Goal: Task Accomplishment & Management: Manage account settings

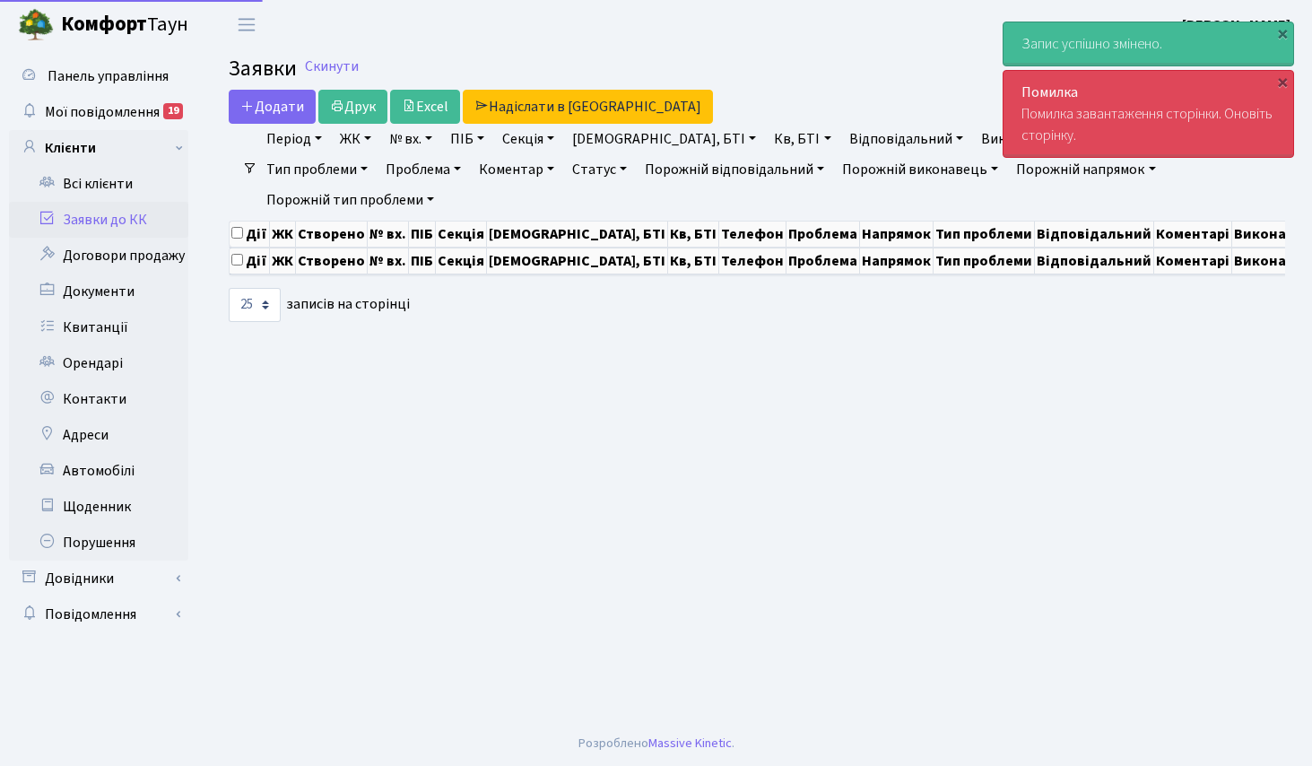
select select "25"
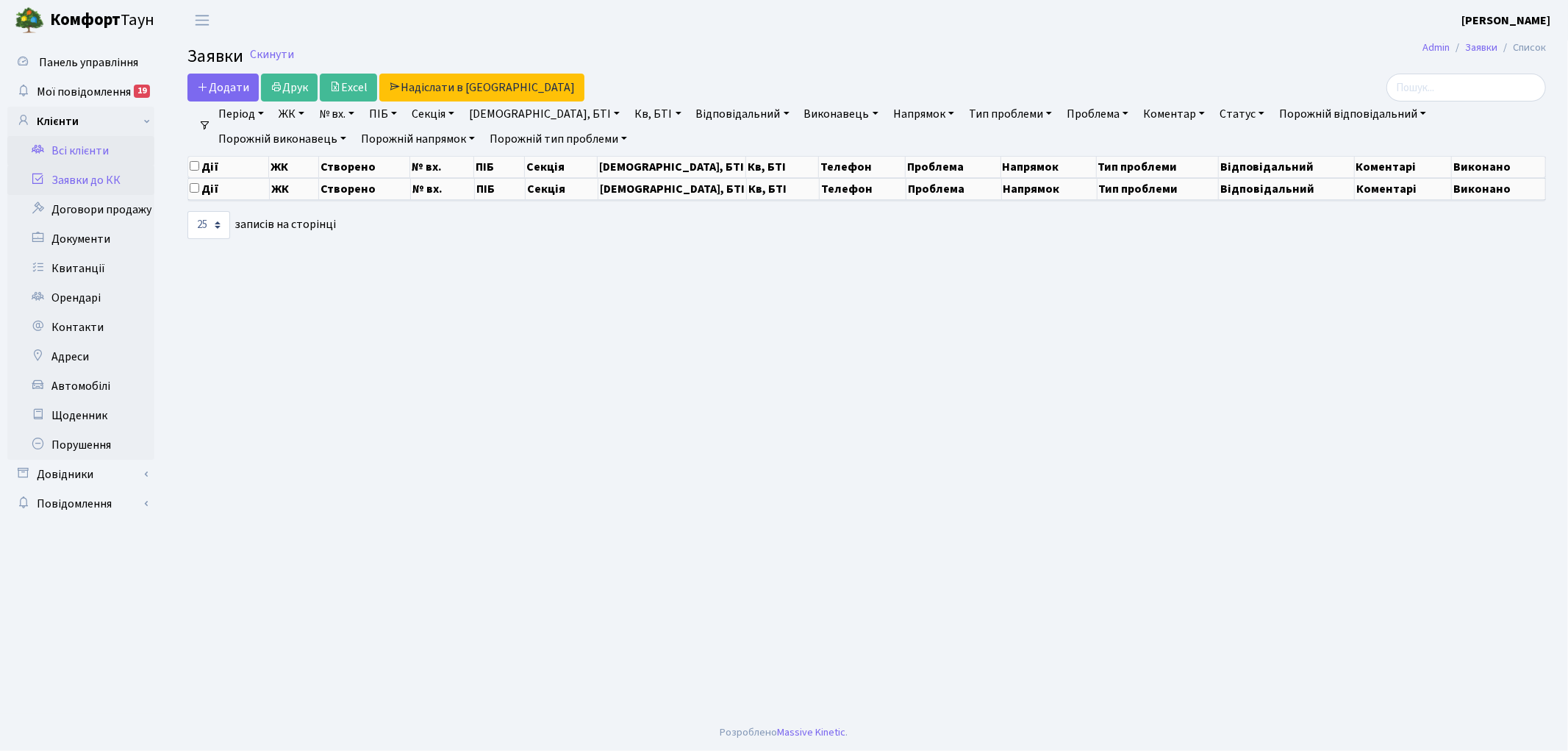
click at [82, 149] on link "Всі клієнти" at bounding box center [80, 151] width 147 height 30
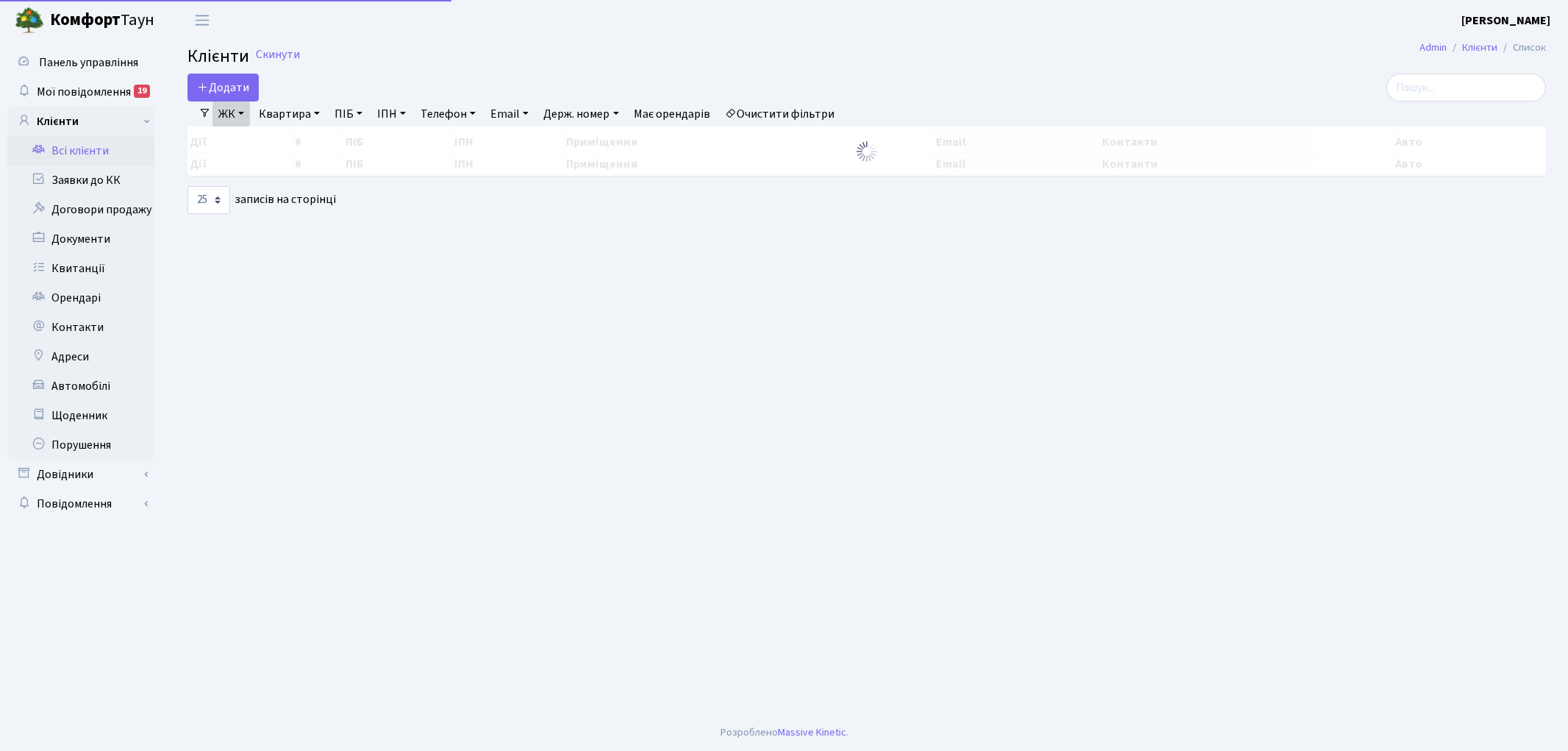
select select "25"
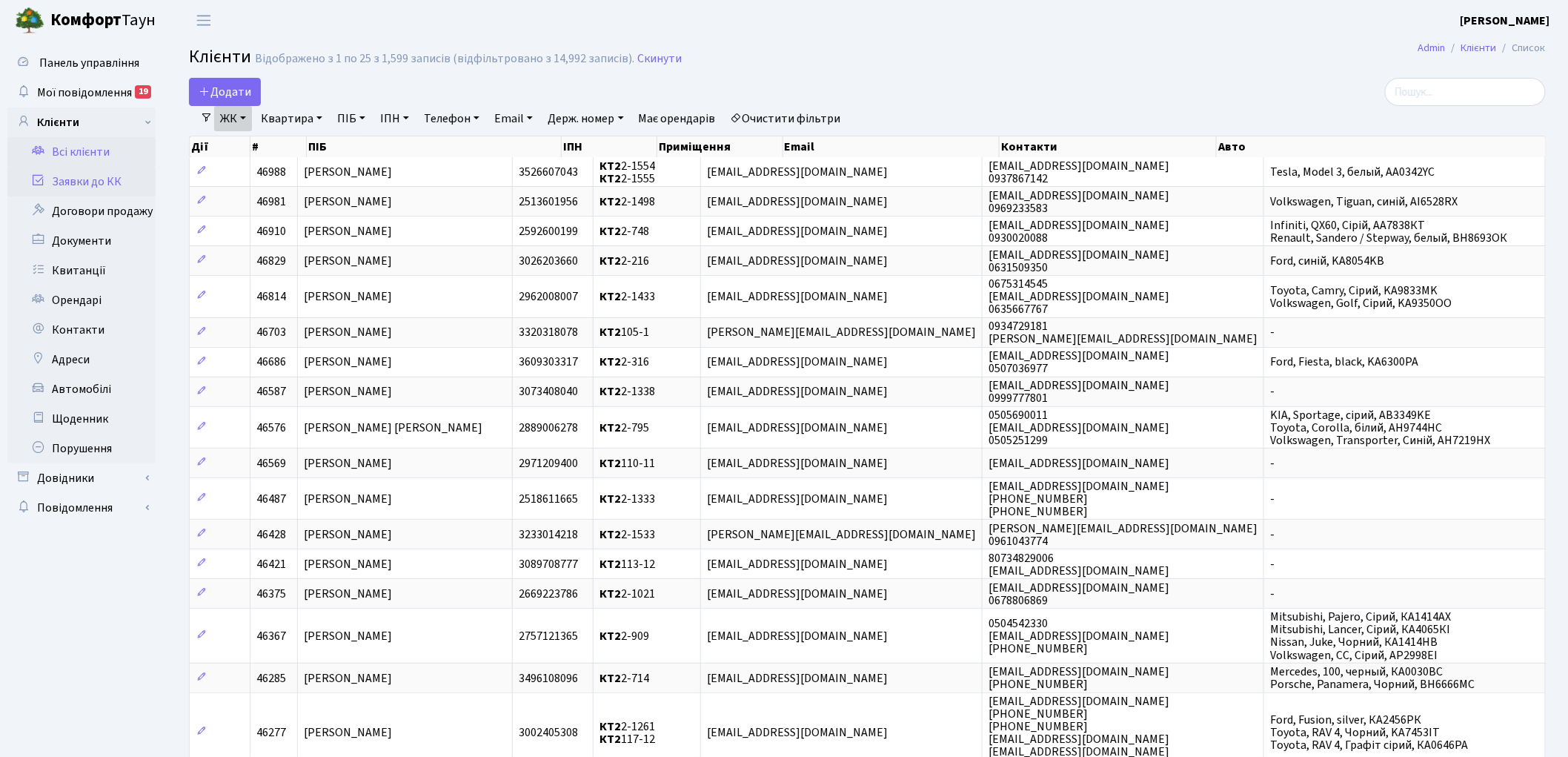
click at [102, 182] on link "Заявки до КК" at bounding box center [81, 182] width 148 height 30
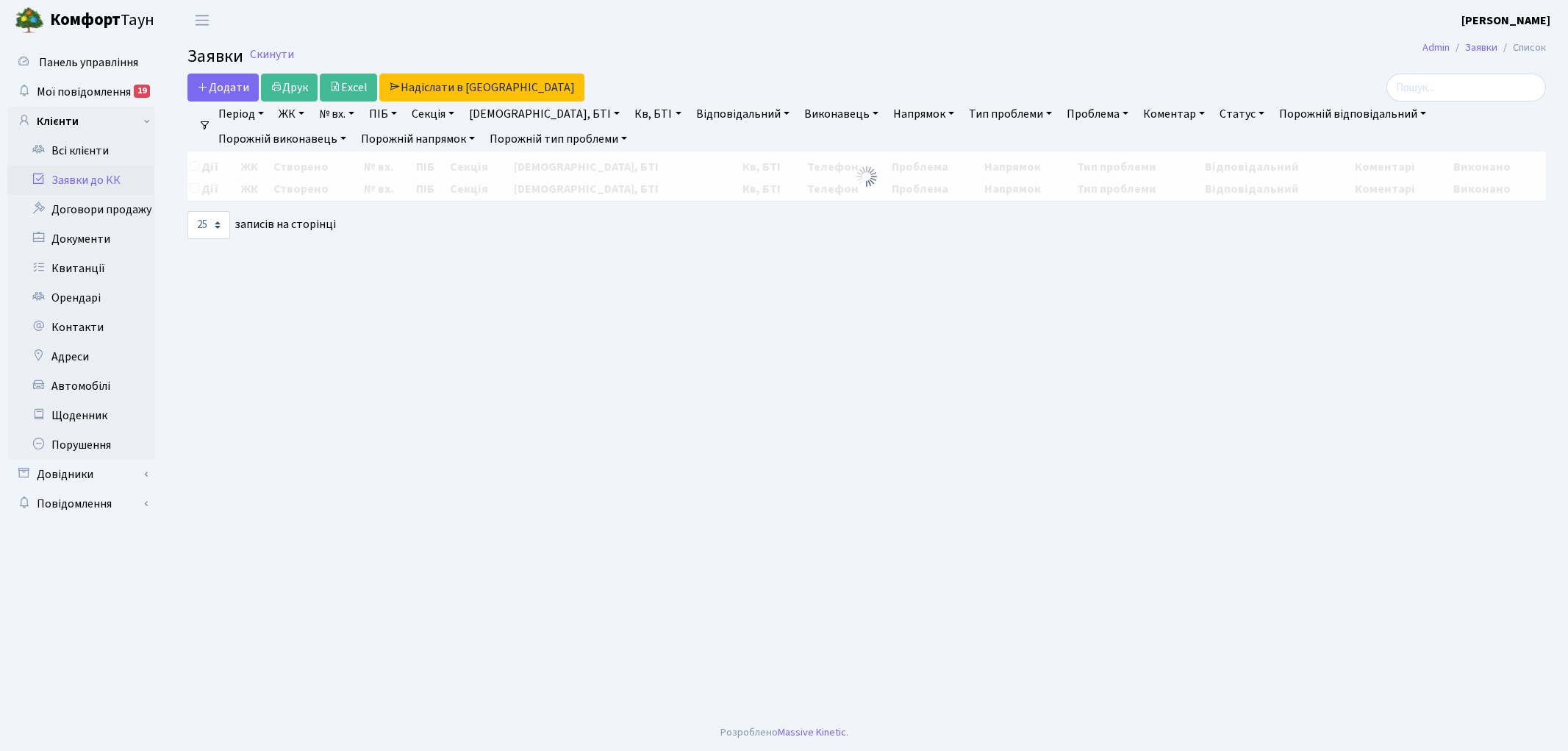
select select "25"
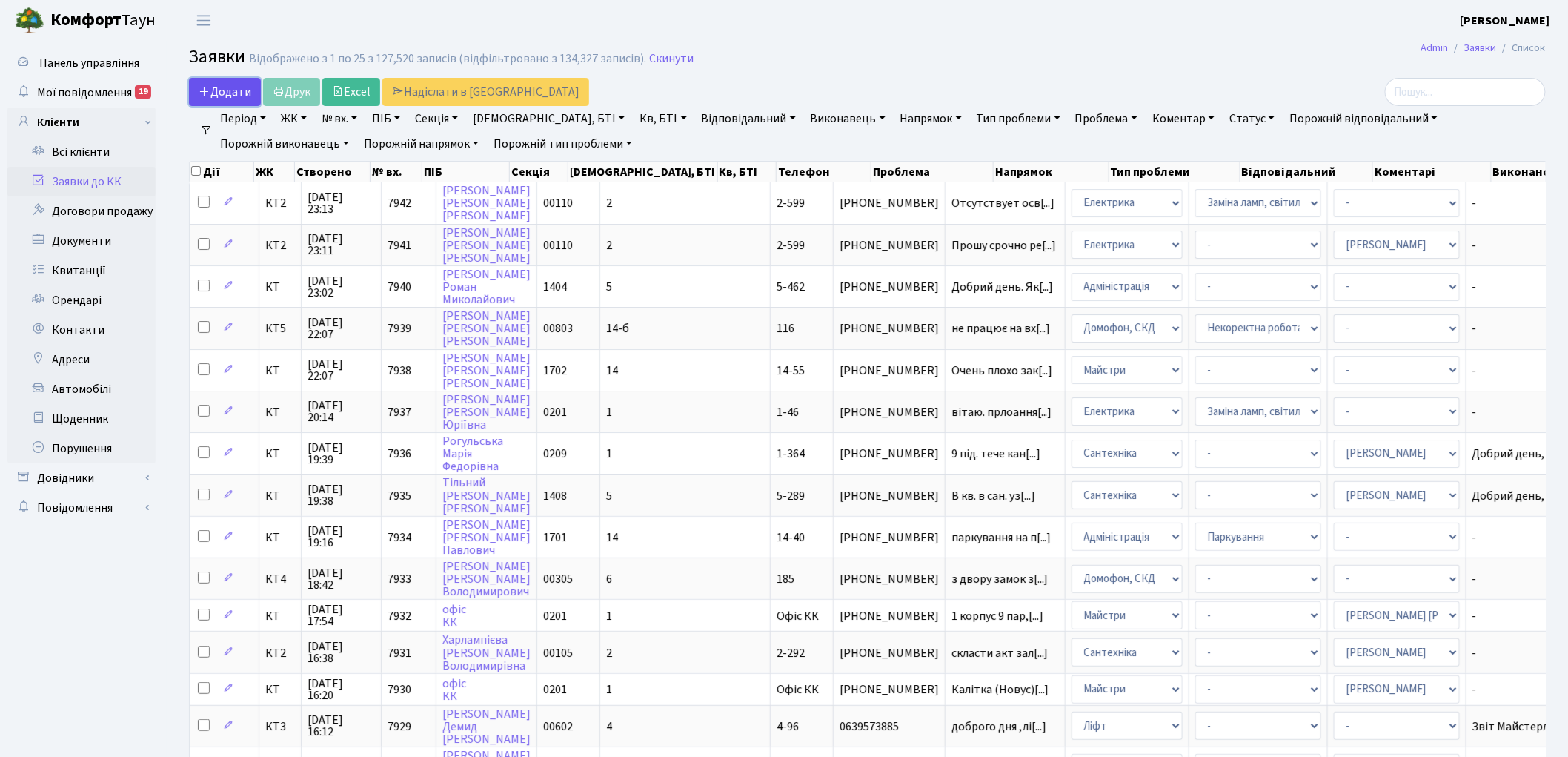
click at [225, 88] on span "Додати" at bounding box center [225, 92] width 53 height 17
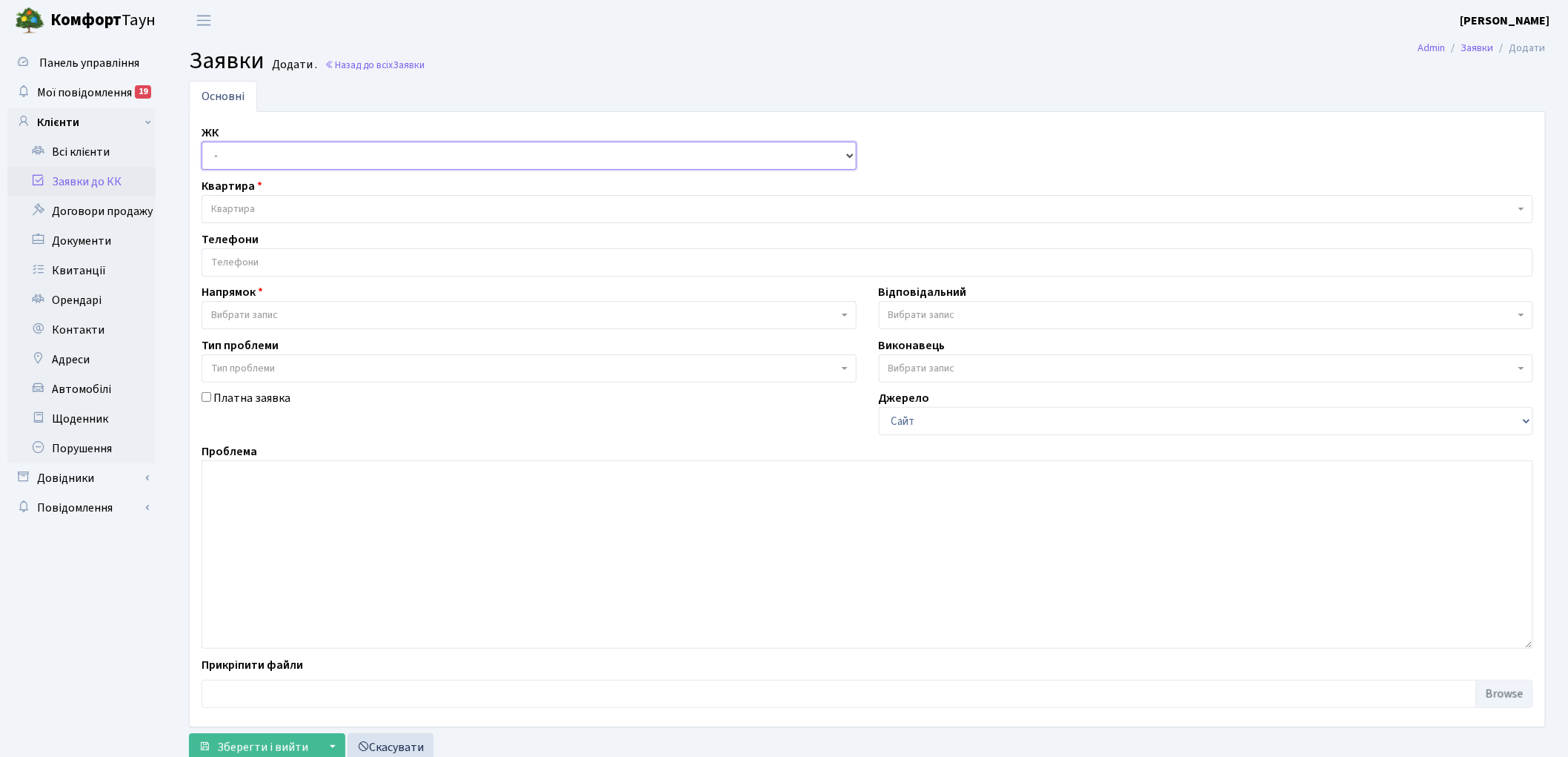
click at [250, 154] on select "- КТ, вул. Регенераторна, 4 КТ2, просп. [STREET_ADDRESS] [STREET_ADDRESS] [PERS…" at bounding box center [529, 155] width 655 height 28
select select "271"
click at [202, 141] on select "- КТ, вул. Регенераторна, 4 КТ2, просп. [STREET_ADDRESS] [STREET_ADDRESS] [PERS…" at bounding box center [529, 155] width 655 height 28
select select
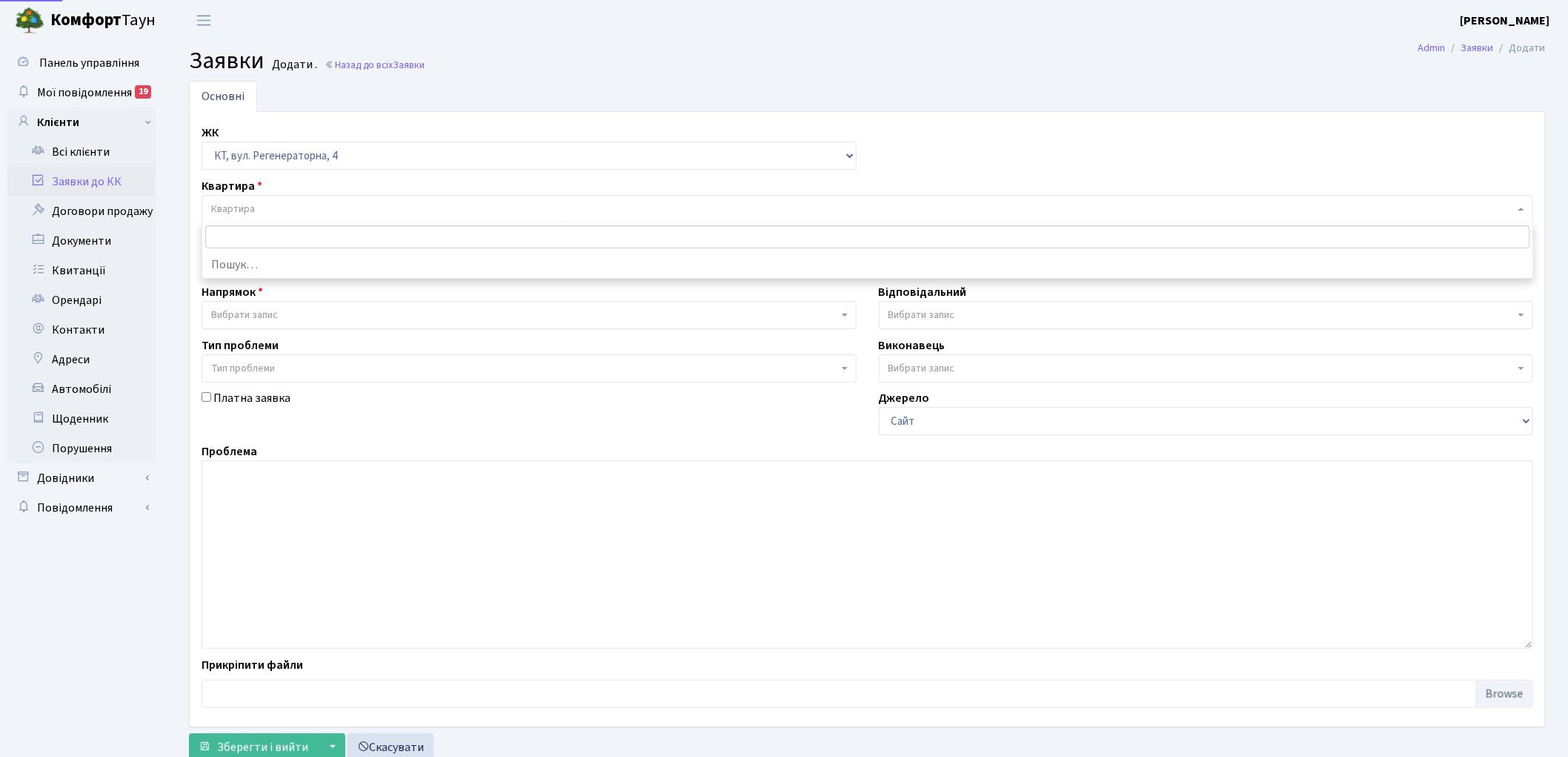
click at [329, 202] on span "Квартира" at bounding box center [863, 209] width 1304 height 15
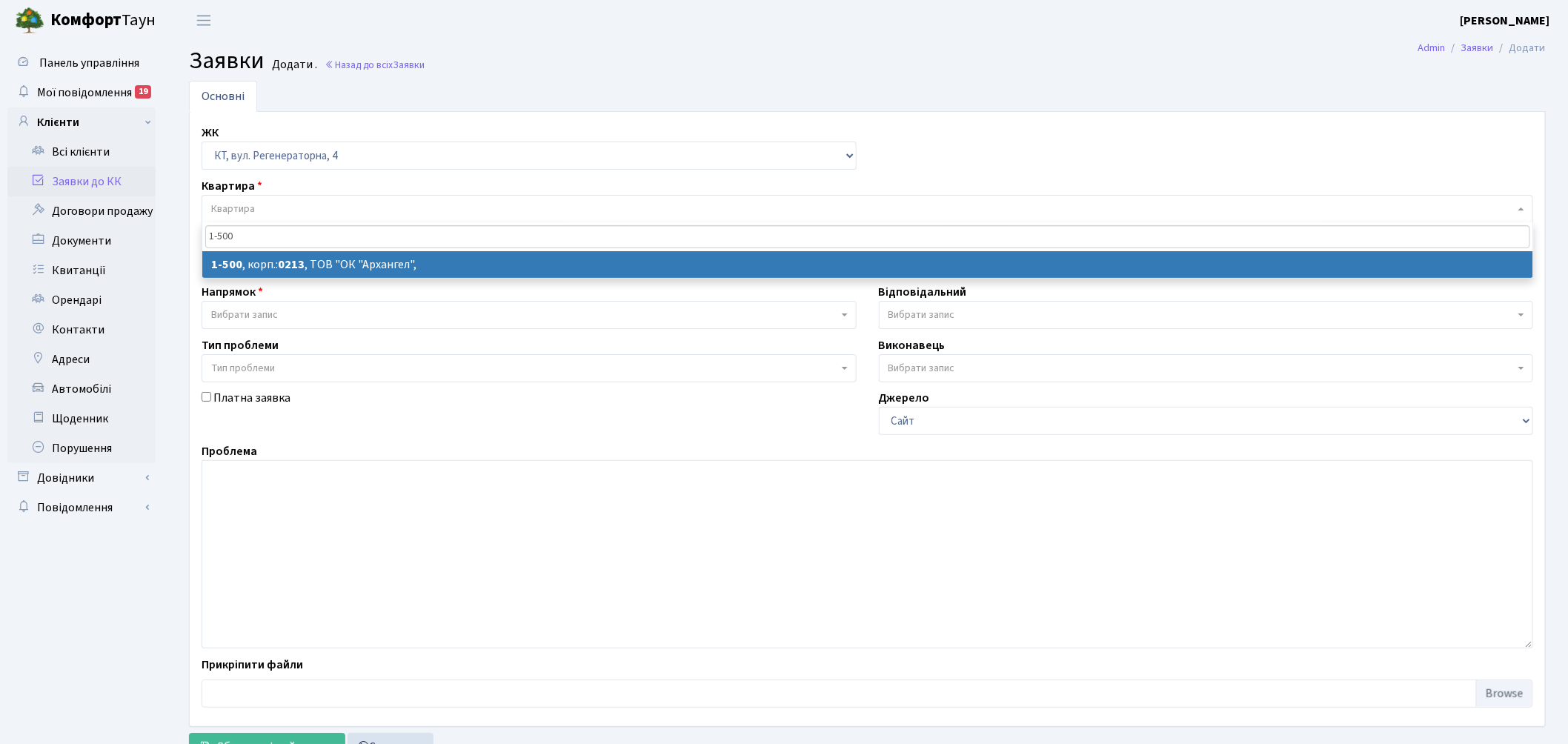
type input "1-500"
select select
select select "16285"
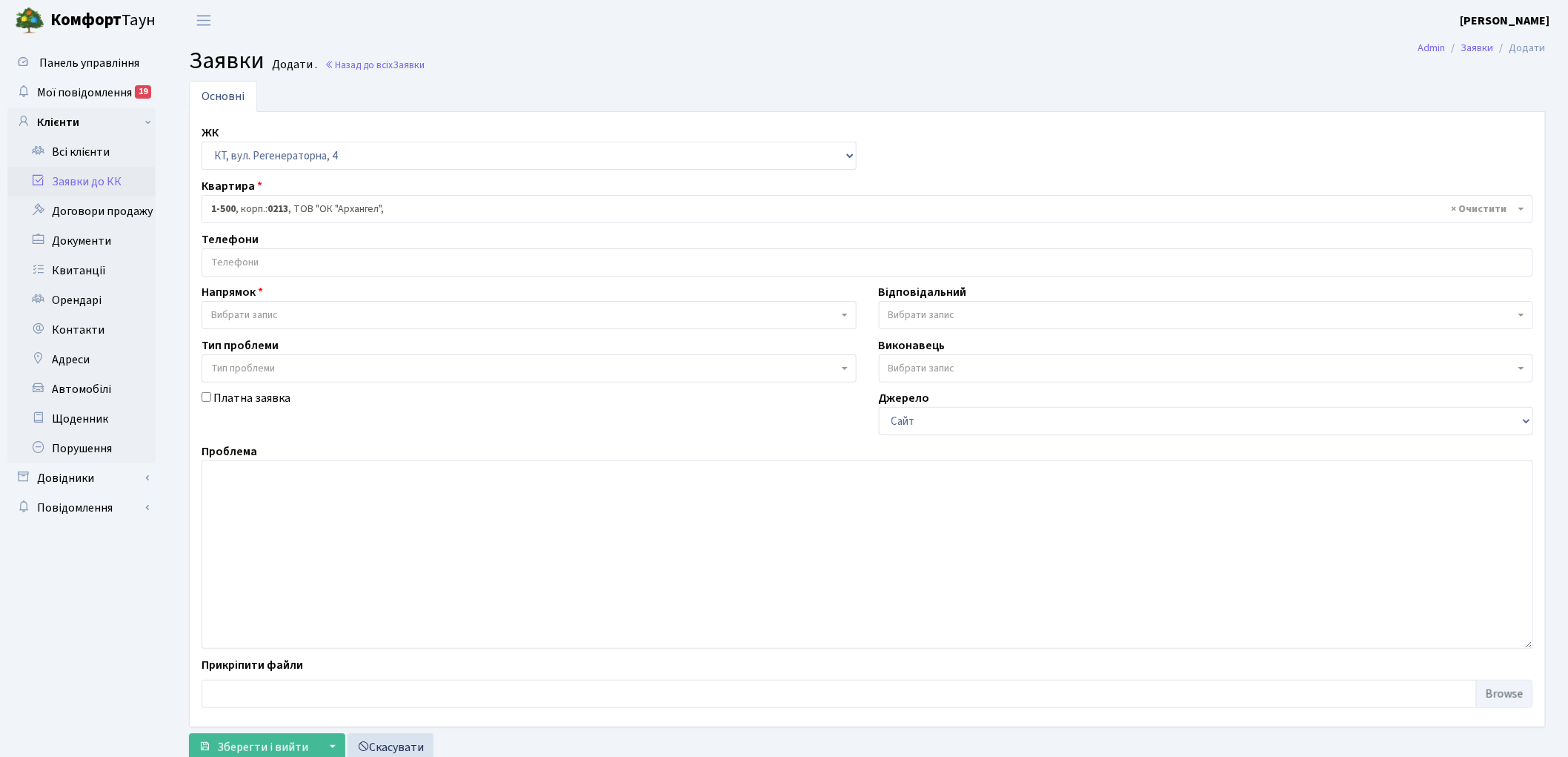
click at [255, 313] on span "Вибрати запис" at bounding box center [245, 315] width 67 height 15
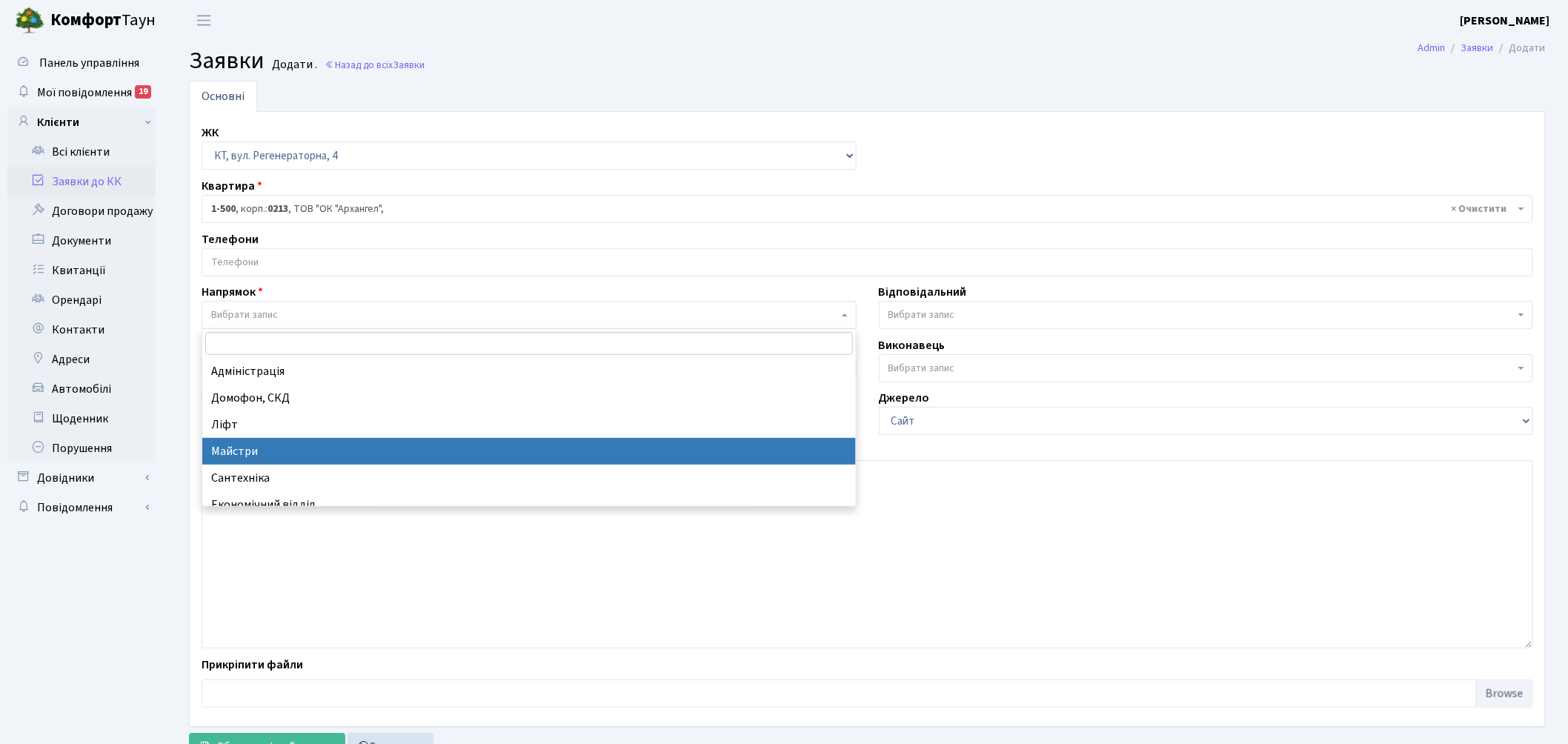
select select "1"
select select
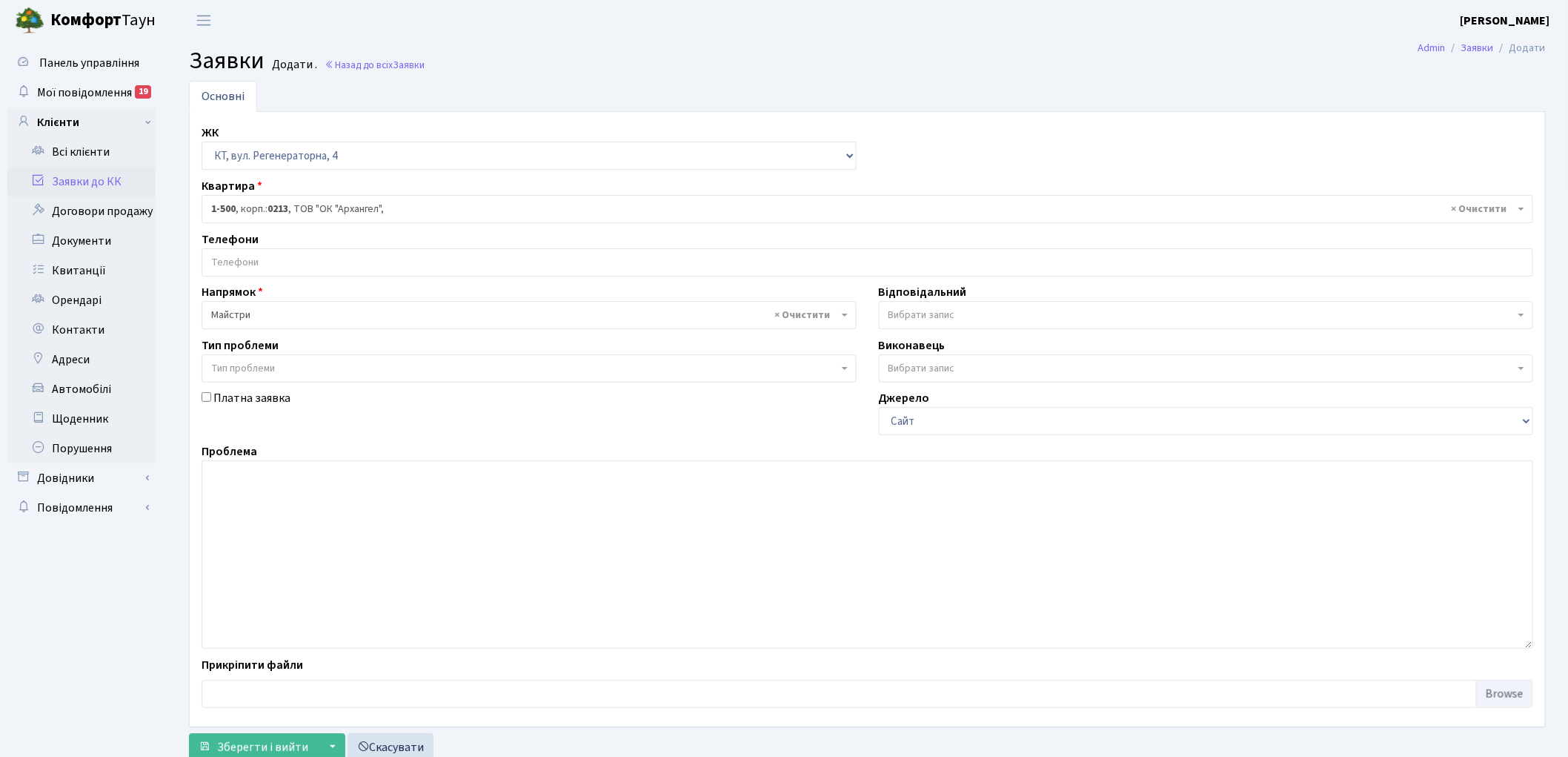
click at [980, 317] on span "Вибрати запис" at bounding box center [1202, 315] width 627 height 15
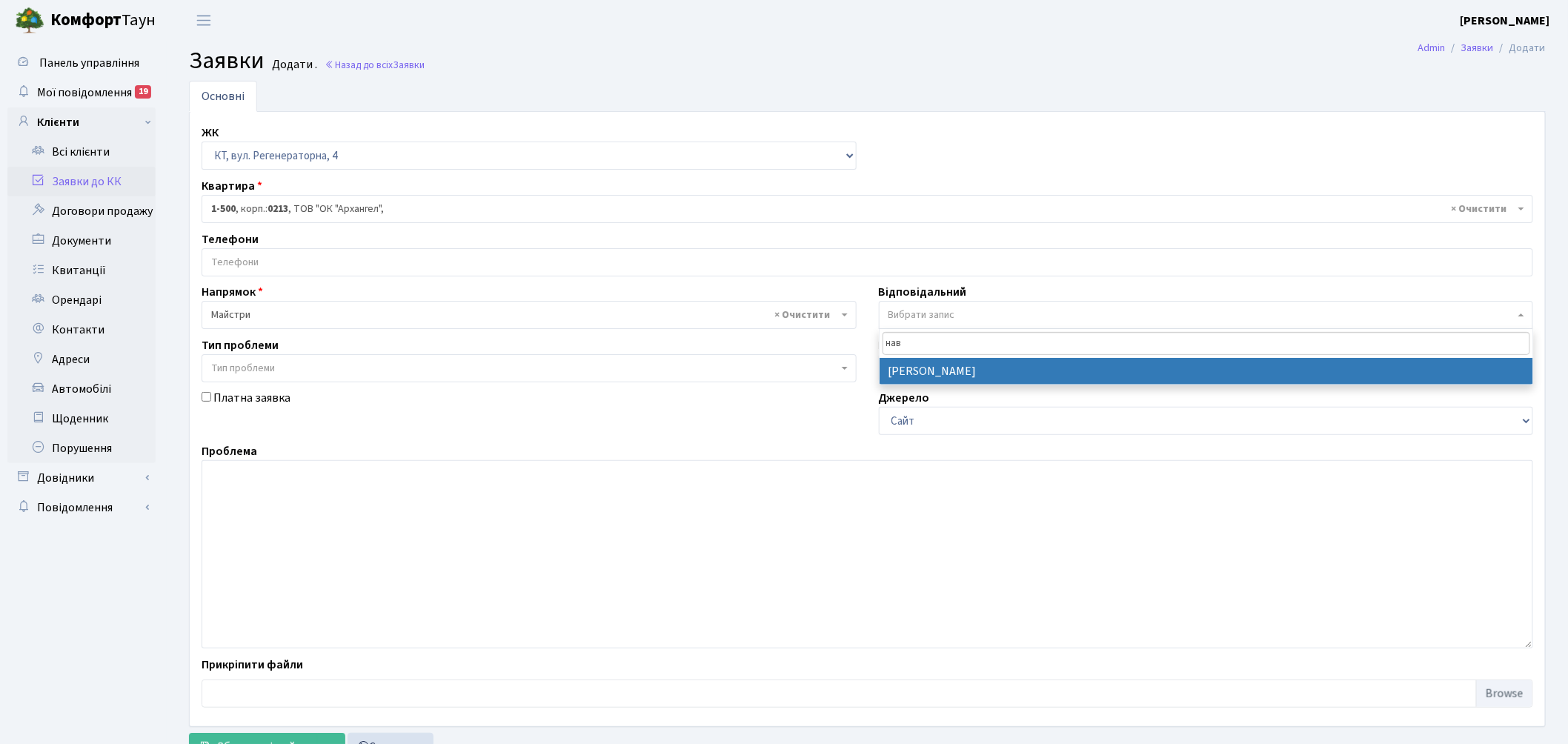
type input "нав"
select select "42"
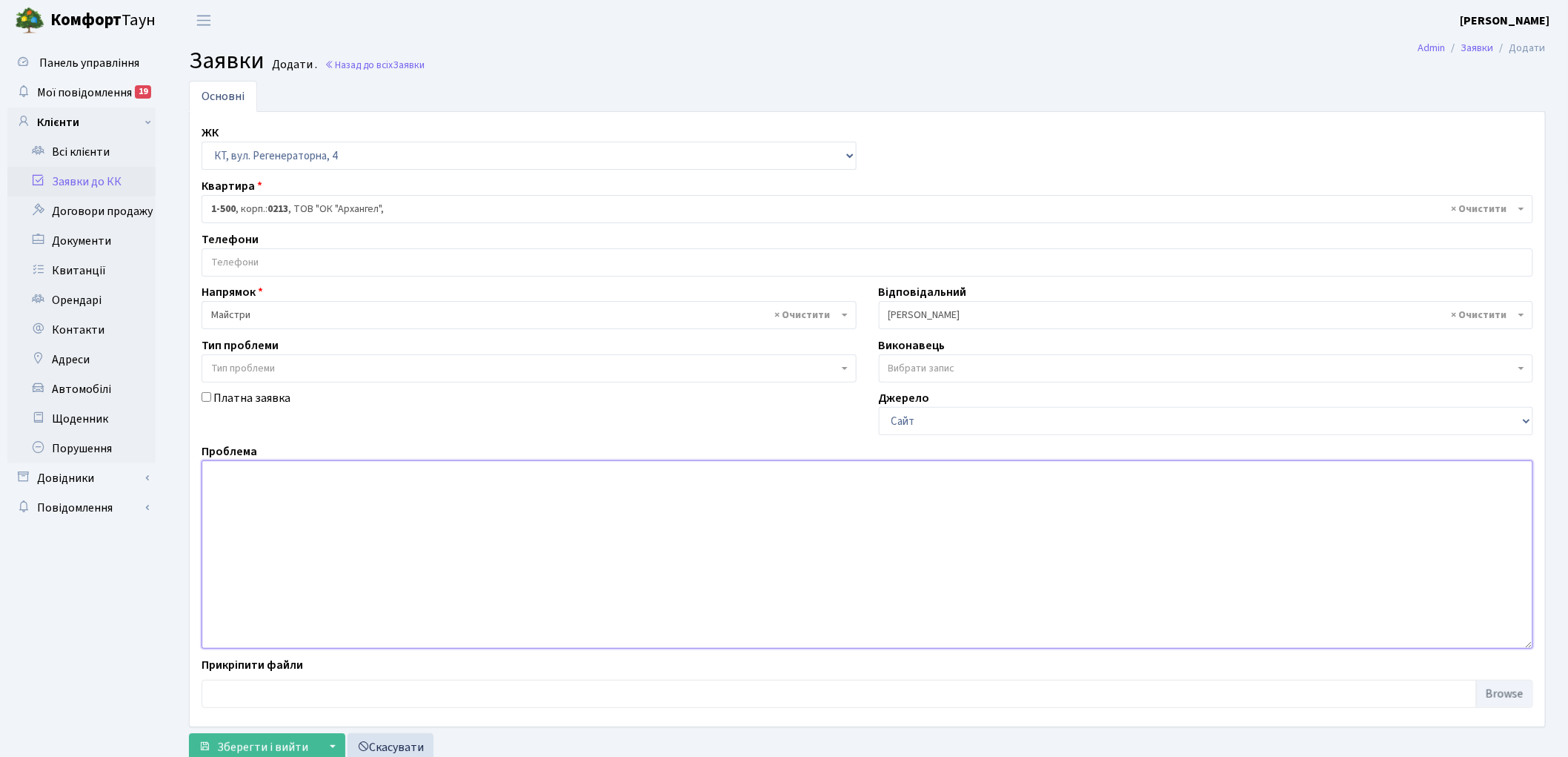
click at [305, 526] on textarea at bounding box center [867, 555] width 1332 height 188
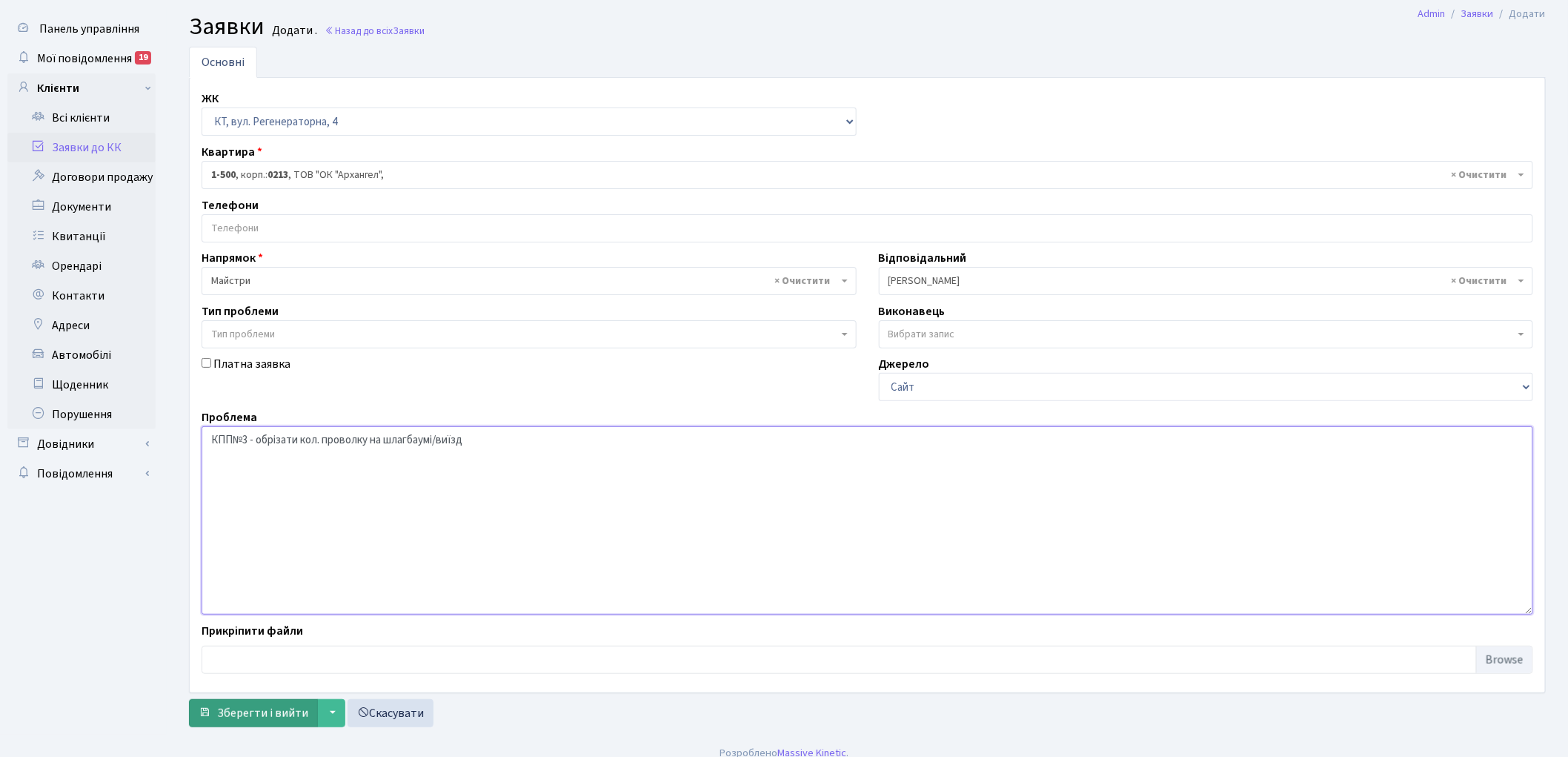
scroll to position [49, 0]
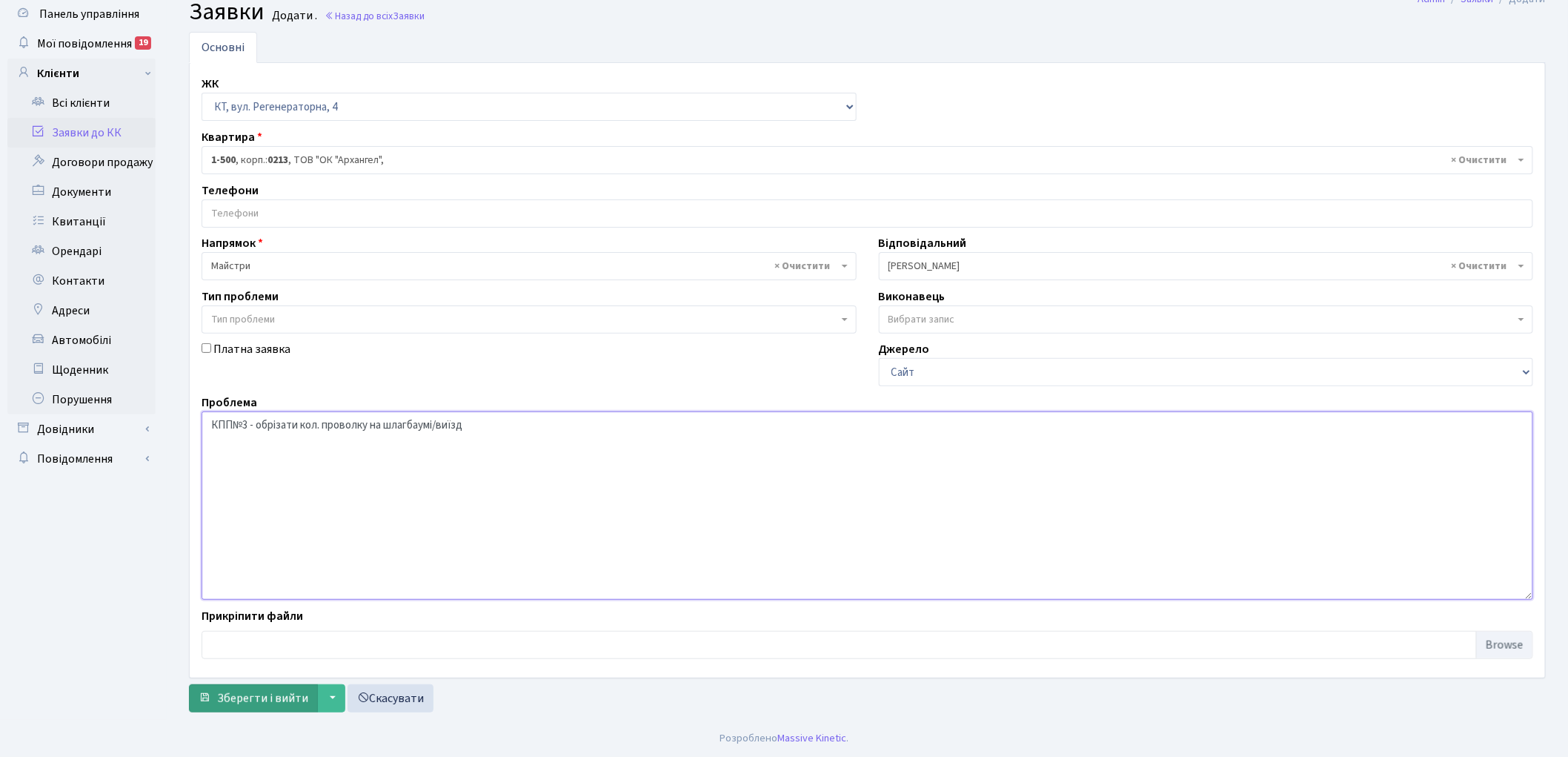
type textarea "КПП№3 - обрізати кол. проволку на шлагбаумі/виїзд"
click at [284, 700] on span "Зберегти і вийти" at bounding box center [263, 698] width 91 height 17
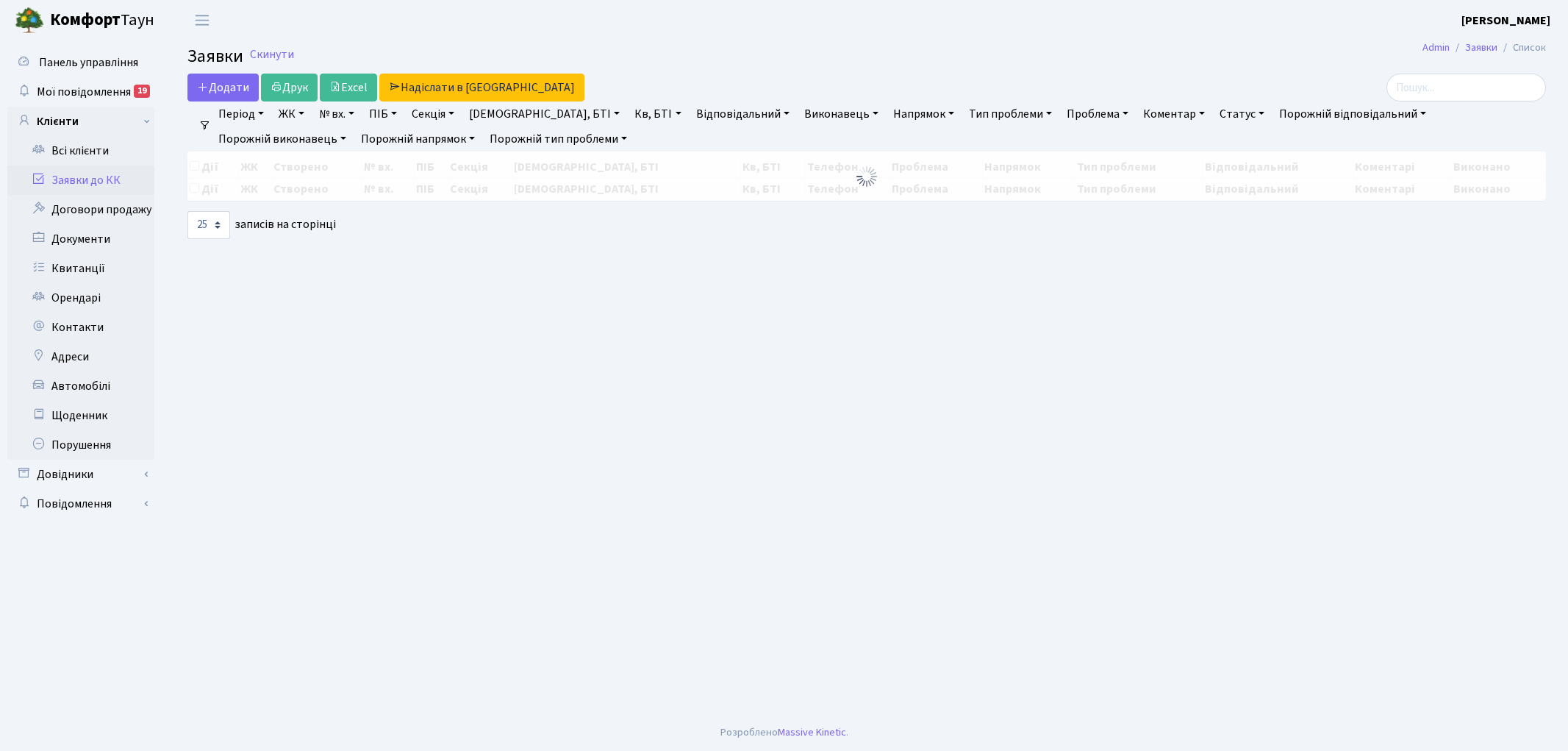
select select "25"
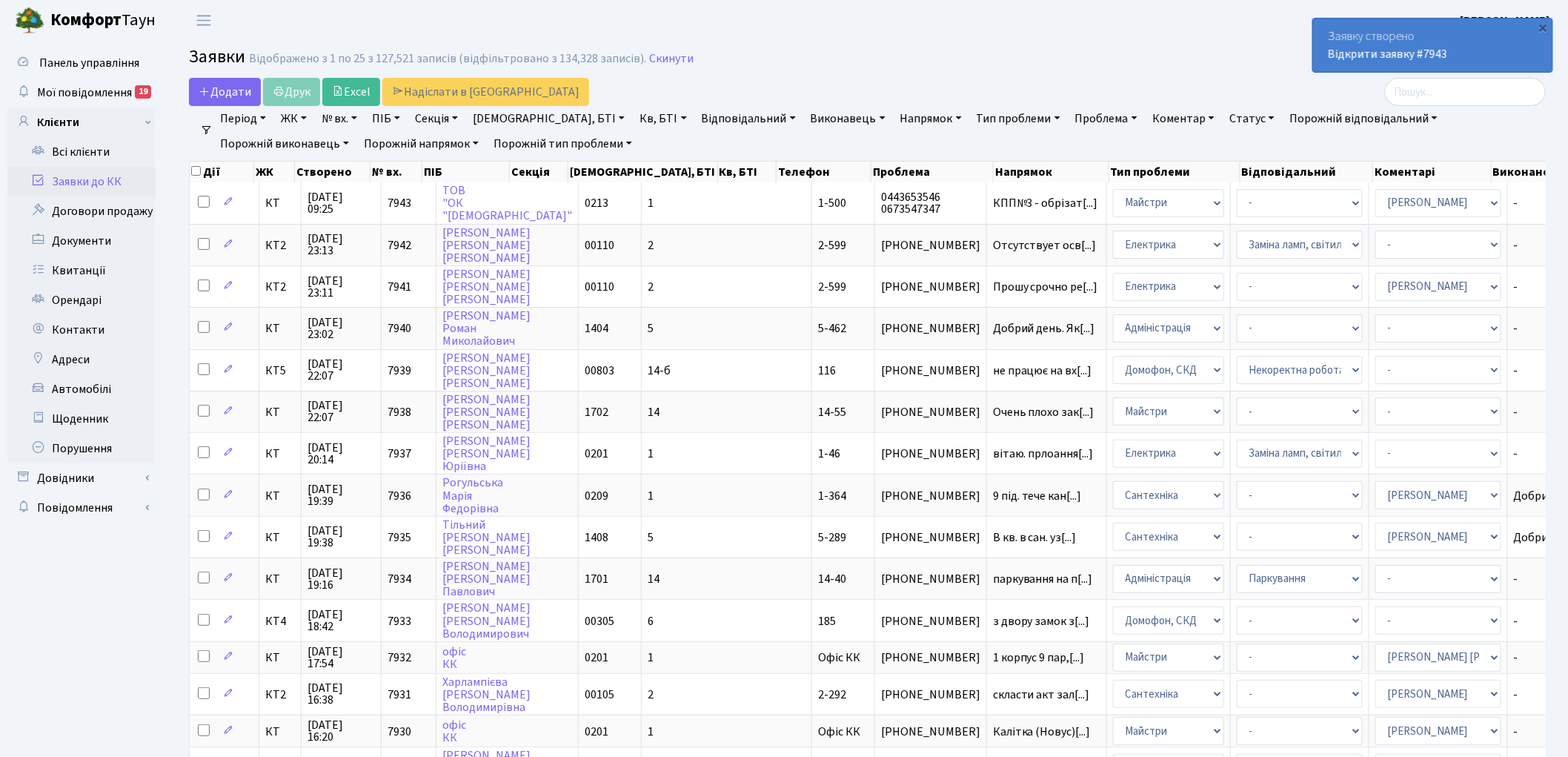
click at [347, 116] on link "№ вх." at bounding box center [339, 118] width 47 height 25
type input "7875"
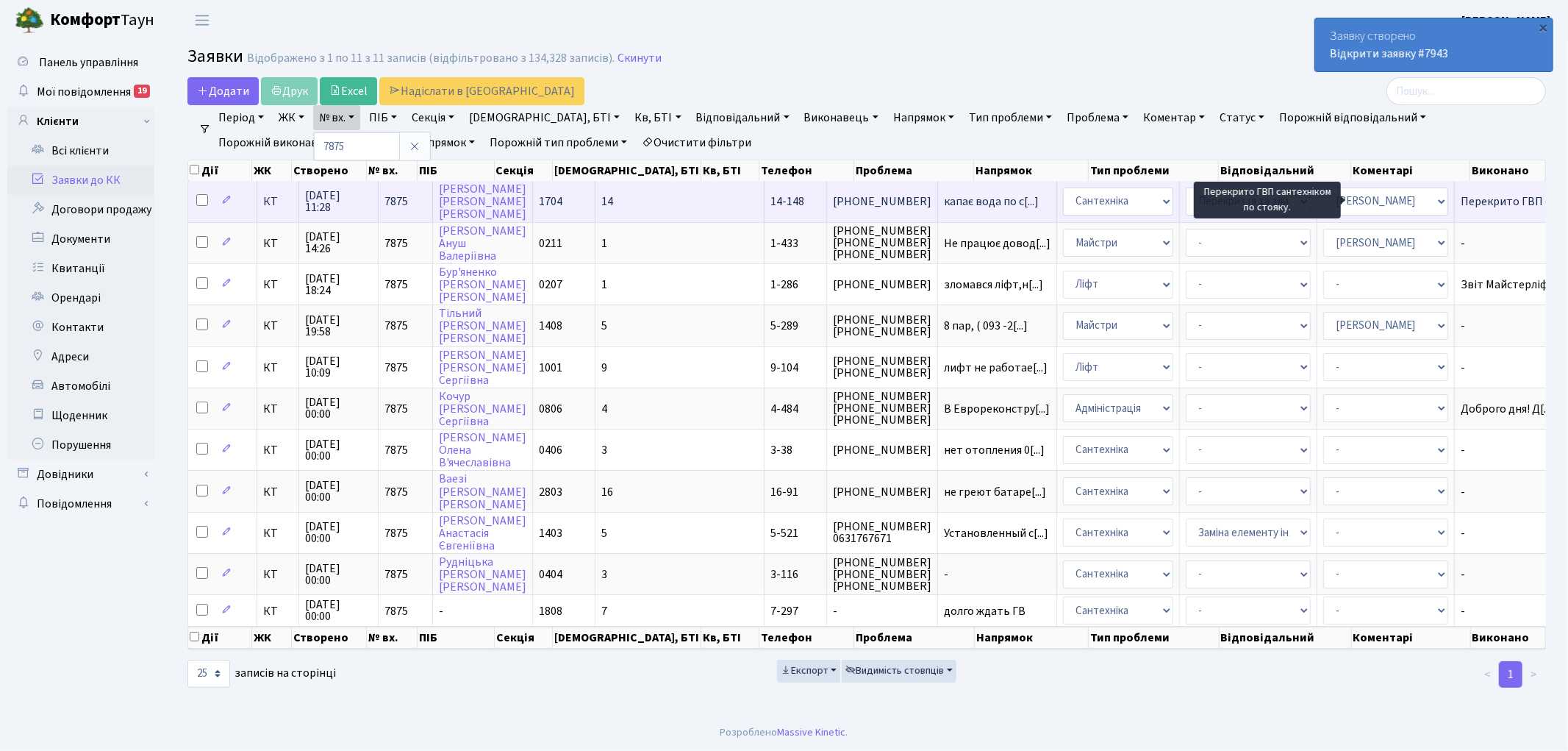
click at [1461, 203] on span "Перекрито ГВП с[...]" at bounding box center [1512, 202] width 104 height 16
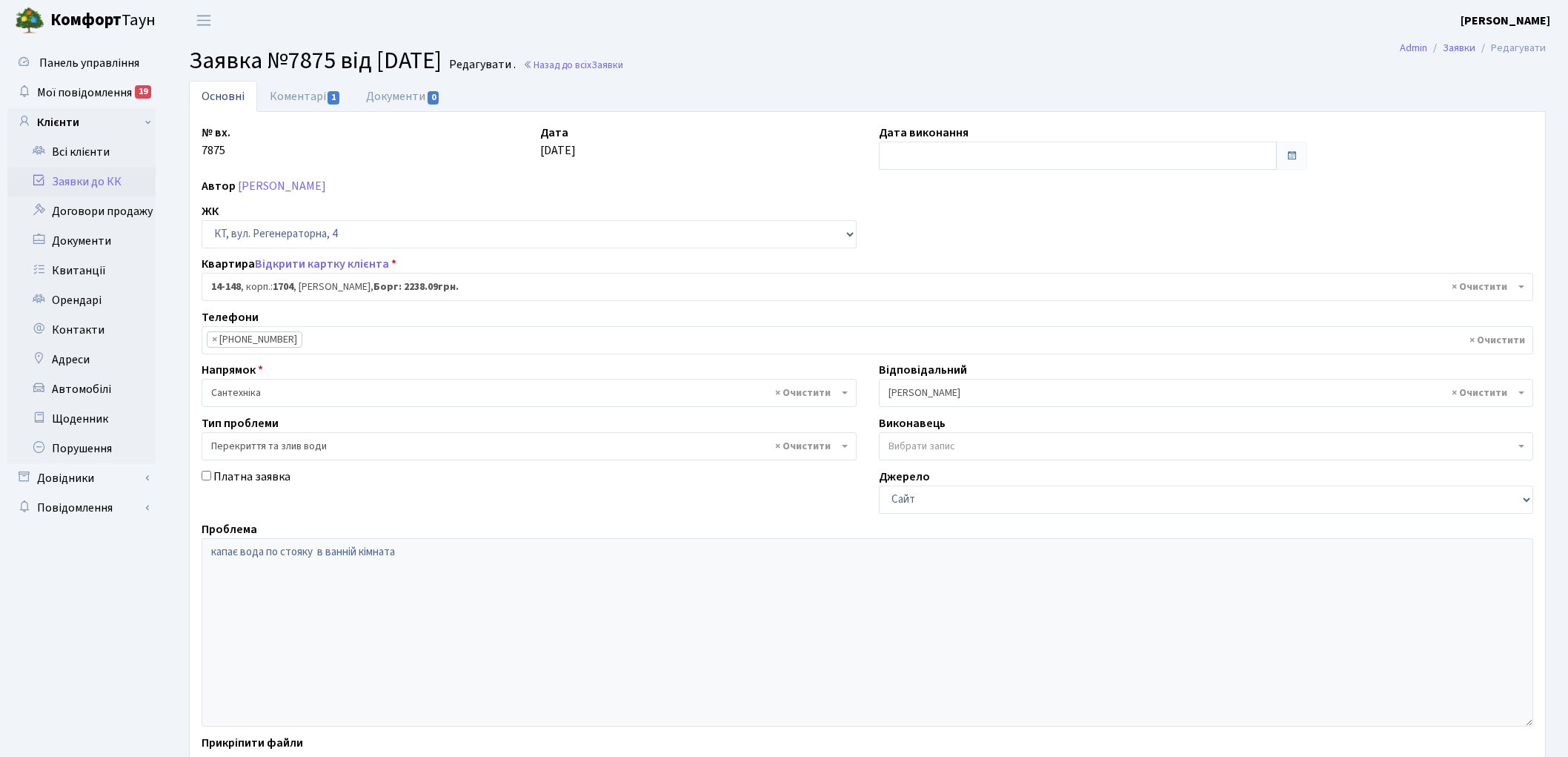
select select "7525"
select select "32"
click at [623, 58] on link "Назад до всіх Заявки" at bounding box center [573, 64] width 100 height 14
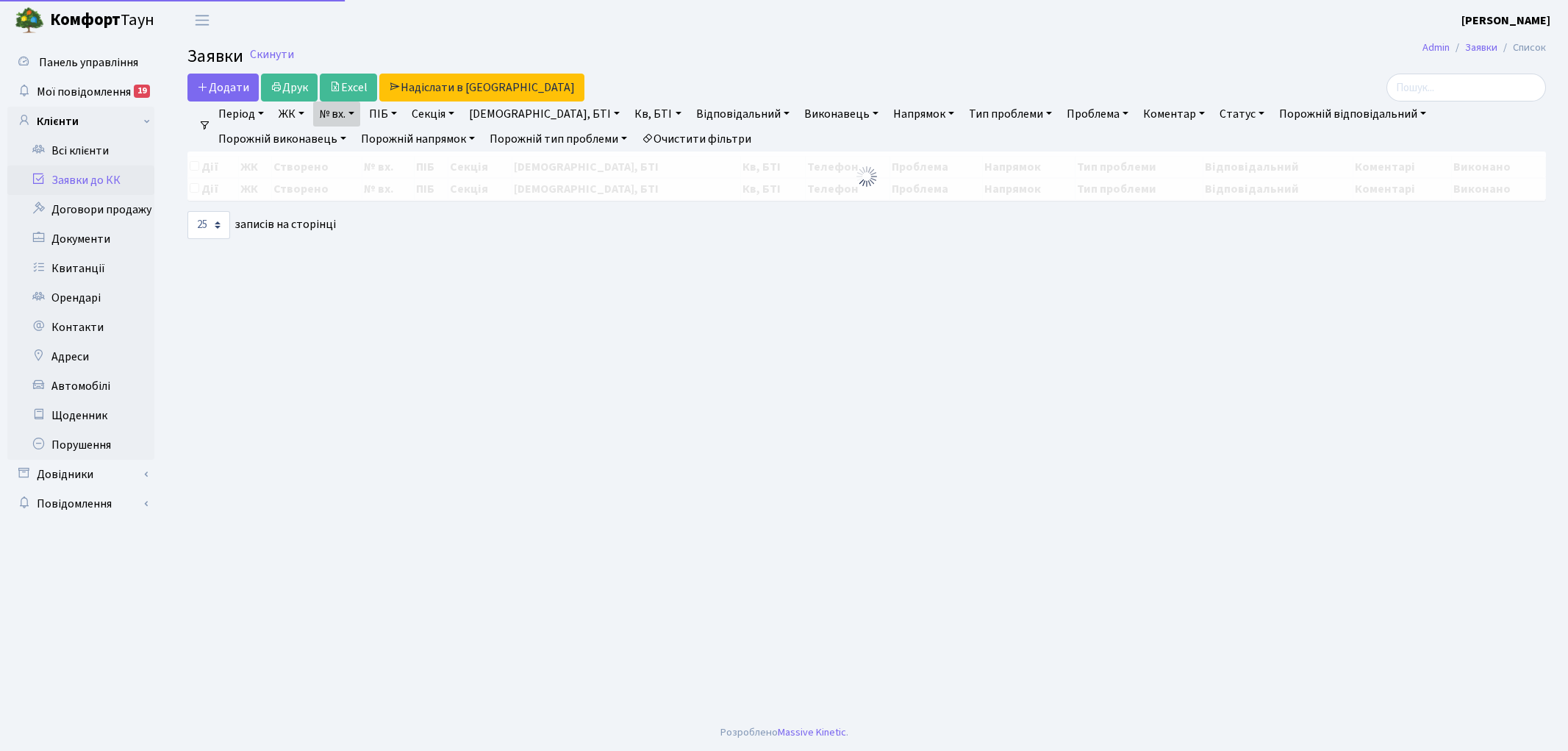
select select "25"
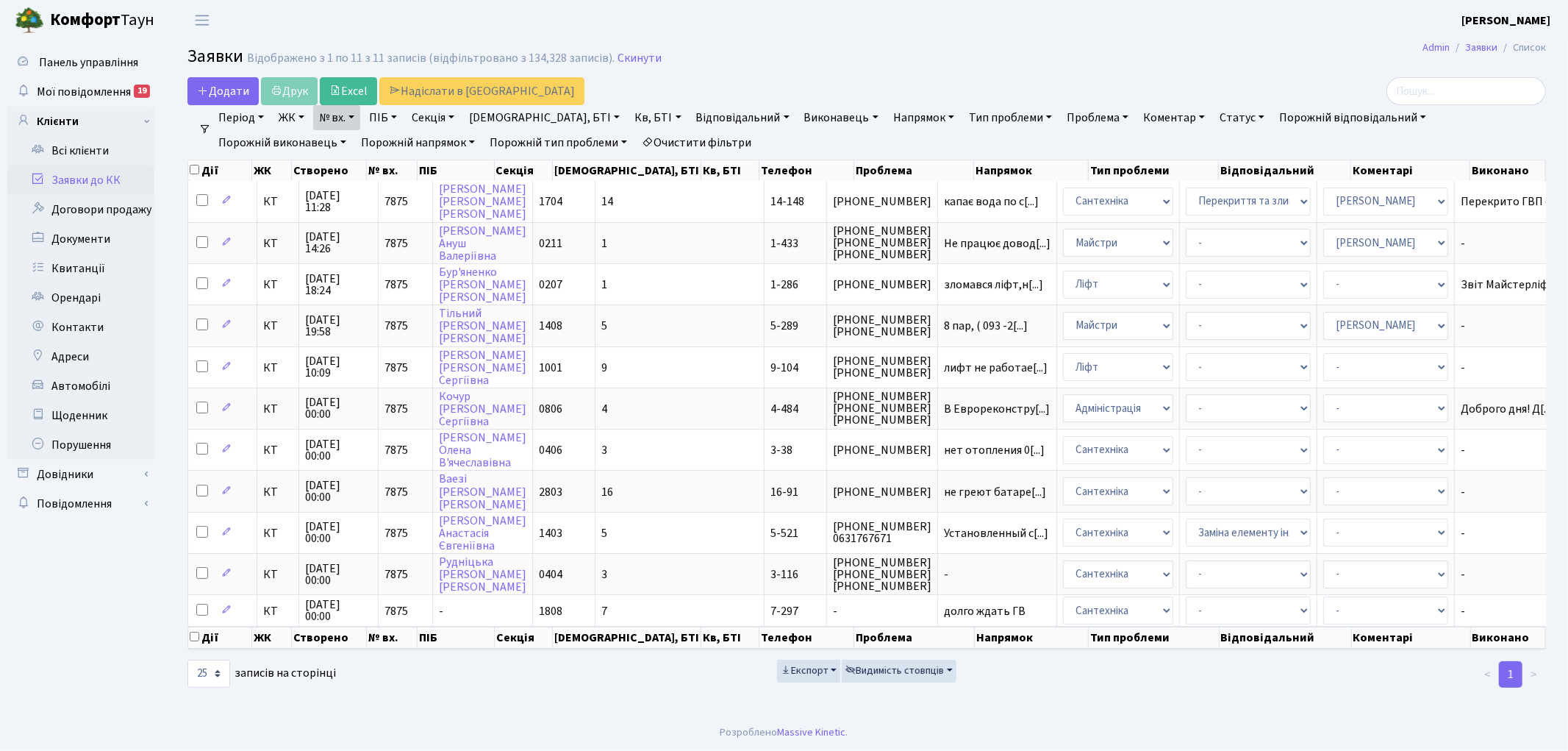
click at [636, 143] on link "Очистити фільтри" at bounding box center [697, 143] width 121 height 25
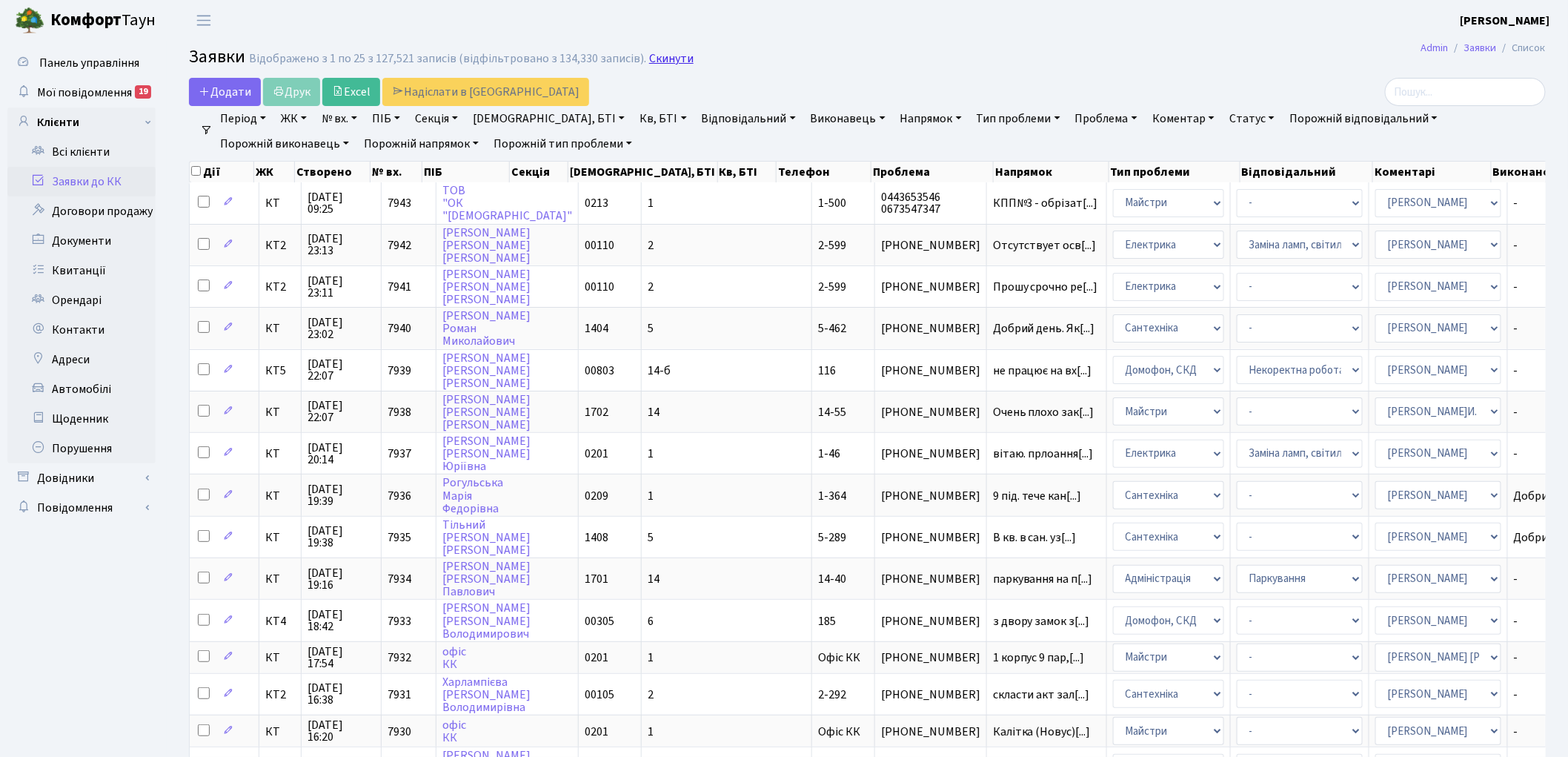
click at [659, 58] on link "Скинути" at bounding box center [672, 59] width 45 height 14
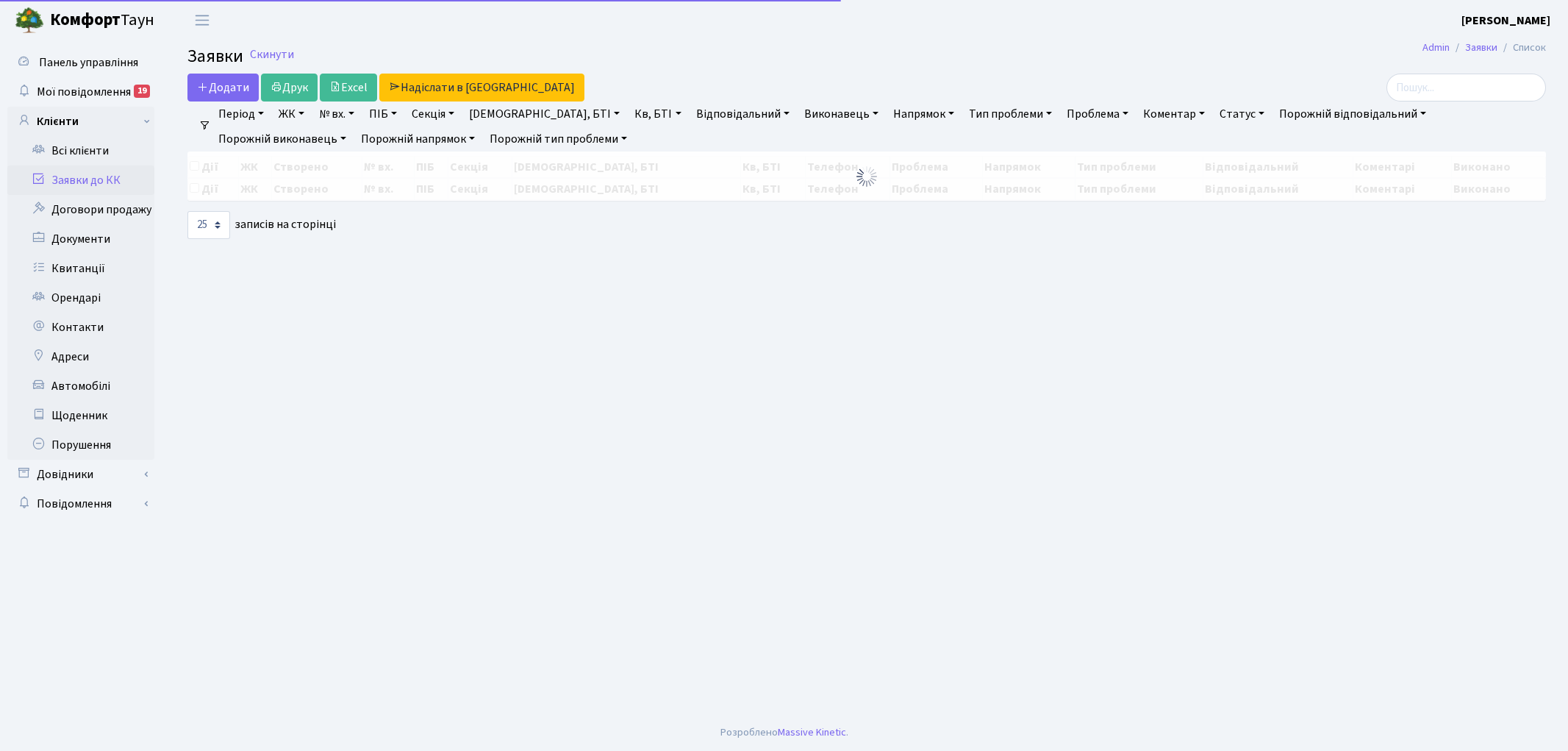
select select "25"
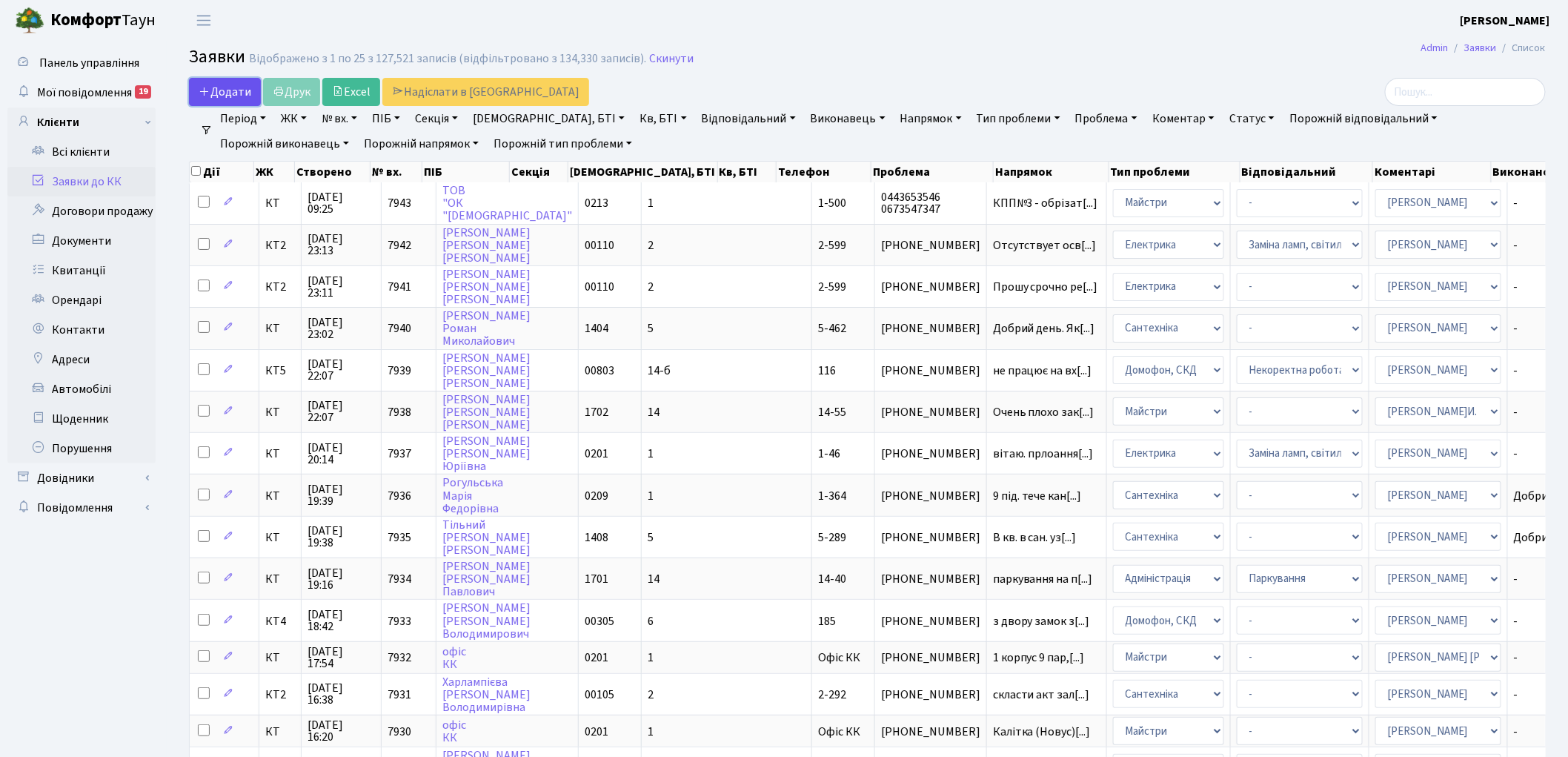
click at [227, 90] on span "Додати" at bounding box center [225, 92] width 53 height 17
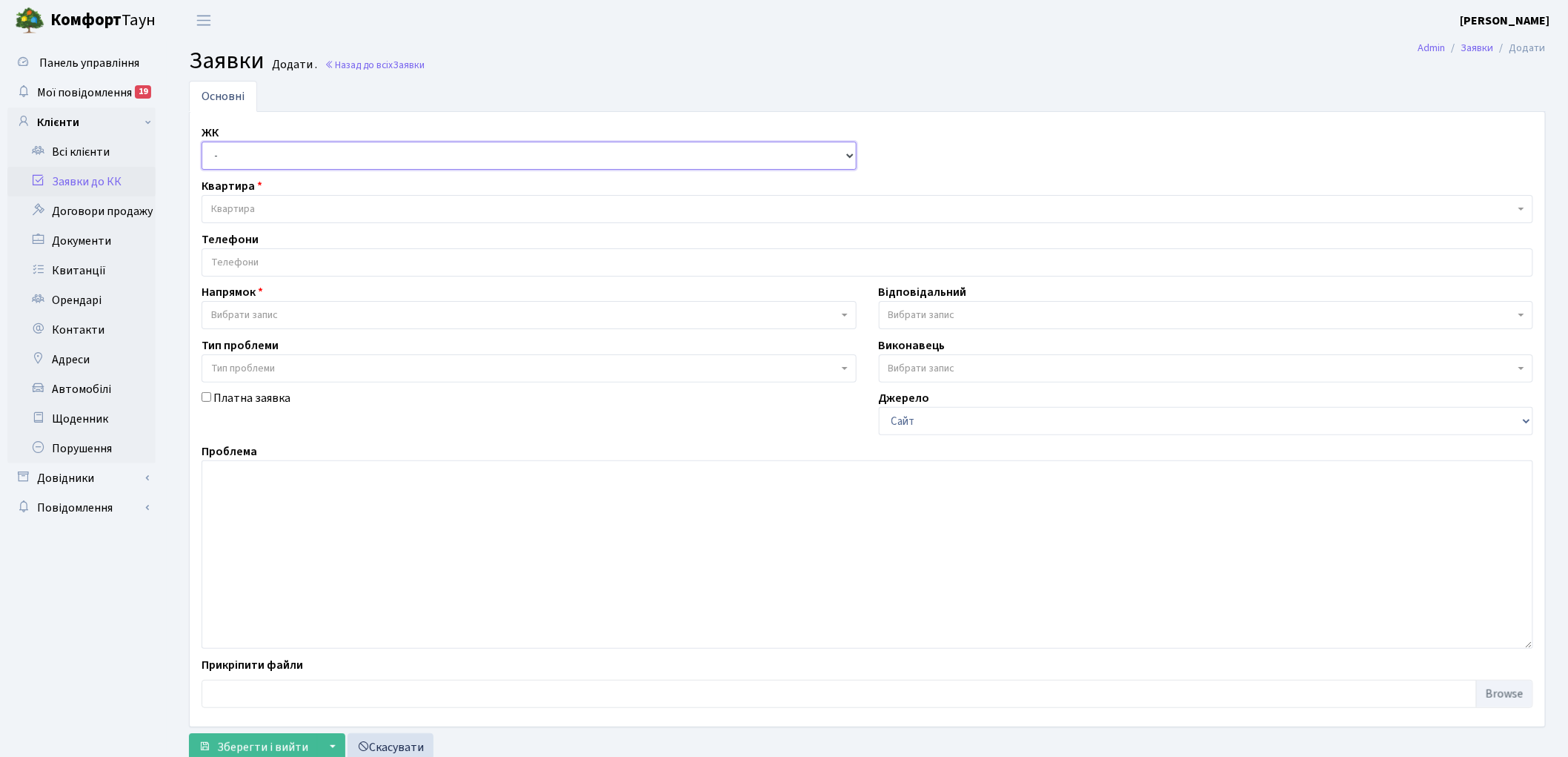
click at [234, 161] on select "- КТ, вул. Регенераторна, 4 КТ2, просп. Соборності, 17 КТ3, вул. Березнева, 16 …" at bounding box center [529, 155] width 655 height 28
select select "271"
click at [202, 141] on select "- КТ, вул. Регенераторна, 4 КТ2, просп. Соборності, 17 КТ3, вул. Березнева, 16 …" at bounding box center [529, 155] width 655 height 28
select select
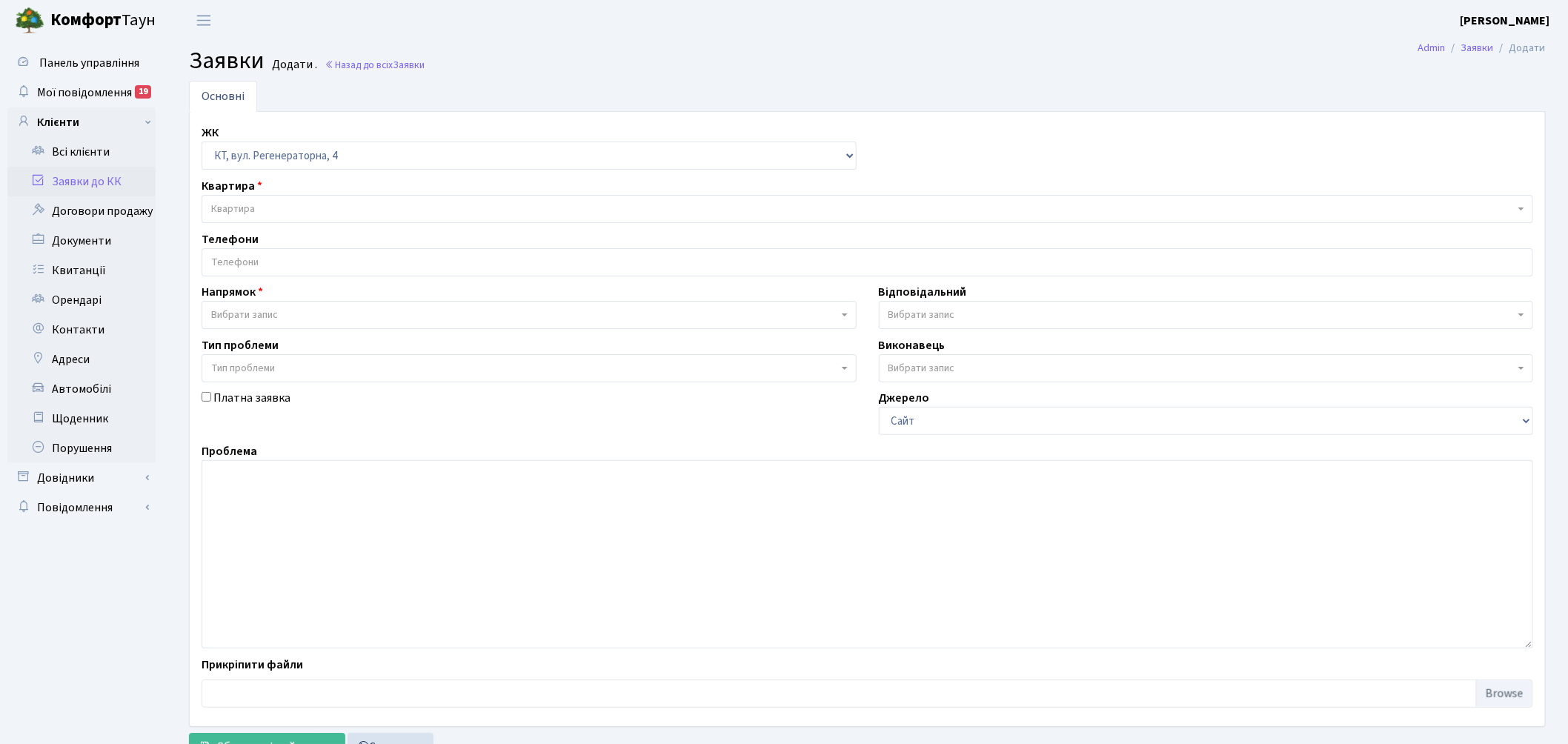
click at [285, 204] on span "Квартира" at bounding box center [863, 209] width 1304 height 15
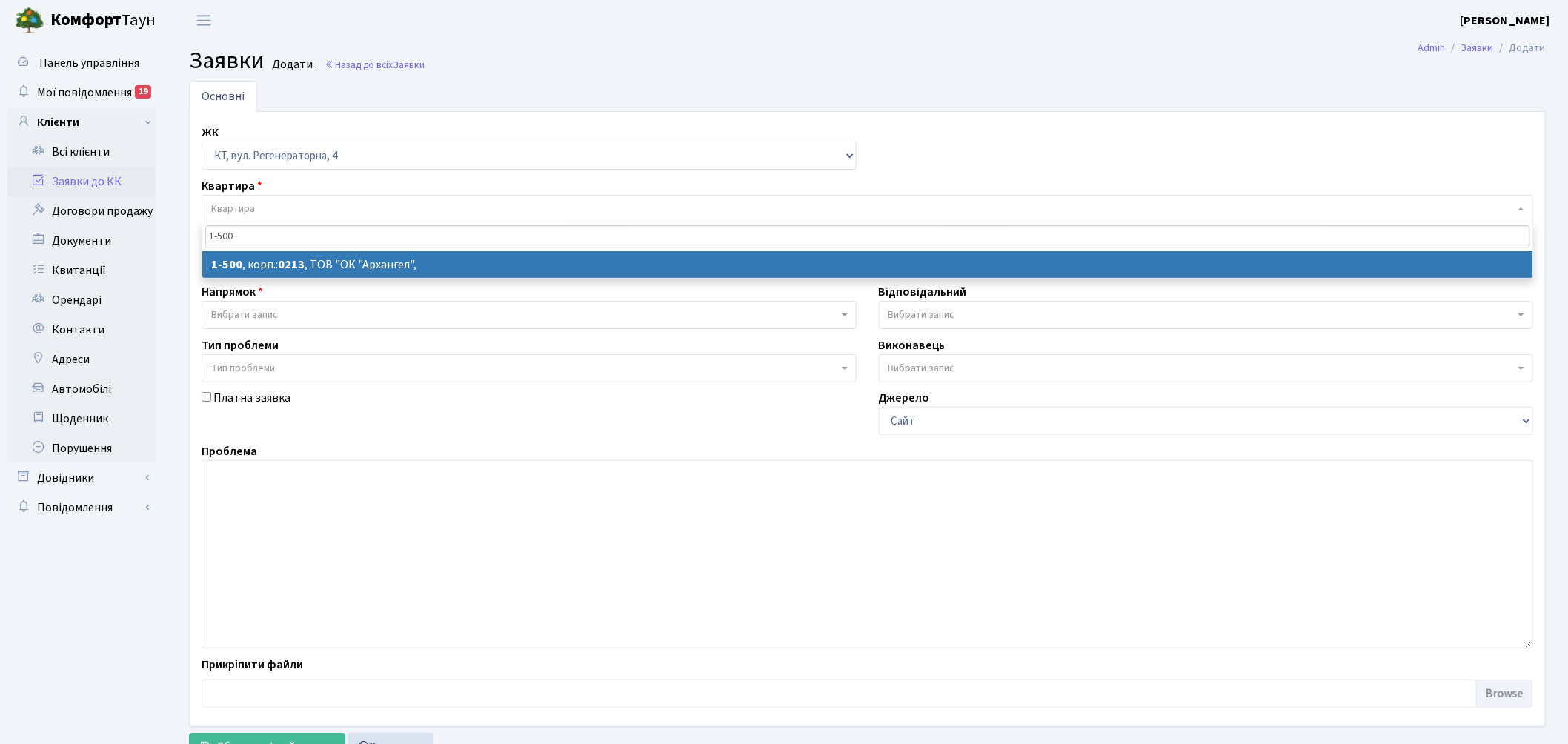
type input "1-500"
select select
select select "16285"
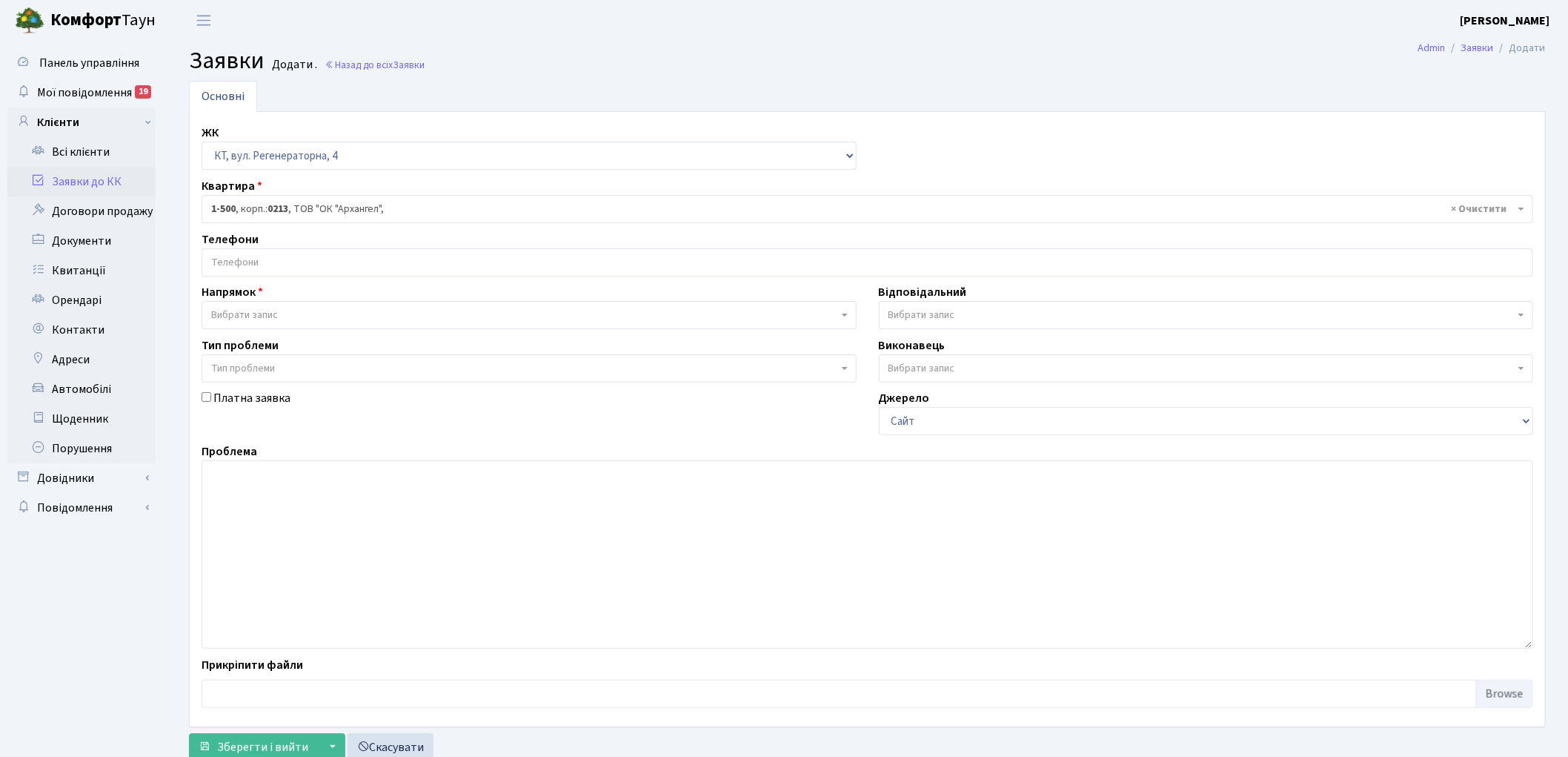
click at [249, 267] on input "search" at bounding box center [867, 262] width 1330 height 26
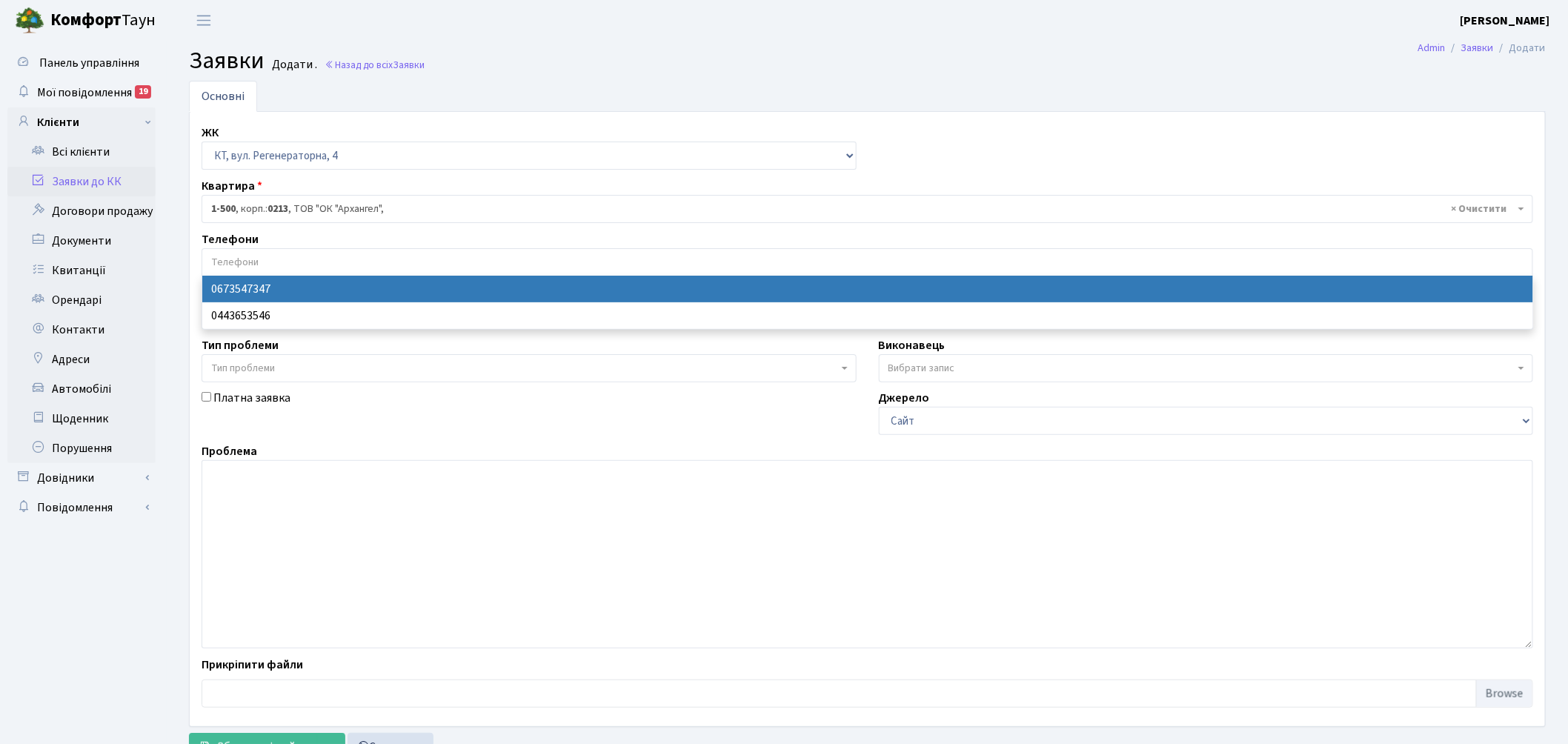
click at [249, 267] on input "search" at bounding box center [867, 262] width 1330 height 26
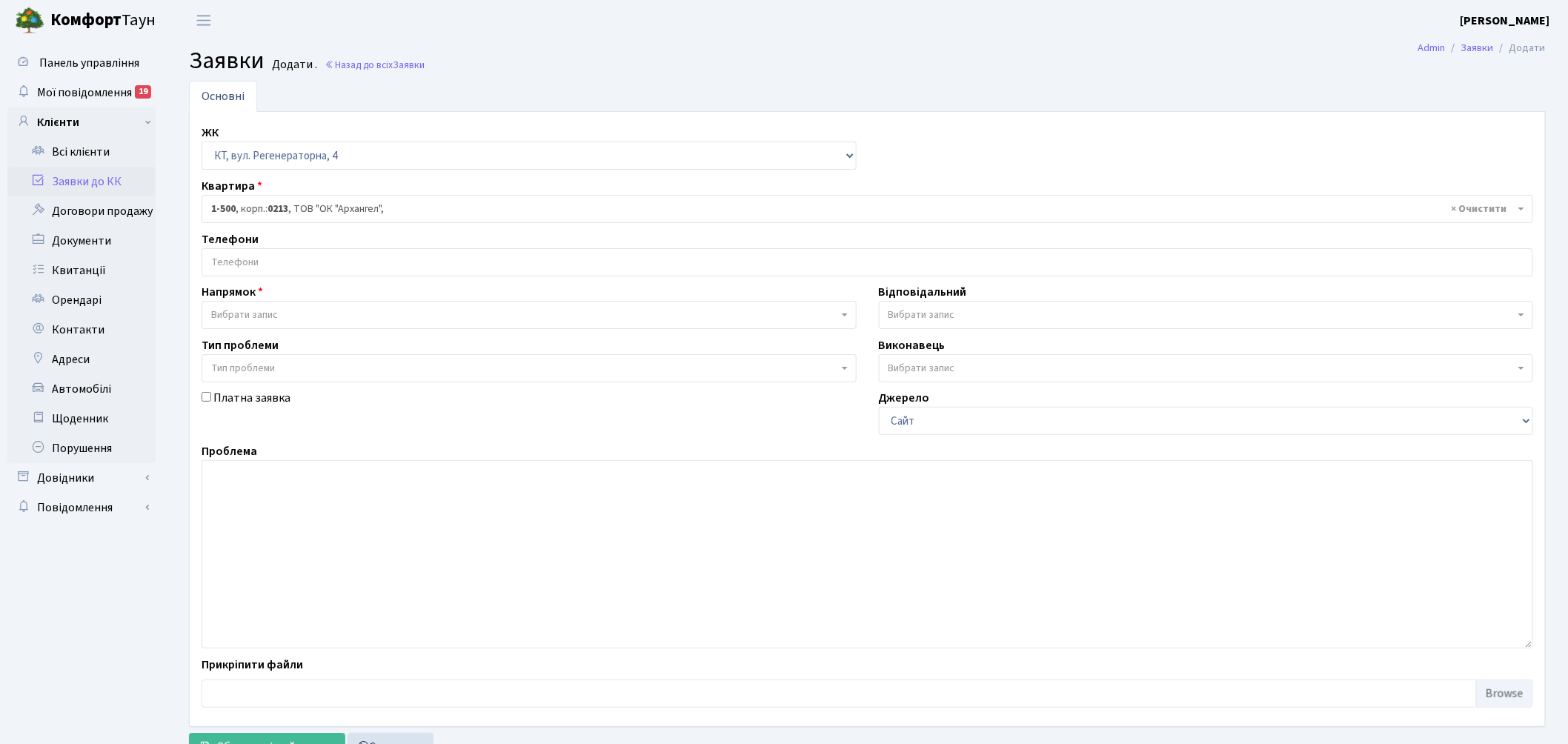
click at [245, 313] on span "Вибрати запис" at bounding box center [245, 315] width 67 height 15
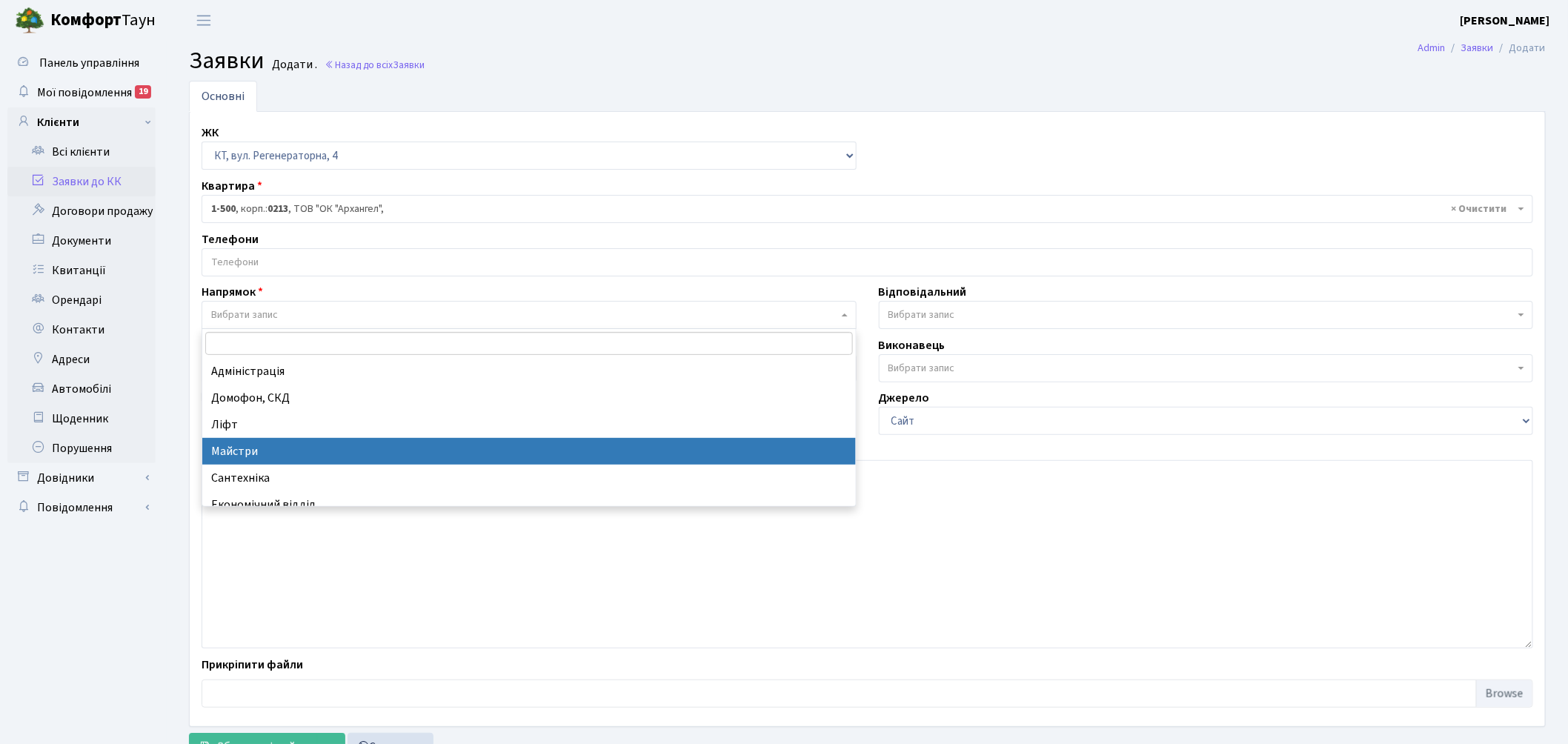
select select "1"
select select
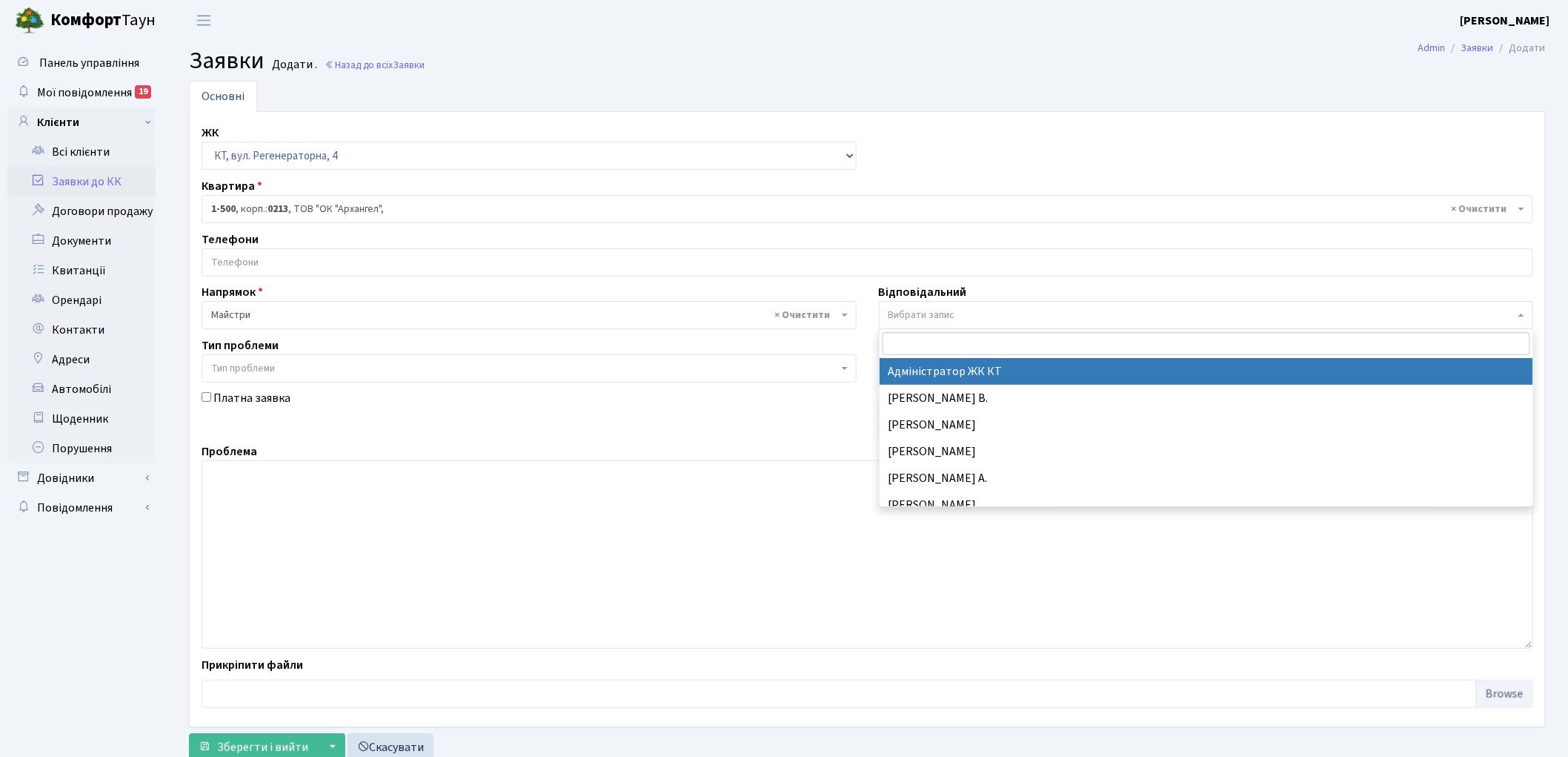
click at [957, 314] on span "Вибрати запис" at bounding box center [1202, 315] width 627 height 15
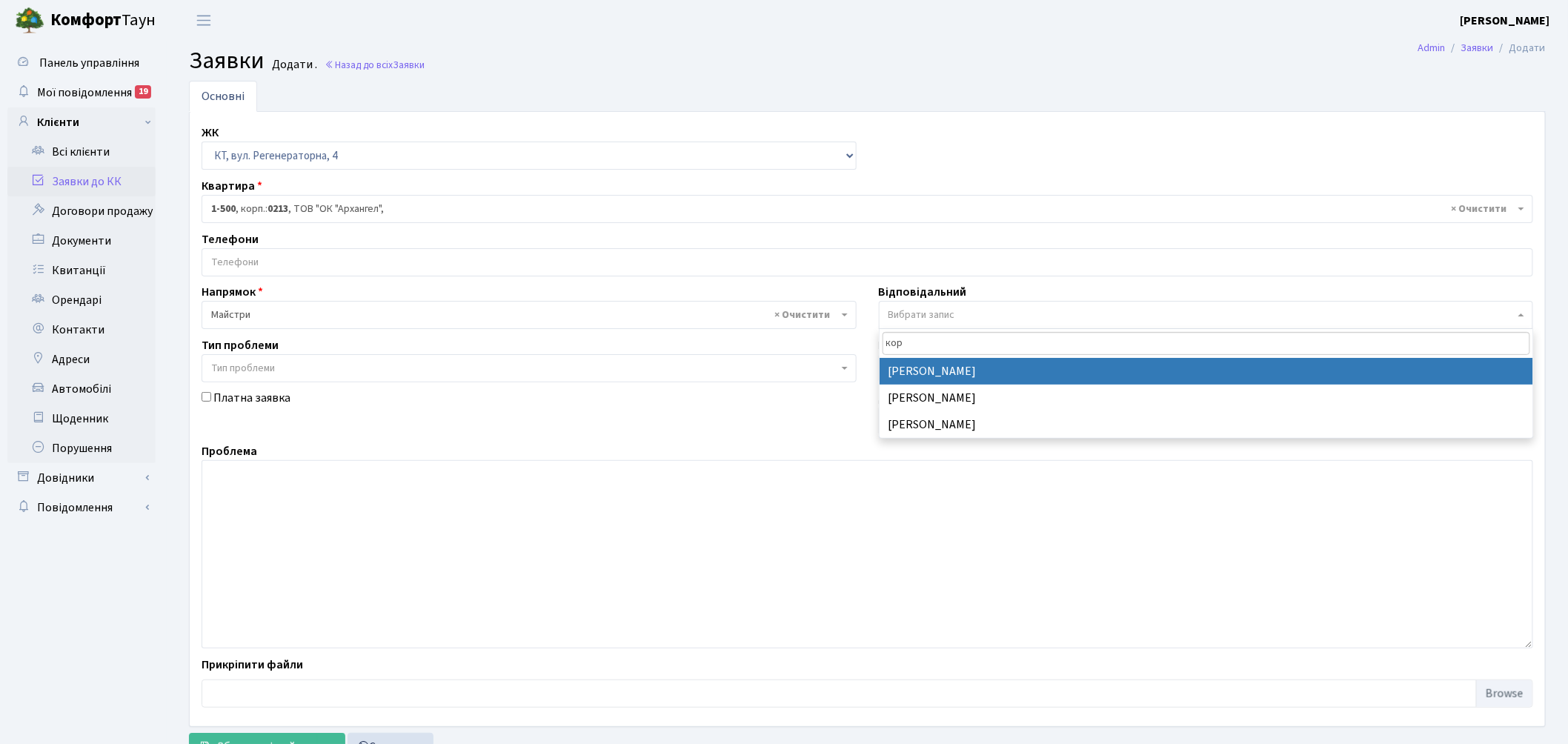
type input "кор"
select select "36"
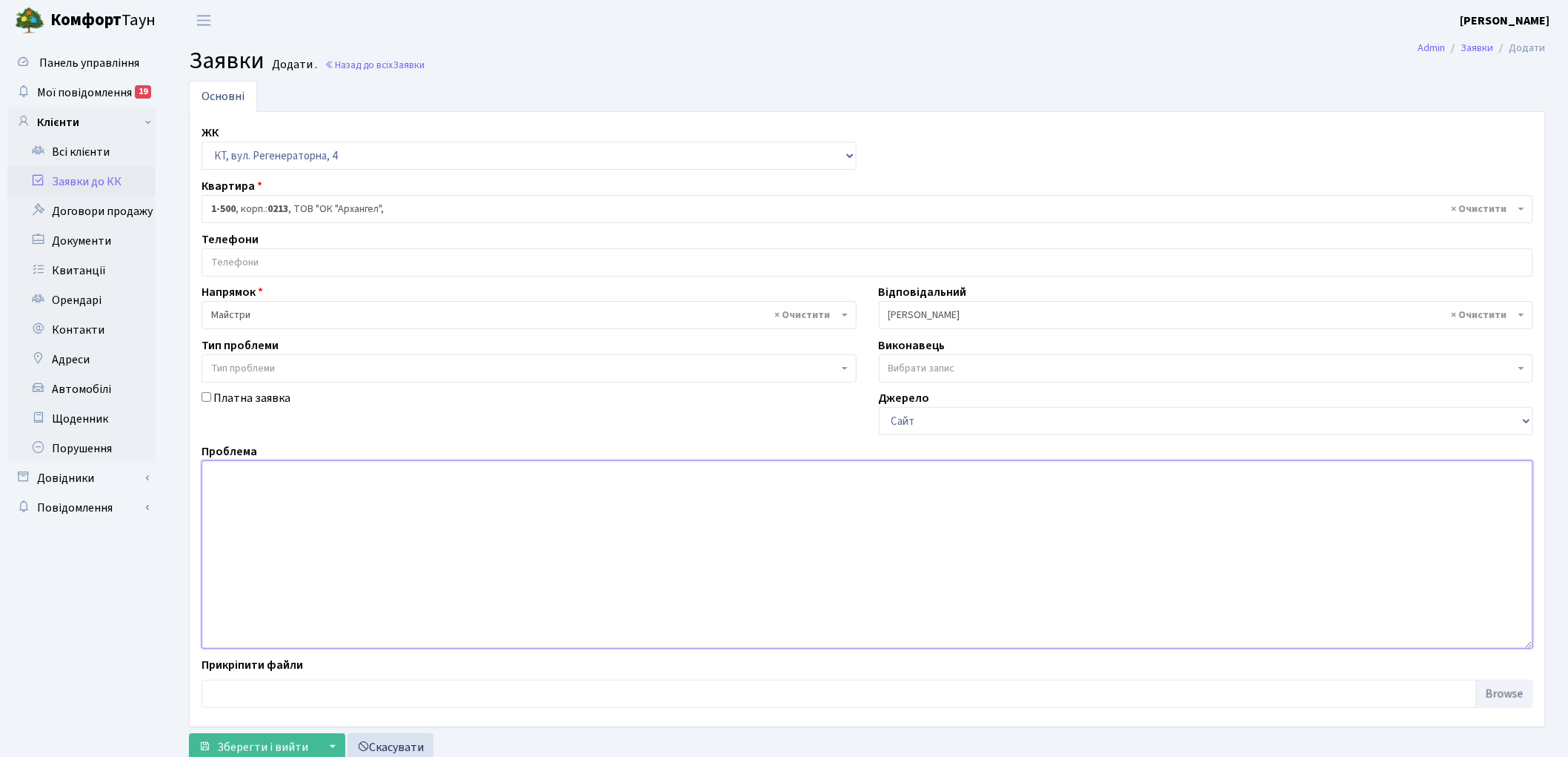
click at [356, 535] on textarea at bounding box center [867, 555] width 1332 height 188
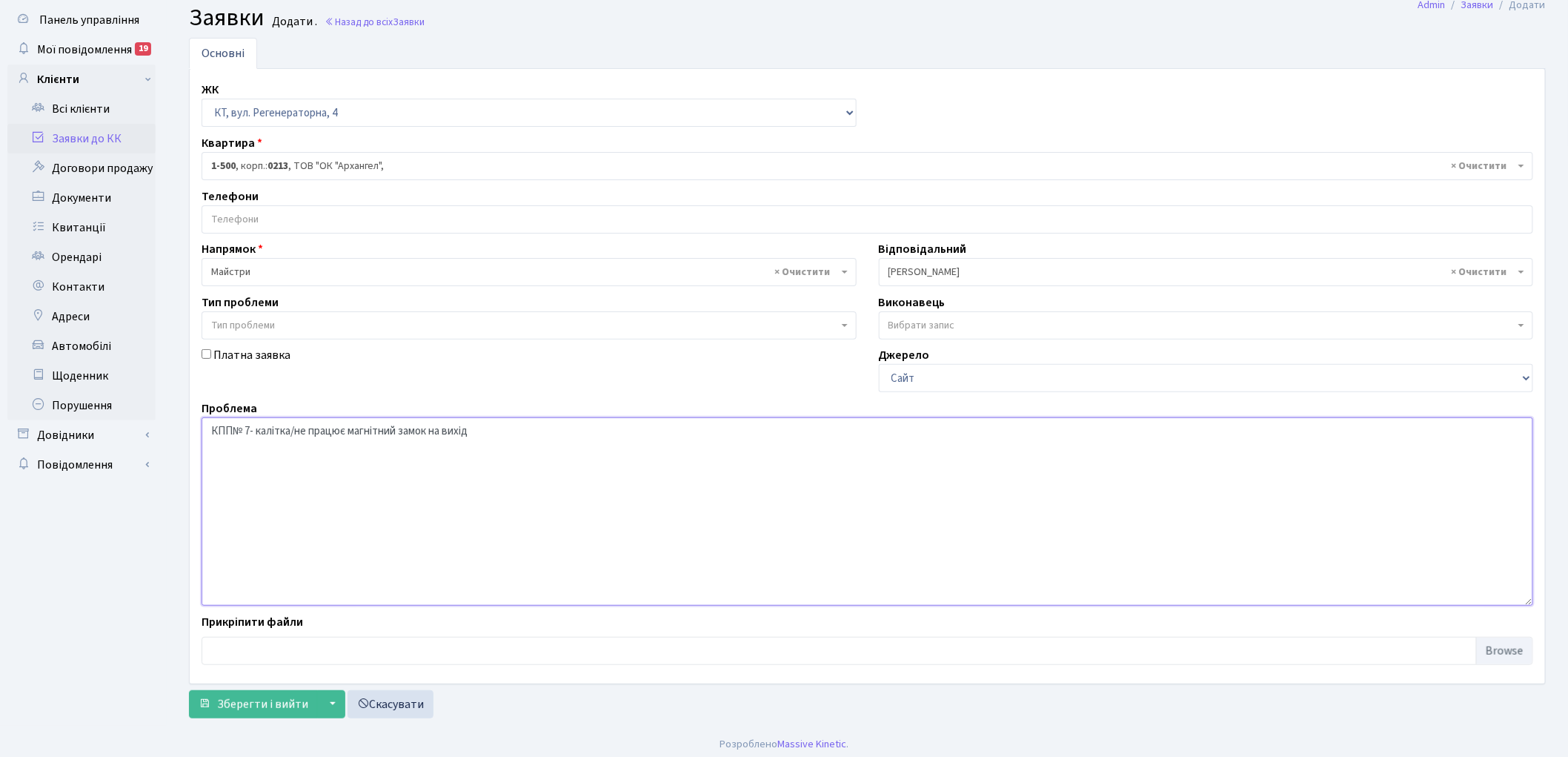
scroll to position [49, 0]
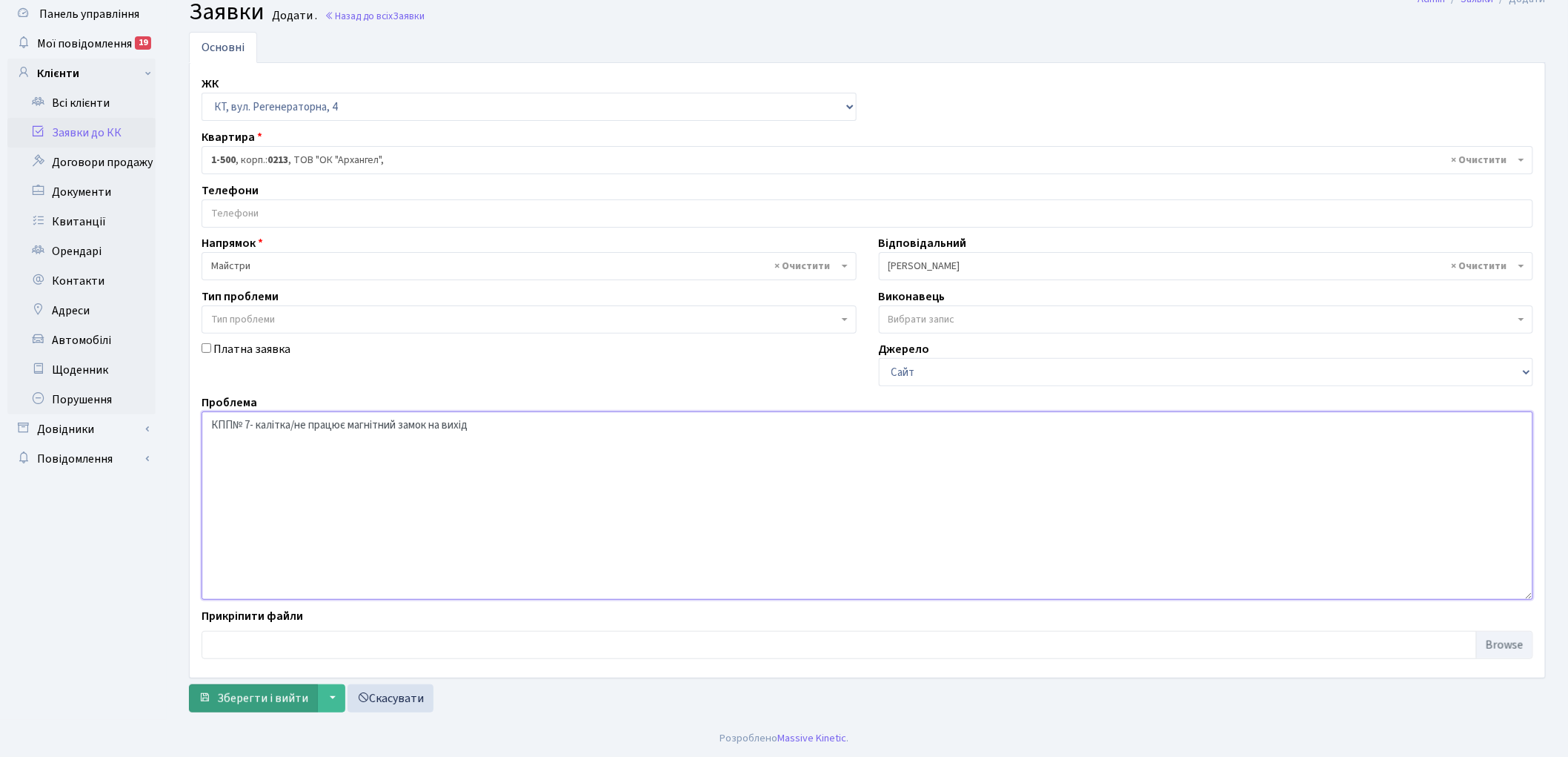
type textarea "КПП№ 7- калітка/не працює магнітний замок на вихід"
click at [237, 702] on span "Зберегти і вийти" at bounding box center [263, 698] width 91 height 17
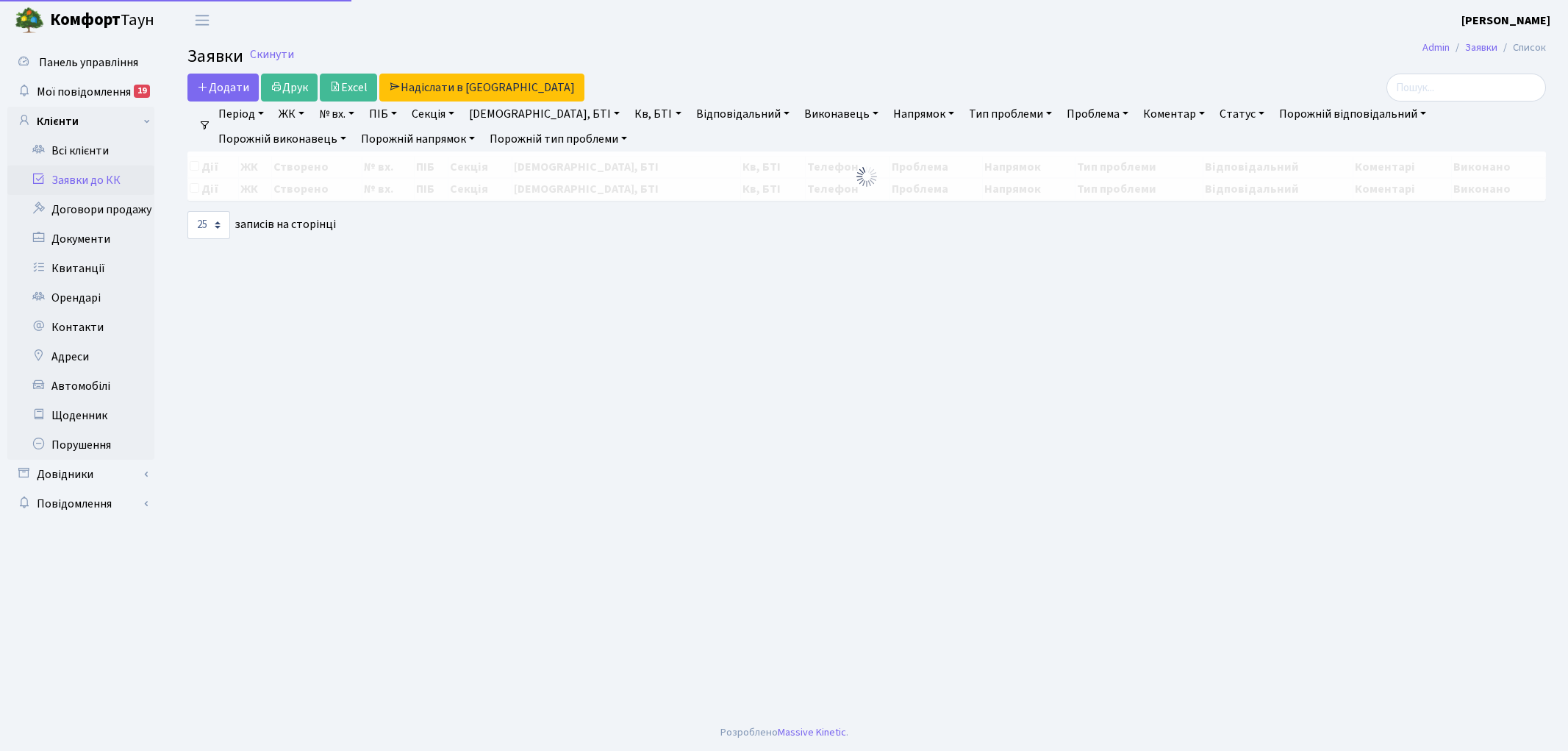
select select "25"
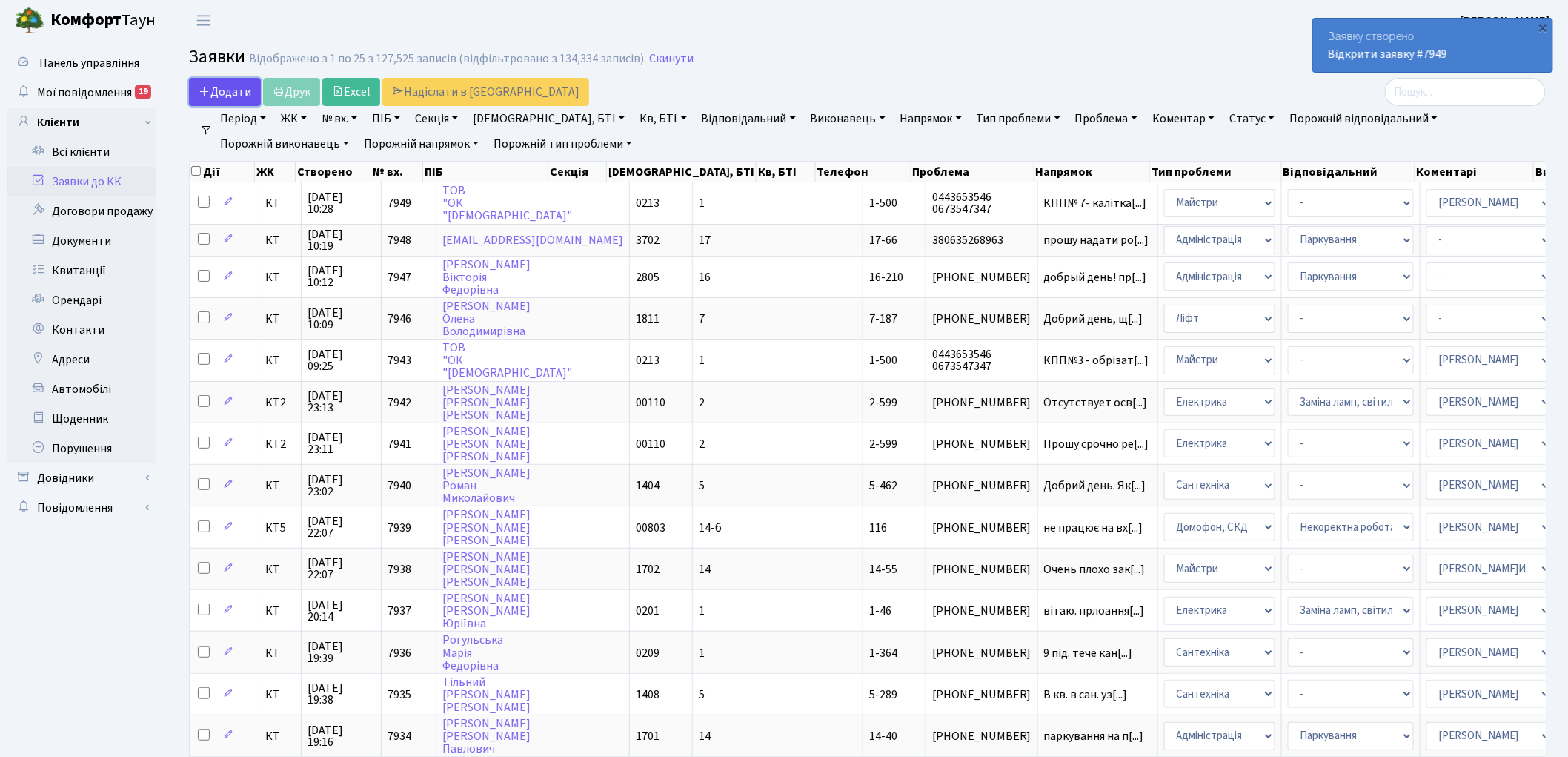
click at [222, 90] on span "Додати" at bounding box center [225, 92] width 53 height 17
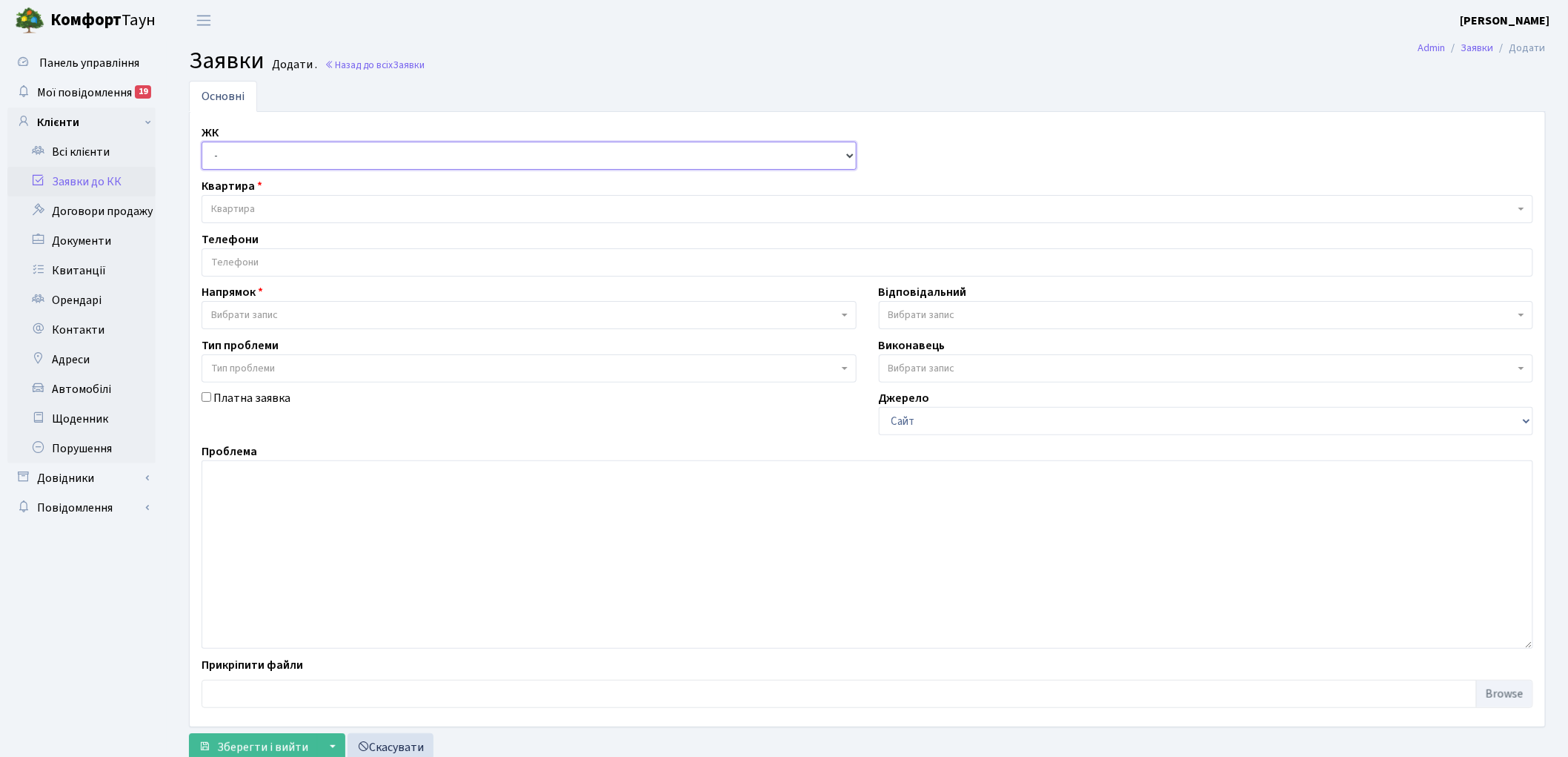
click at [254, 156] on select "- КТ, вул. Регенераторна, 4 КТ2, просп. [STREET_ADDRESS] [STREET_ADDRESS] [PERS…" at bounding box center [529, 155] width 655 height 28
select select "271"
click at [202, 141] on select "- КТ, вул. Регенераторна, 4 КТ2, просп. [STREET_ADDRESS] [STREET_ADDRESS] [PERS…" at bounding box center [529, 155] width 655 height 28
select select
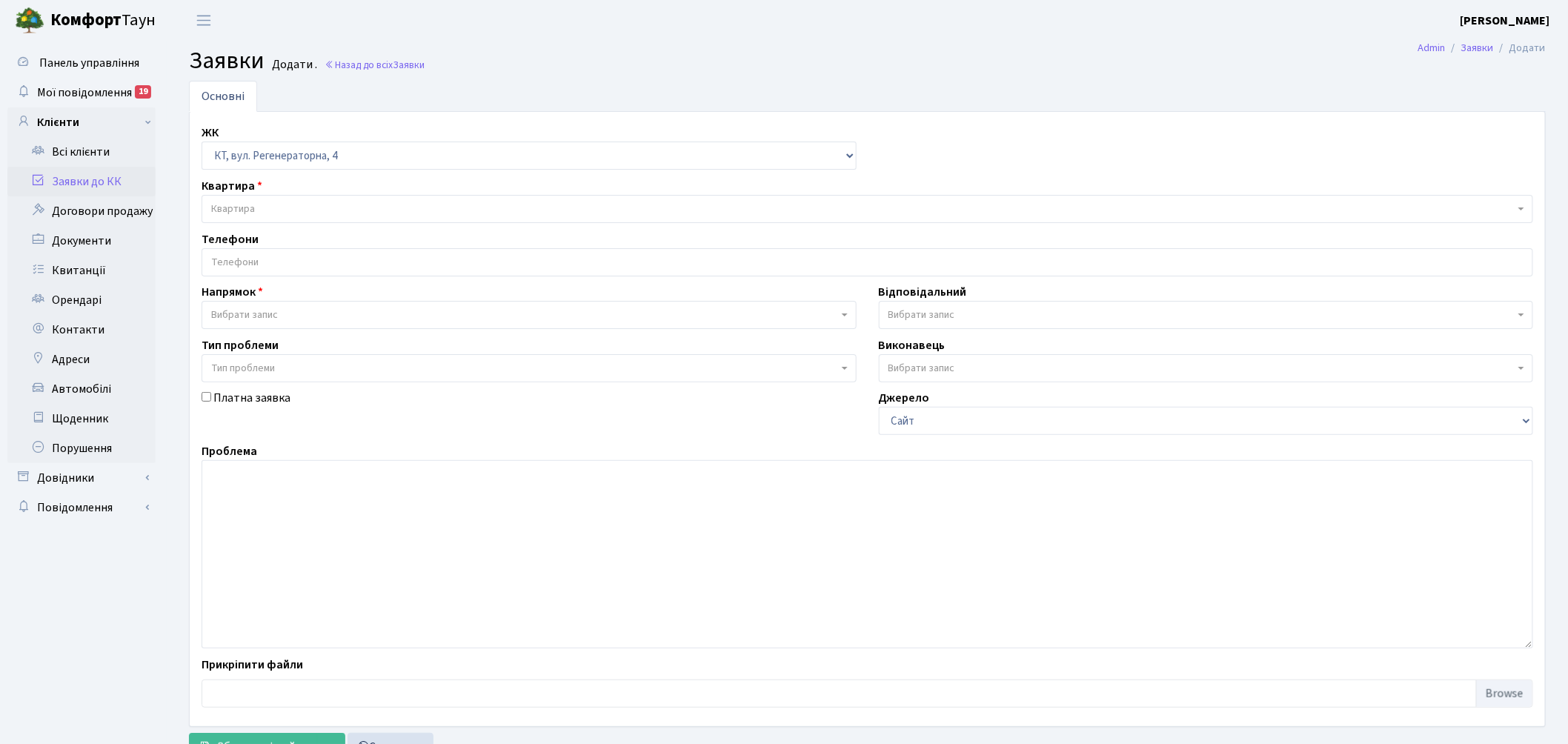
click at [311, 205] on span "Квартира" at bounding box center [863, 209] width 1304 height 15
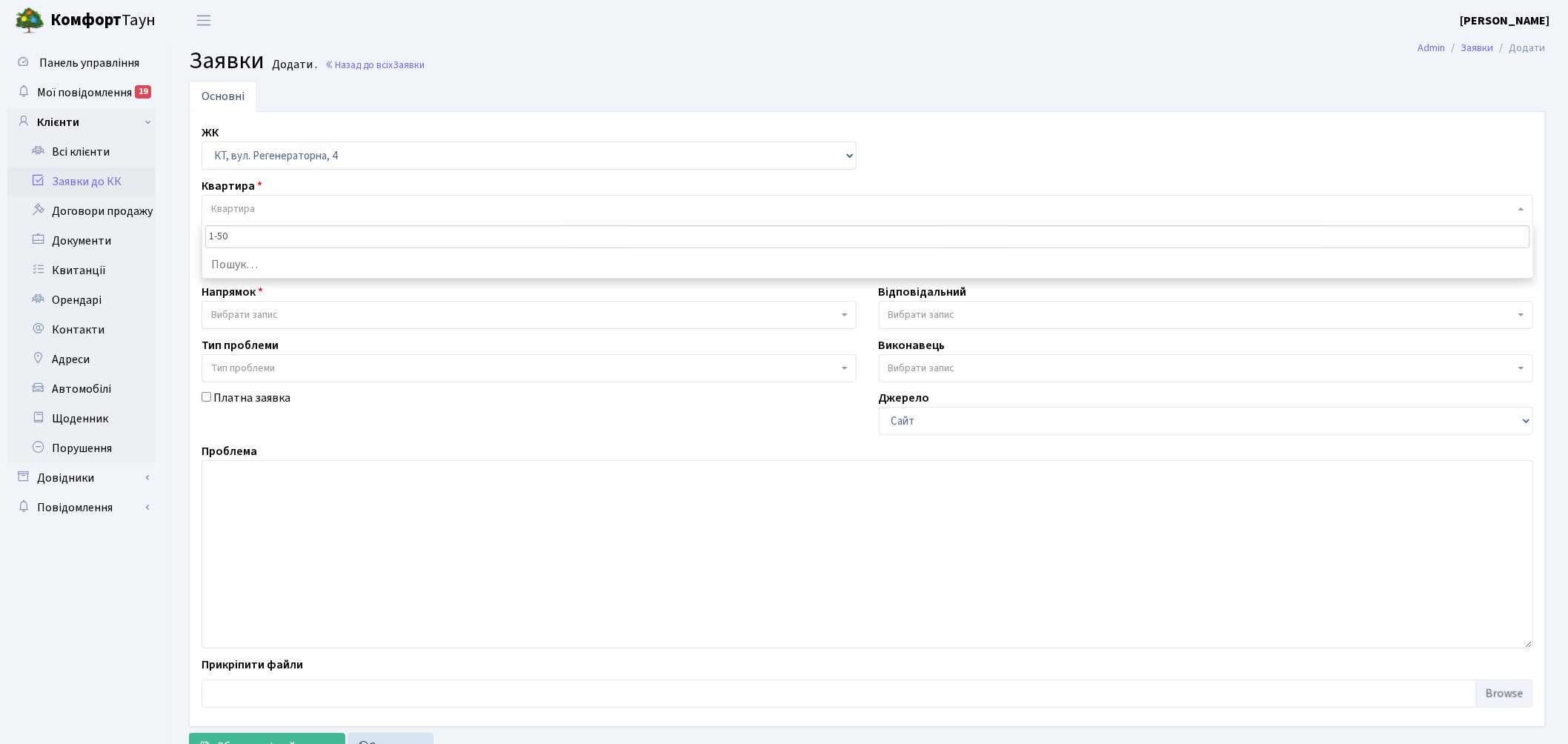
type input "1-500"
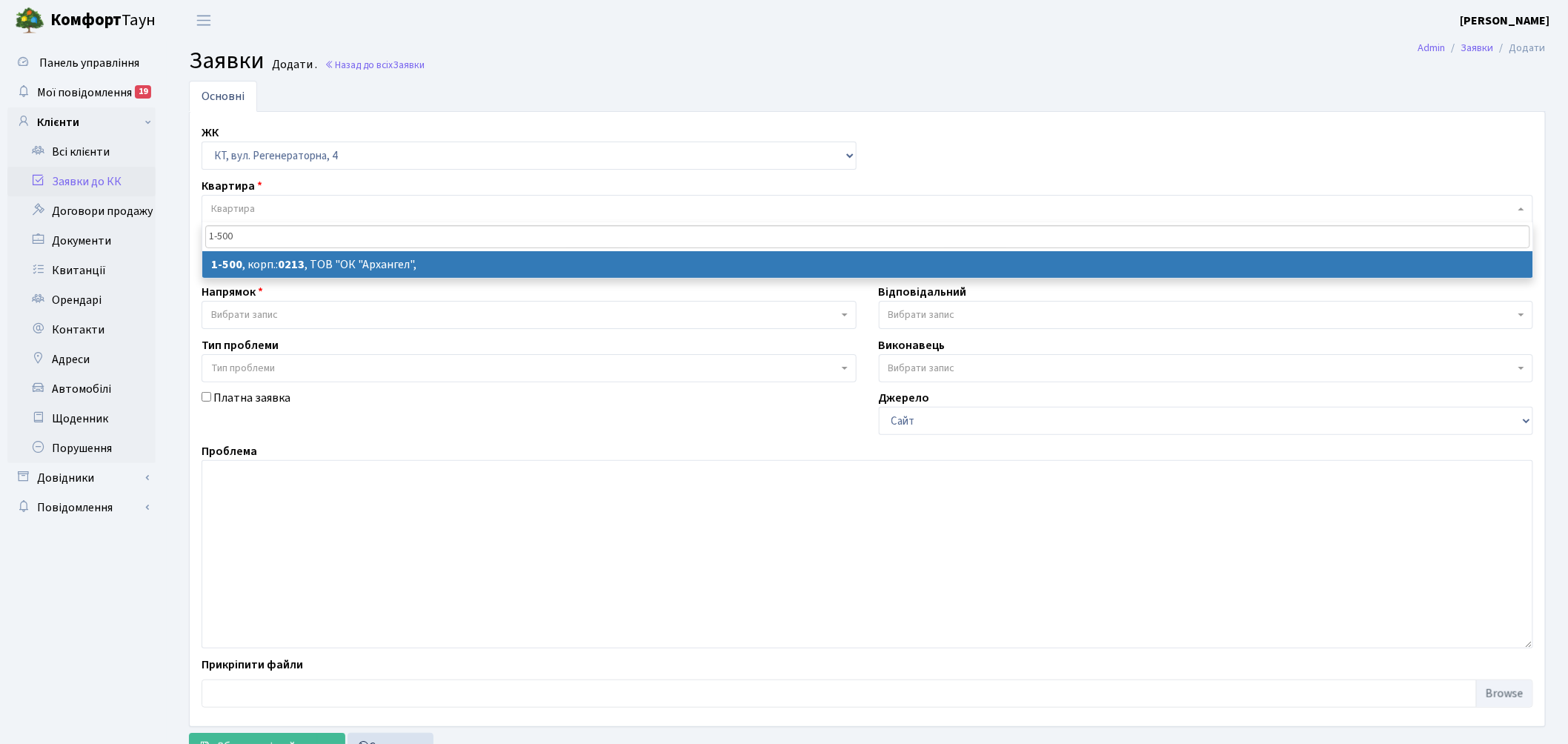
select select
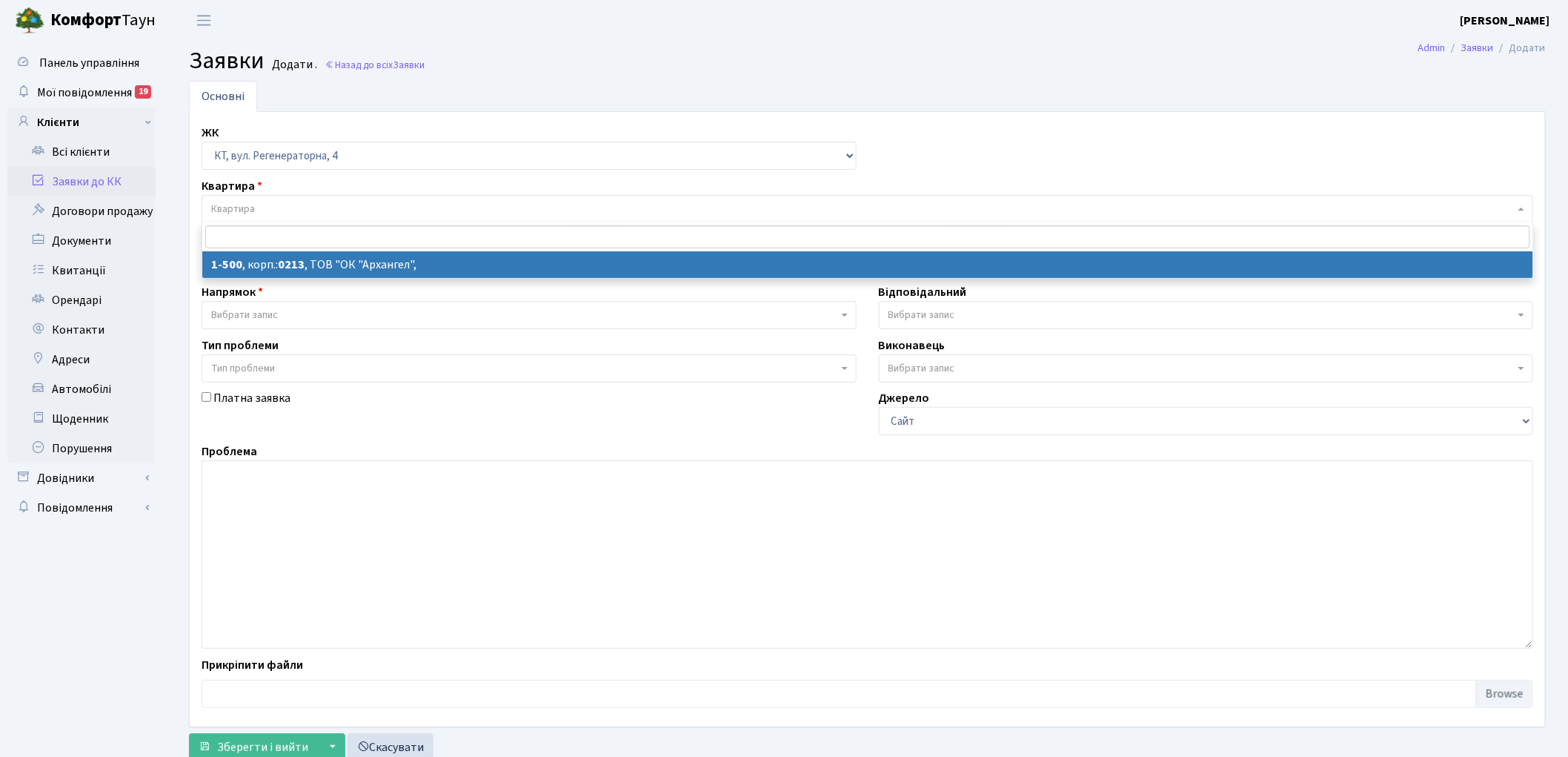
select select "16285"
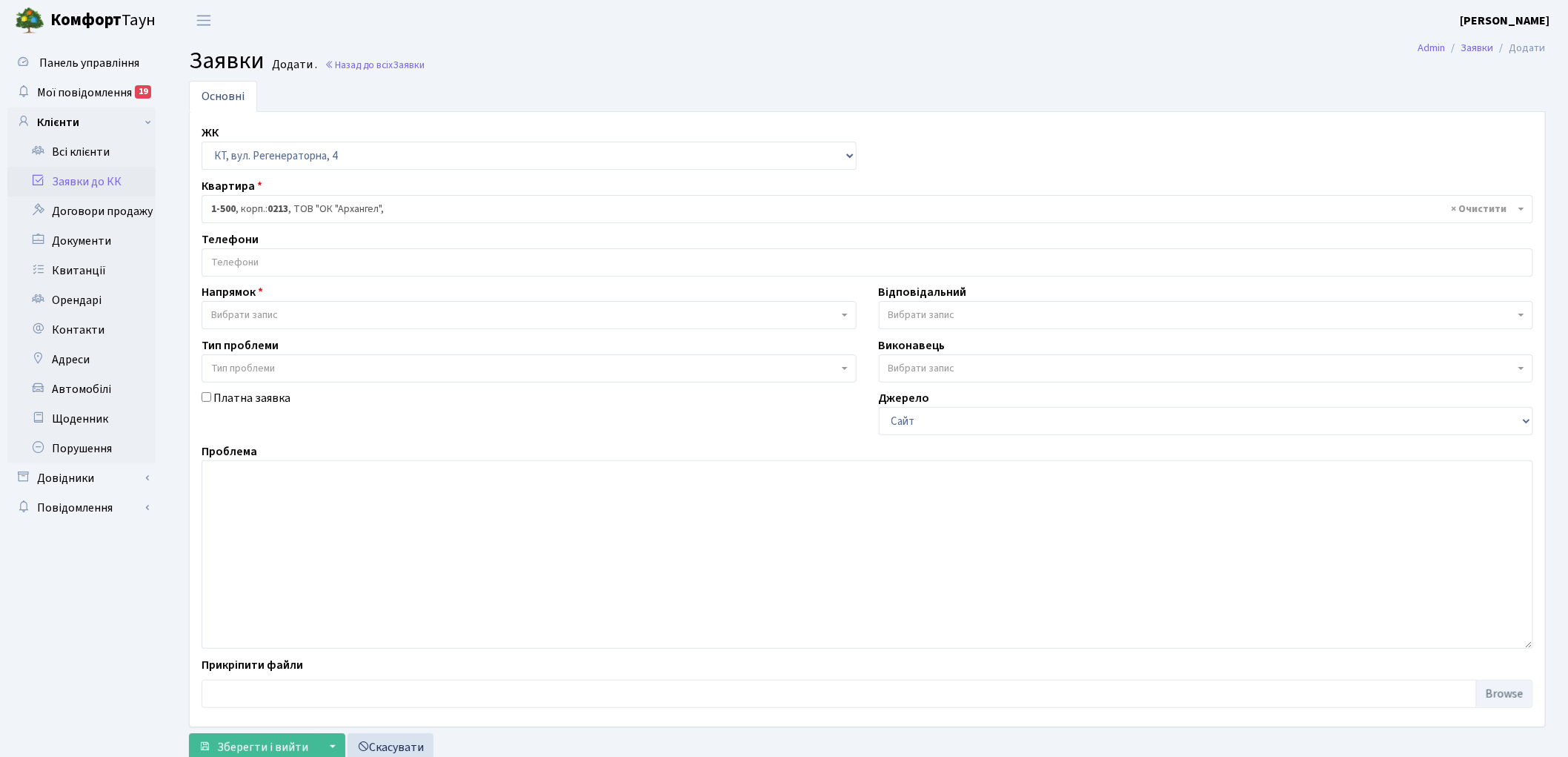
click at [267, 312] on span "Вибрати запис" at bounding box center [245, 315] width 67 height 15
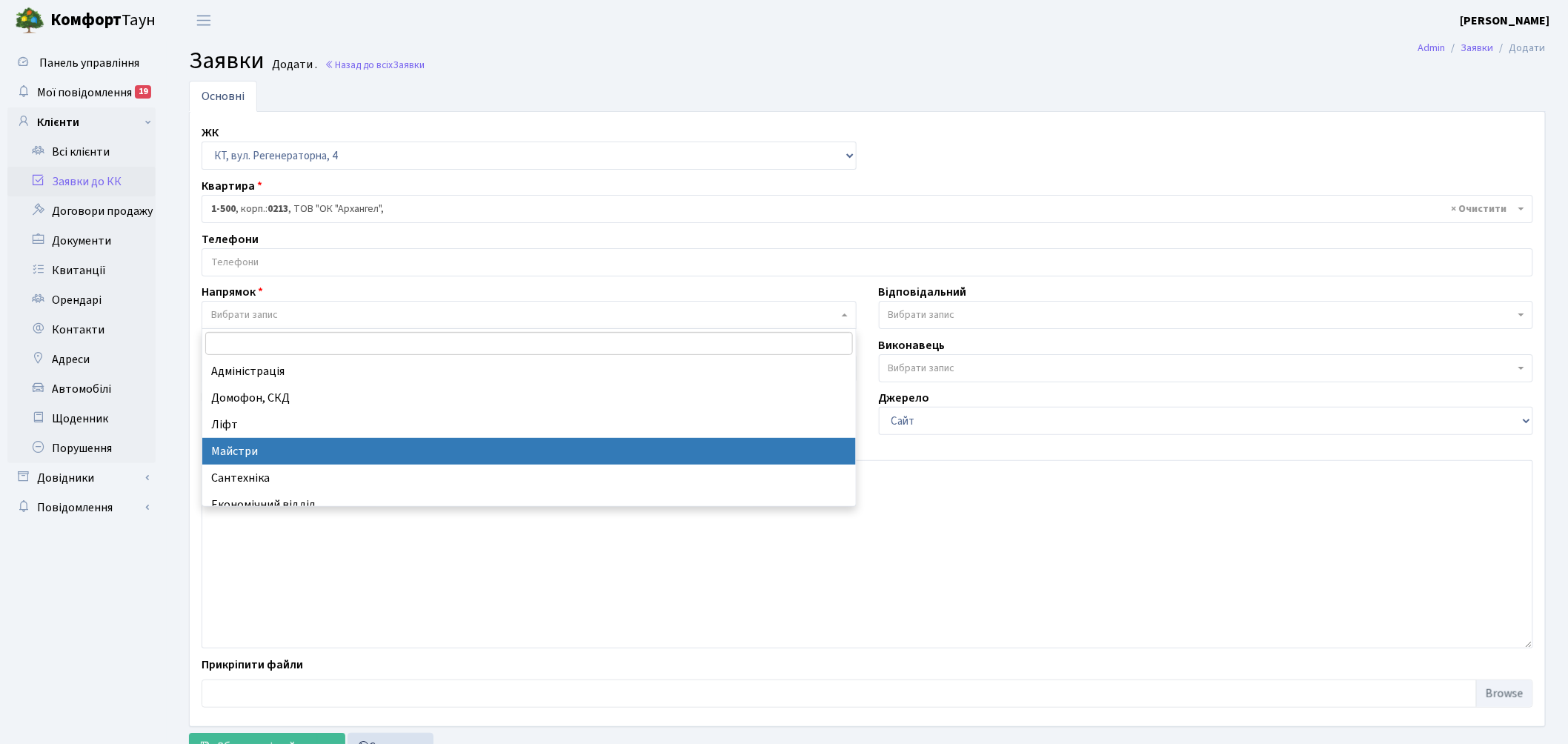
select select "1"
select select
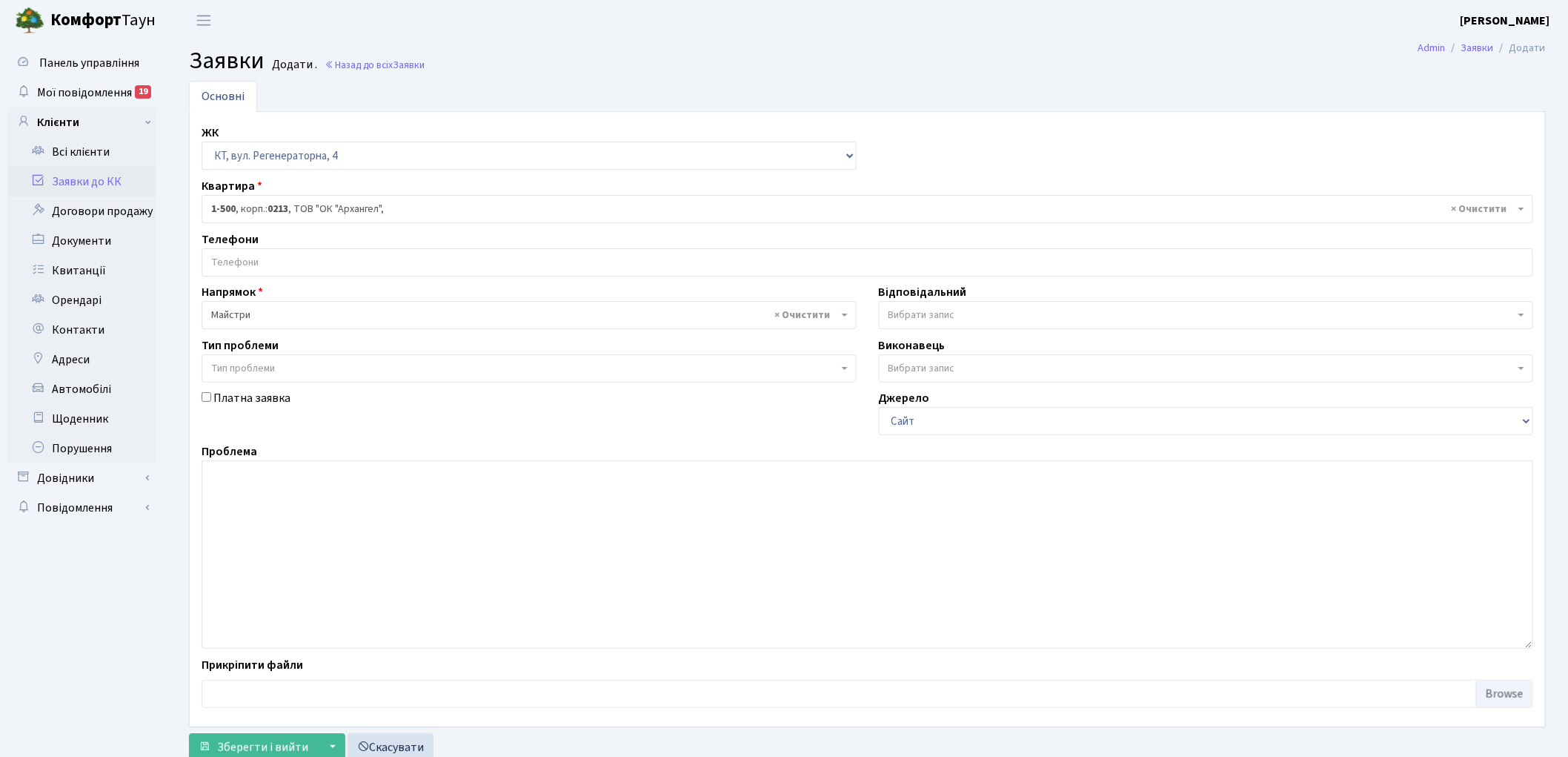
click at [910, 315] on span "Вибрати запис" at bounding box center [922, 315] width 67 height 15
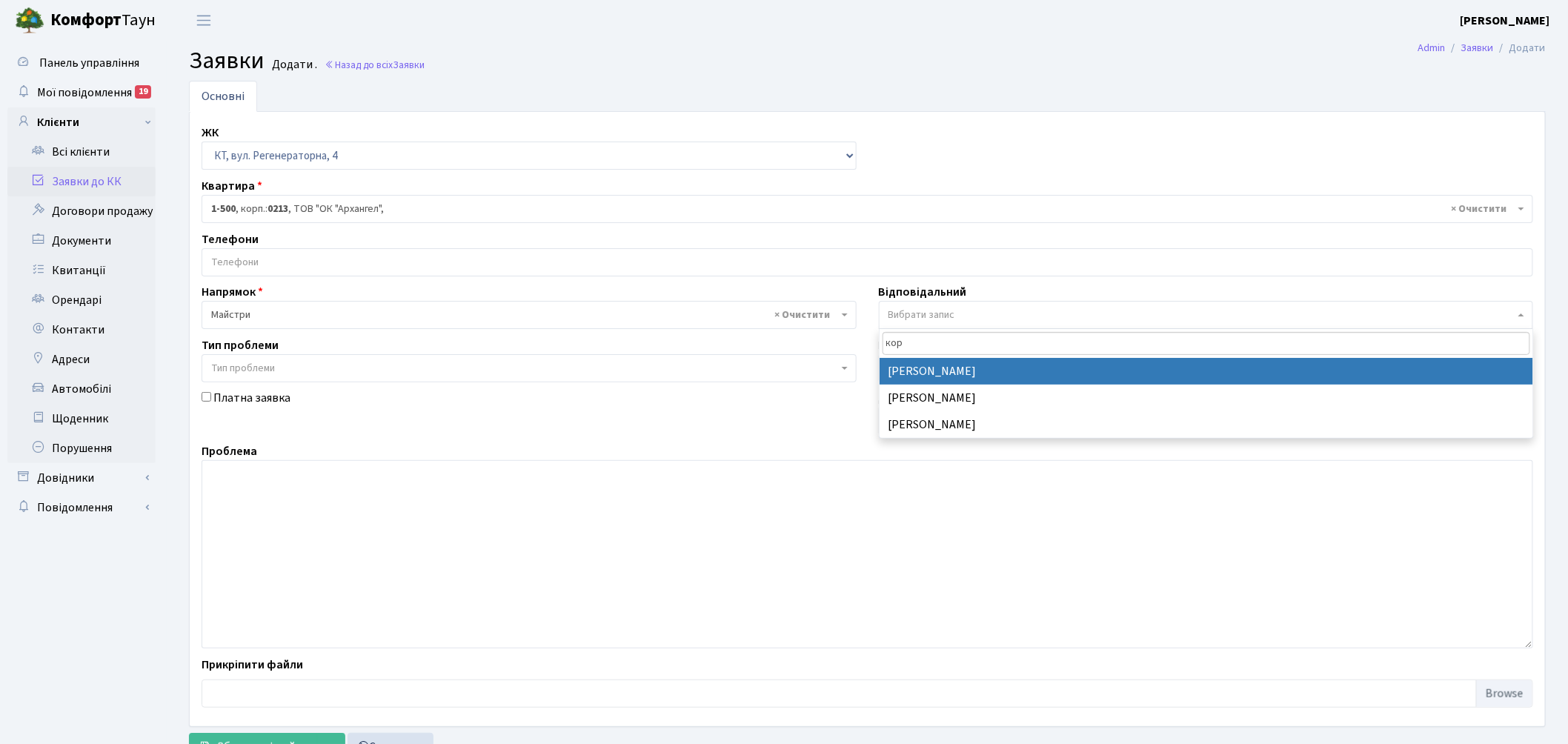
type input "кор"
select select "36"
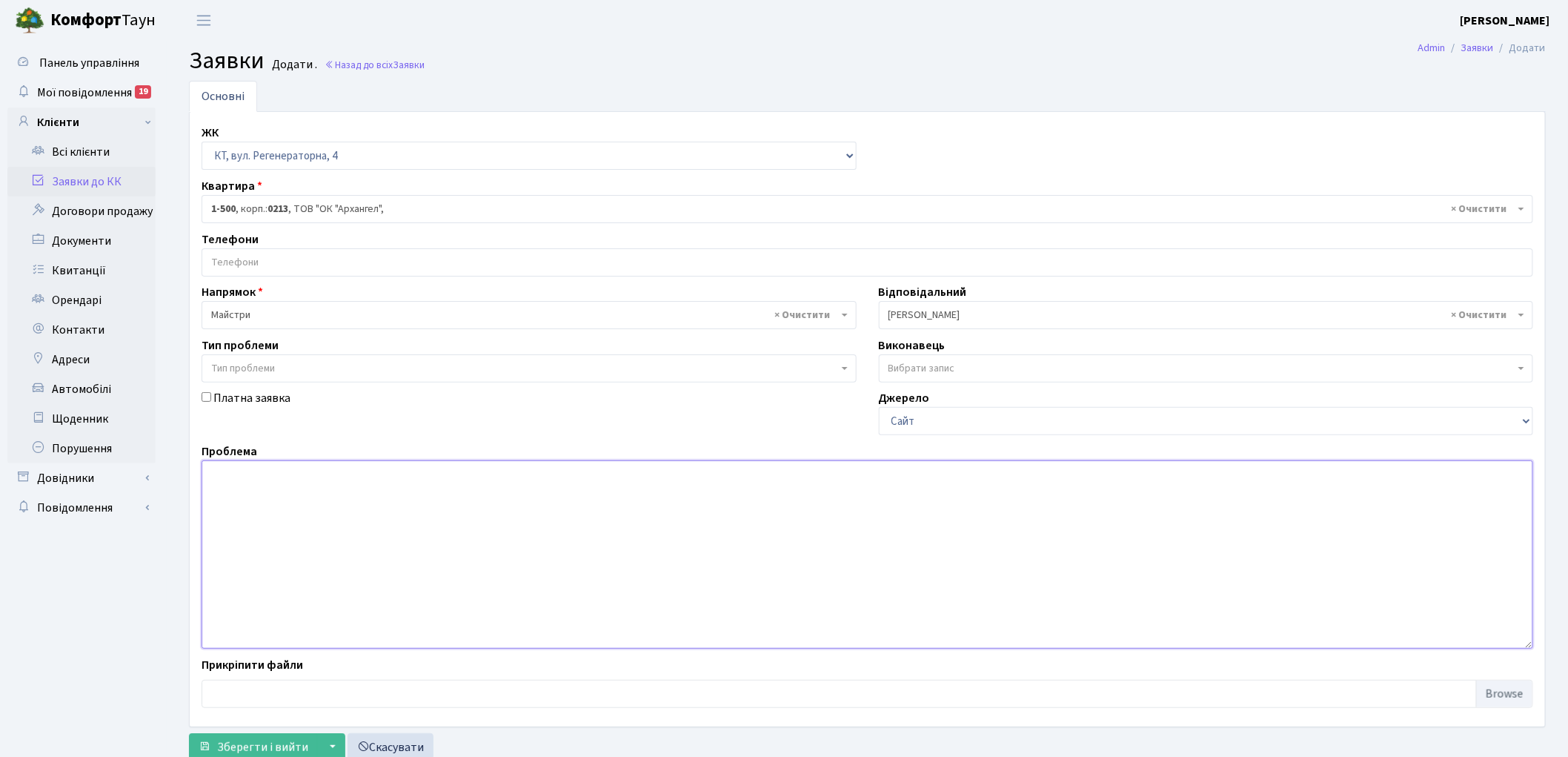
click at [316, 504] on textarea at bounding box center [867, 555] width 1332 height 188
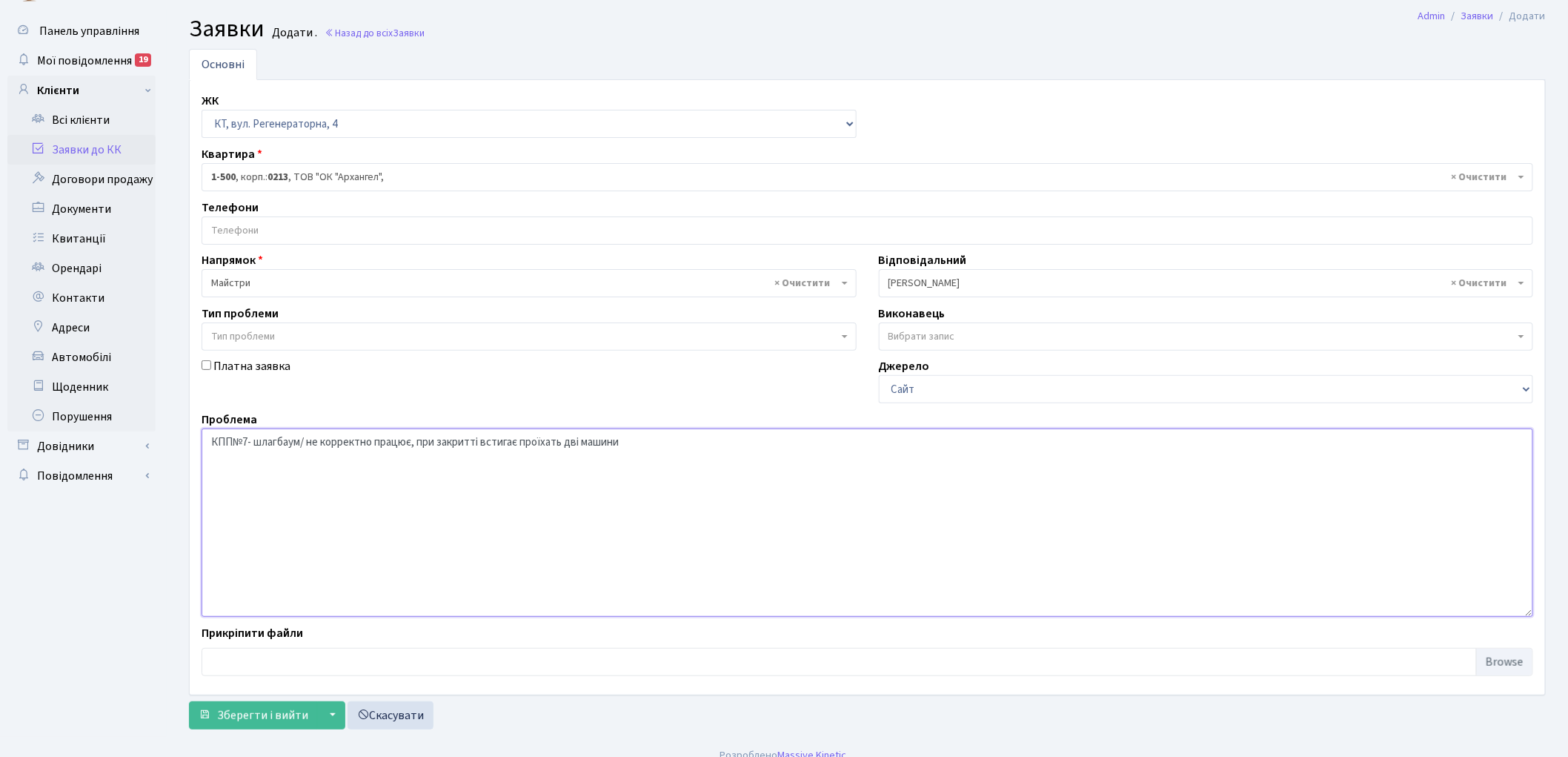
scroll to position [49, 0]
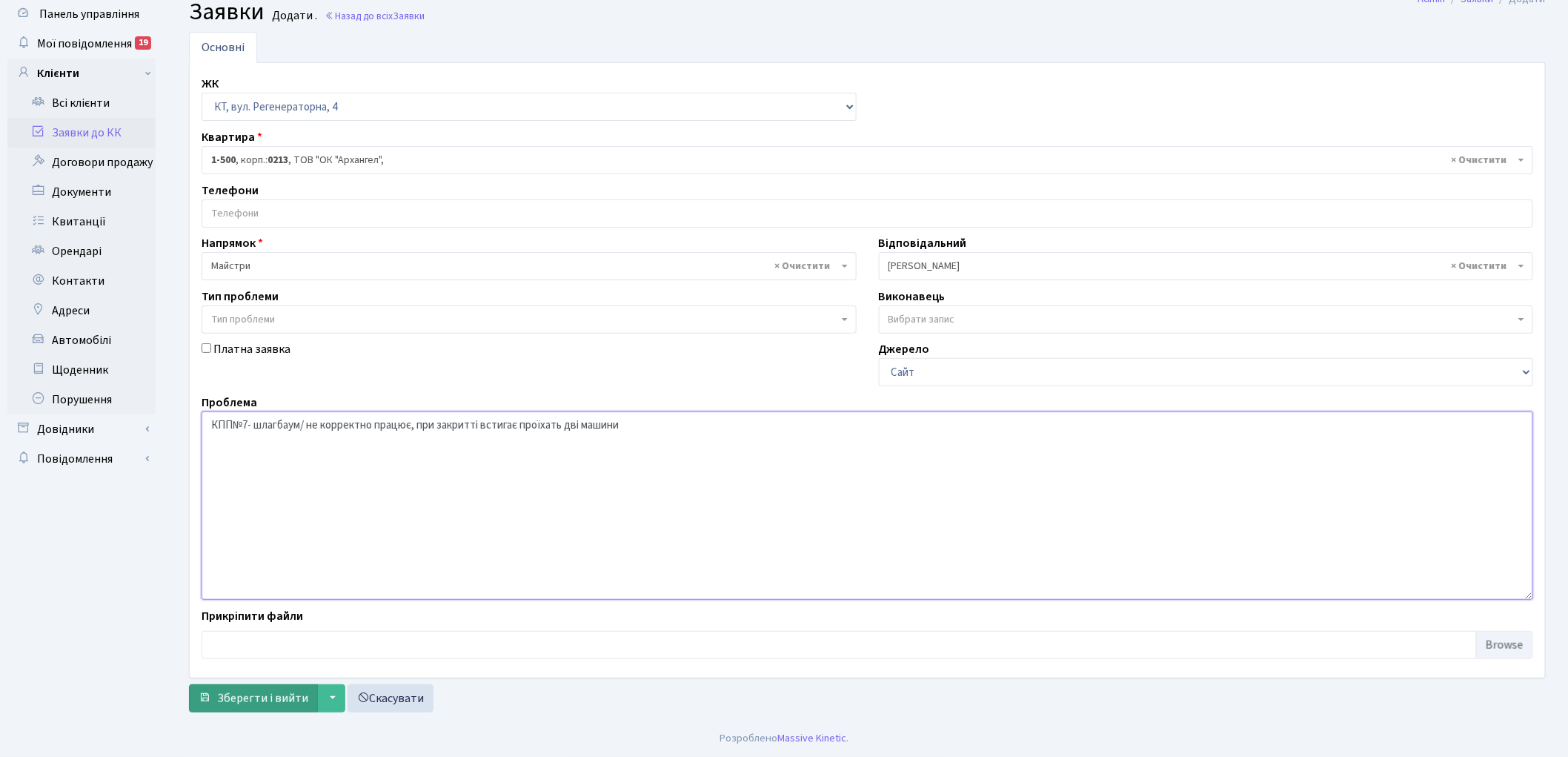
type textarea "КПП№7- шлагбаум/ не корректно працює, при закритті встигає проїхать дві машини"
click at [241, 692] on span "Зберегти і вийти" at bounding box center [263, 698] width 91 height 17
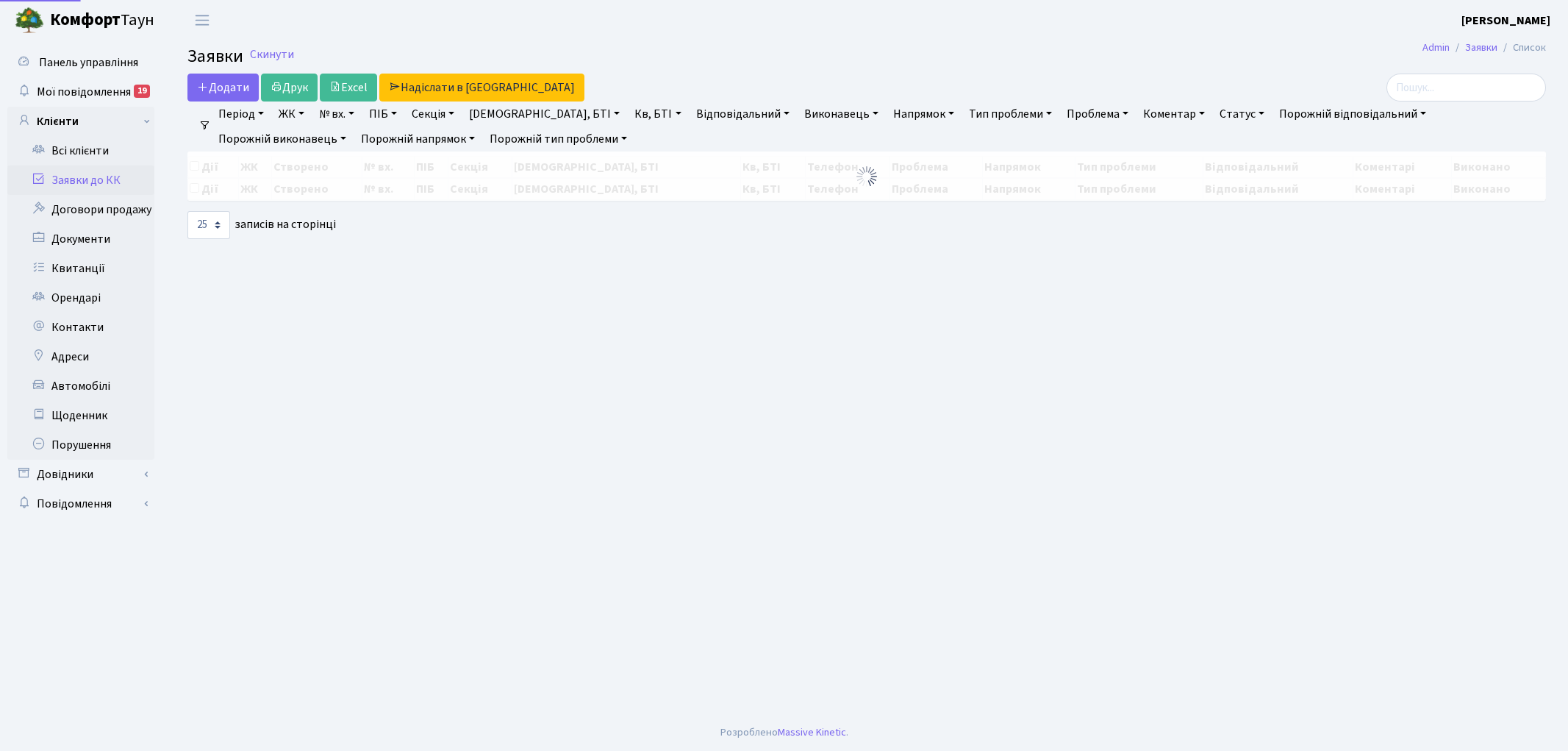
select select "25"
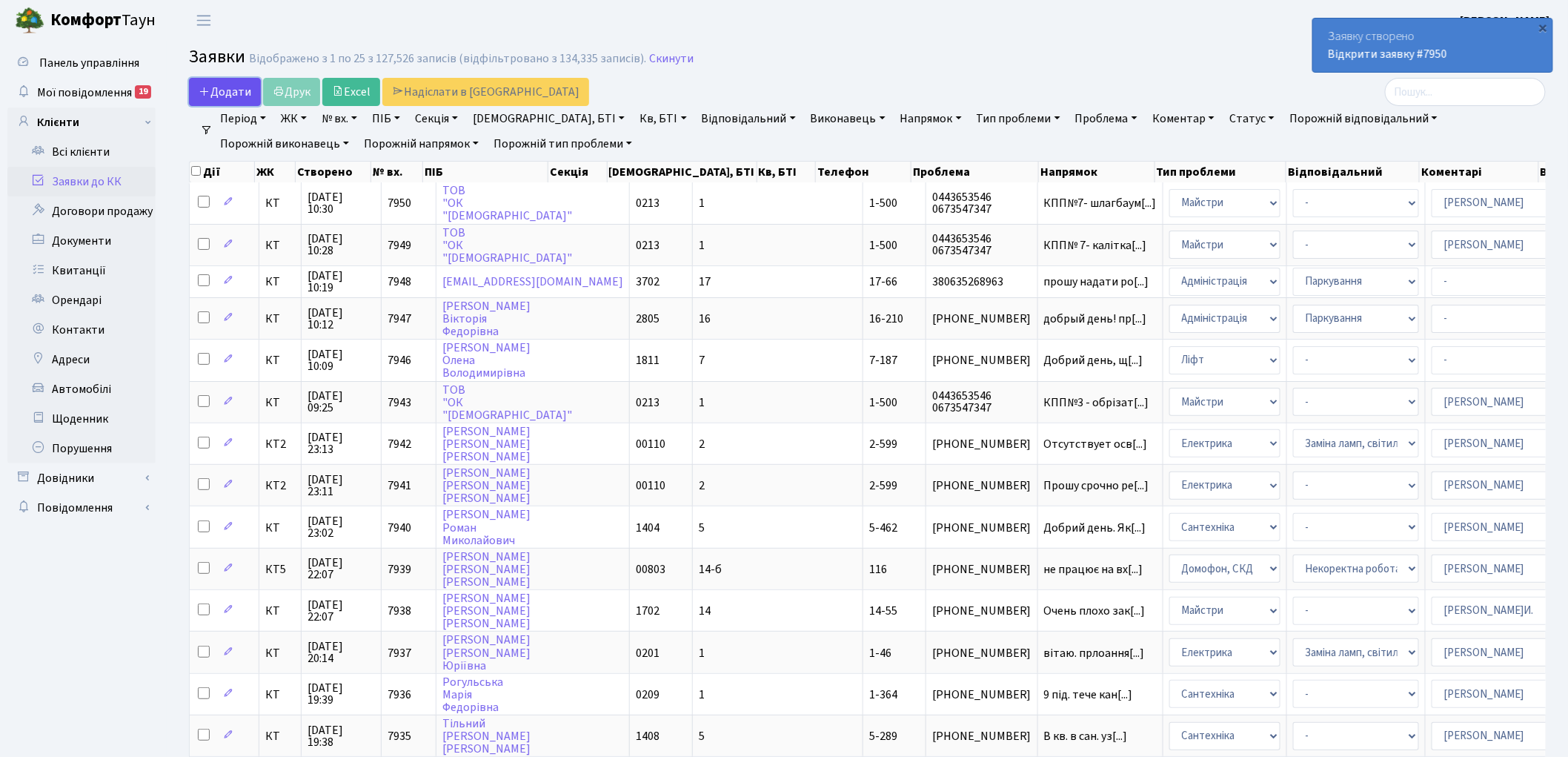
click at [231, 90] on span "Додати" at bounding box center [225, 92] width 53 height 17
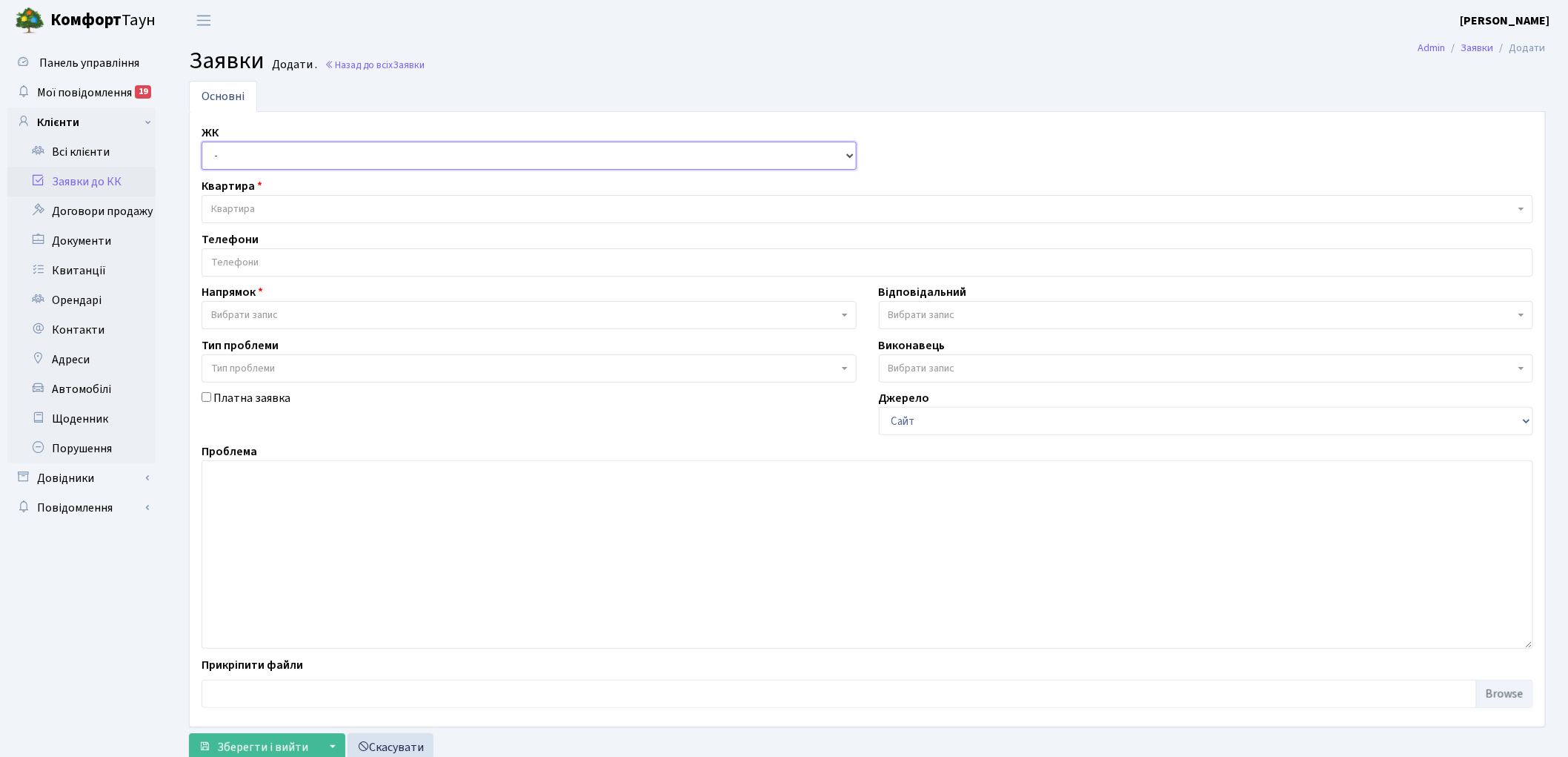
click at [230, 154] on select "- КТ, вул. Регенераторна, 4 КТ2, просп. [STREET_ADDRESS] [STREET_ADDRESS] [PERS…" at bounding box center [529, 155] width 655 height 28
select select "271"
click at [202, 141] on select "- КТ, вул. Регенераторна, 4 КТ2, просп. [STREET_ADDRESS] [STREET_ADDRESS] [PERS…" at bounding box center [529, 155] width 655 height 28
select select
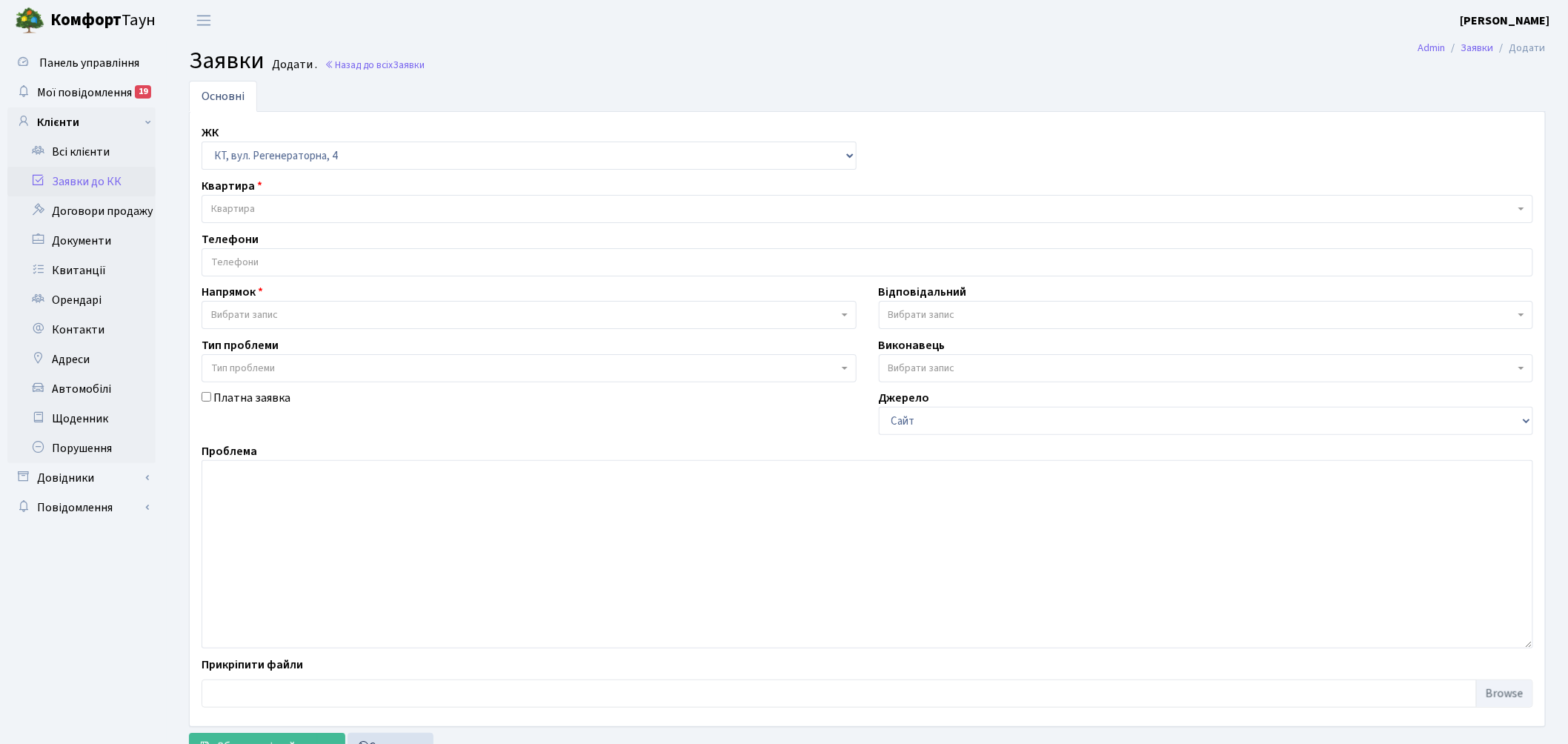
click at [302, 204] on span "Квартира" at bounding box center [863, 209] width 1304 height 15
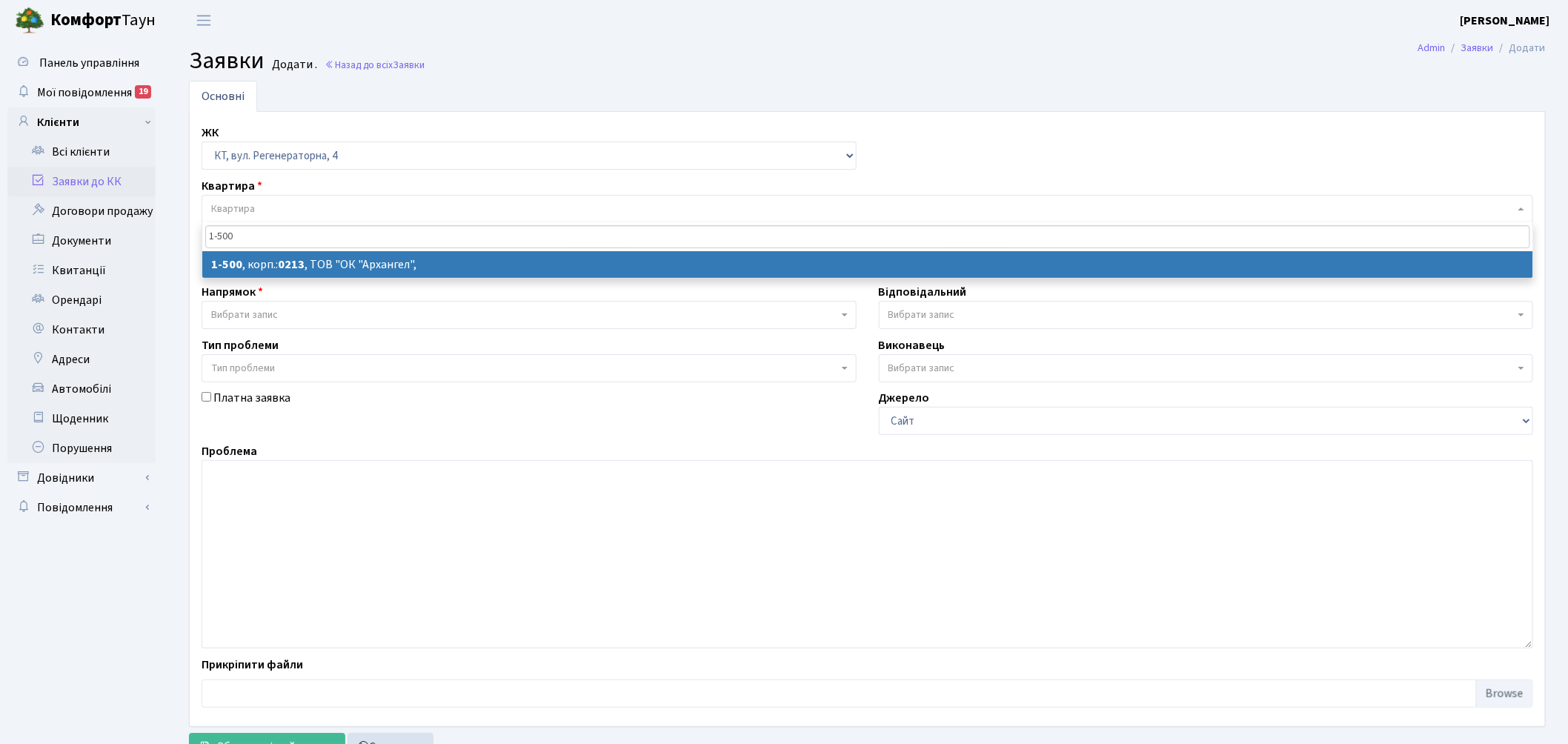
type input "1-500"
select select
select select "16285"
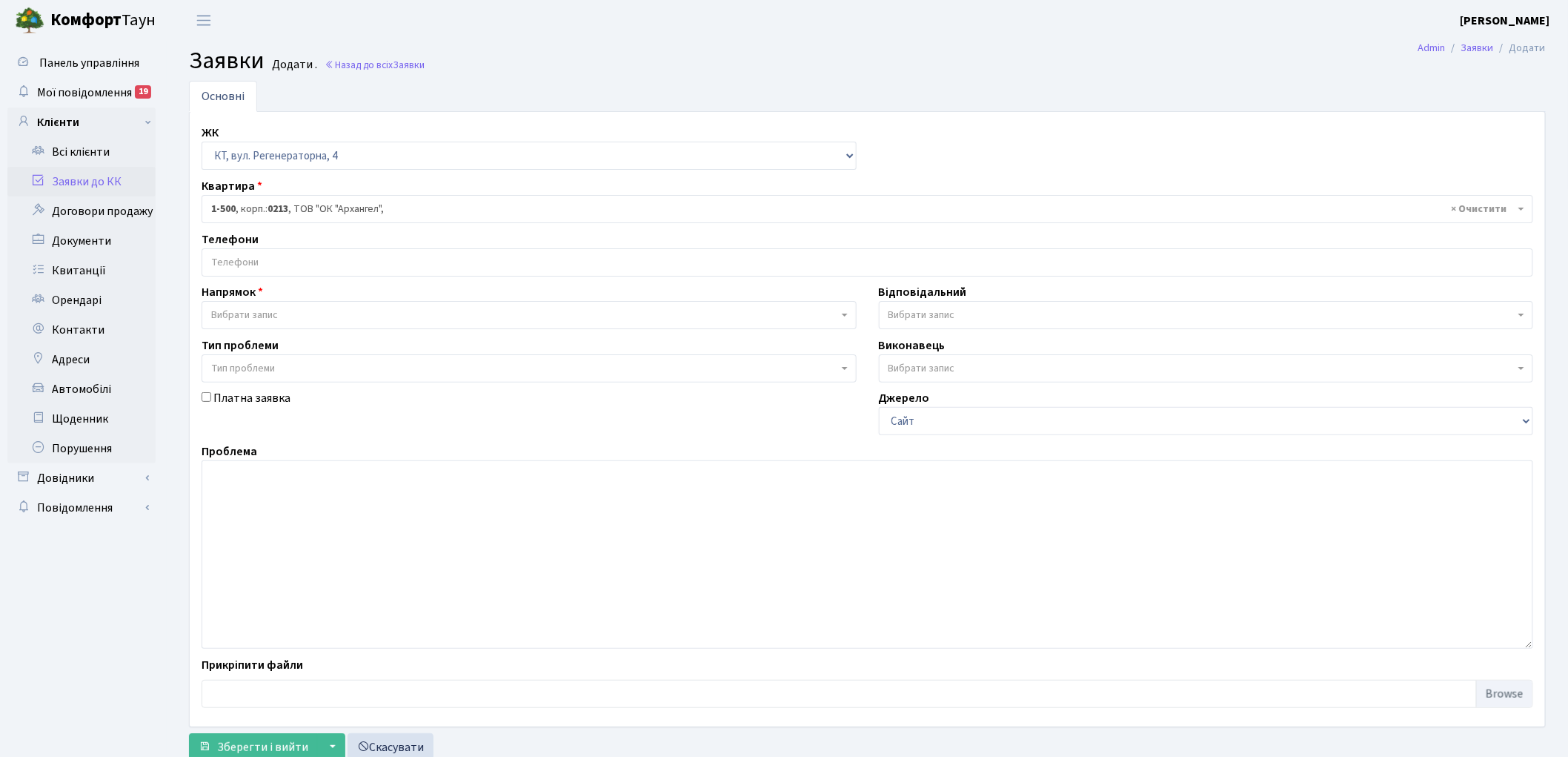
click at [227, 265] on input "search" at bounding box center [867, 262] width 1330 height 26
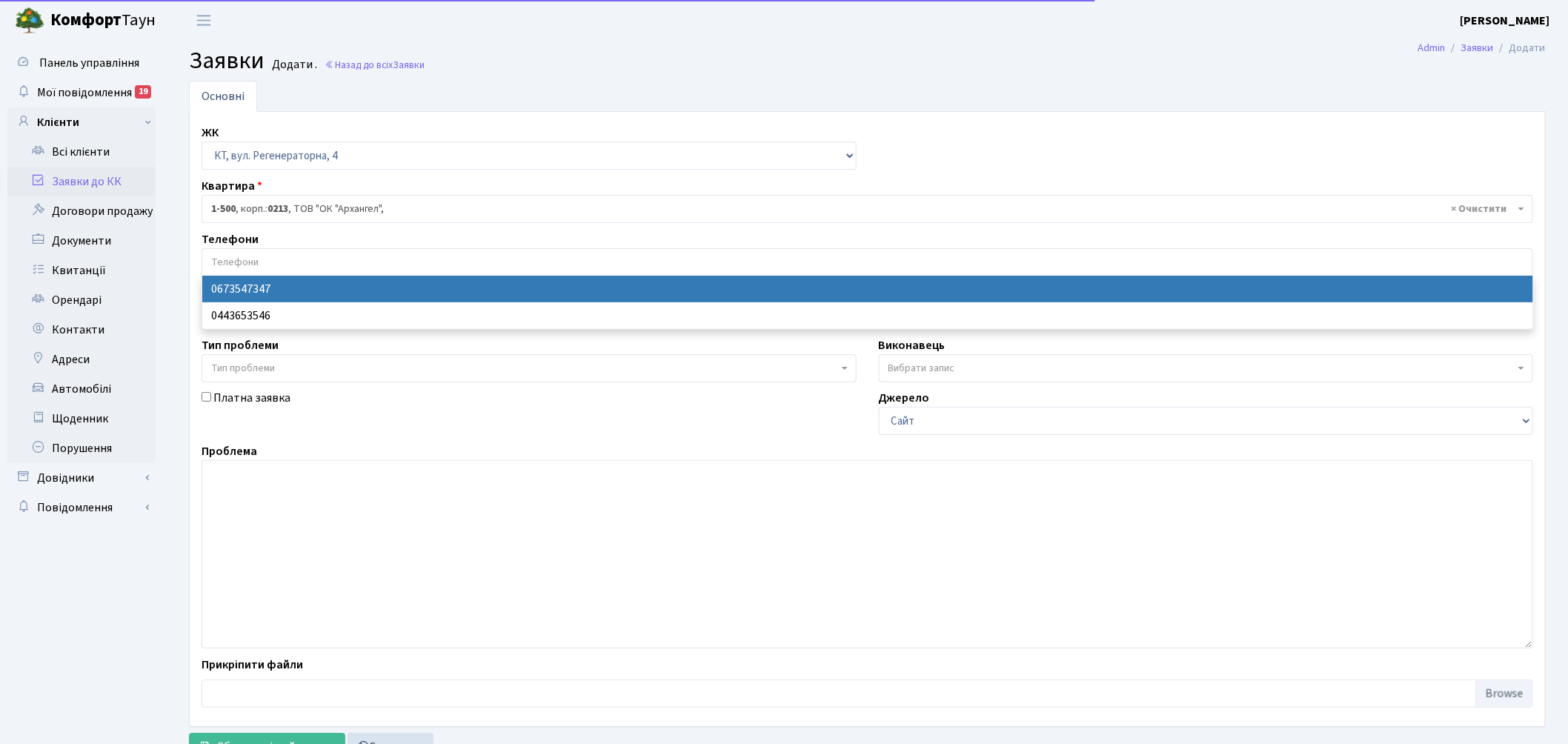
click at [227, 265] on input "search" at bounding box center [867, 262] width 1330 height 26
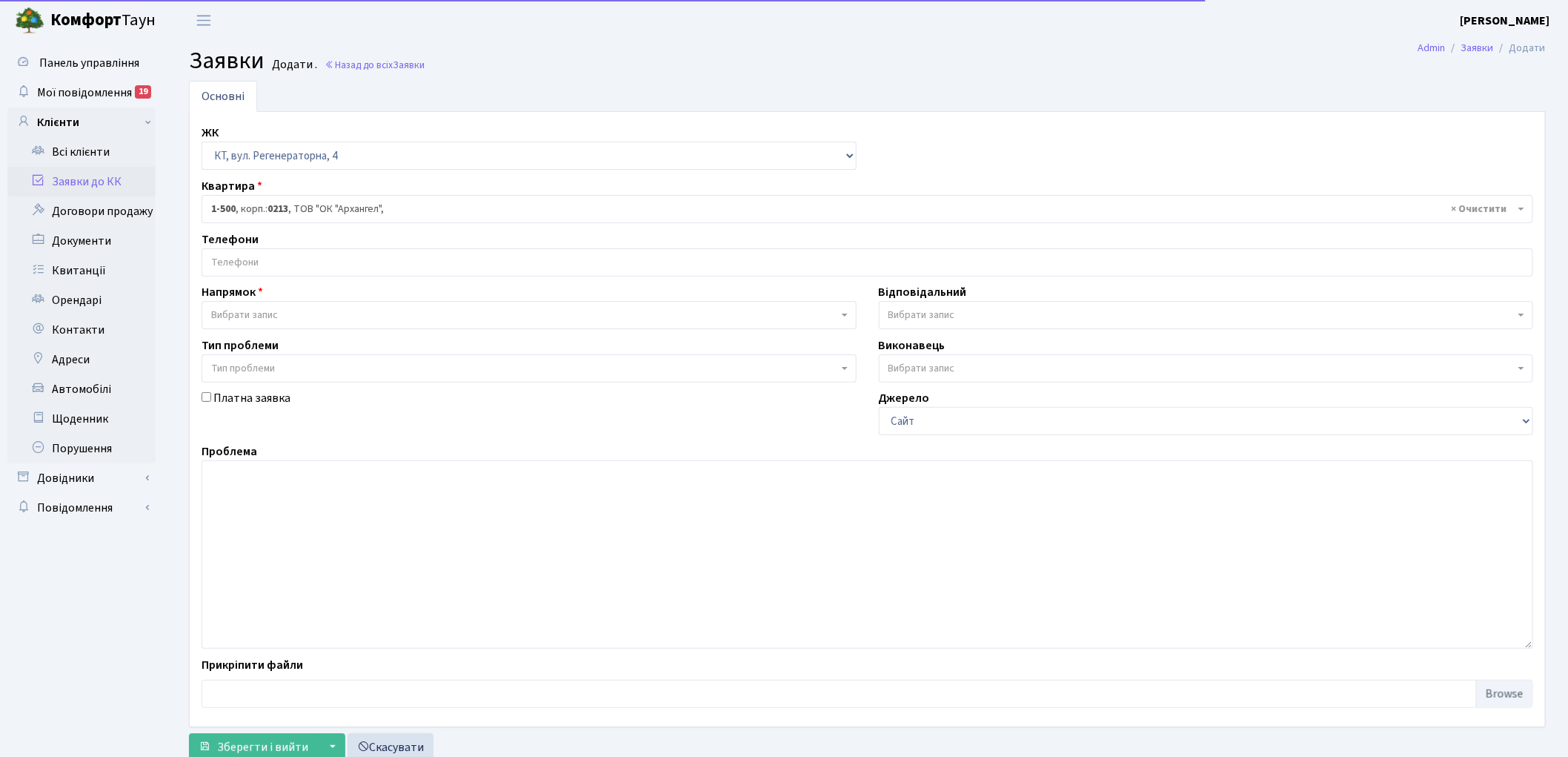
click at [234, 317] on span "Вибрати запис" at bounding box center [245, 315] width 67 height 15
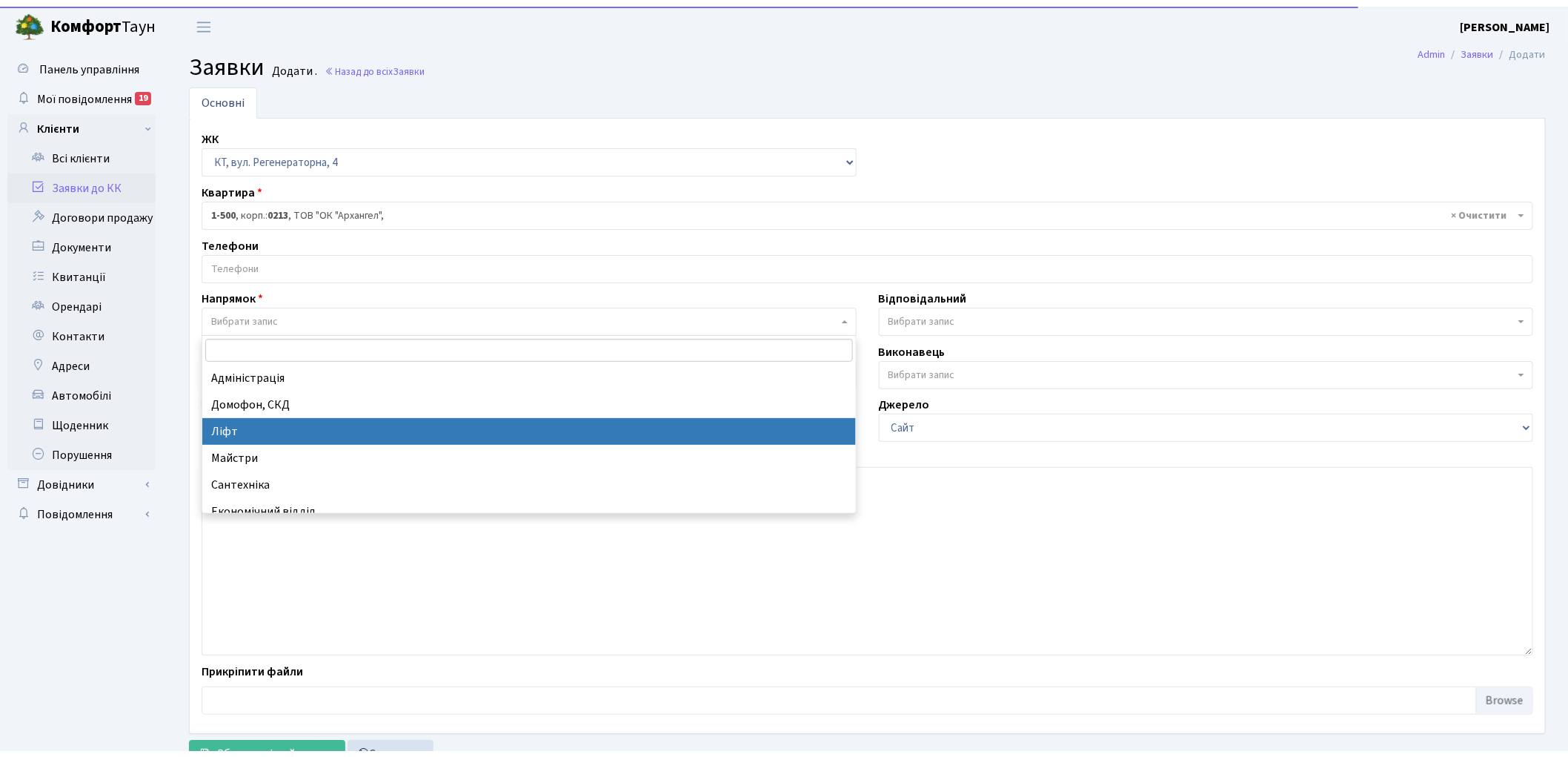
scroll to position [83, 0]
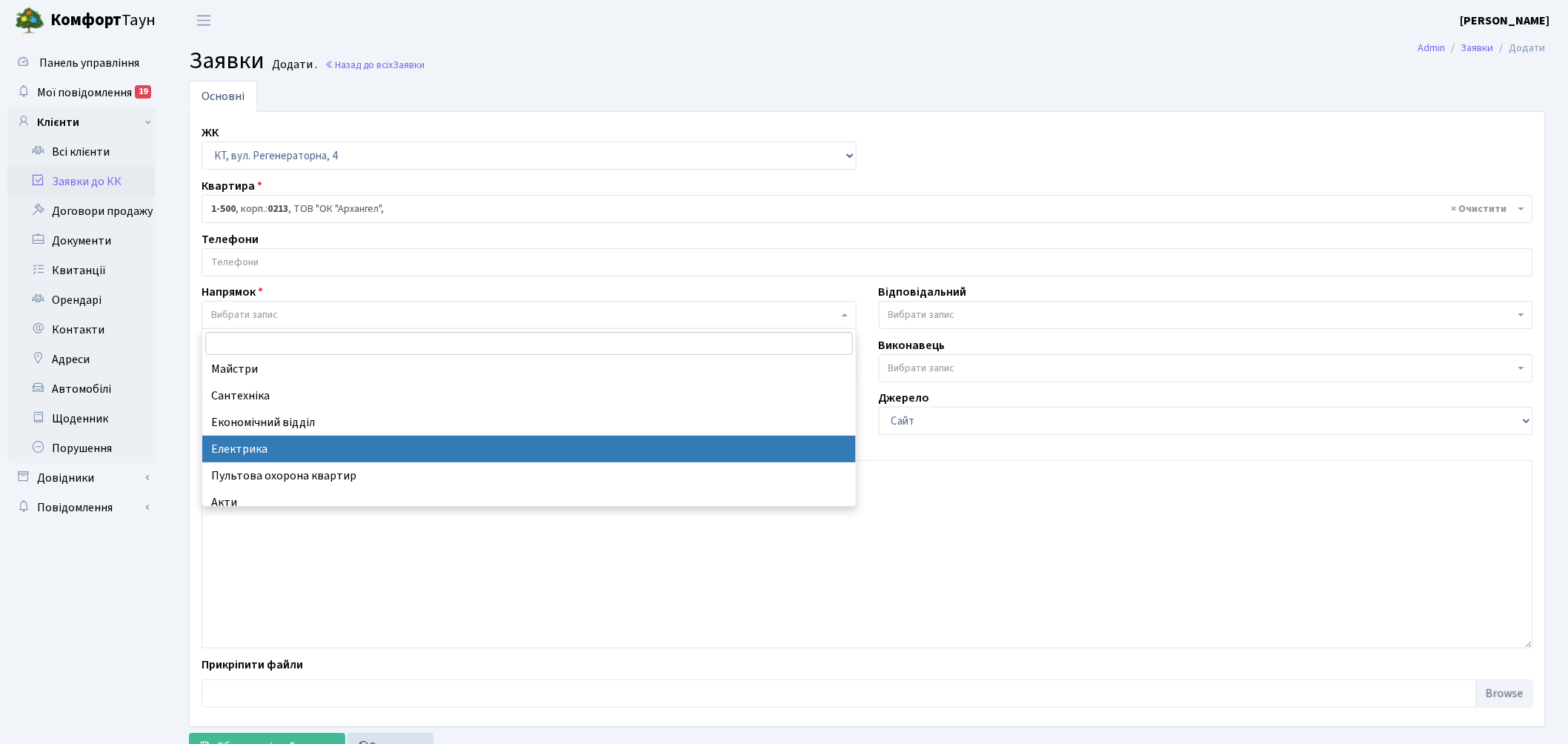
select select "3"
select select
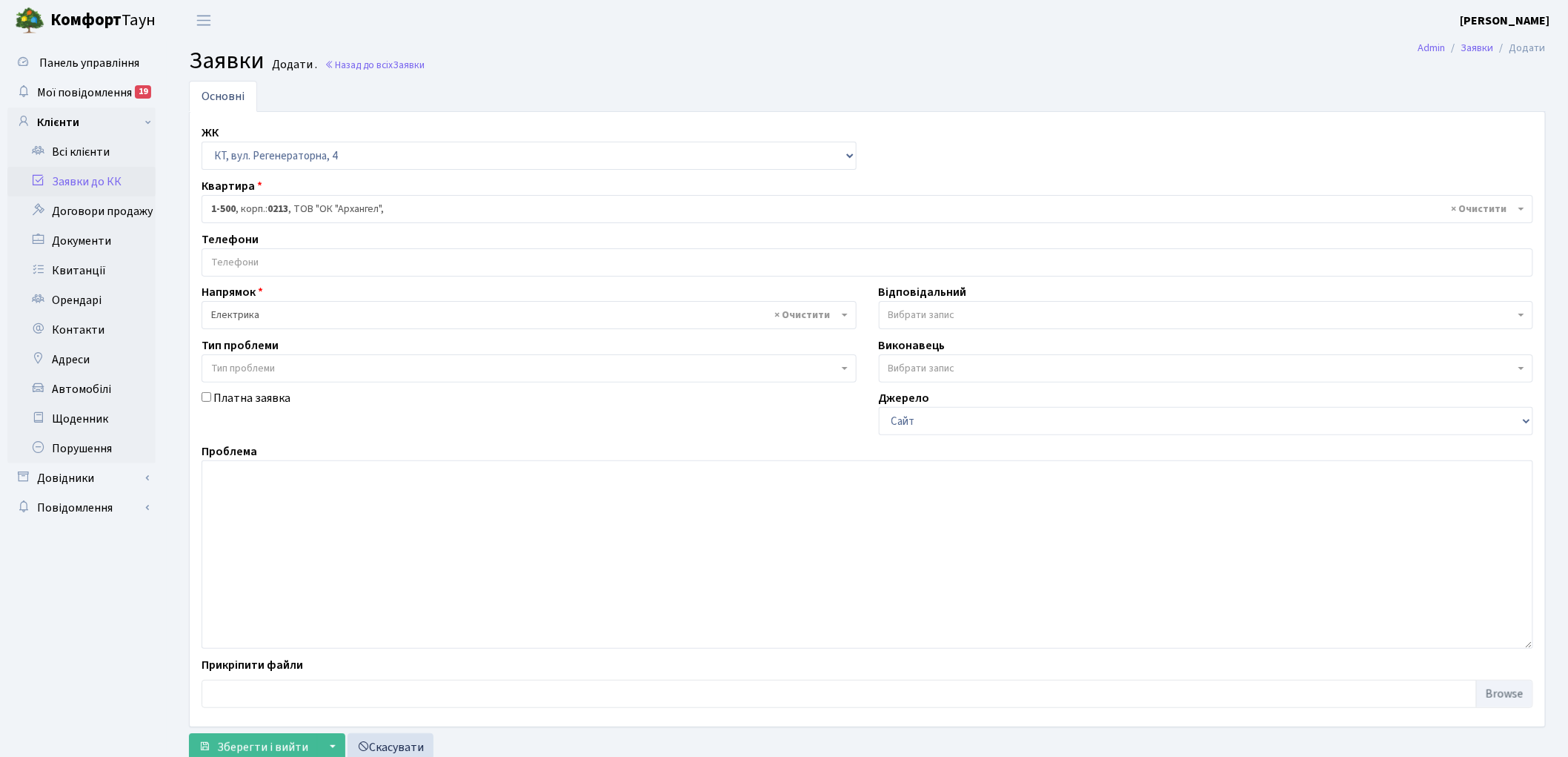
click at [916, 317] on span "Вибрати запис" at bounding box center [922, 315] width 67 height 15
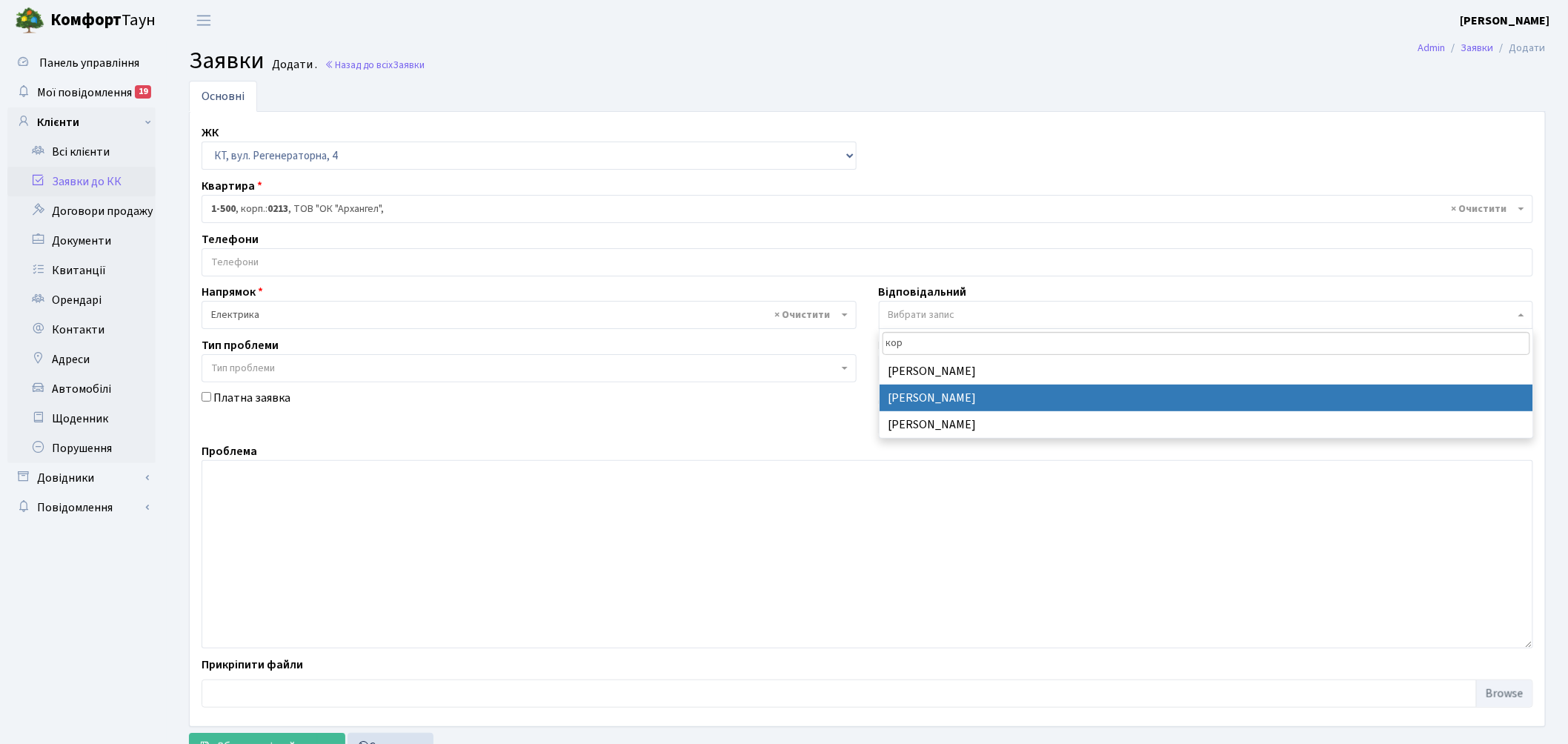
type input "кор"
select select "22"
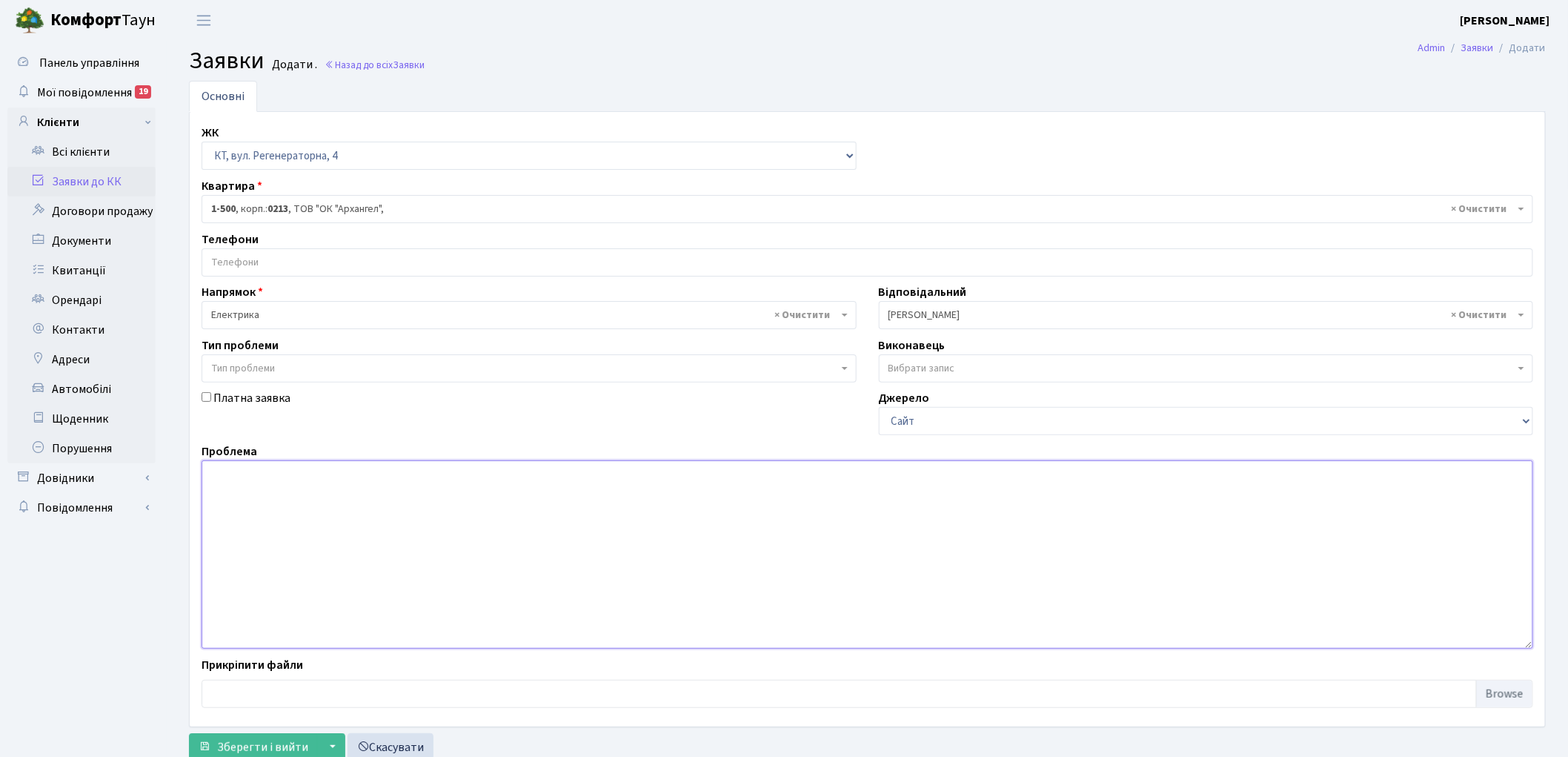
click at [454, 542] on textarea at bounding box center [867, 555] width 1332 height 188
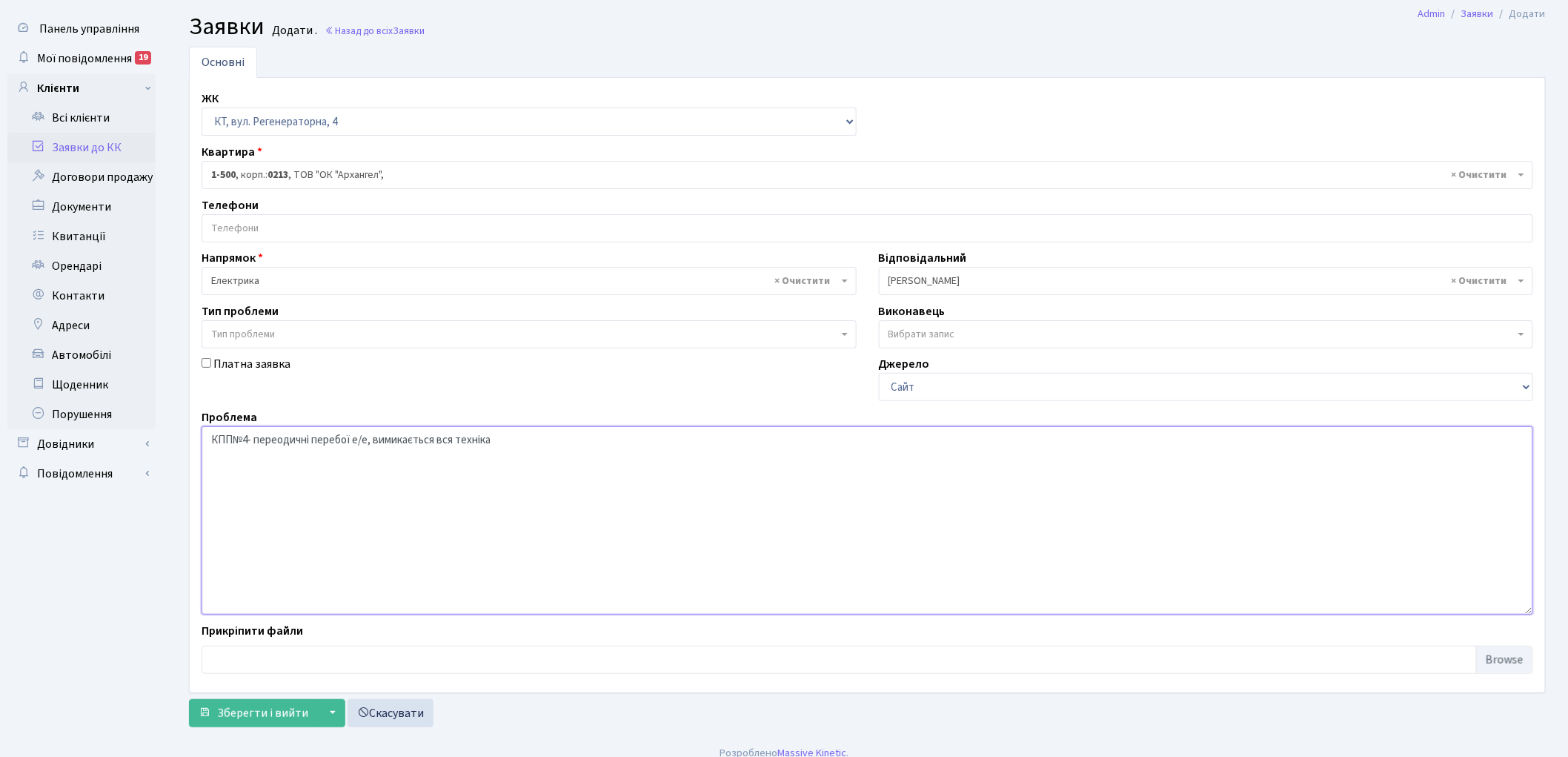
scroll to position [49, 0]
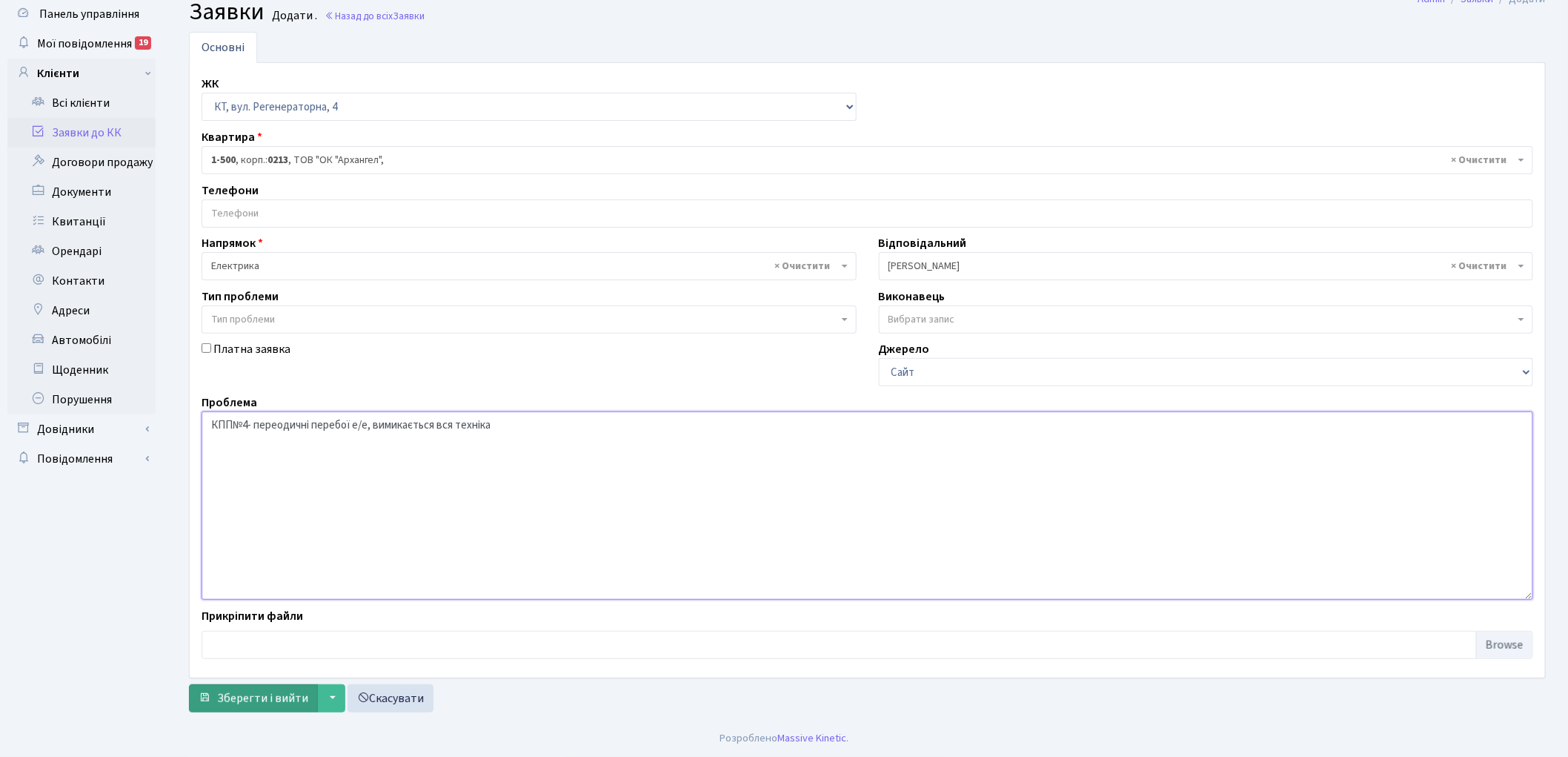
type textarea "КПП№4- переодичні перебої е/е, вимикається вся техніка"
click at [283, 702] on span "Зберегти і вийти" at bounding box center [263, 698] width 91 height 17
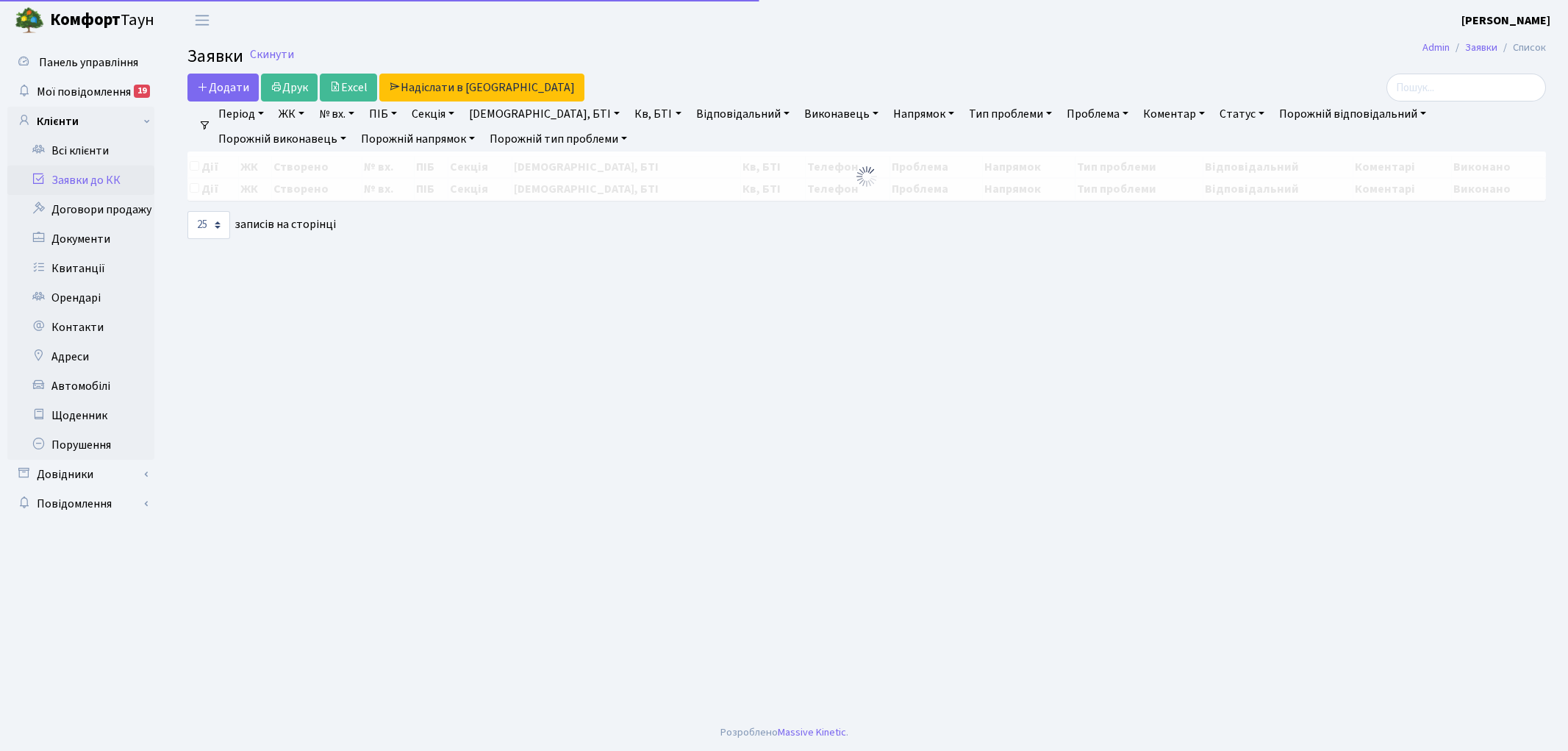
select select "25"
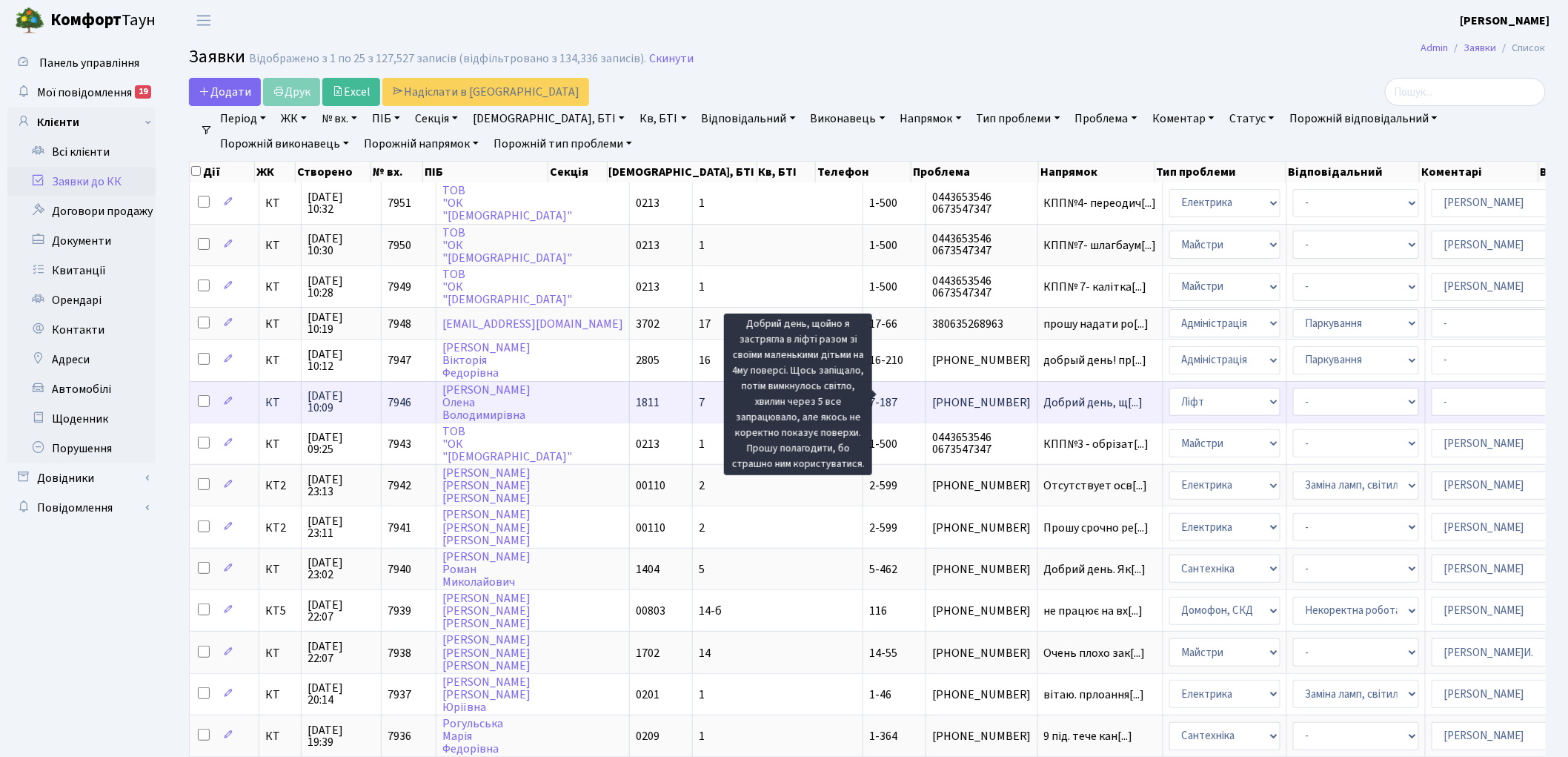
click at [1044, 394] on span "Добрий день, щ[...]" at bounding box center [1094, 402] width 99 height 17
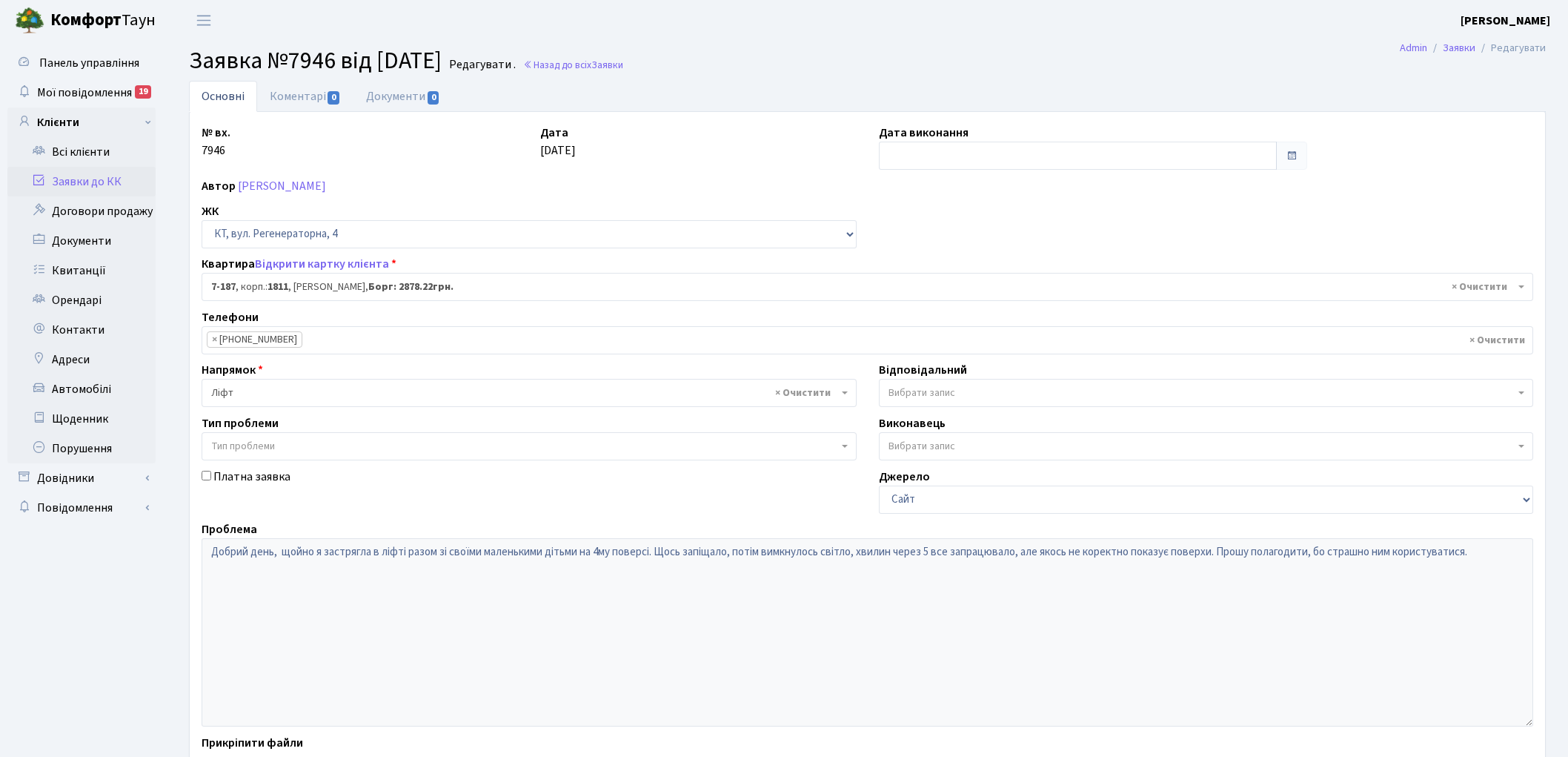
select select "5028"
click at [284, 101] on link "Коментарі 0" at bounding box center [305, 96] width 97 height 31
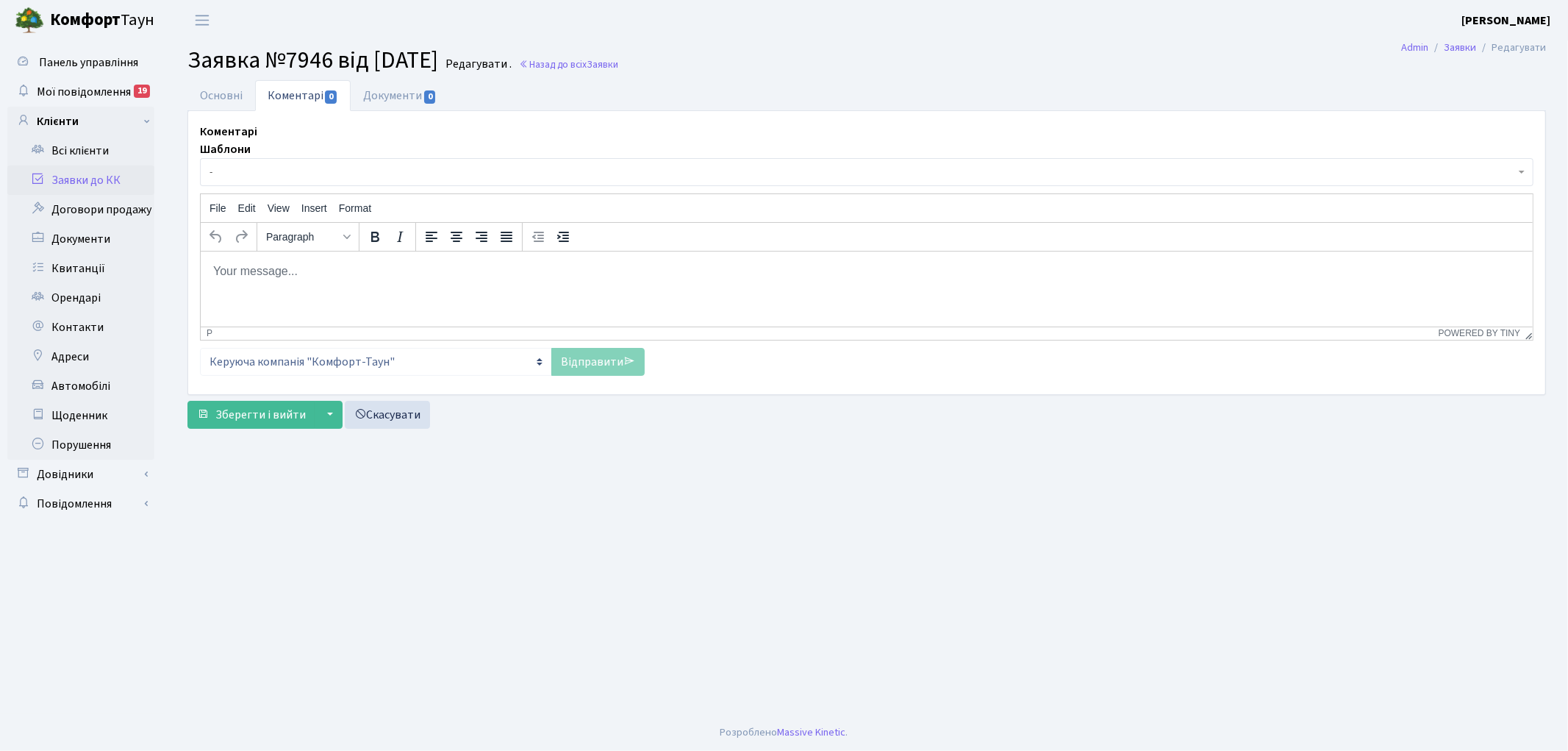
click at [371, 168] on span "-" at bounding box center [862, 172] width 1306 height 15
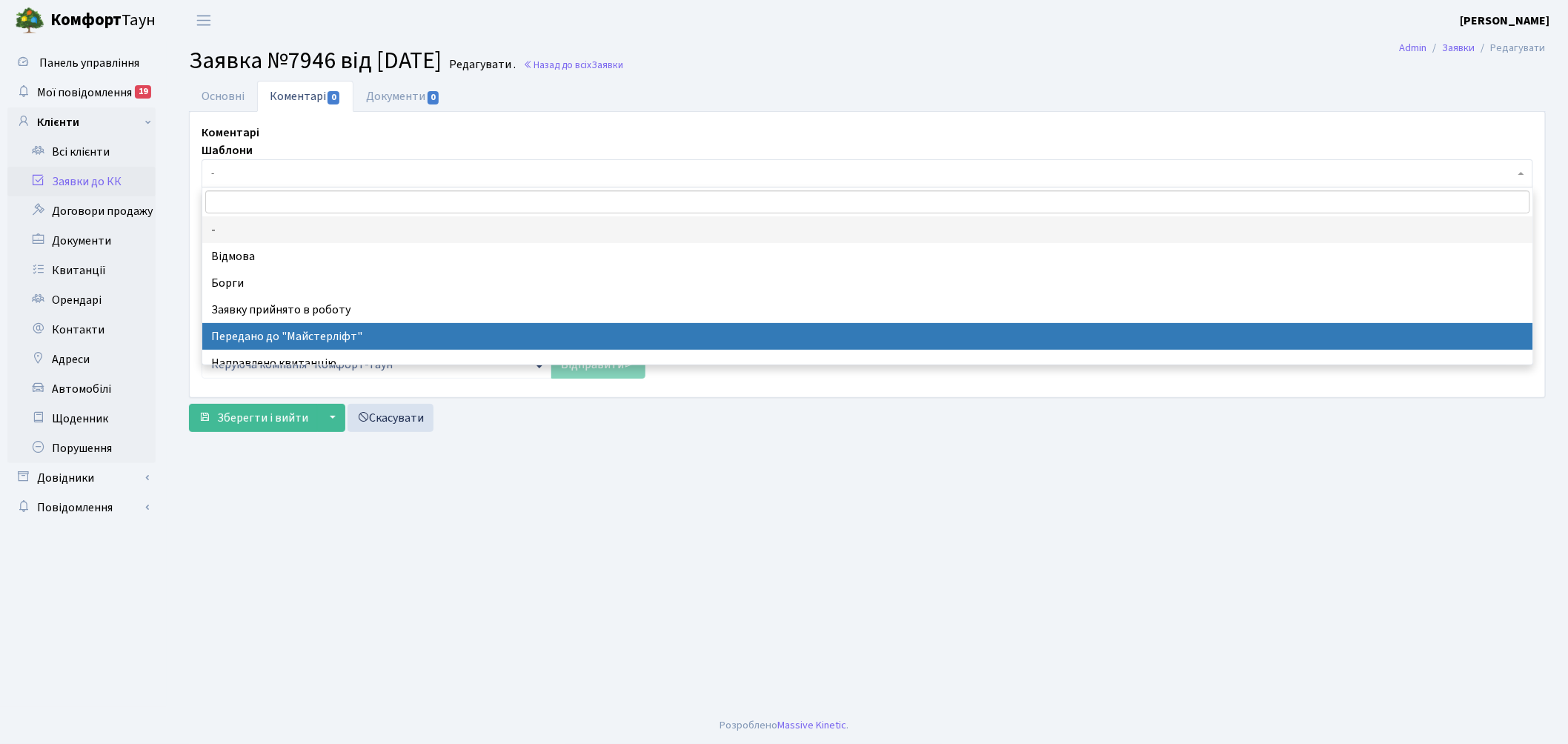
select select "9"
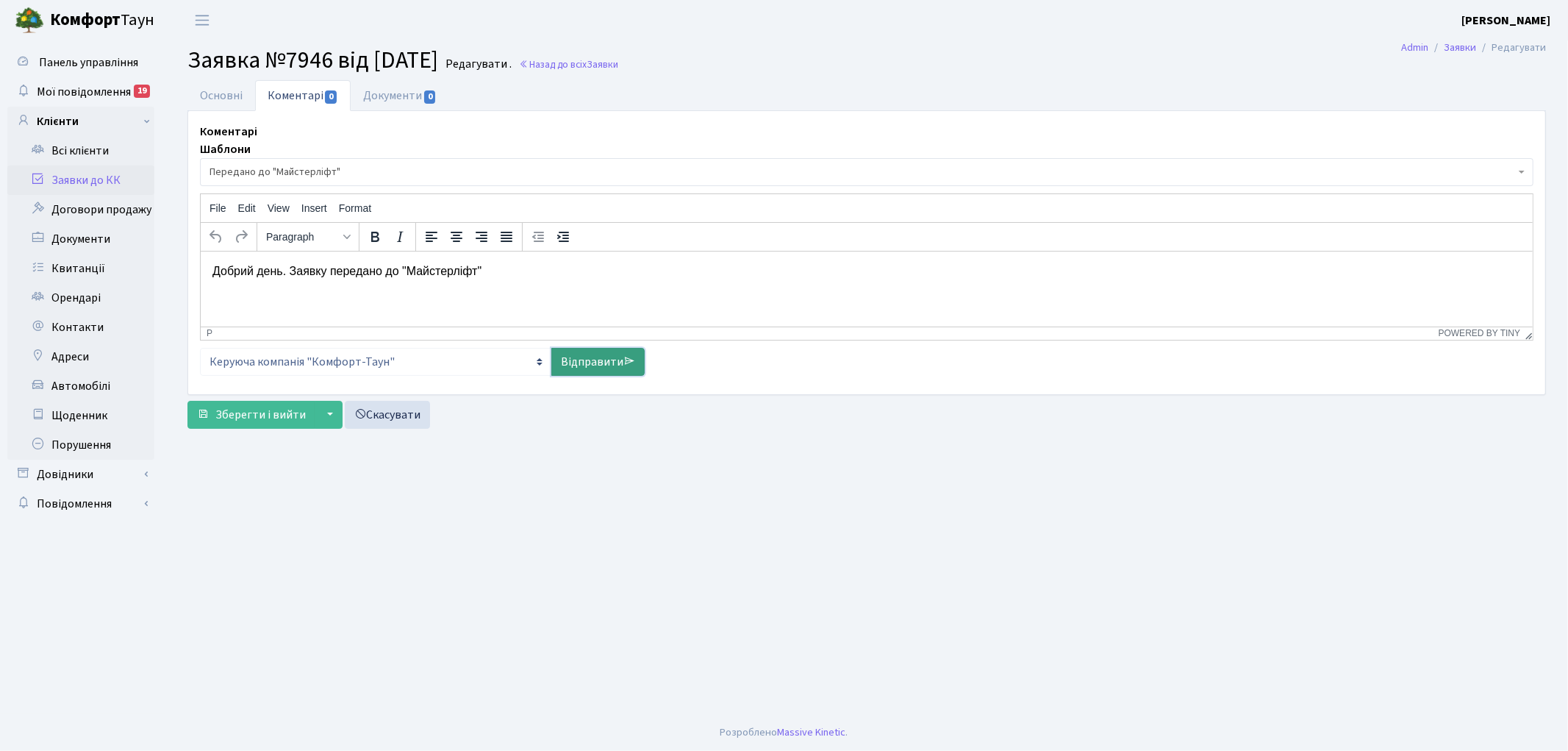
click at [562, 359] on link "Відправити" at bounding box center [598, 362] width 93 height 28
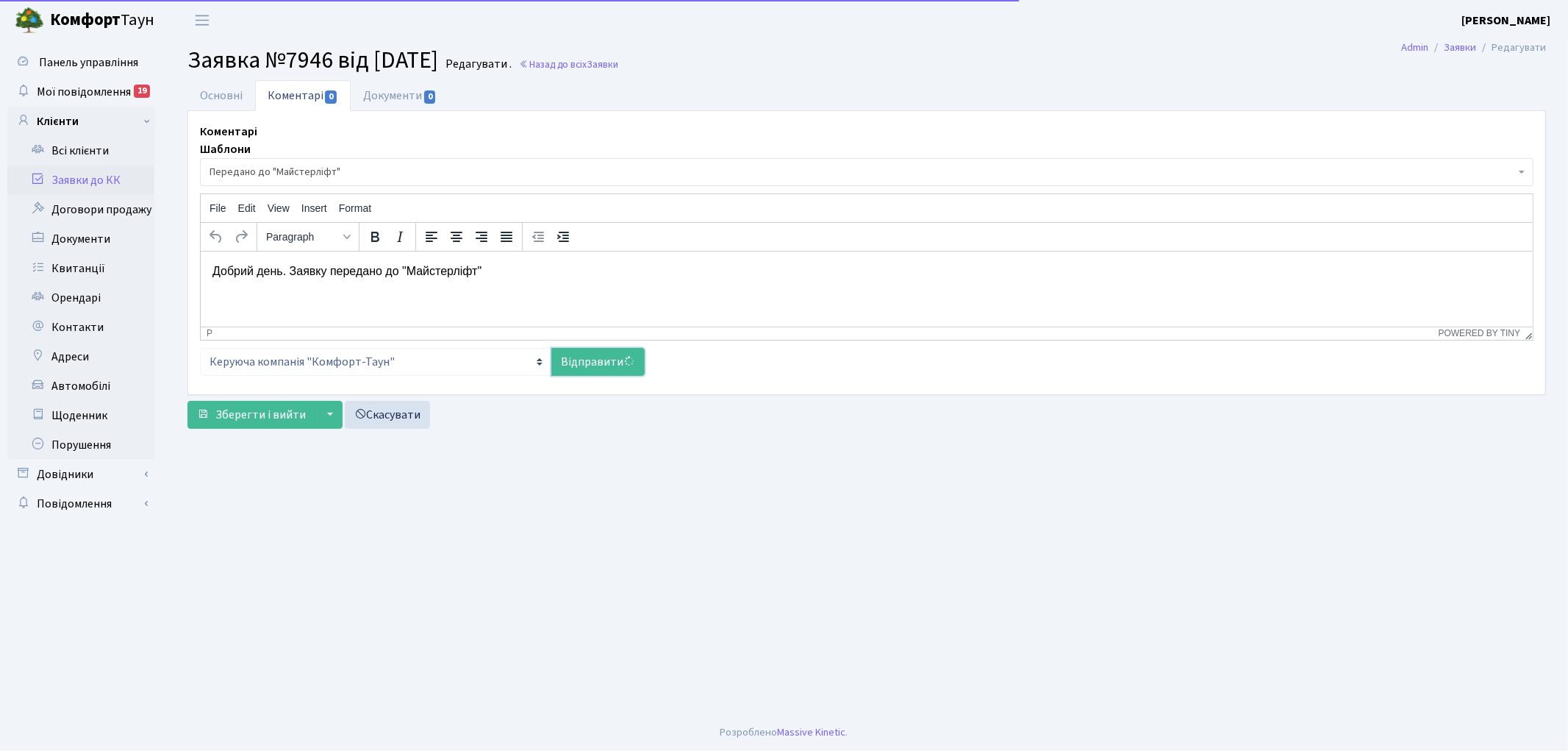
select select
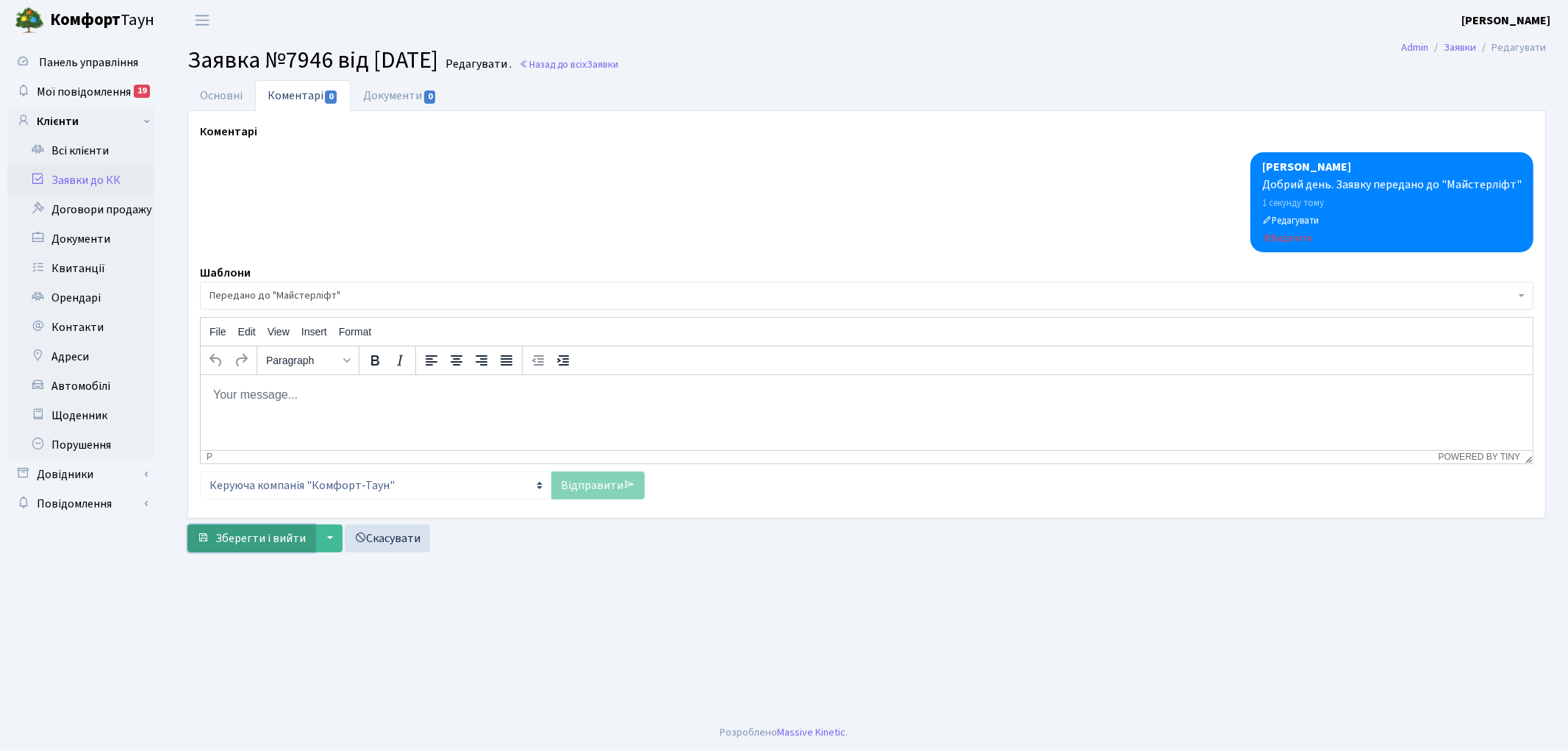
click at [246, 531] on span "Зберегти і вийти" at bounding box center [261, 539] width 90 height 16
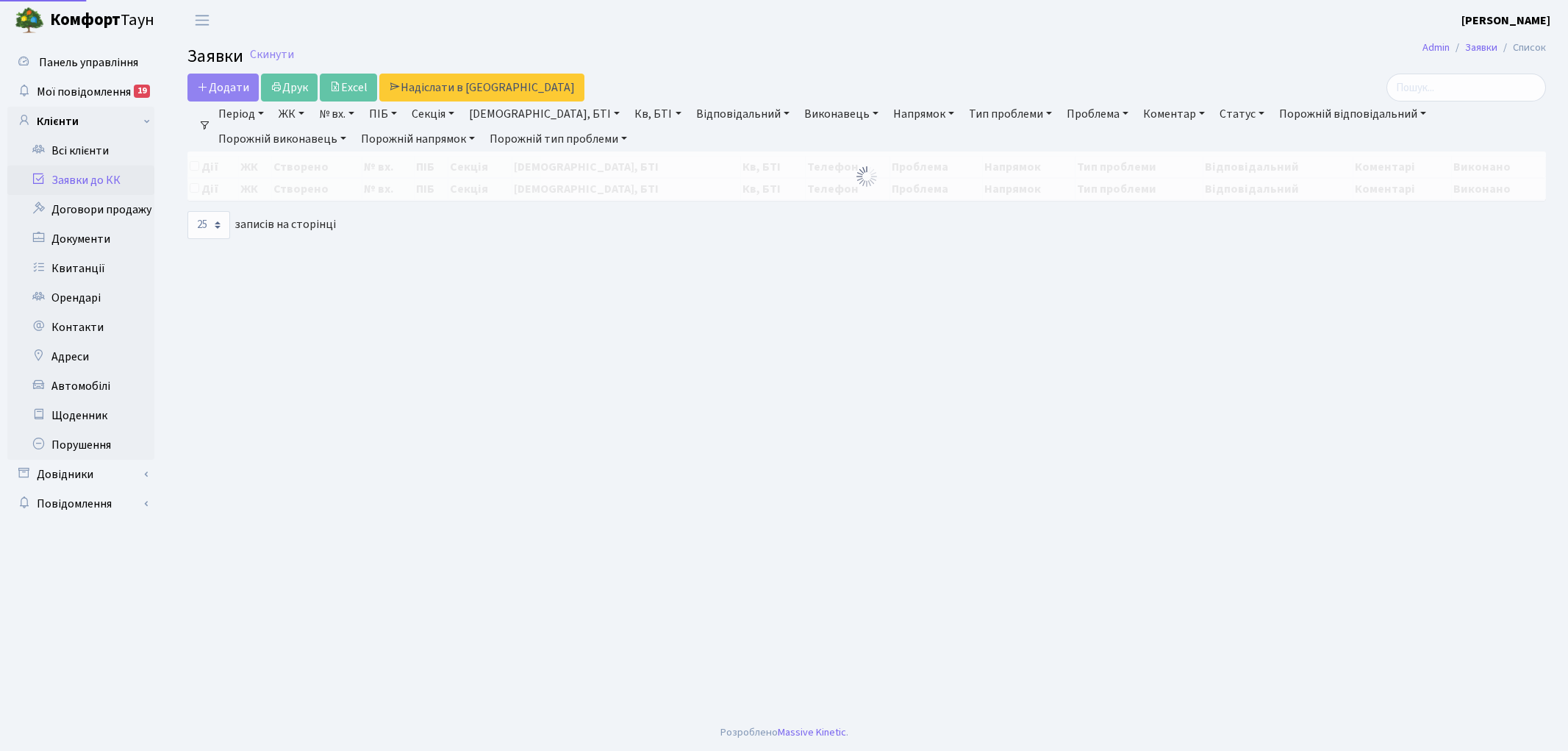
select select "25"
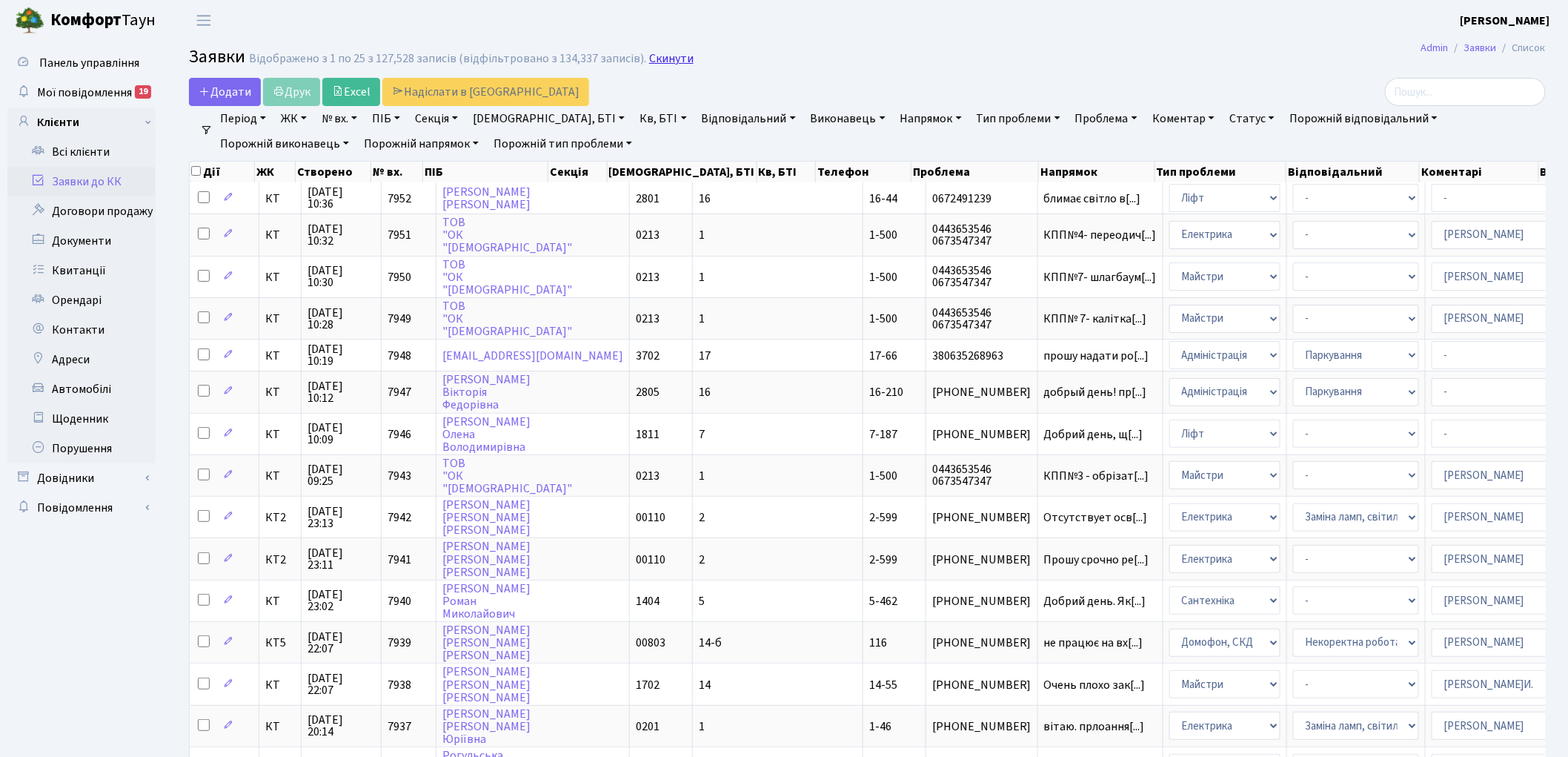
click at [658, 60] on link "Скинути" at bounding box center [672, 59] width 45 height 14
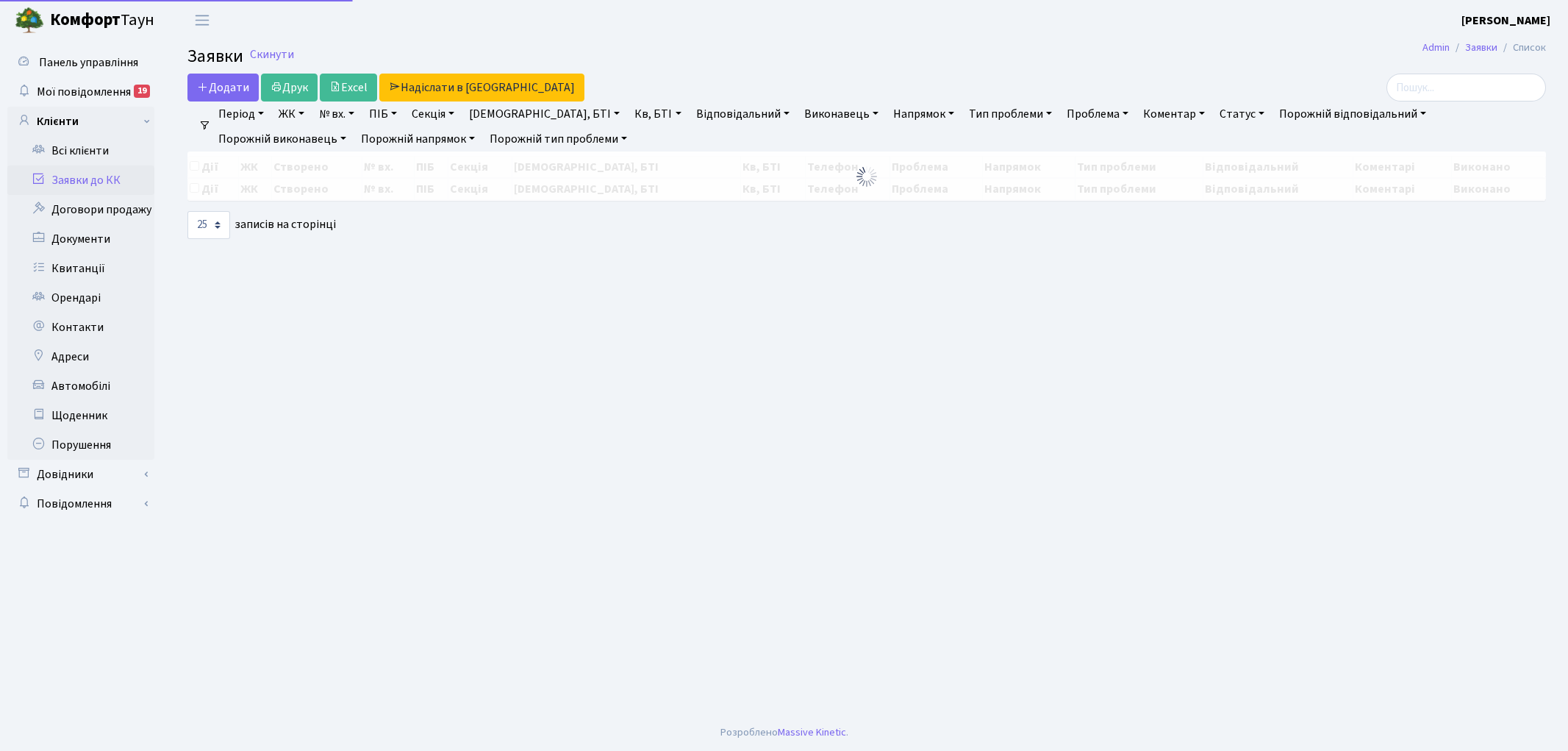
select select "25"
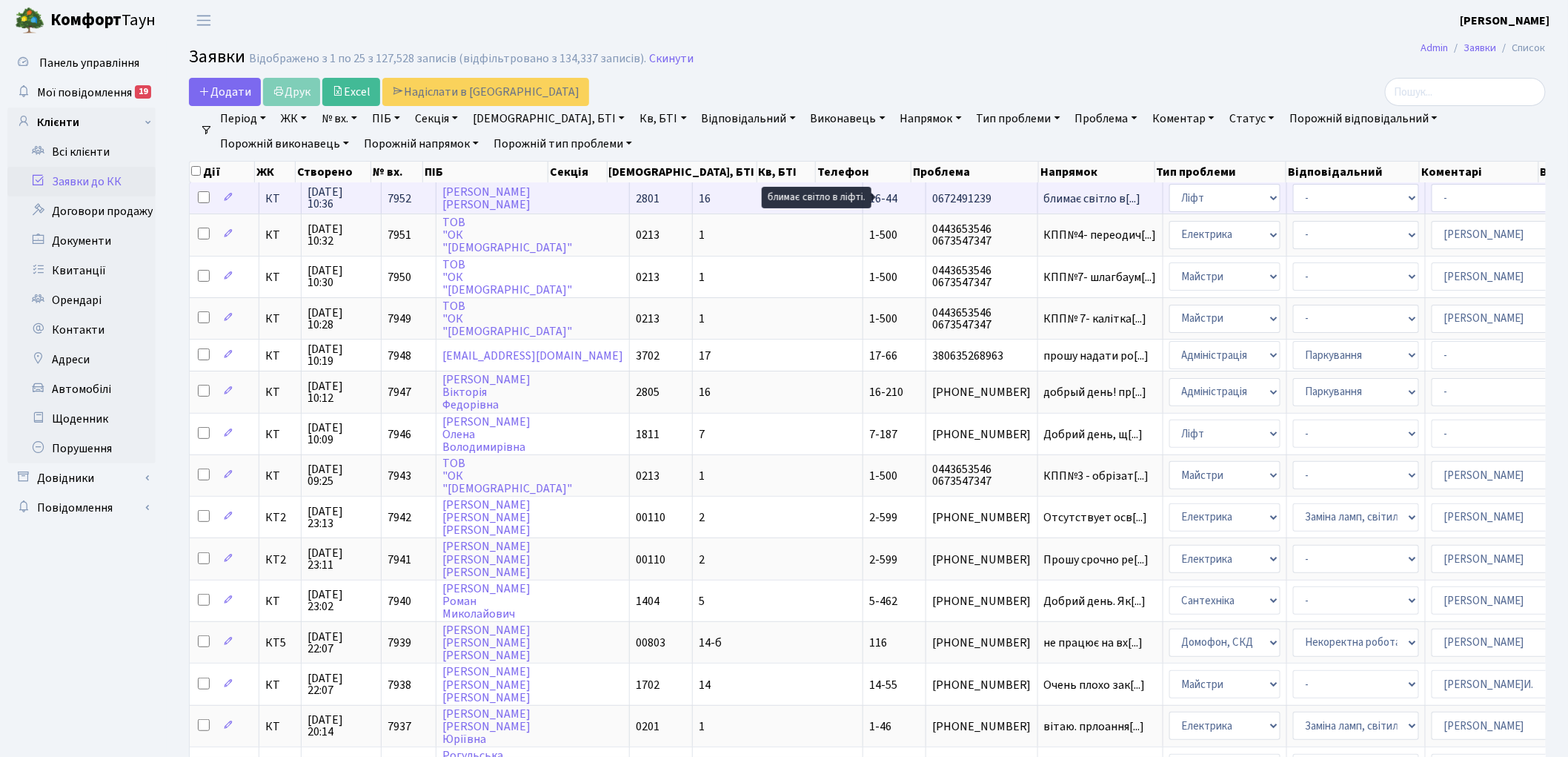
click at [1044, 201] on span "блимає світло в[...]" at bounding box center [1093, 199] width 97 height 17
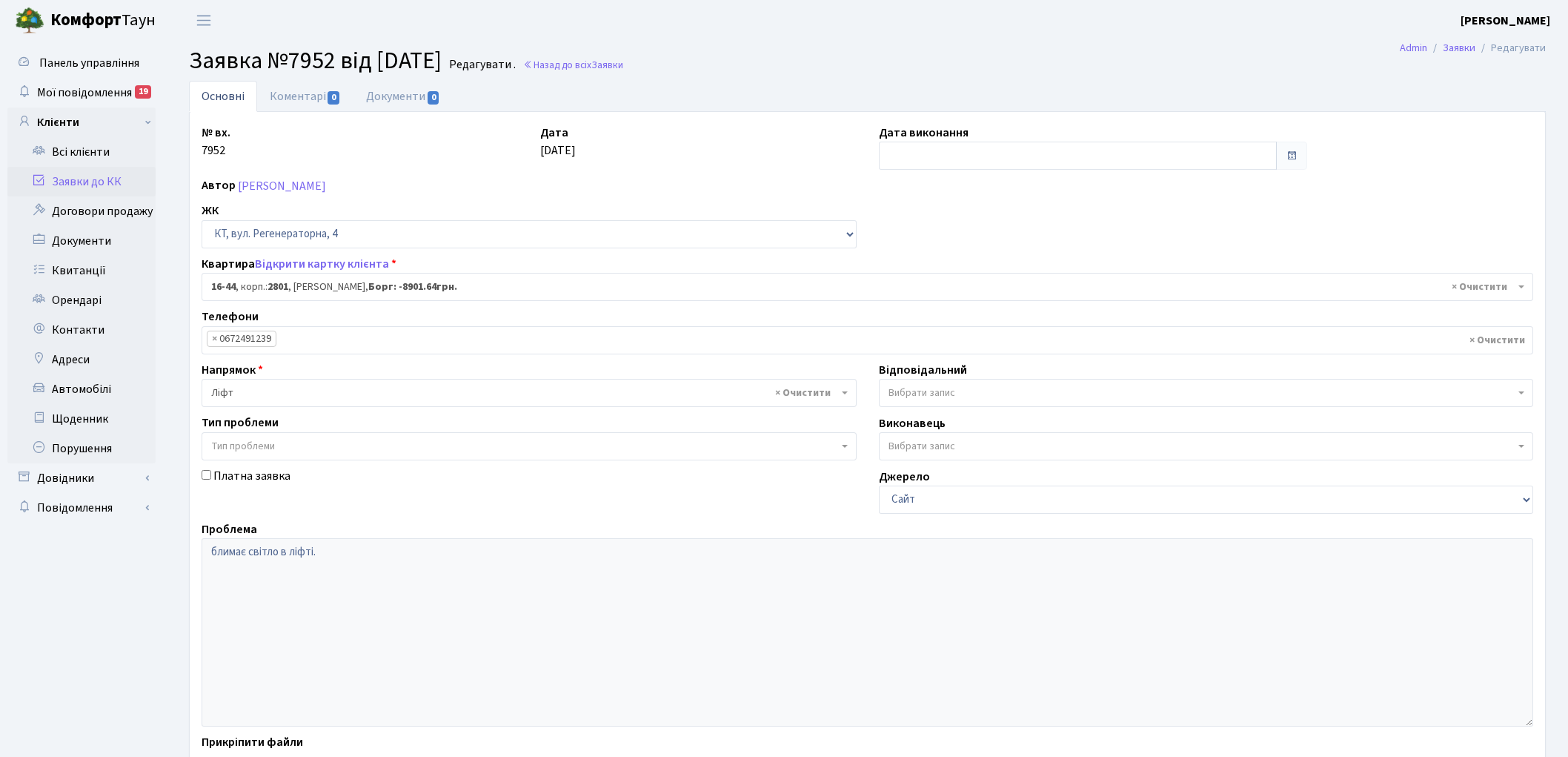
select select "8605"
click at [309, 100] on link "Коментарі 0" at bounding box center [305, 96] width 97 height 31
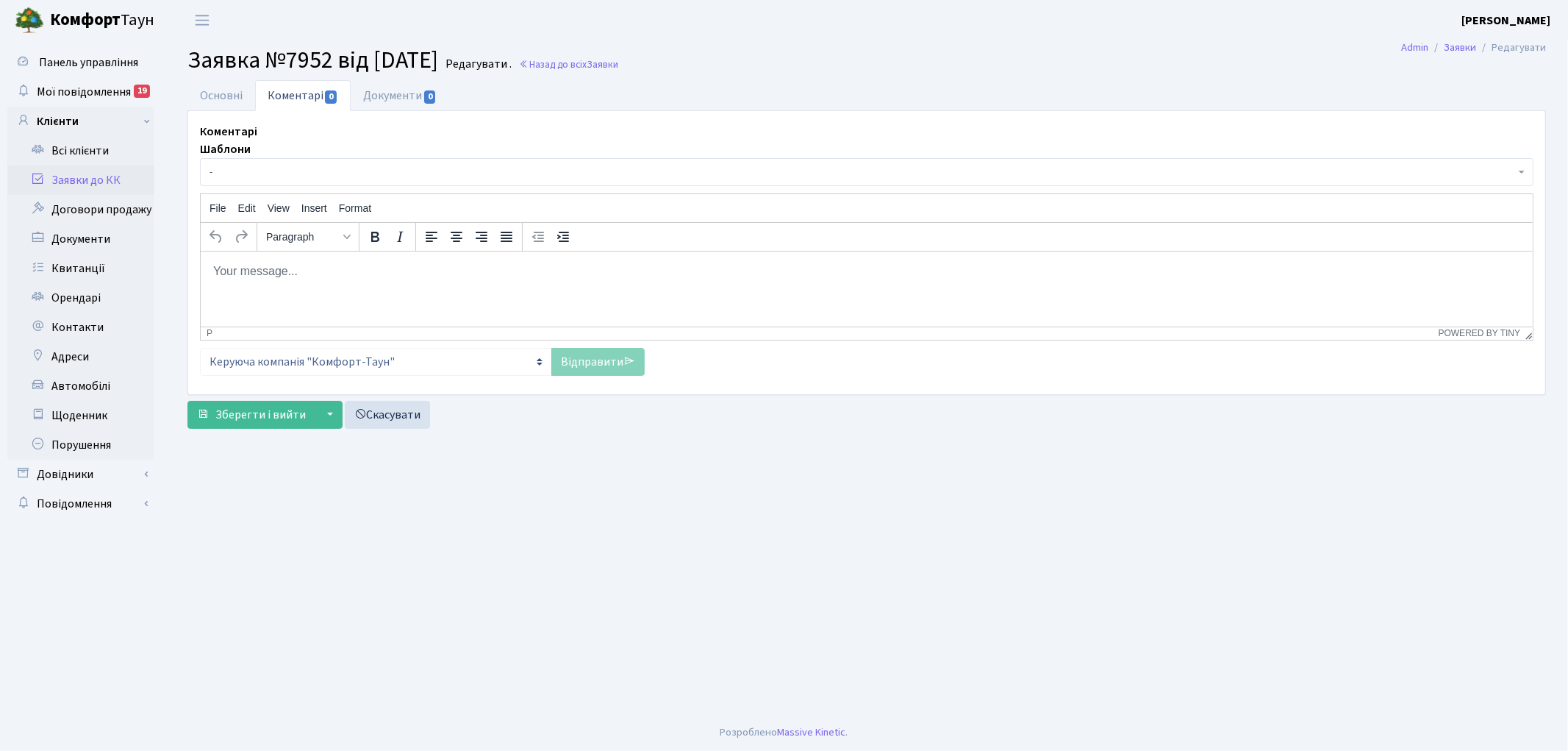
click at [307, 180] on span "-" at bounding box center [866, 172] width 1334 height 28
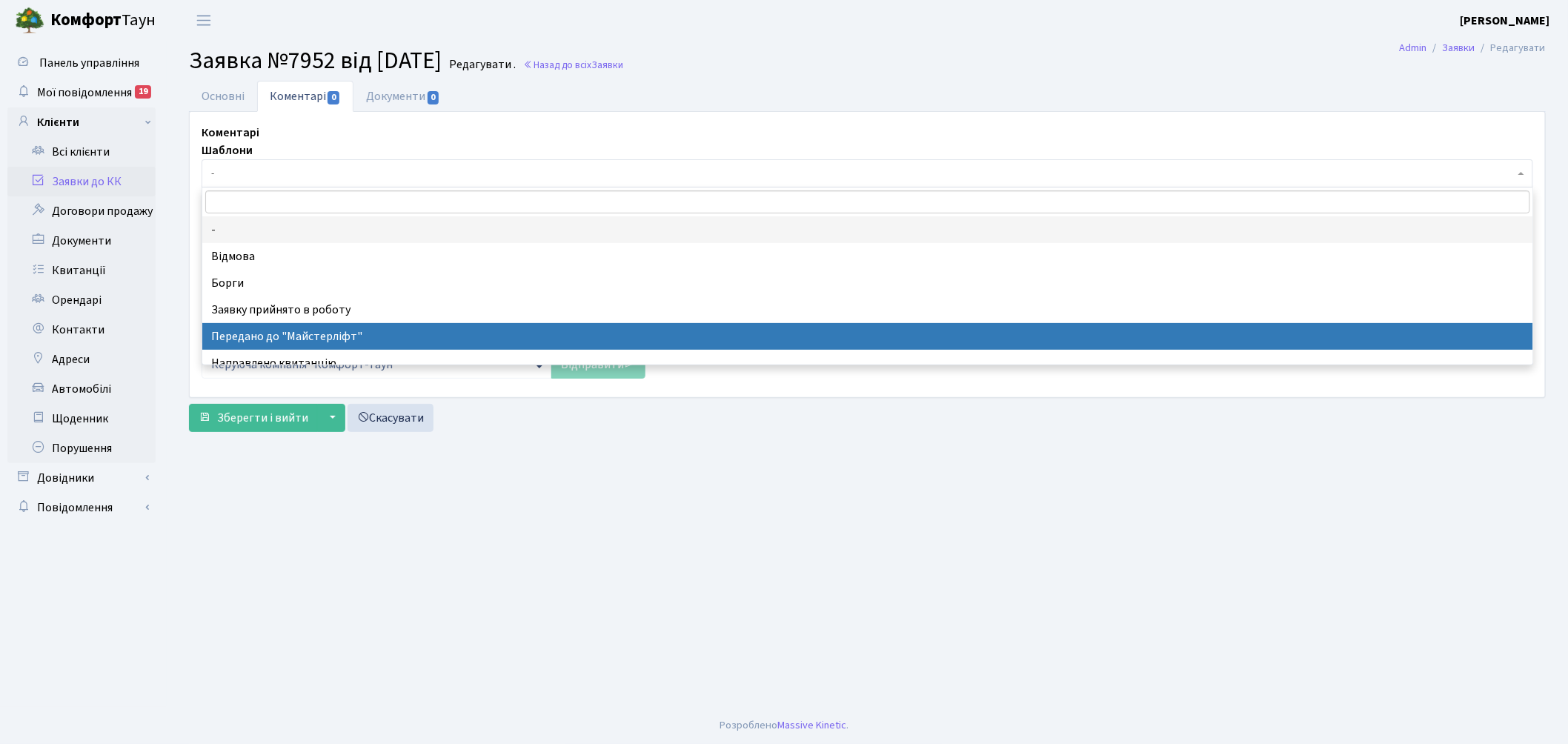
select select "9"
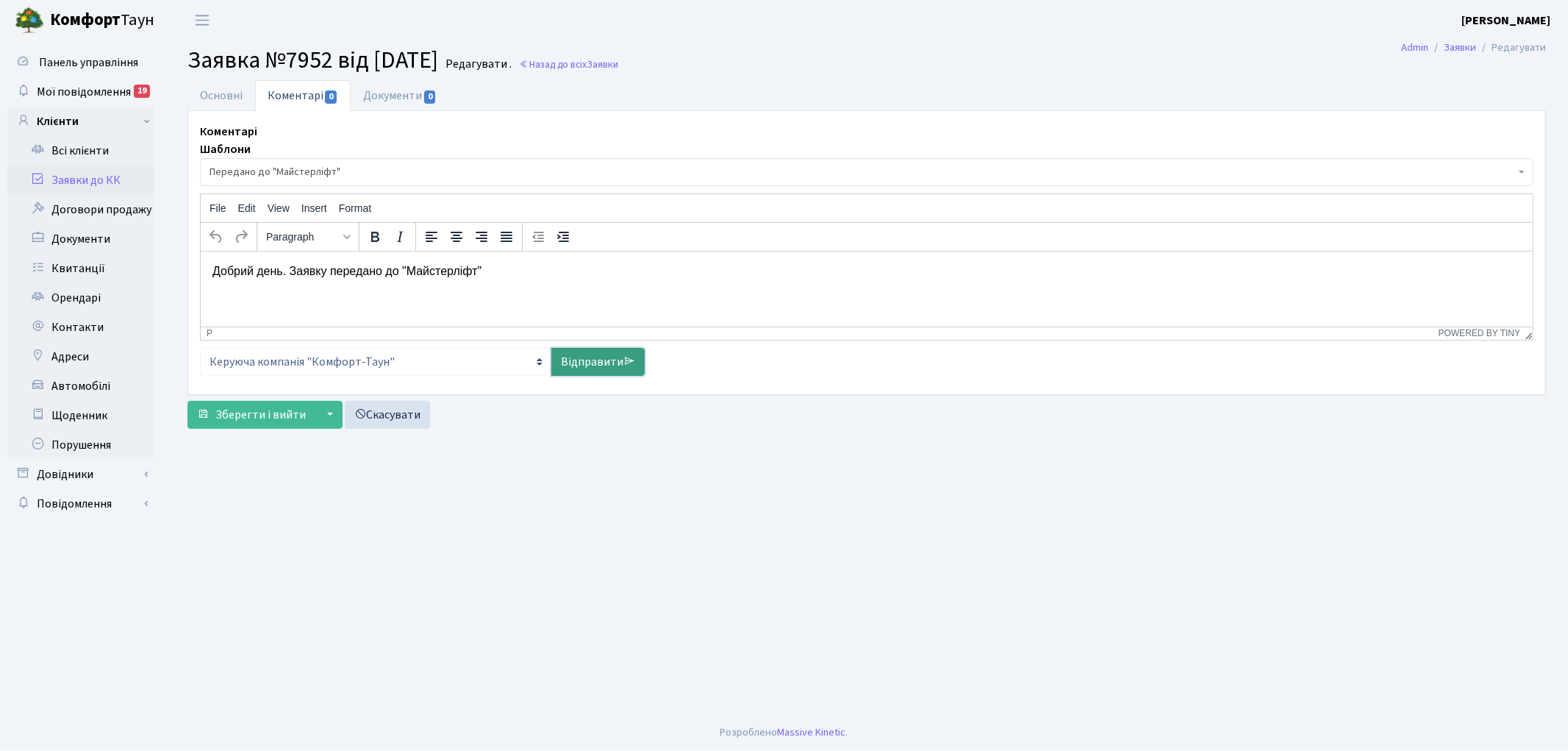
click at [576, 358] on link "Відправити" at bounding box center [598, 362] width 93 height 28
select select
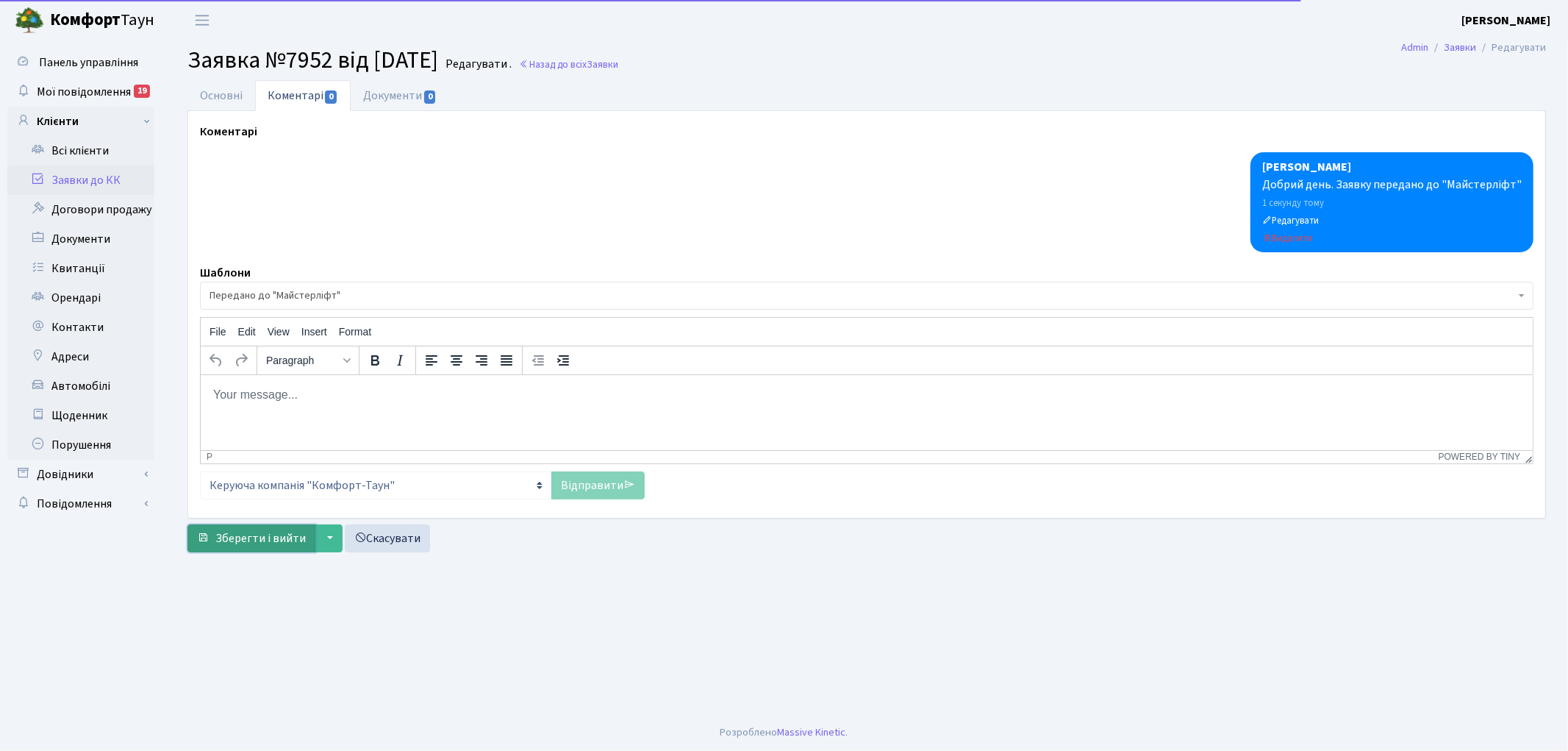
click at [245, 533] on span "Зберегти і вийти" at bounding box center [261, 539] width 90 height 16
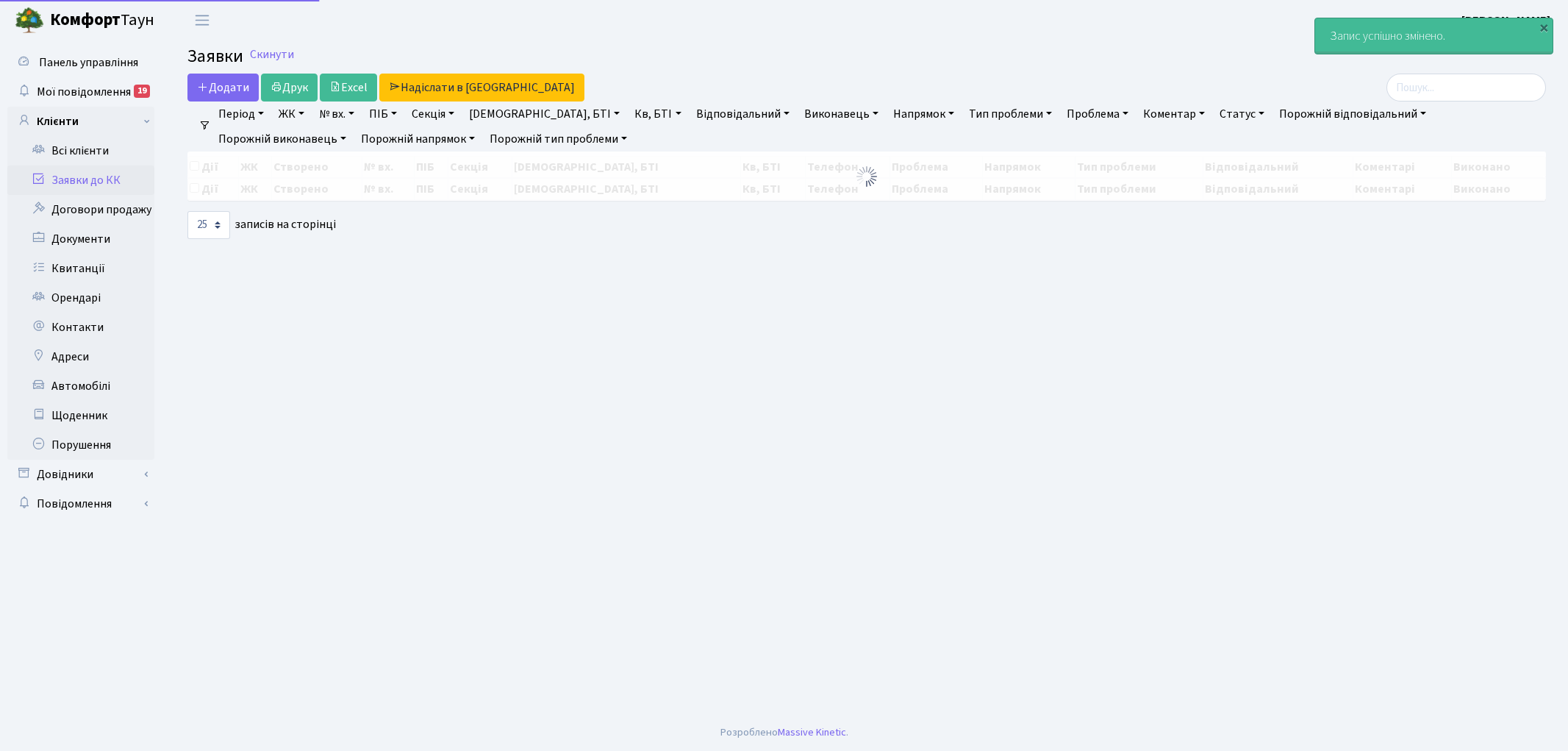
select select "25"
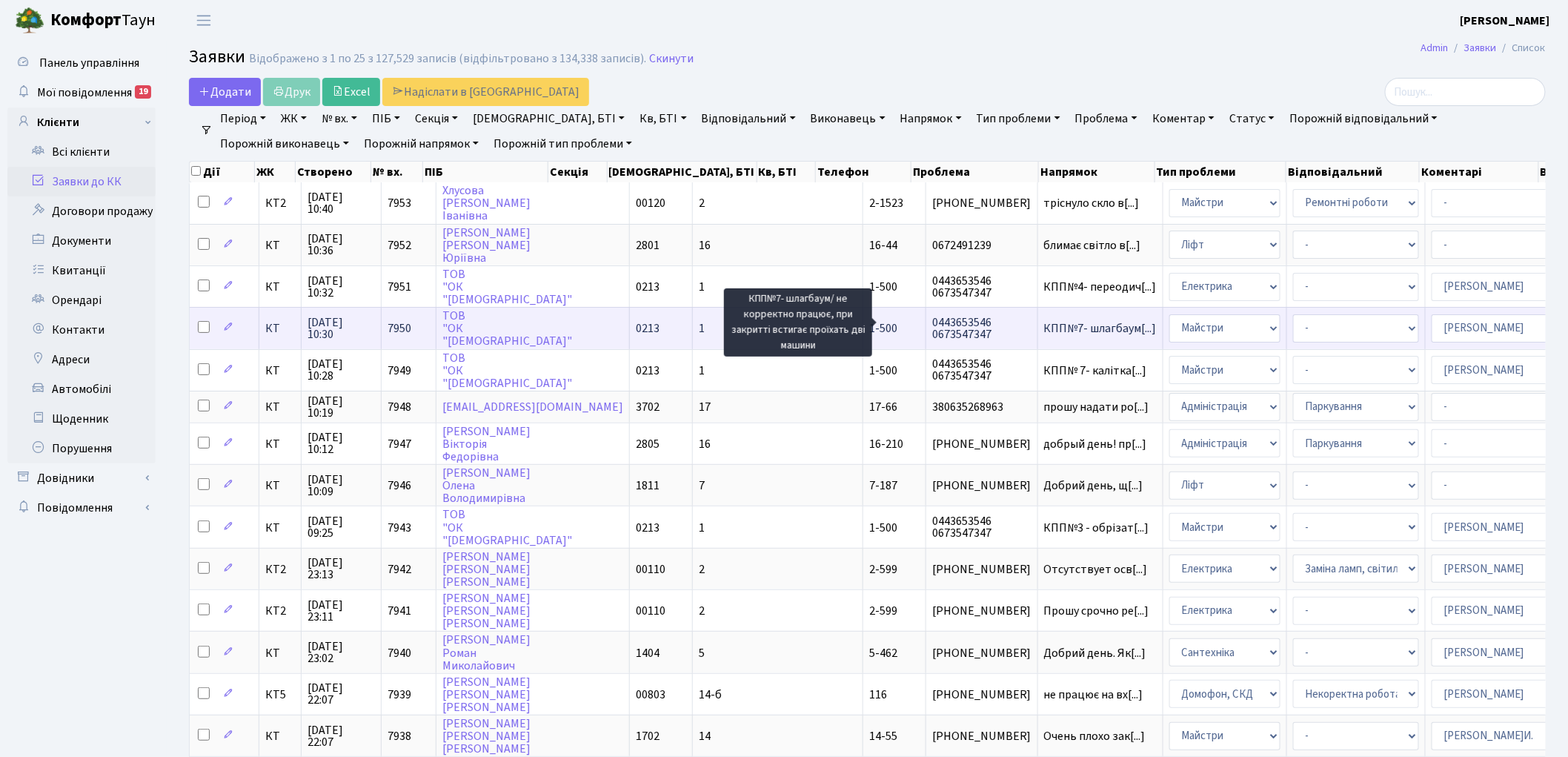
click at [1044, 326] on span "КПП№7- шлагбаум[...]" at bounding box center [1100, 329] width 112 height 17
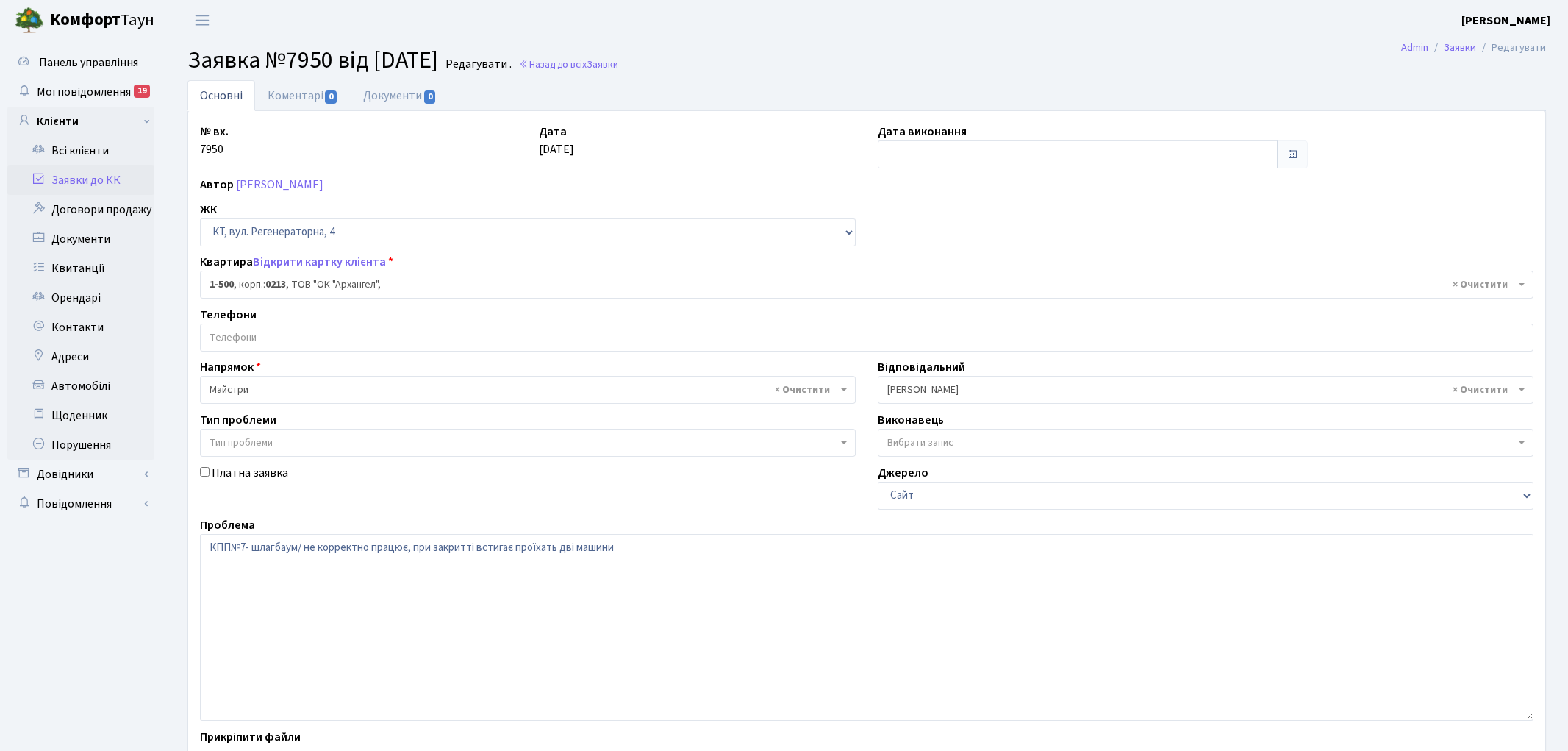
select select "16285"
click at [306, 99] on link "Коментарі 0" at bounding box center [302, 95] width 96 height 30
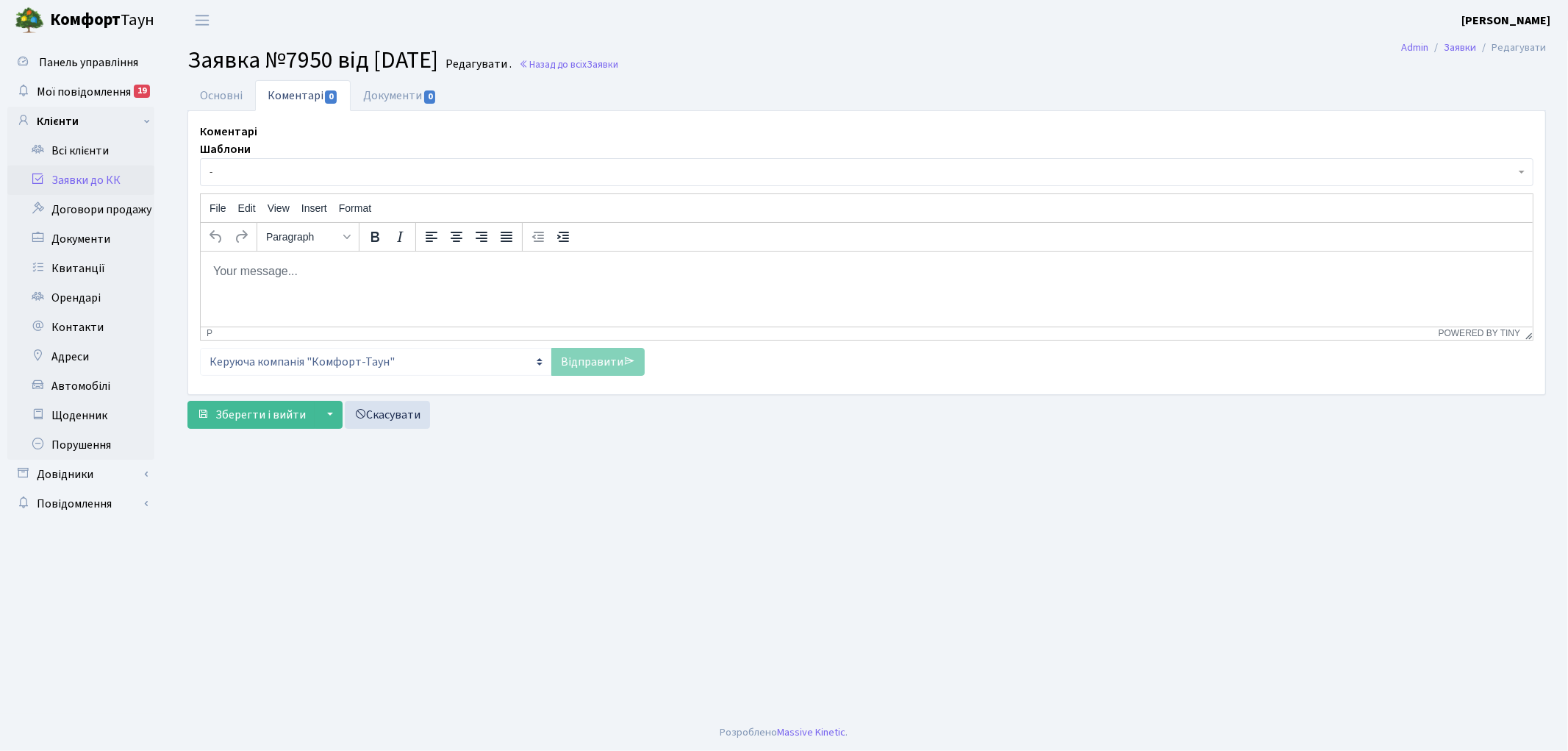
click at [334, 290] on html at bounding box center [866, 271] width 1332 height 39
click at [568, 353] on link "Відправити" at bounding box center [598, 362] width 93 height 28
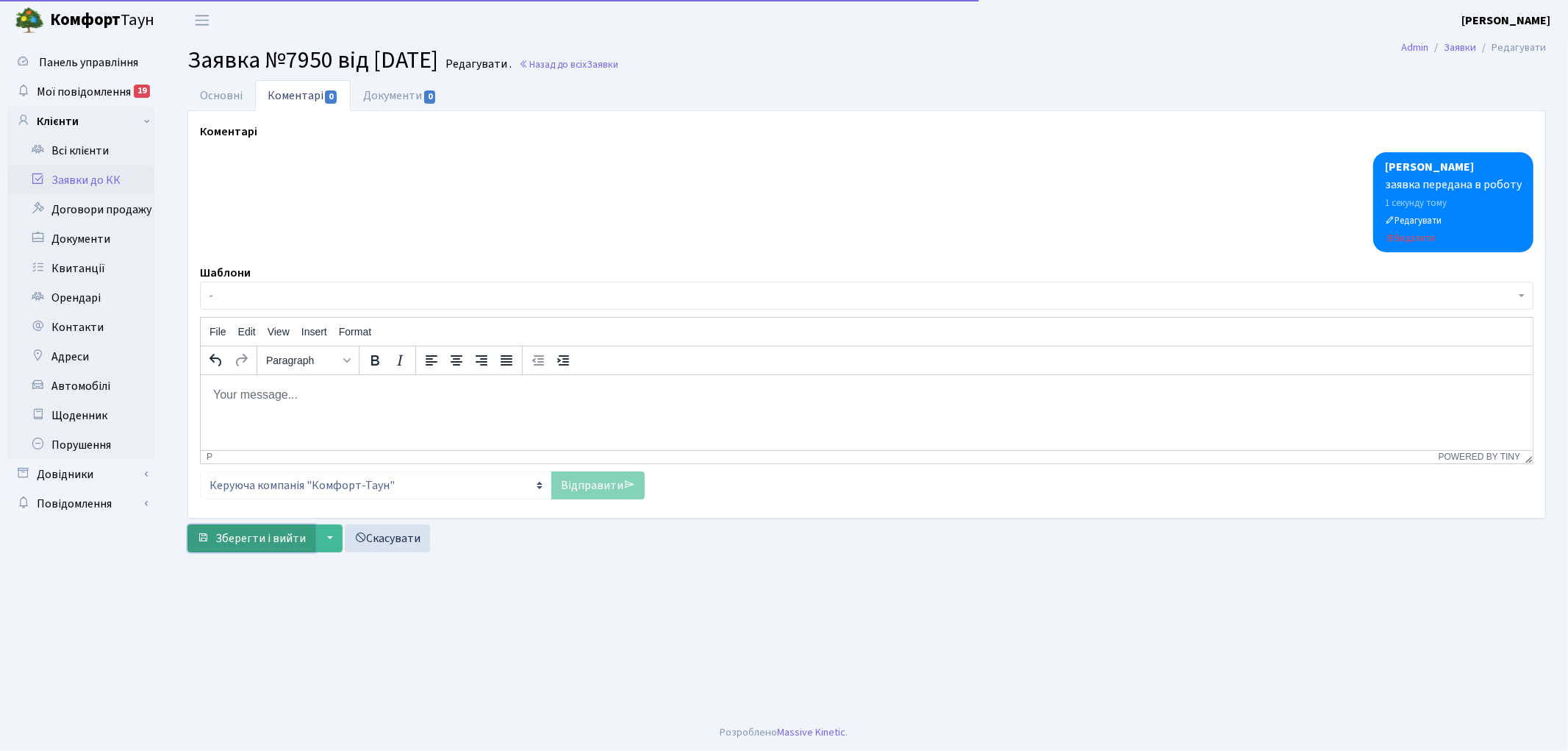
click at [268, 541] on span "Зберегти і вийти" at bounding box center [261, 539] width 90 height 16
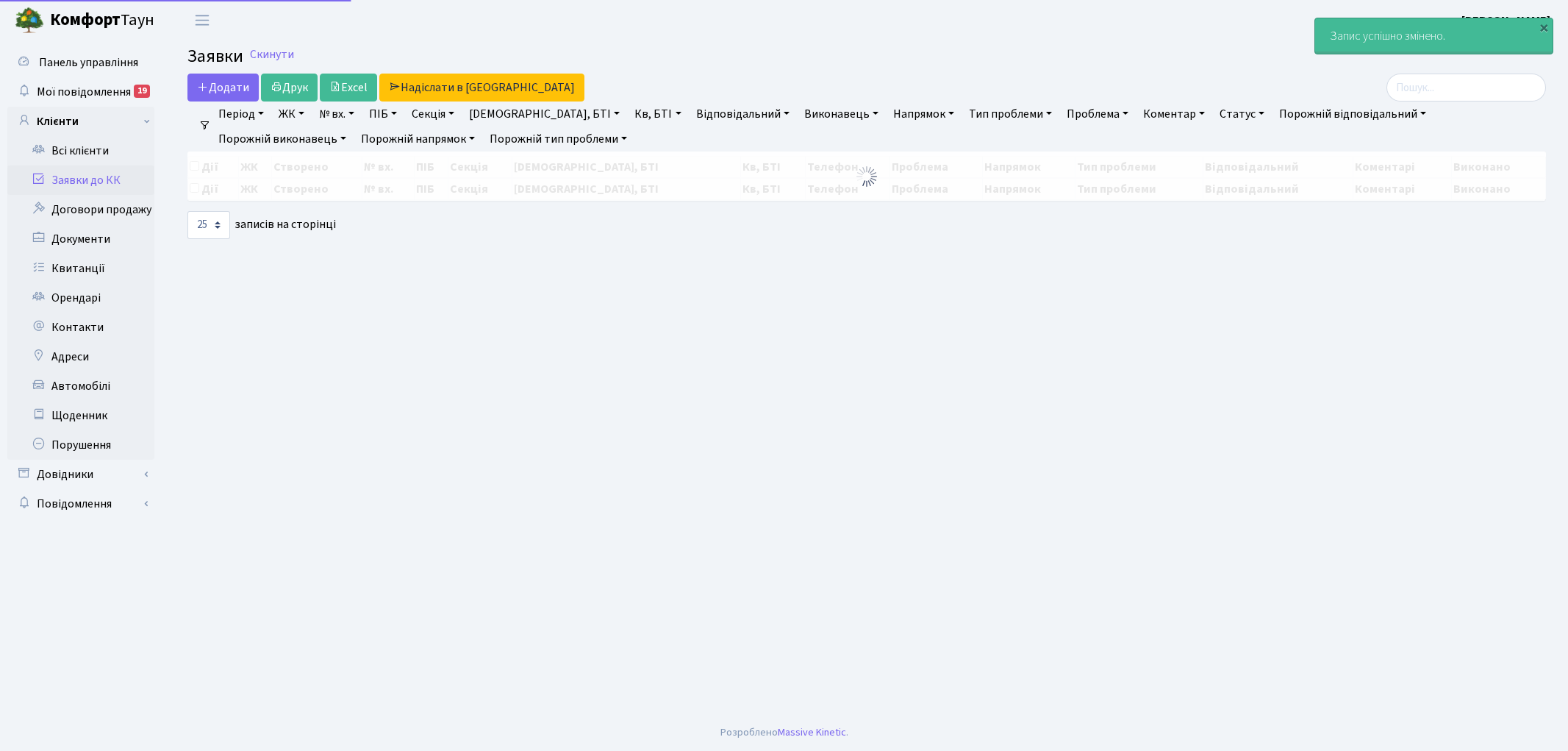
select select "25"
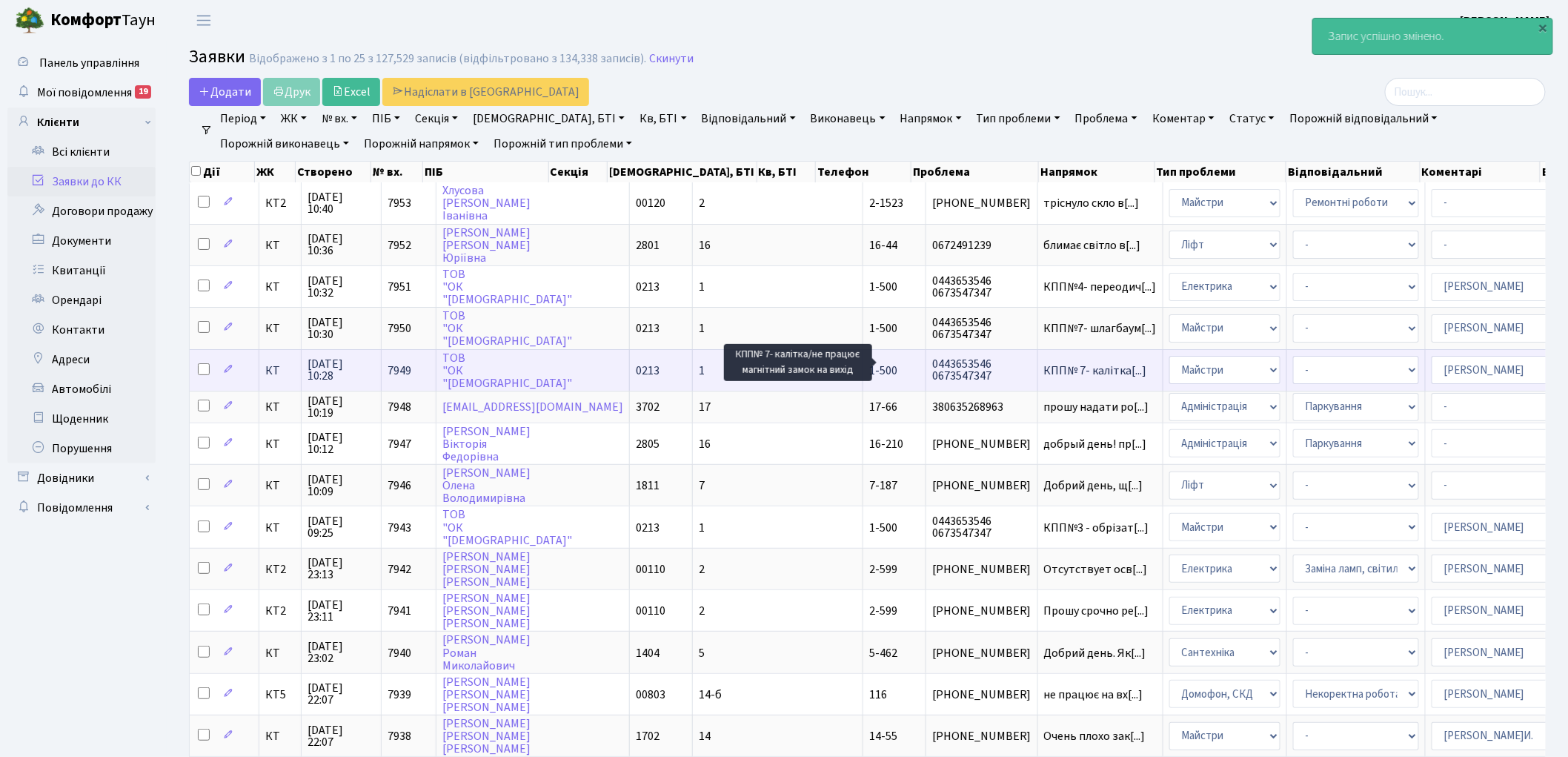
click at [1044, 363] on span "КПП№ 7- калітка[...]" at bounding box center [1095, 371] width 103 height 17
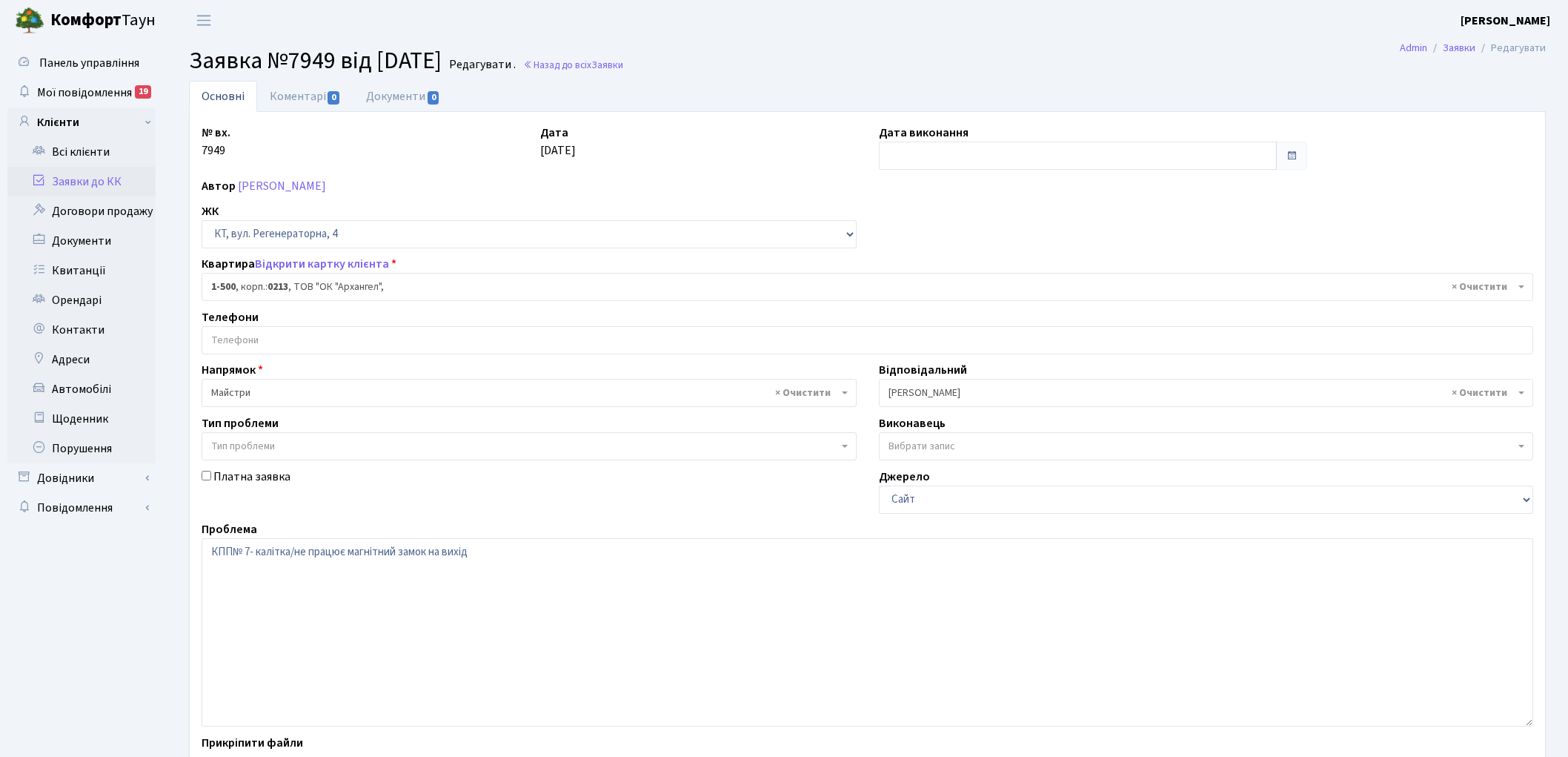
select select "16285"
click at [286, 95] on link "Коментарі 0" at bounding box center [305, 96] width 97 height 31
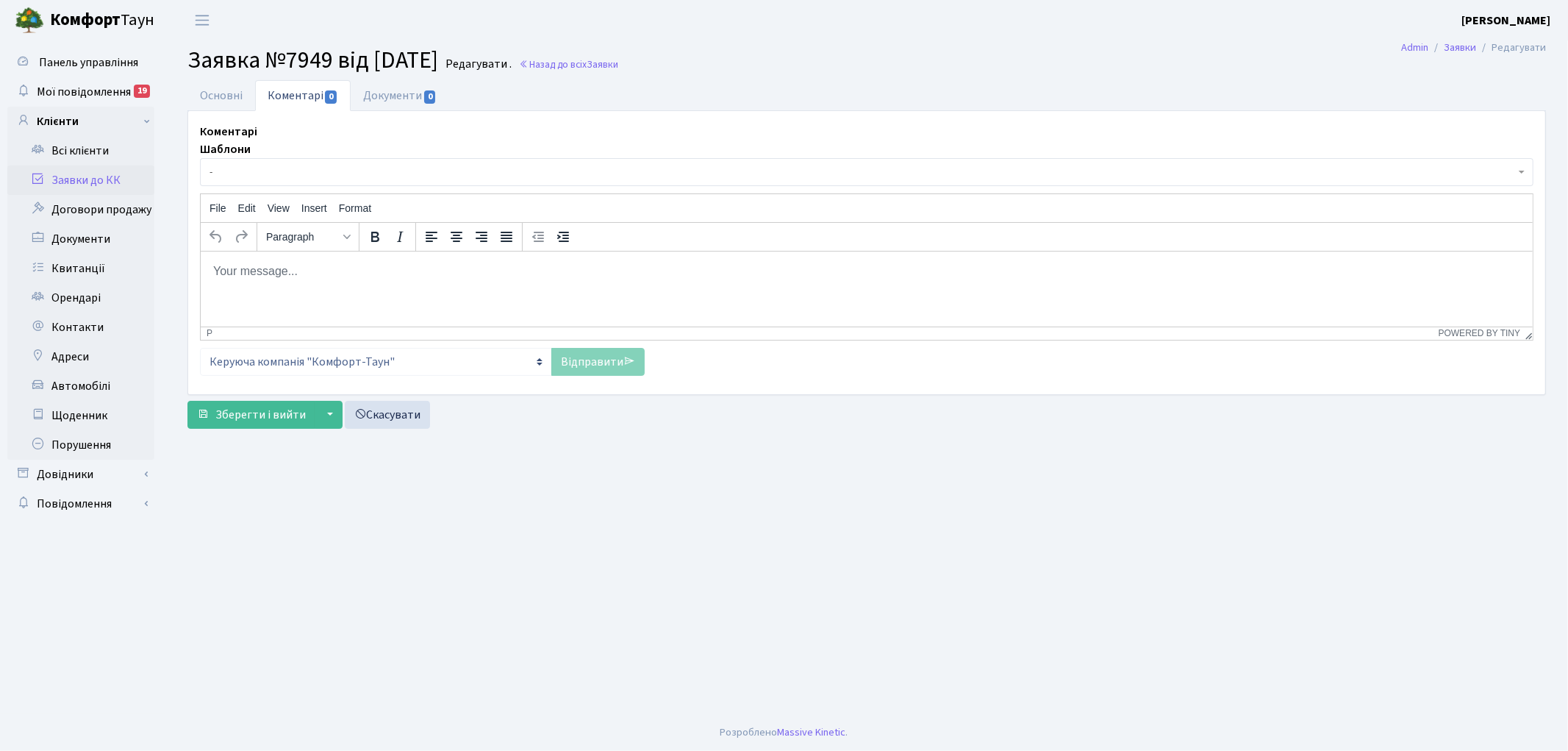
click at [307, 289] on html at bounding box center [866, 271] width 1332 height 39
click at [592, 368] on link "Відправити" at bounding box center [598, 362] width 93 height 28
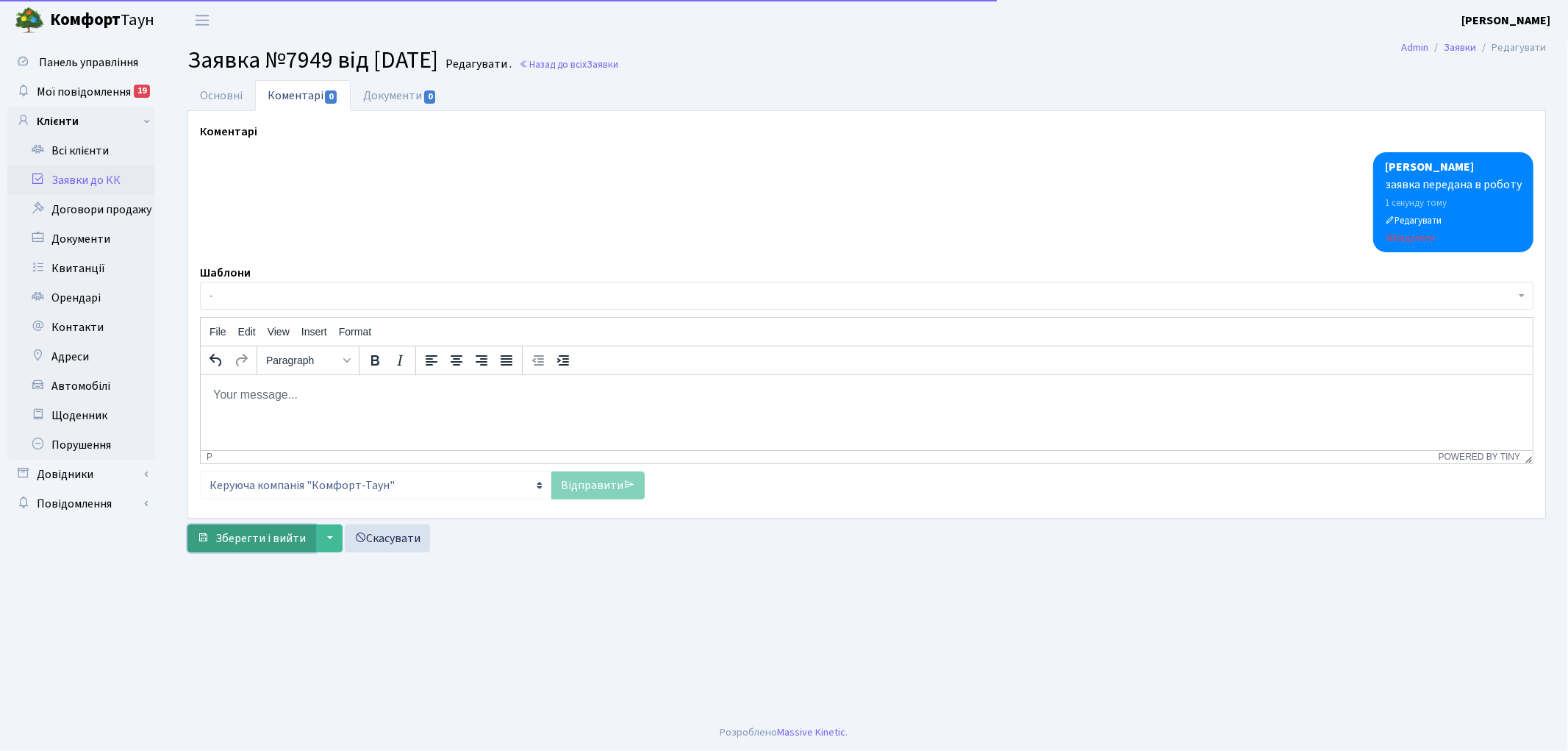
click at [244, 544] on span "Зберегти і вийти" at bounding box center [261, 539] width 90 height 16
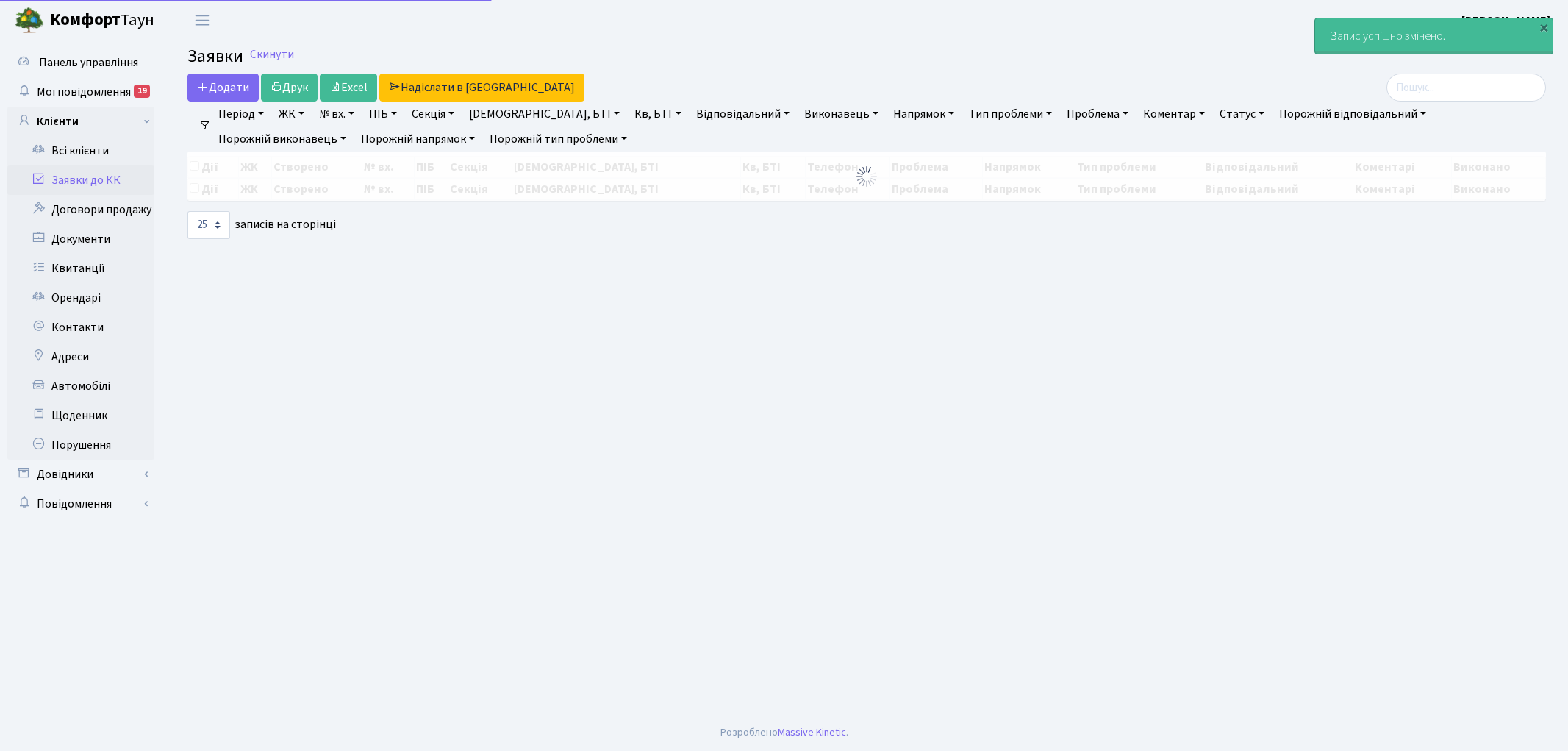
select select "25"
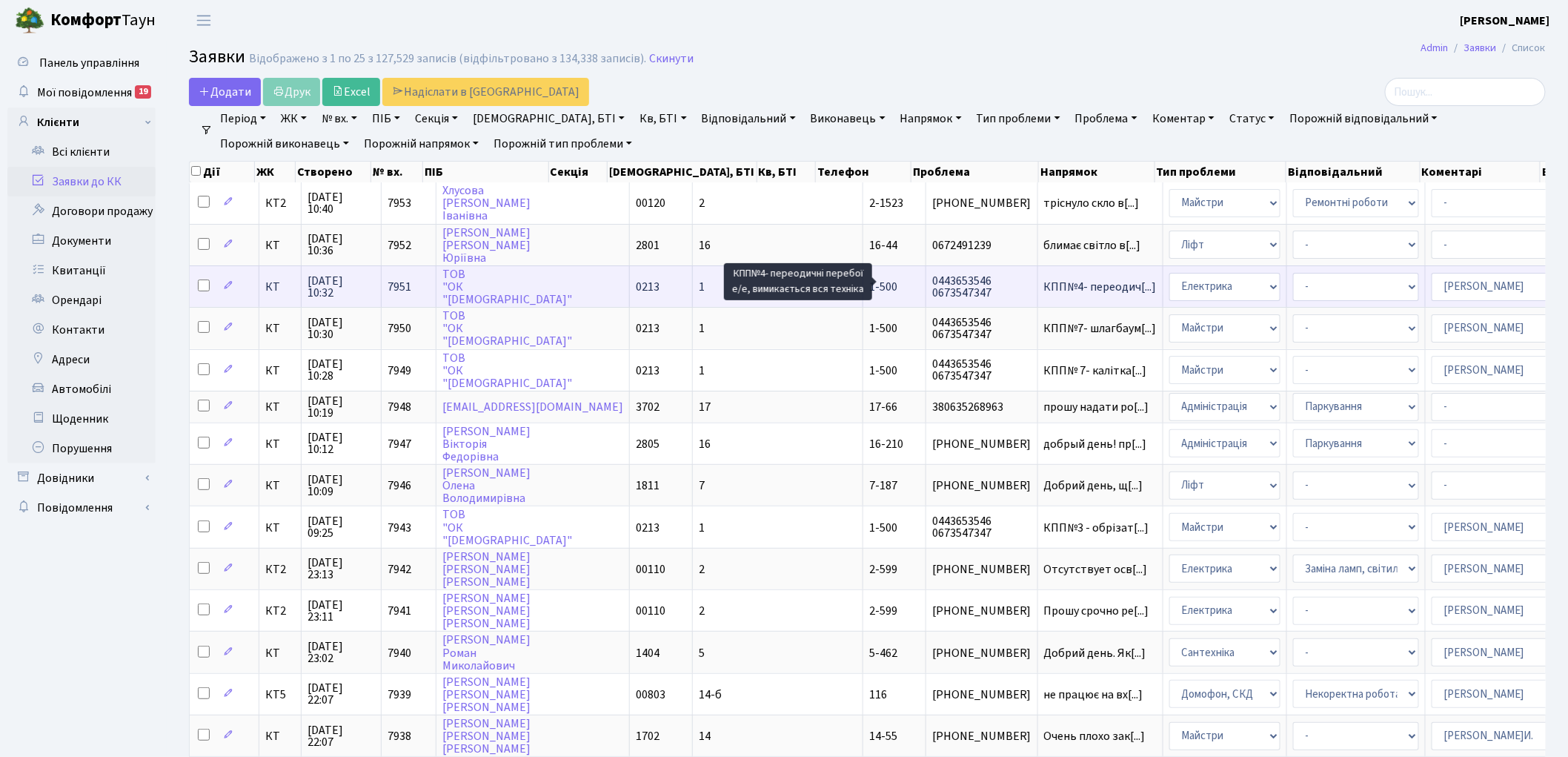
click at [1044, 279] on span "КПП№4- переодич[...]" at bounding box center [1100, 287] width 112 height 17
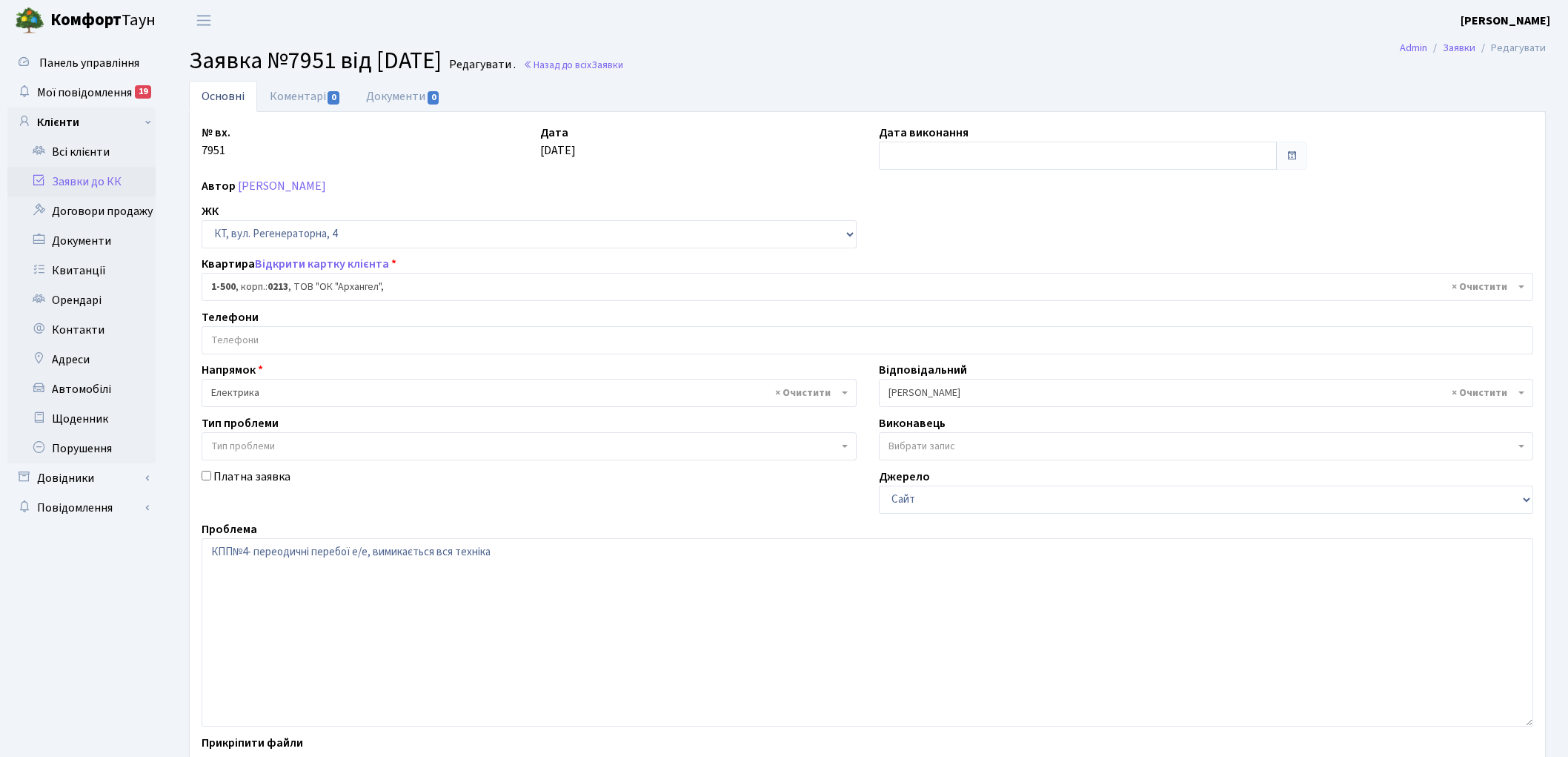
select select "16285"
click at [298, 100] on link "Коментарі 0" at bounding box center [305, 96] width 97 height 31
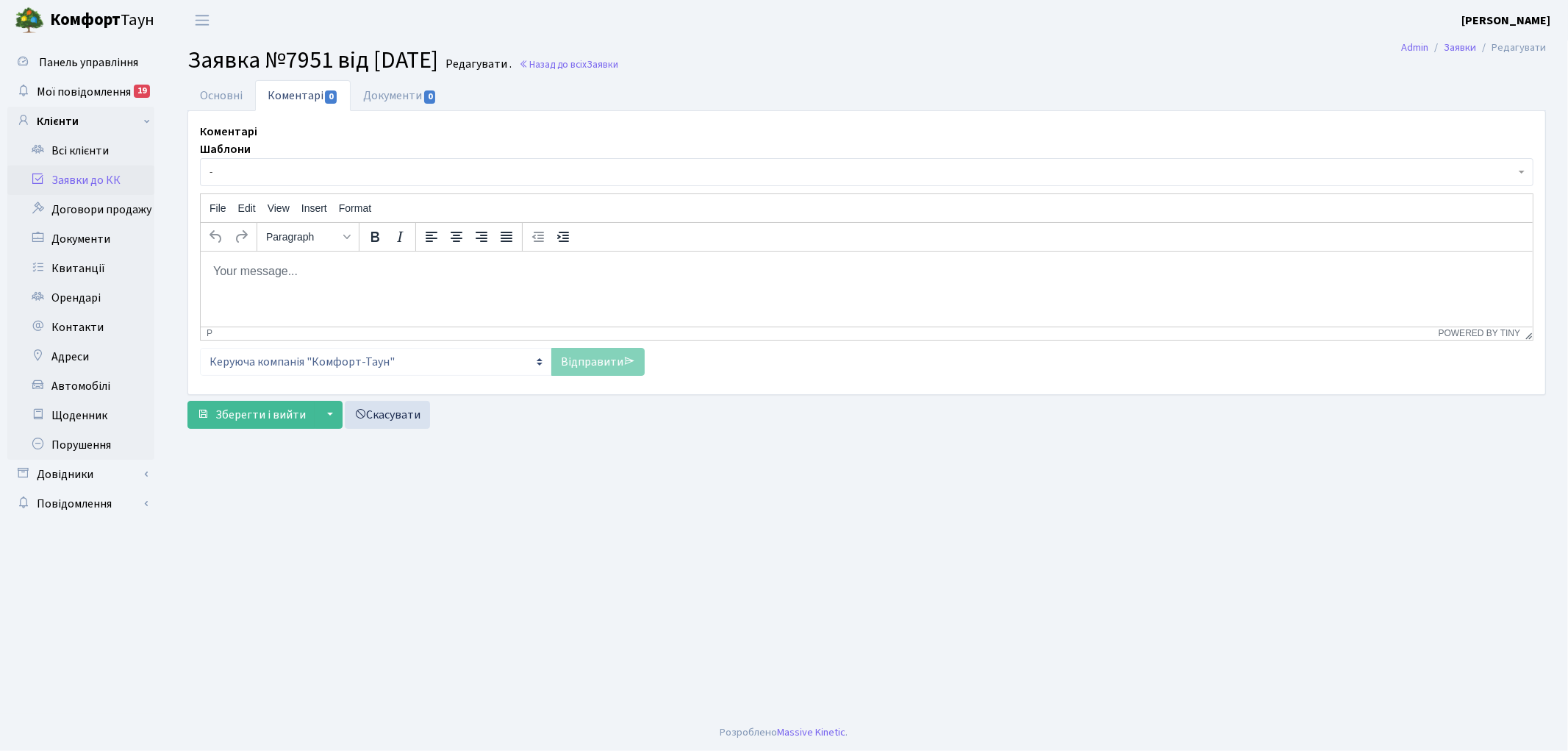
click at [286, 275] on body "Rich Text Area. Press ALT-0 for help." at bounding box center [866, 271] width 1309 height 16
click at [596, 358] on link "Відправити" at bounding box center [598, 362] width 93 height 28
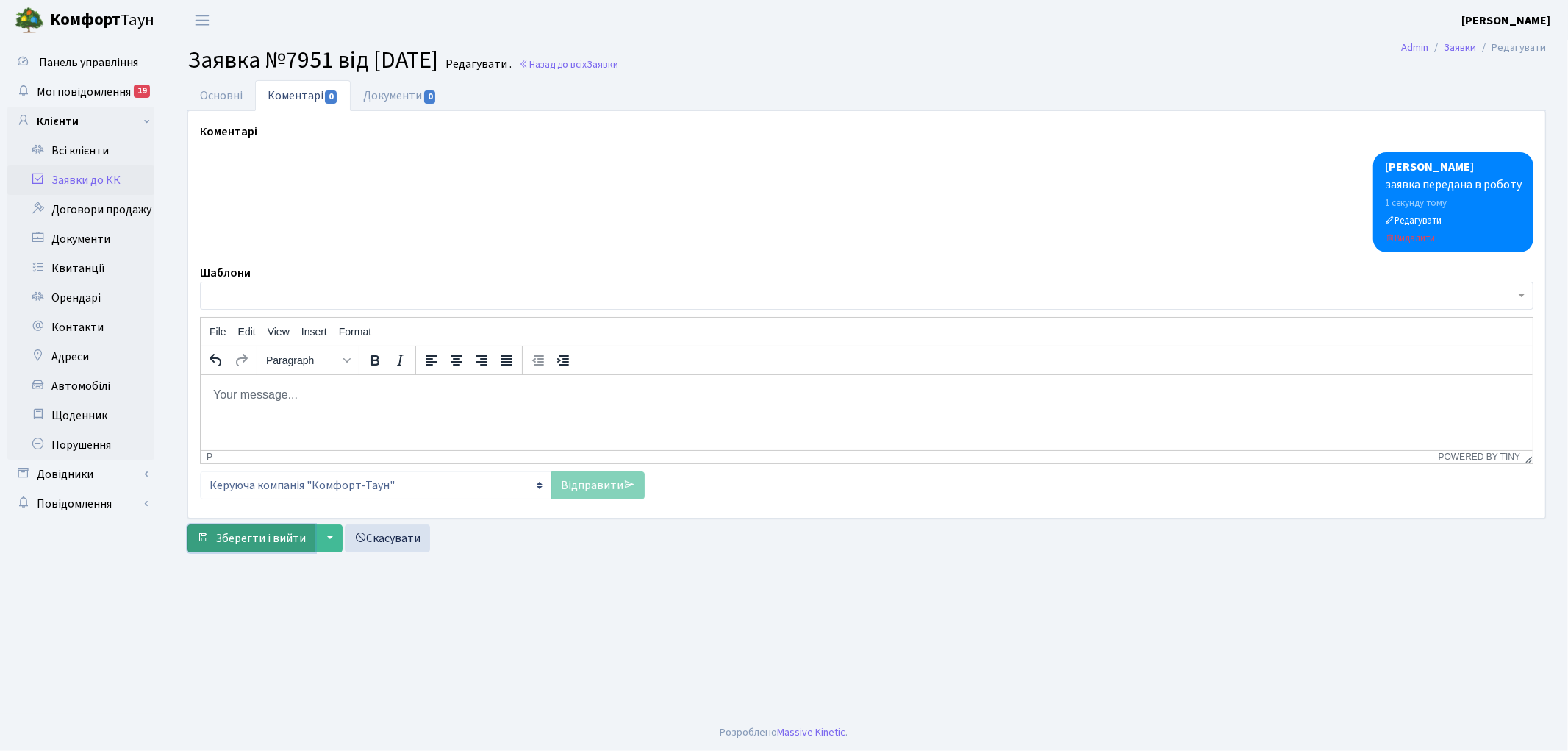
click at [239, 535] on span "Зберегти і вийти" at bounding box center [261, 539] width 90 height 16
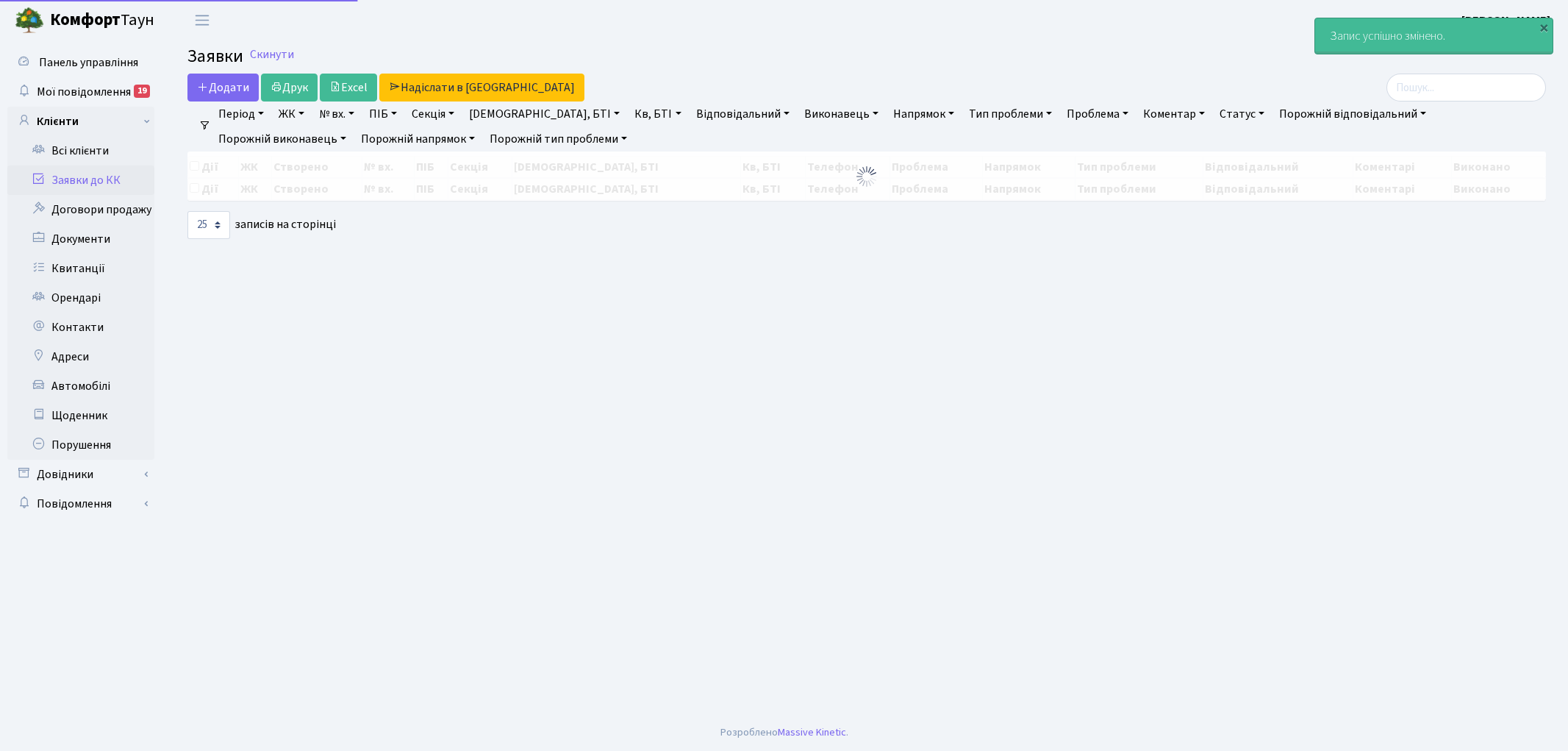
select select "25"
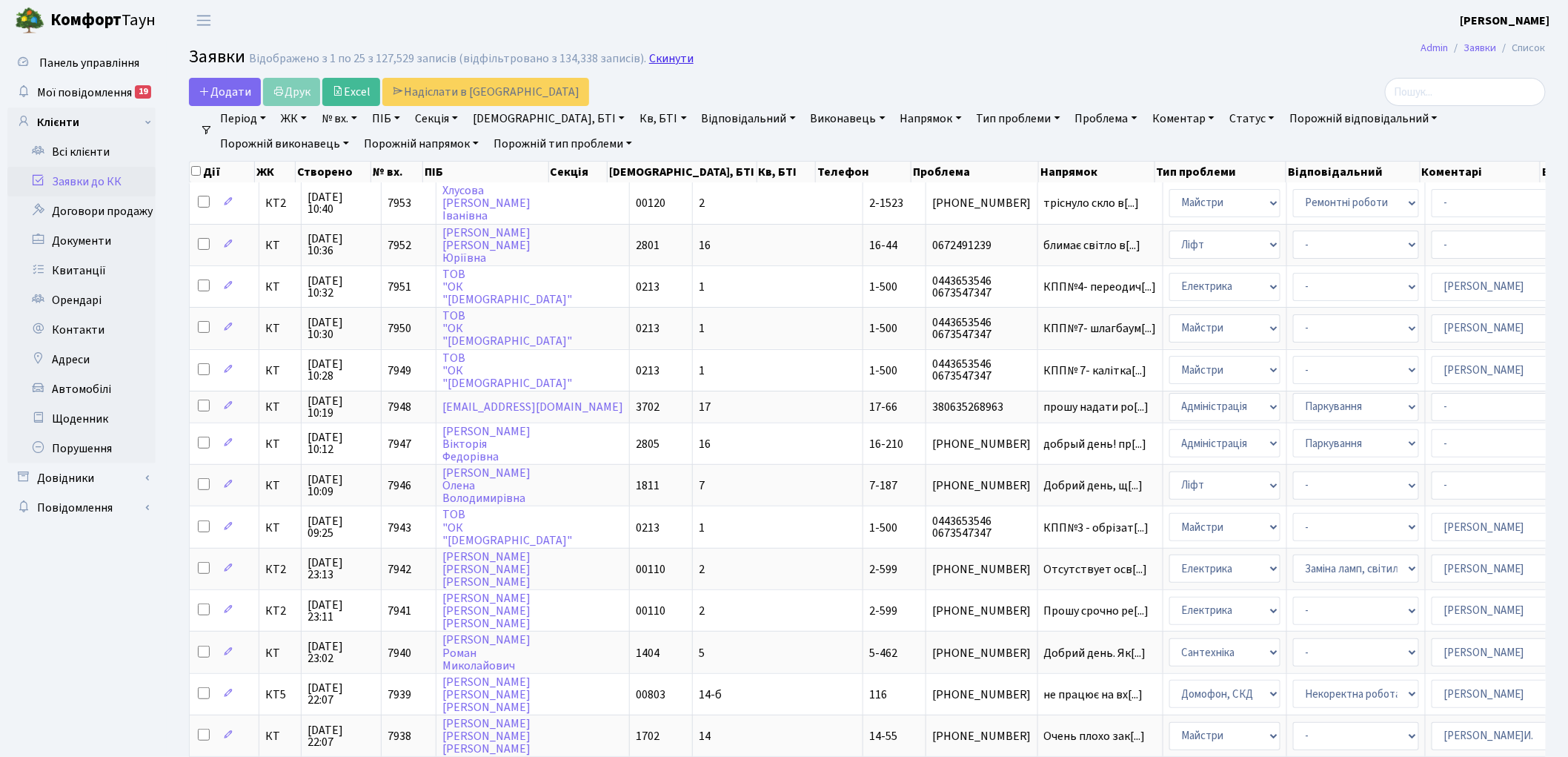
click at [650, 61] on link "Скинути" at bounding box center [672, 59] width 45 height 14
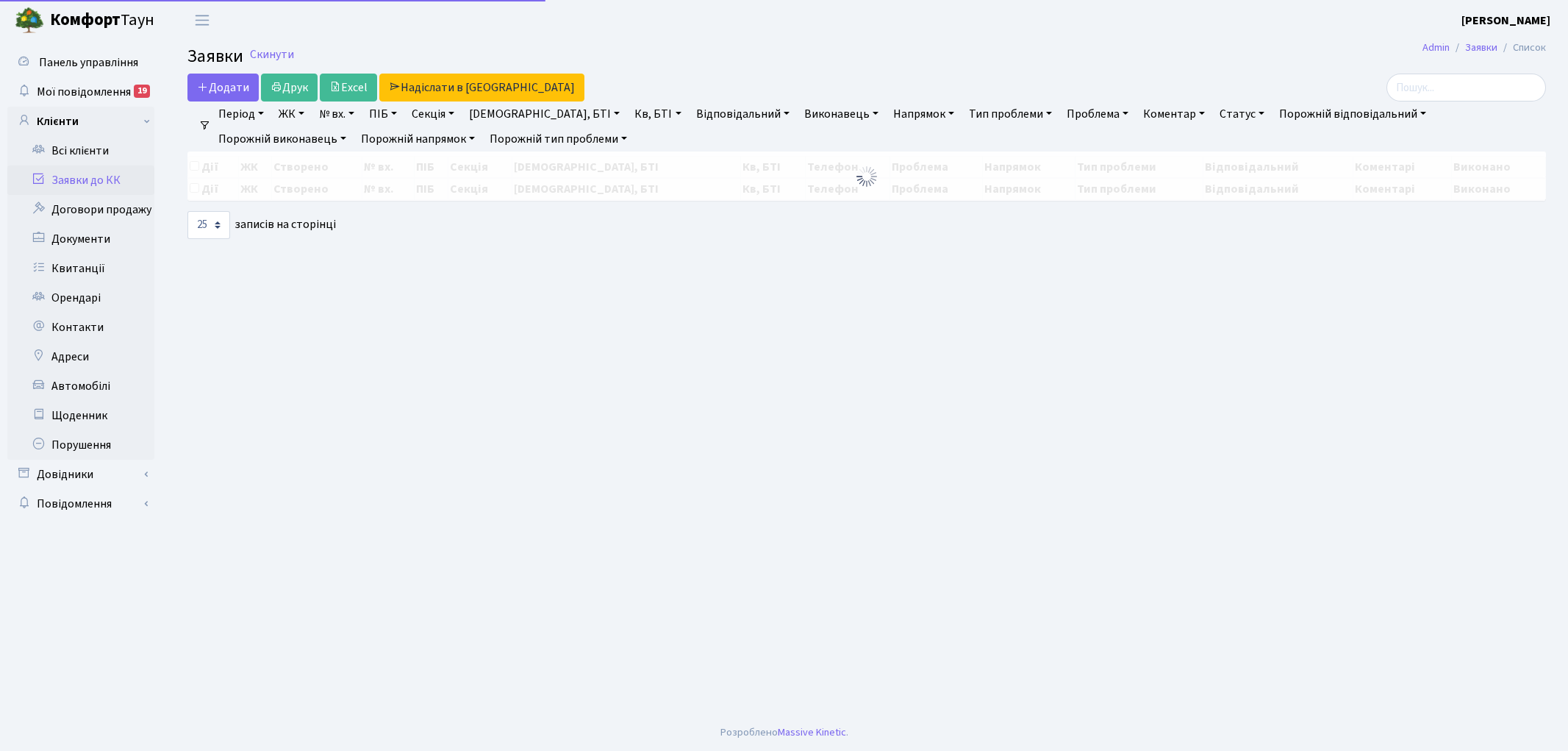
select select "25"
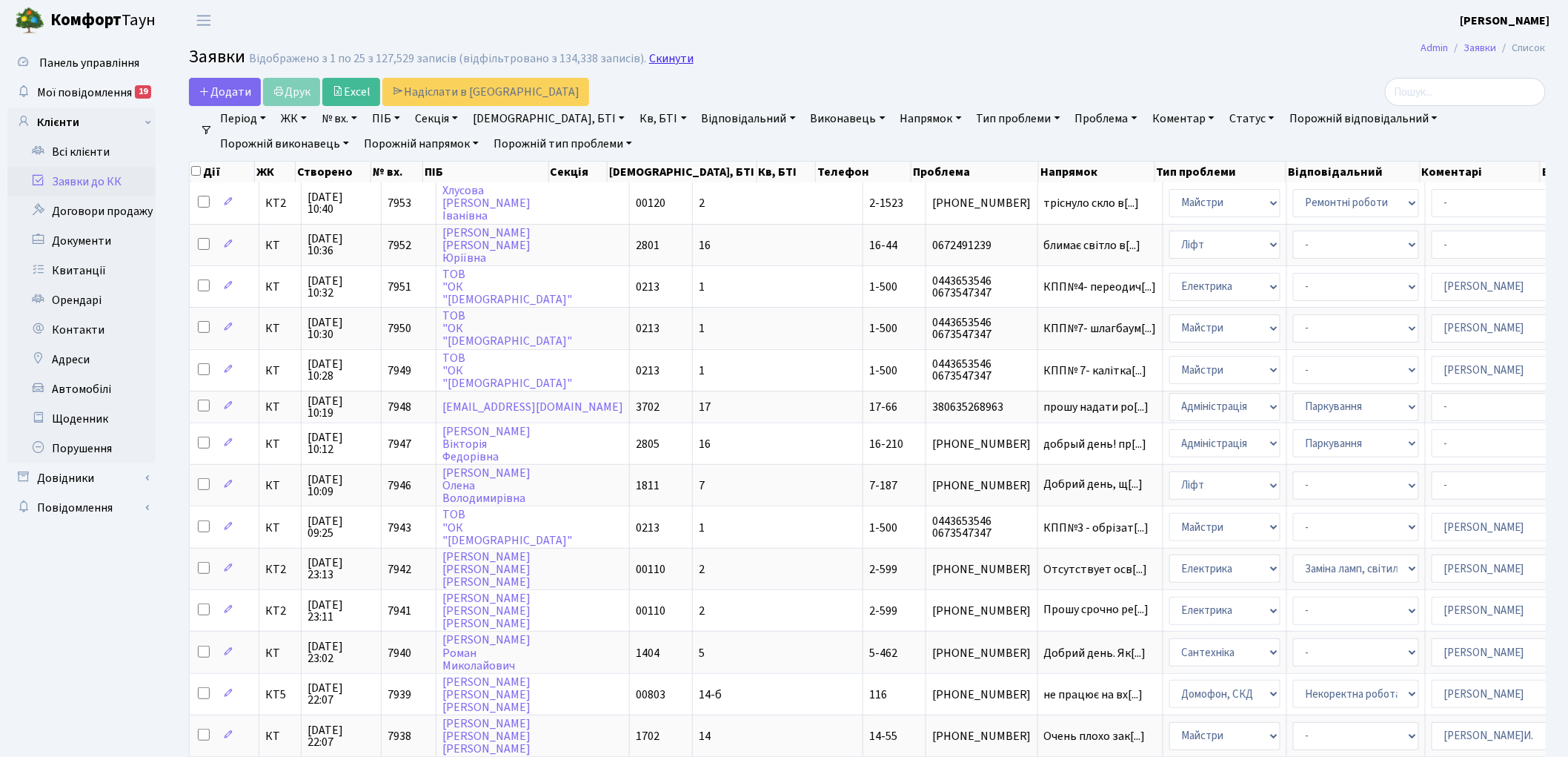
click at [670, 63] on link "Скинути" at bounding box center [672, 59] width 45 height 14
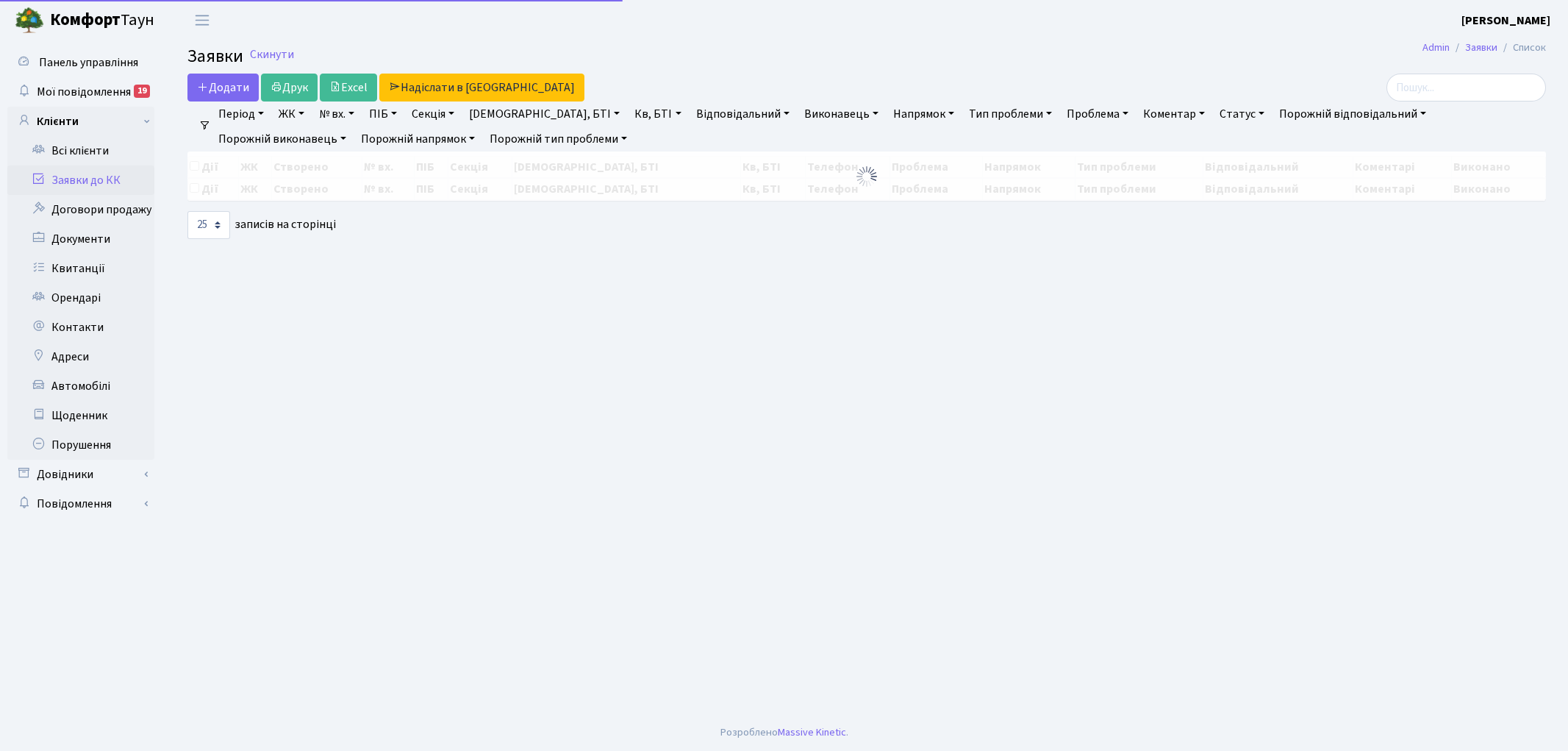
select select "25"
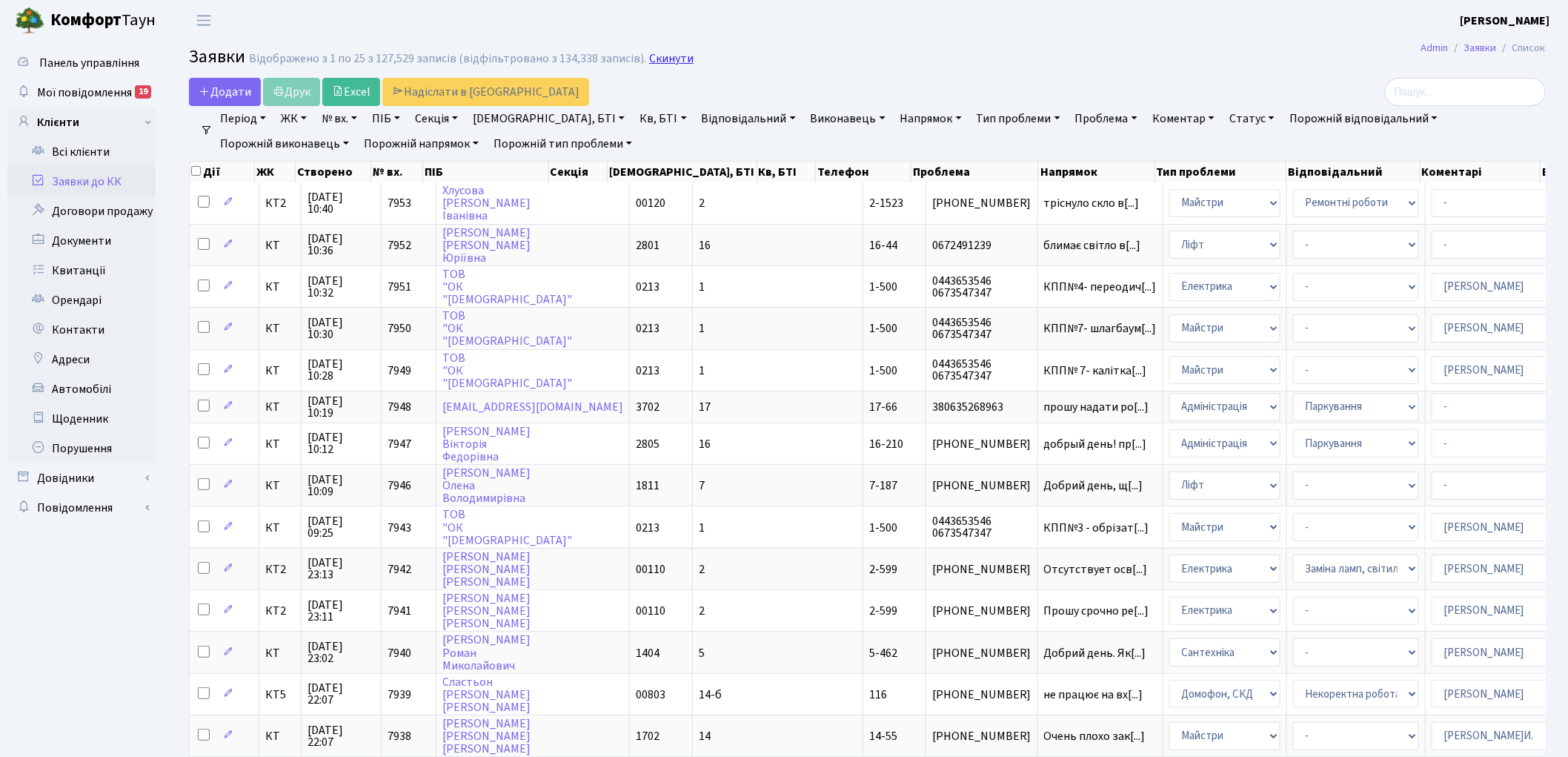
click at [672, 61] on link "Скинути" at bounding box center [672, 59] width 45 height 14
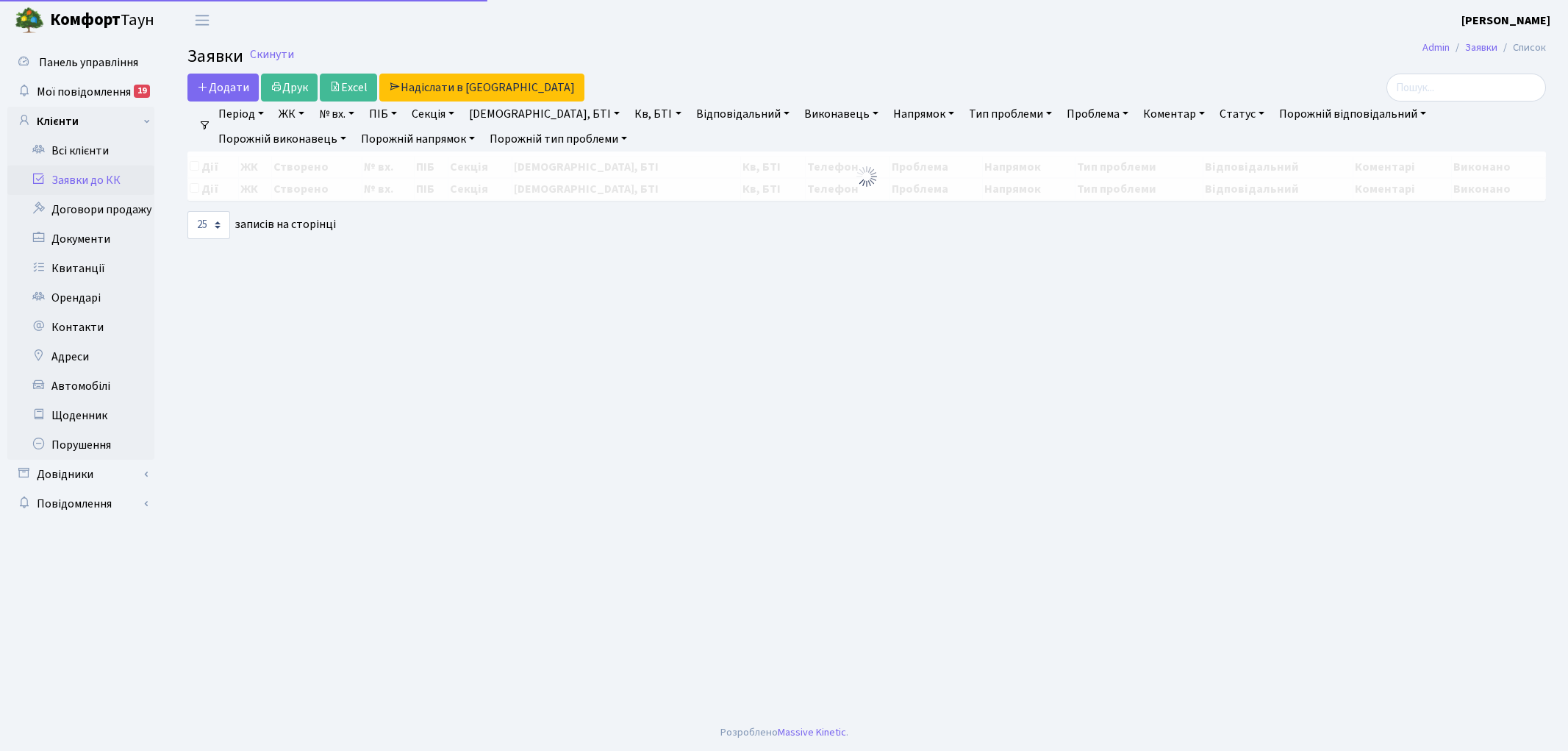
select select "25"
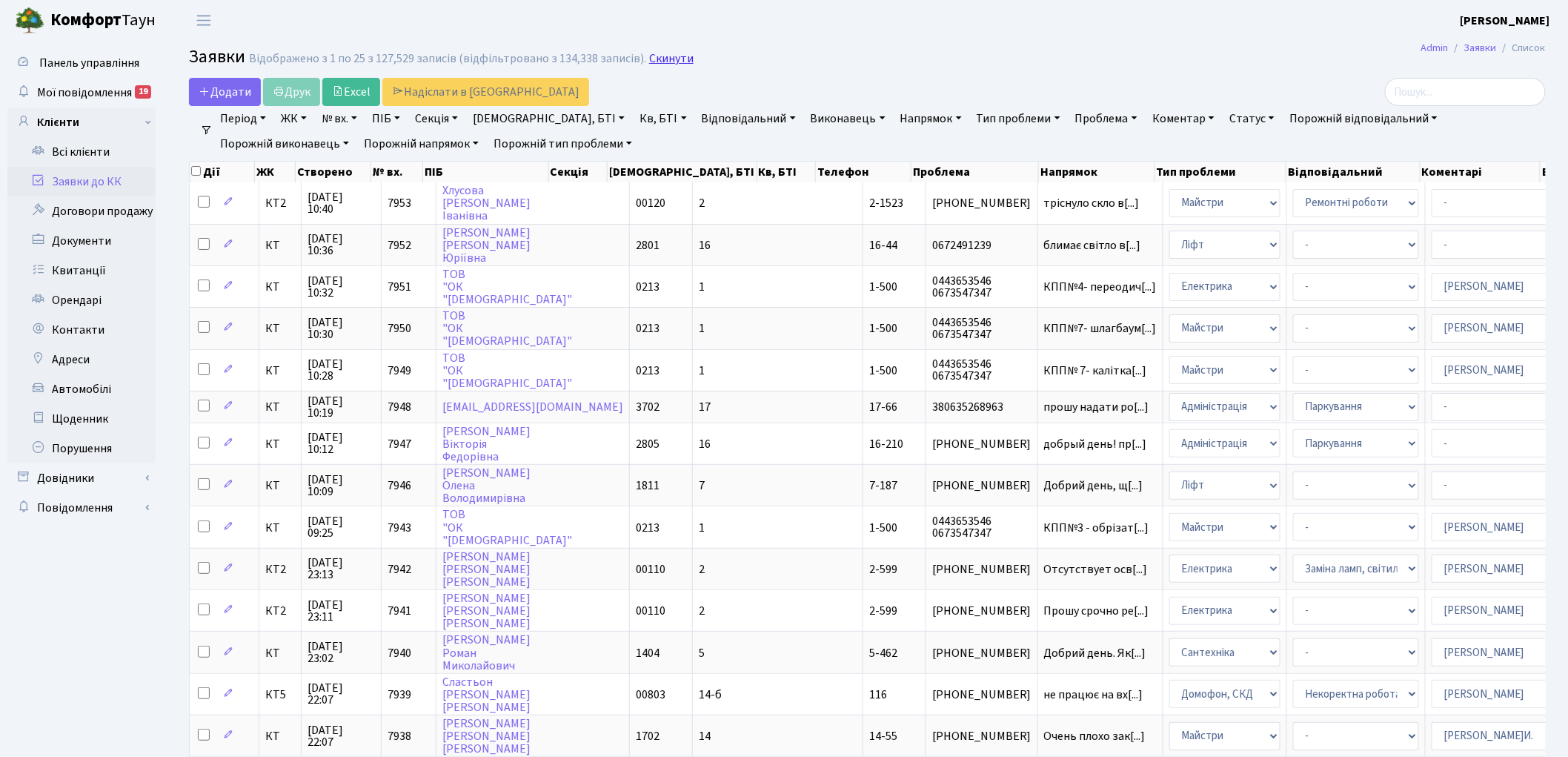
click at [662, 60] on link "Скинути" at bounding box center [672, 59] width 45 height 14
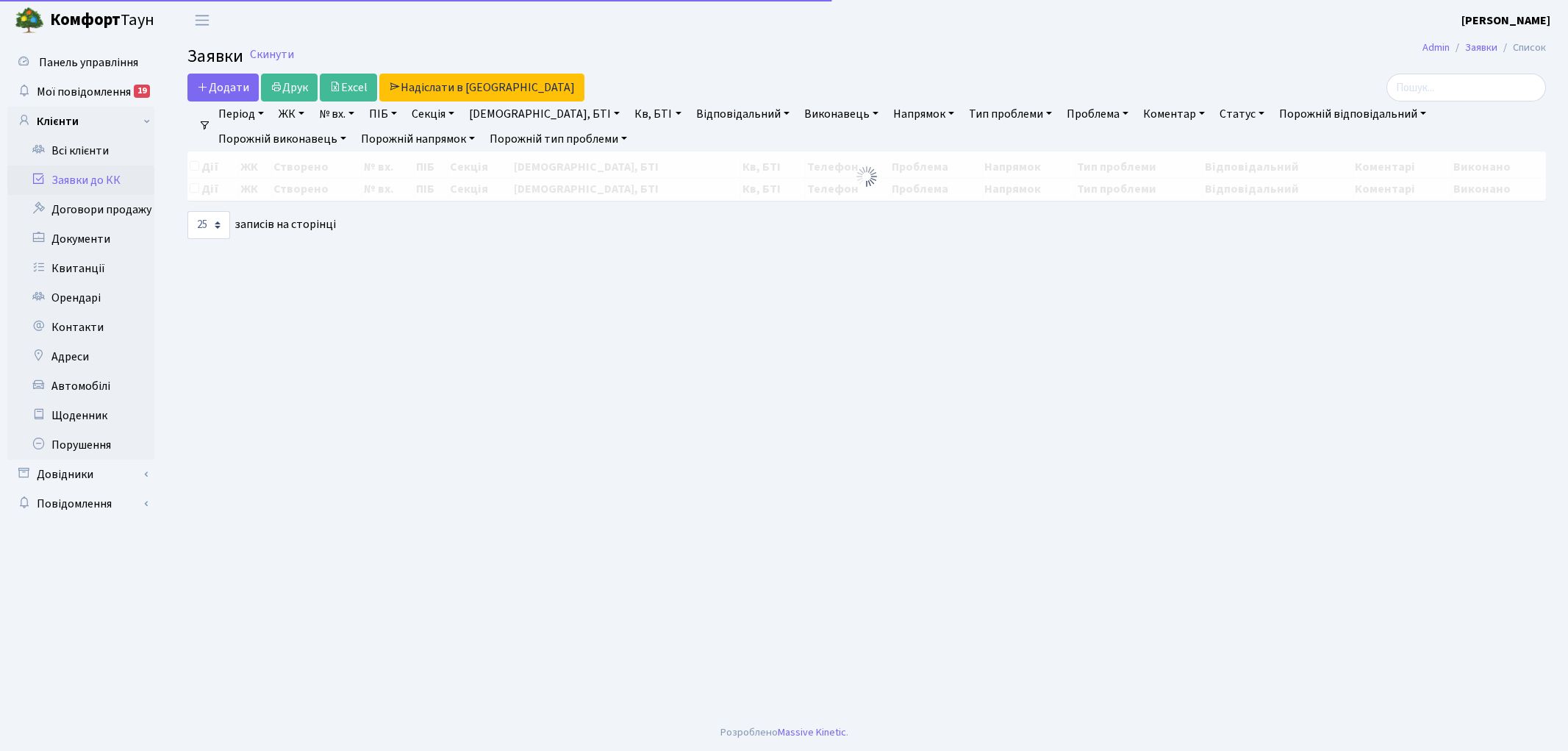
select select "25"
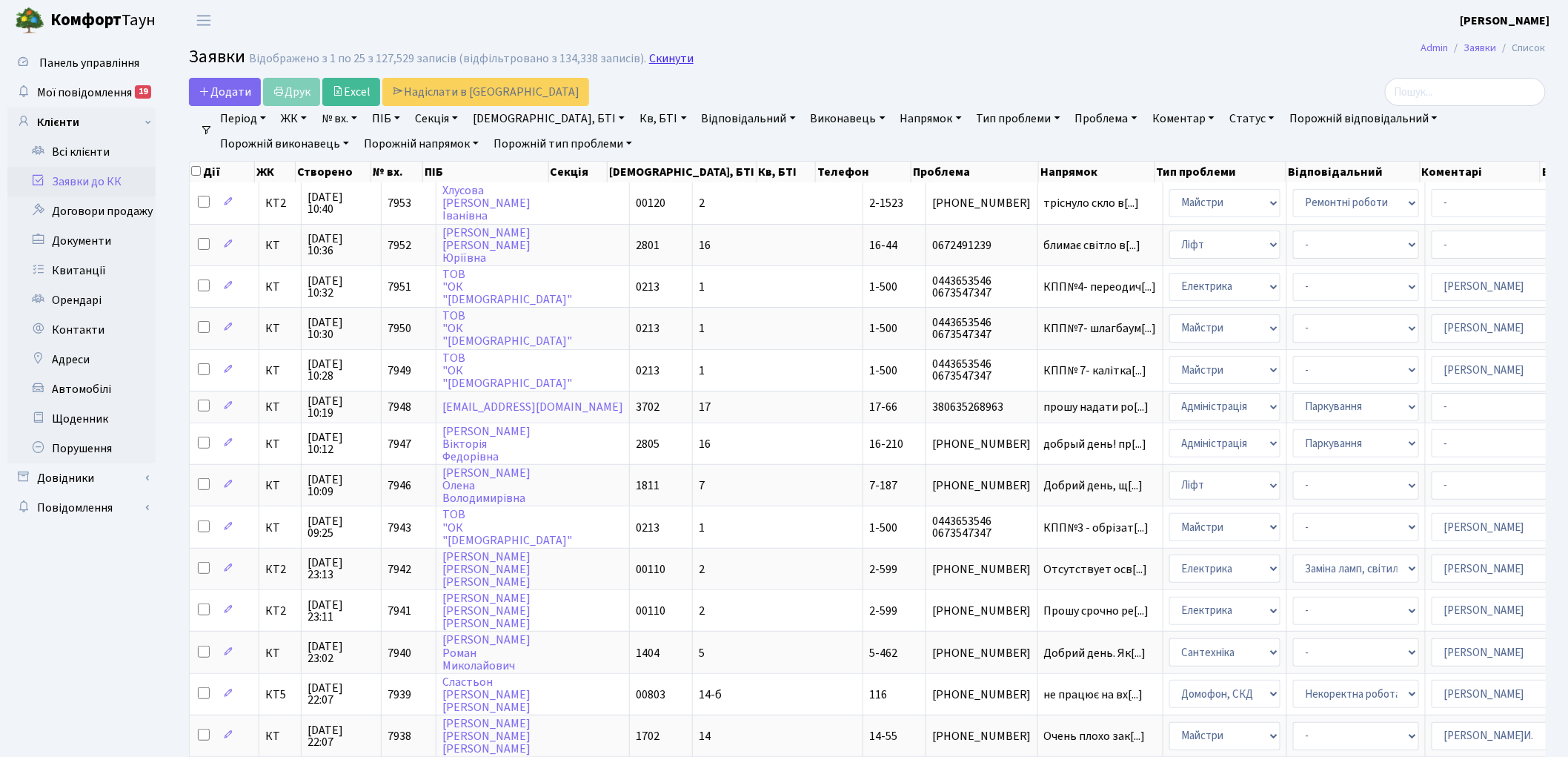
click at [668, 60] on link "Скинути" at bounding box center [672, 59] width 45 height 14
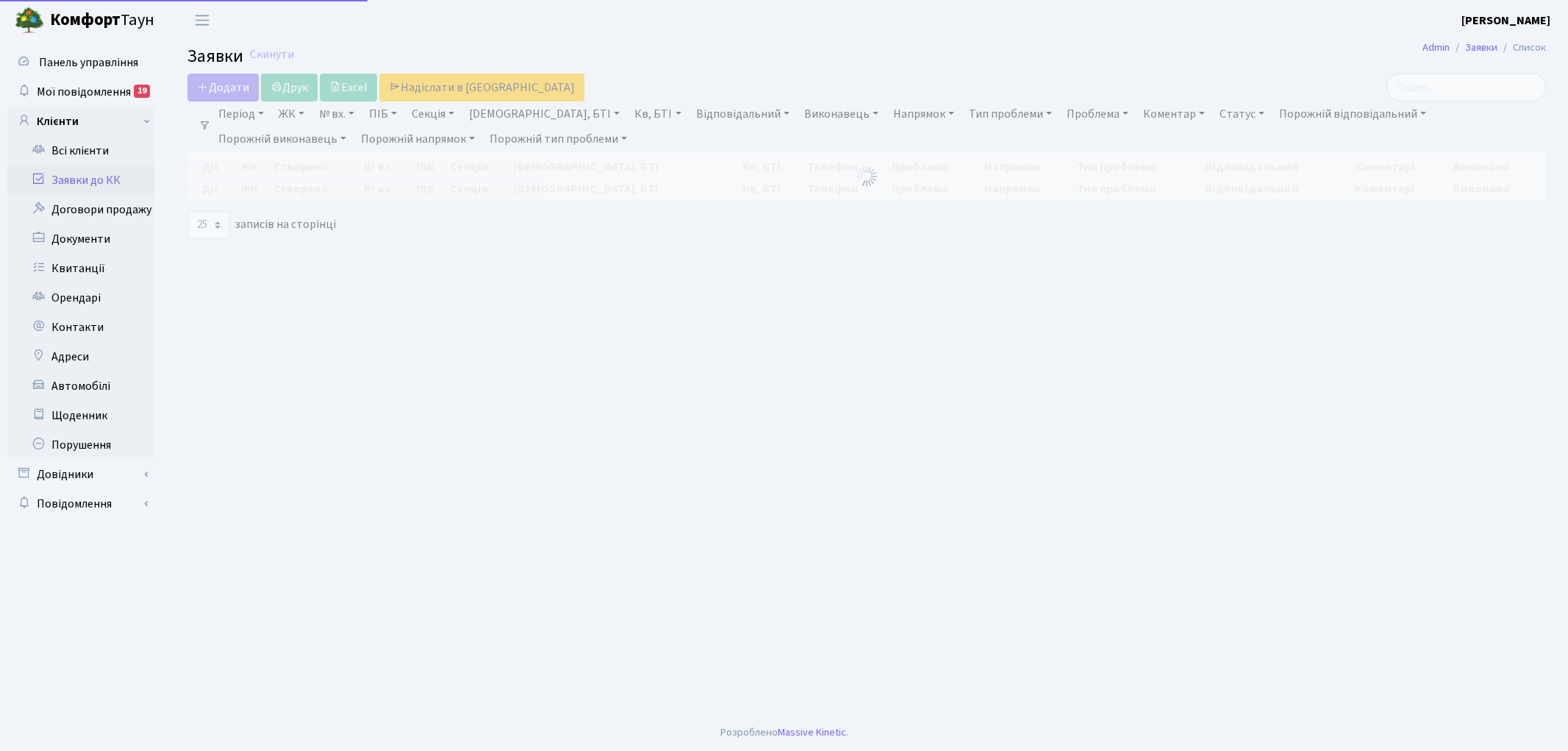
select select "25"
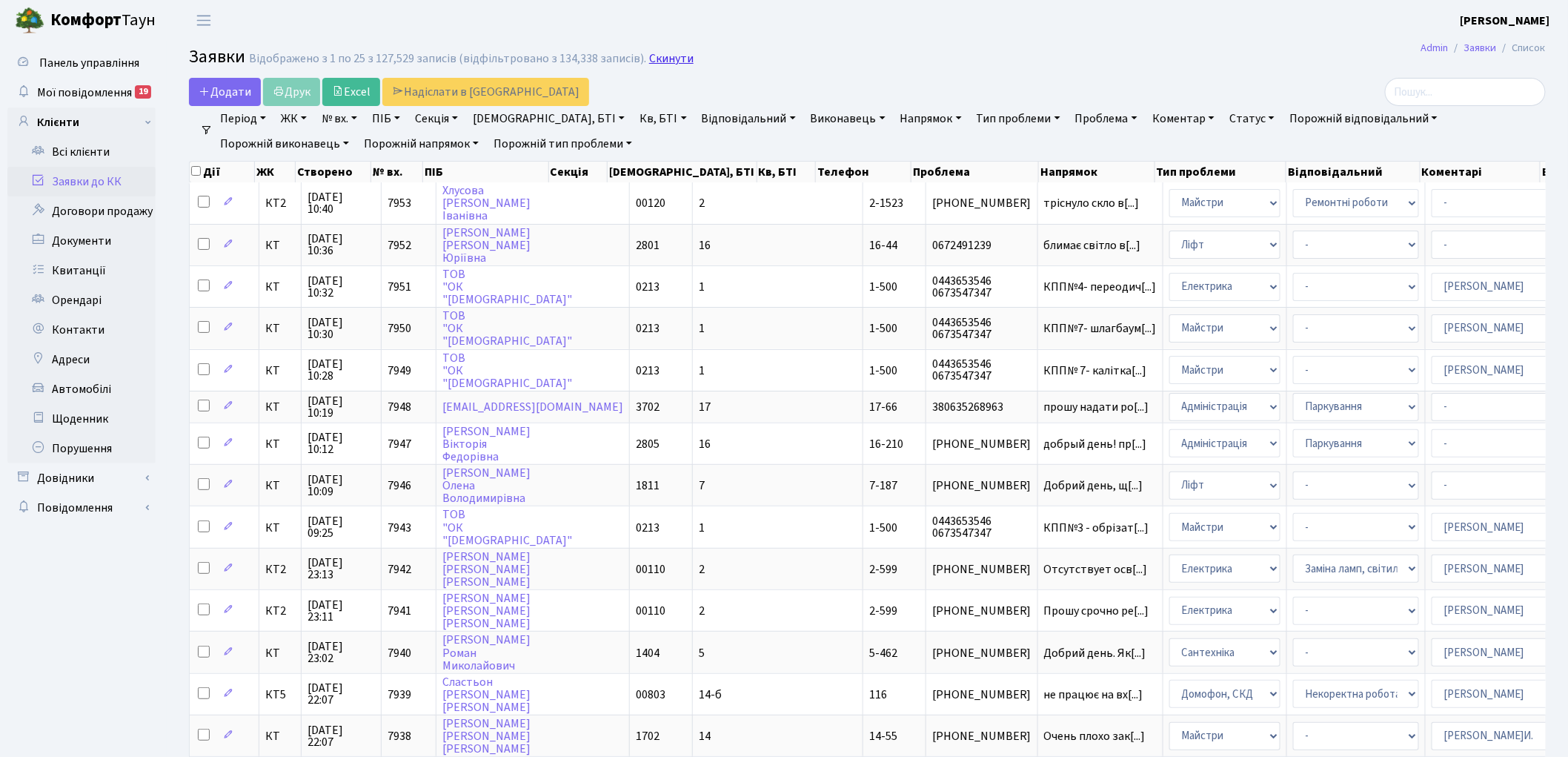
click at [671, 63] on link "Скинути" at bounding box center [672, 59] width 45 height 14
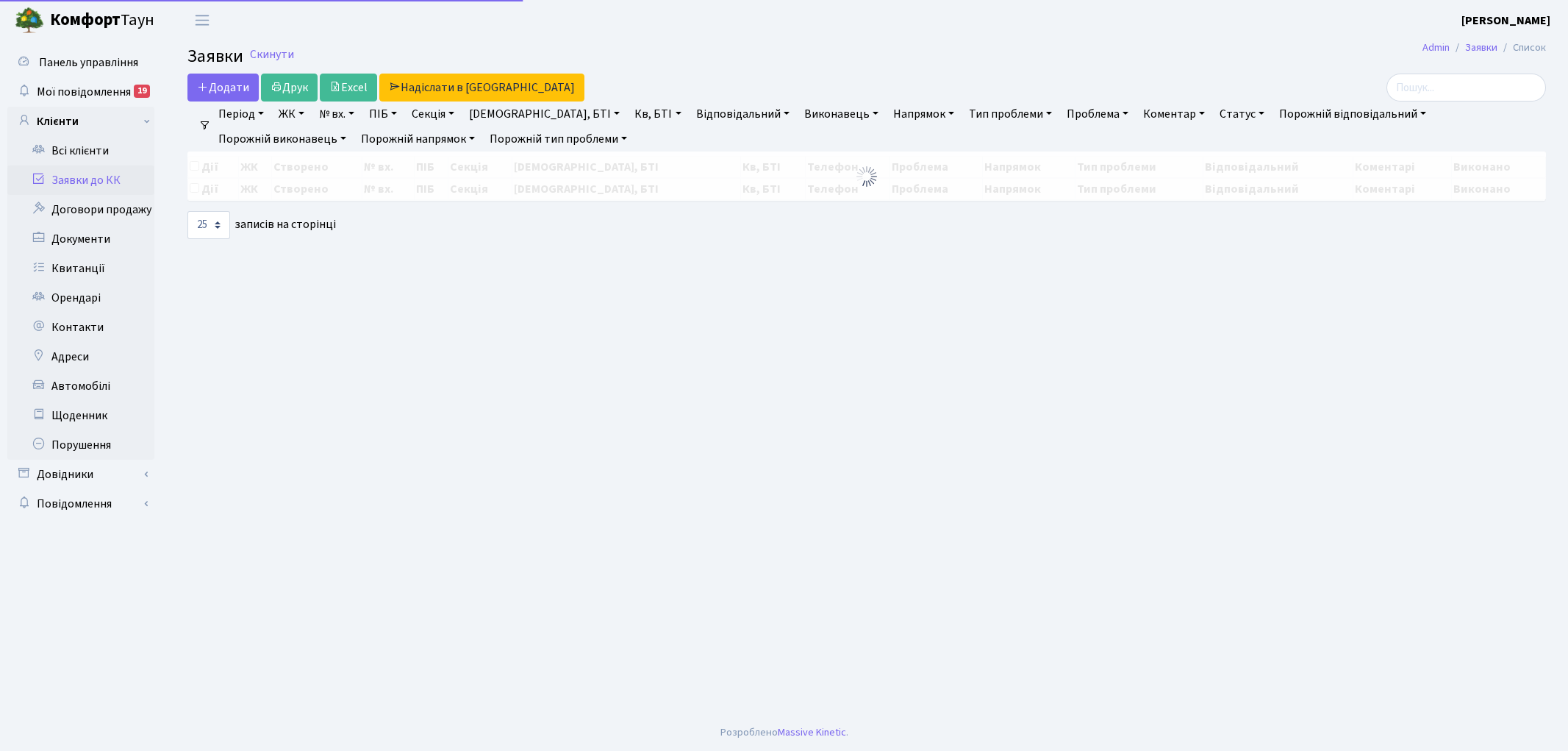
select select "25"
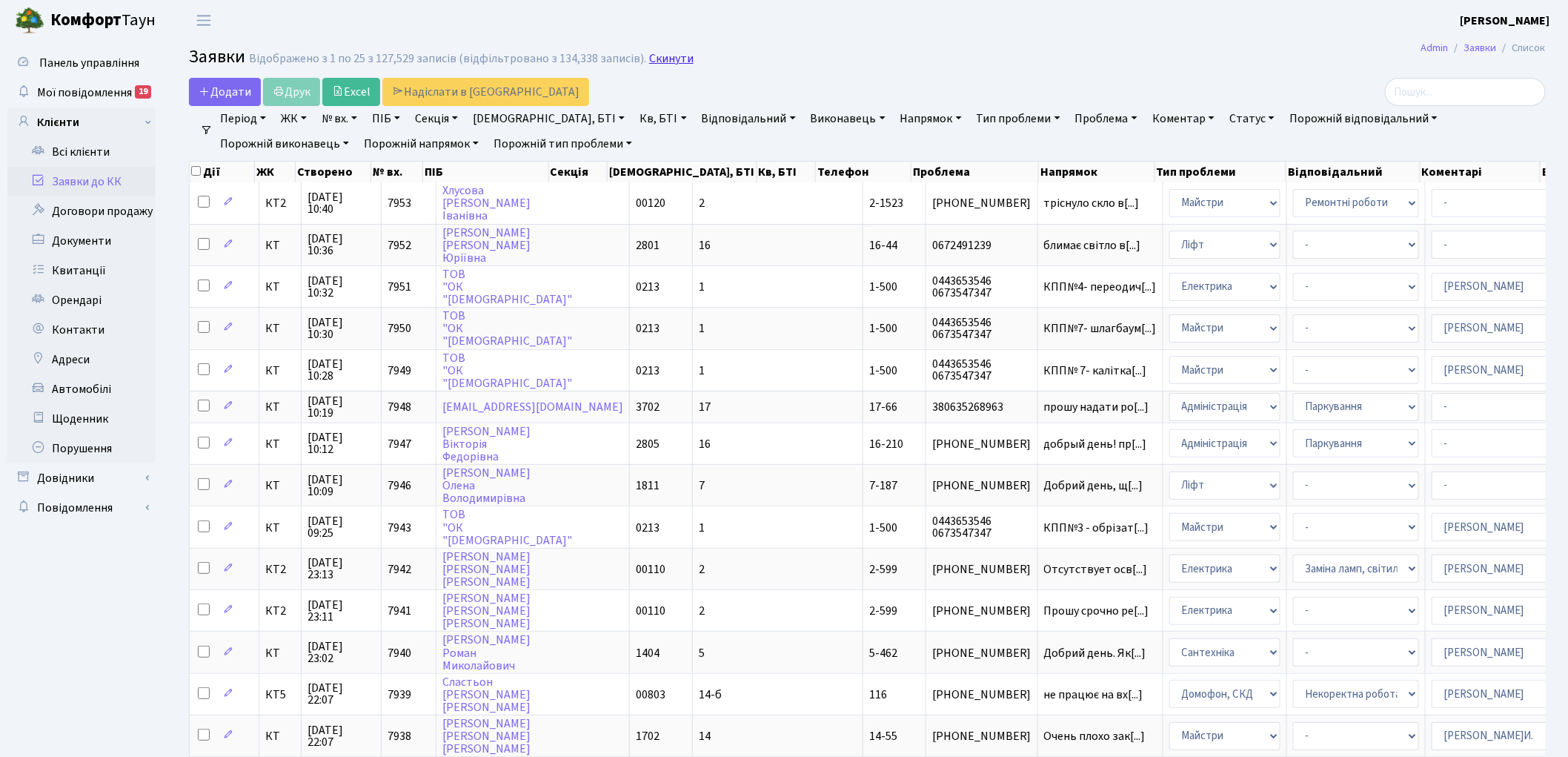
click at [671, 62] on link "Скинути" at bounding box center [672, 59] width 45 height 14
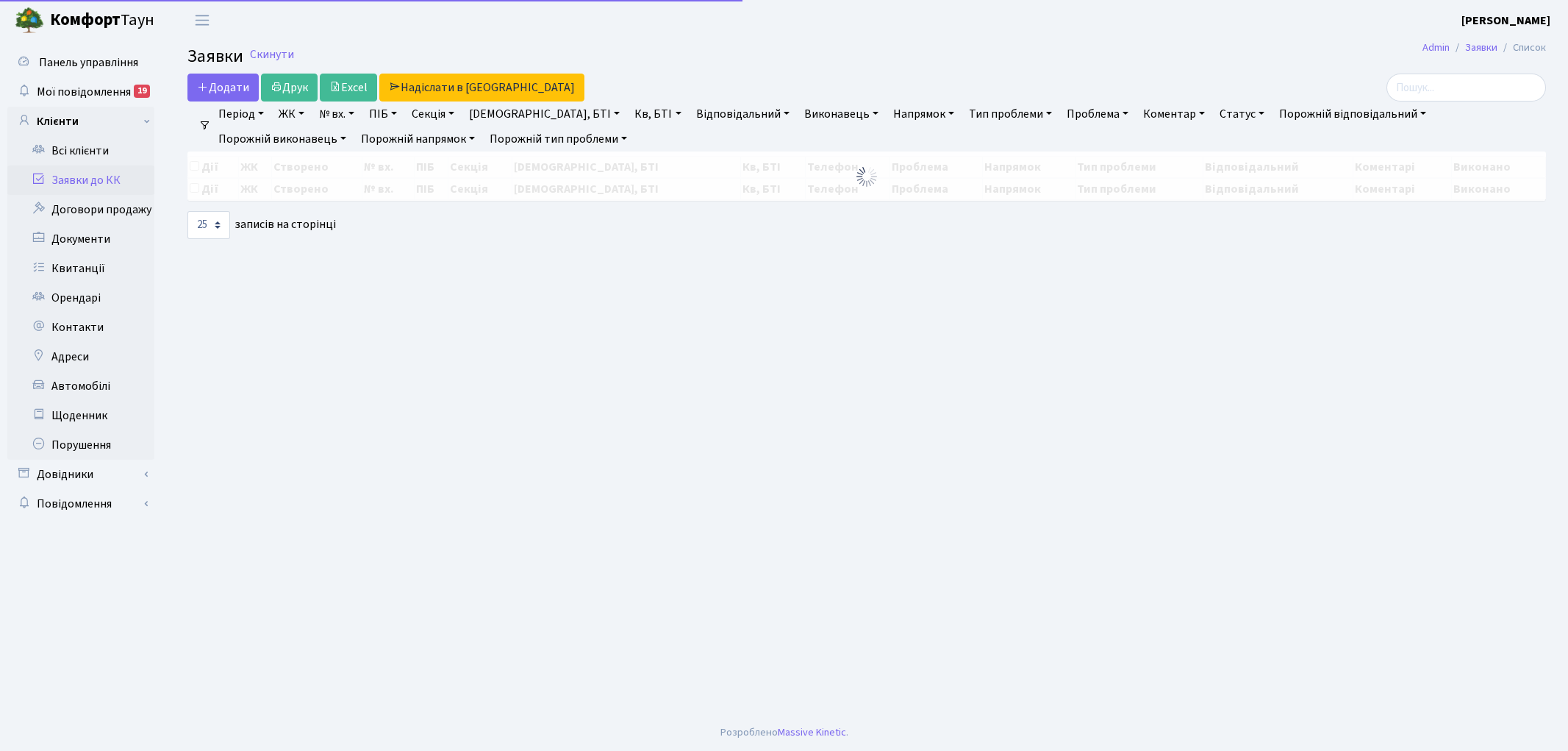
select select "25"
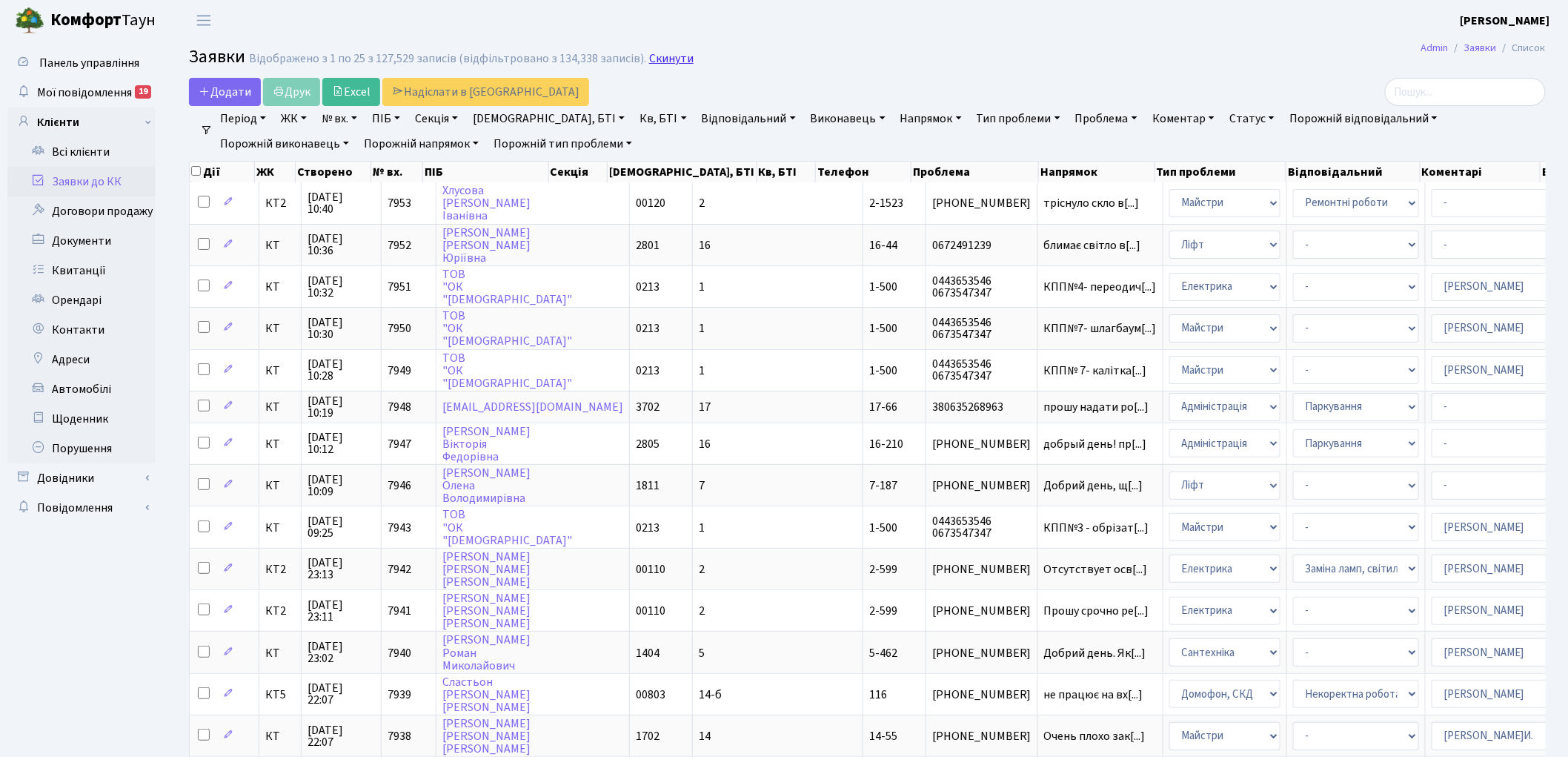
click at [670, 62] on link "Скинути" at bounding box center [672, 59] width 45 height 14
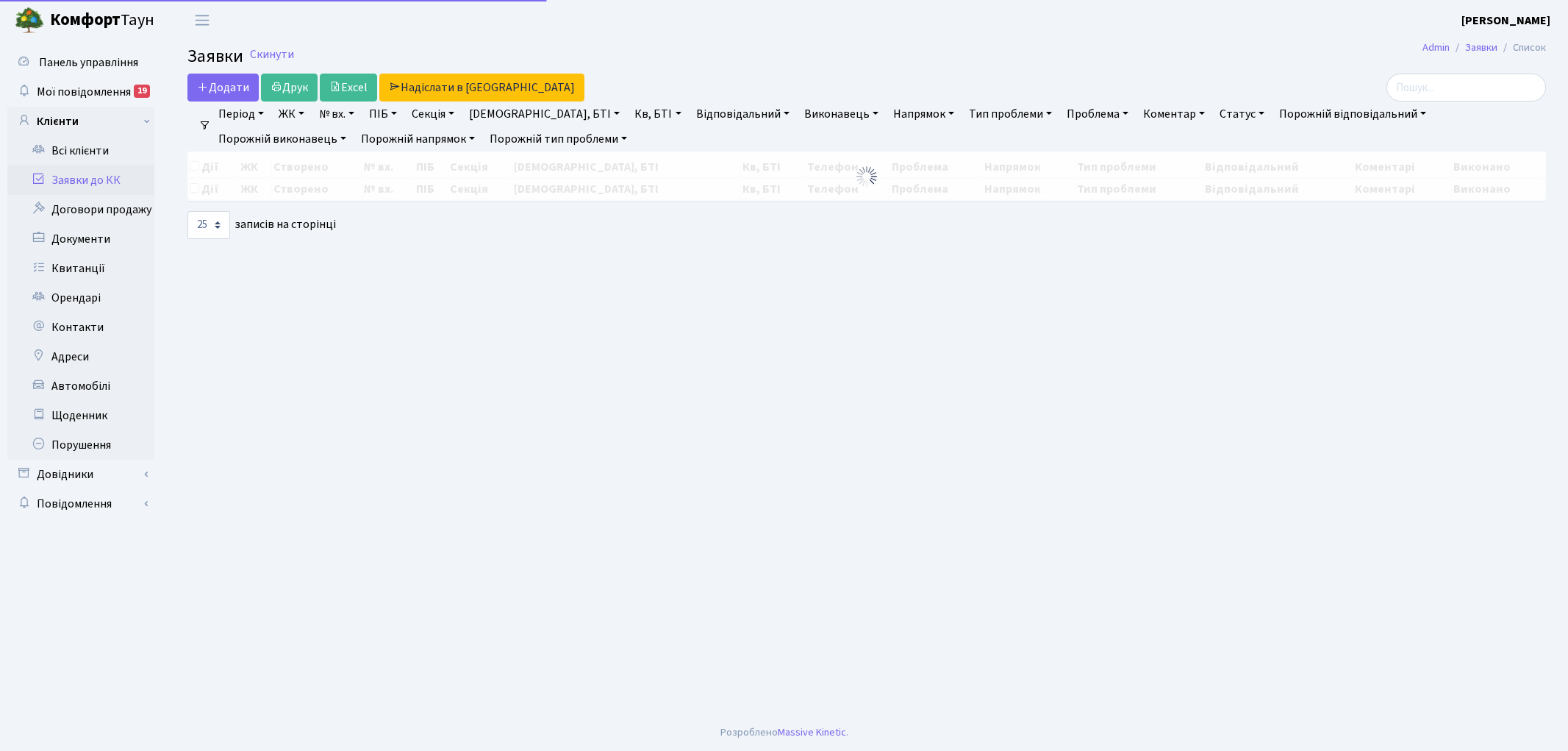
select select "25"
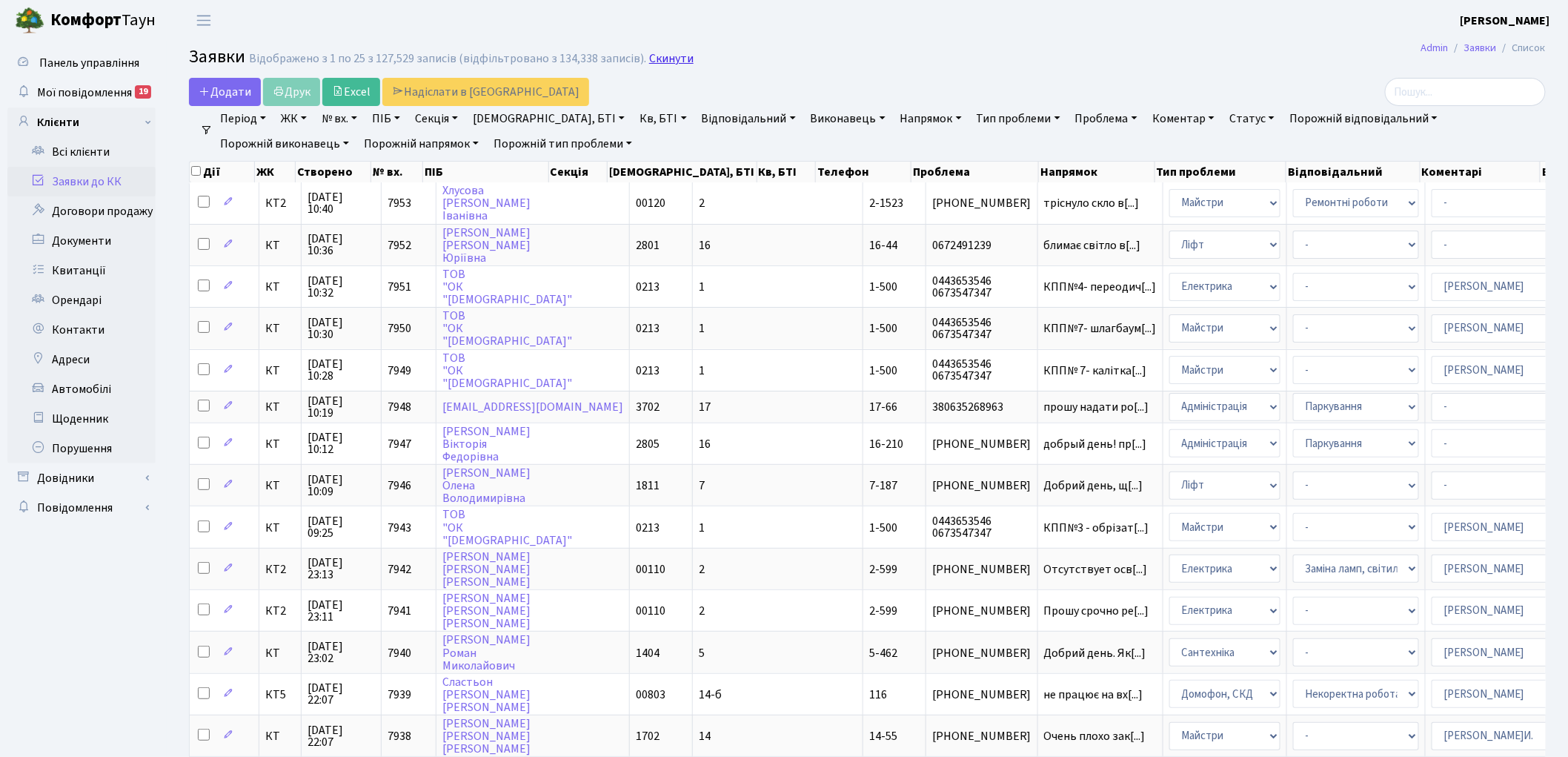
click at [649, 60] on link "Скинути" at bounding box center [672, 59] width 45 height 14
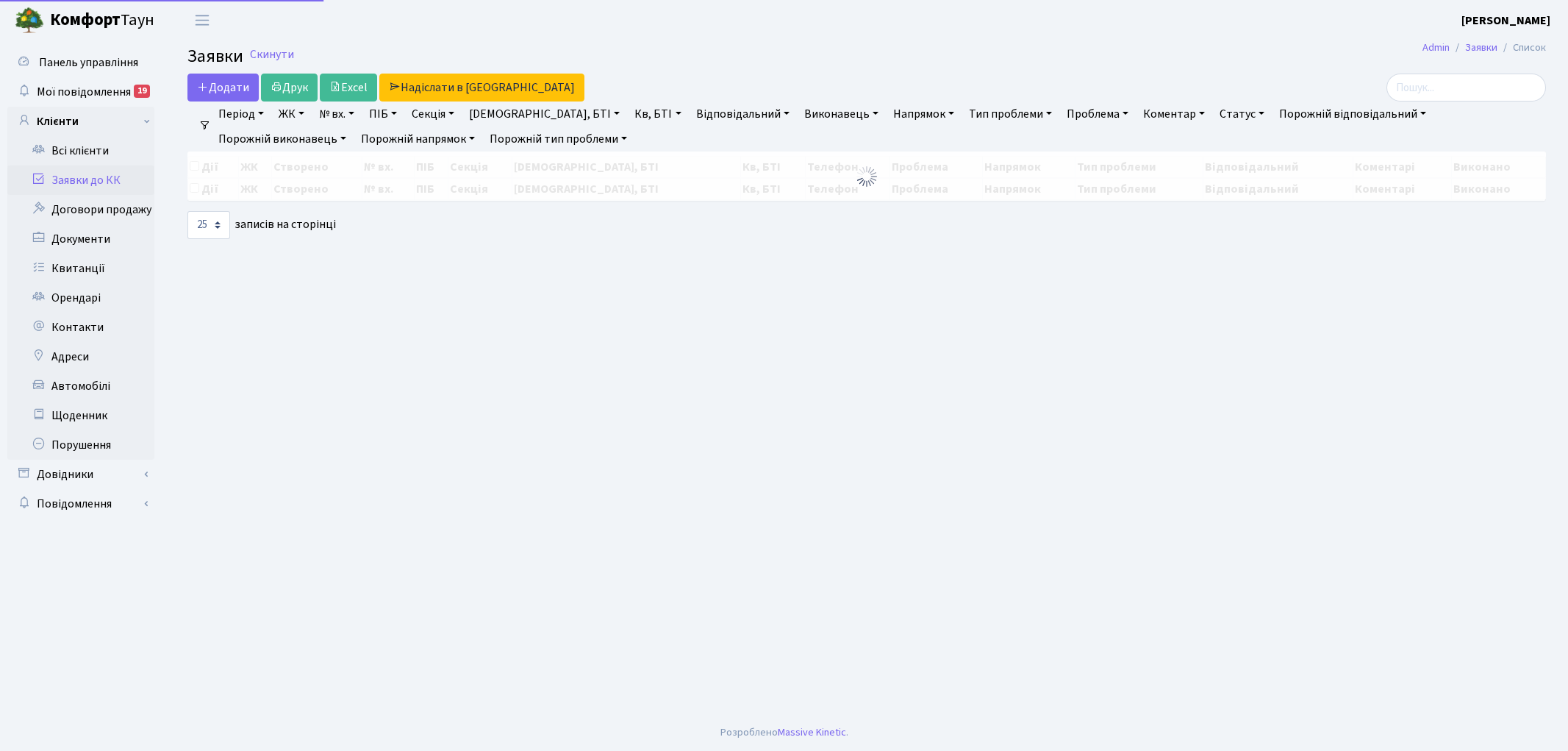
select select "25"
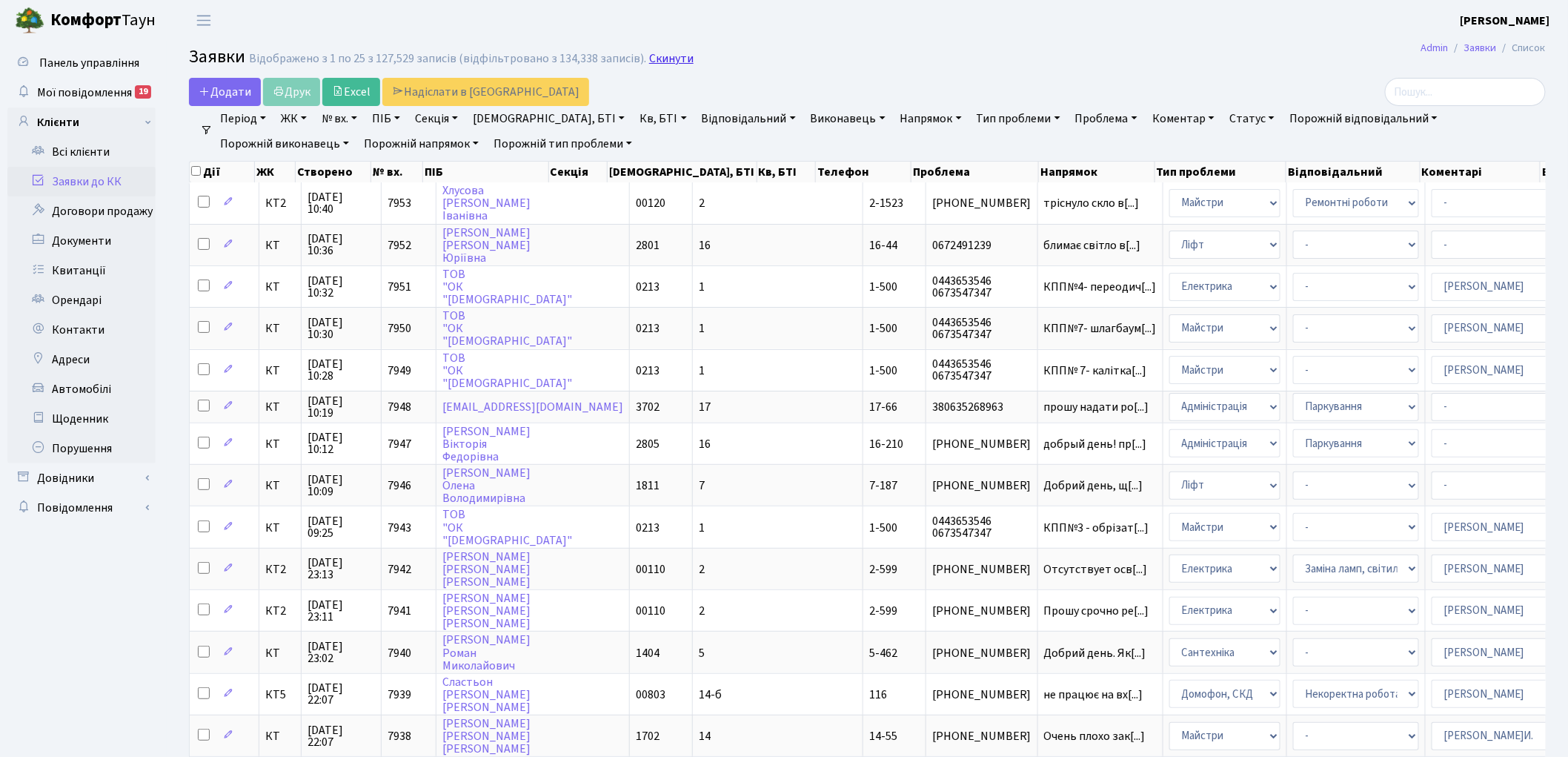
click at [663, 61] on link "Скинути" at bounding box center [672, 59] width 45 height 14
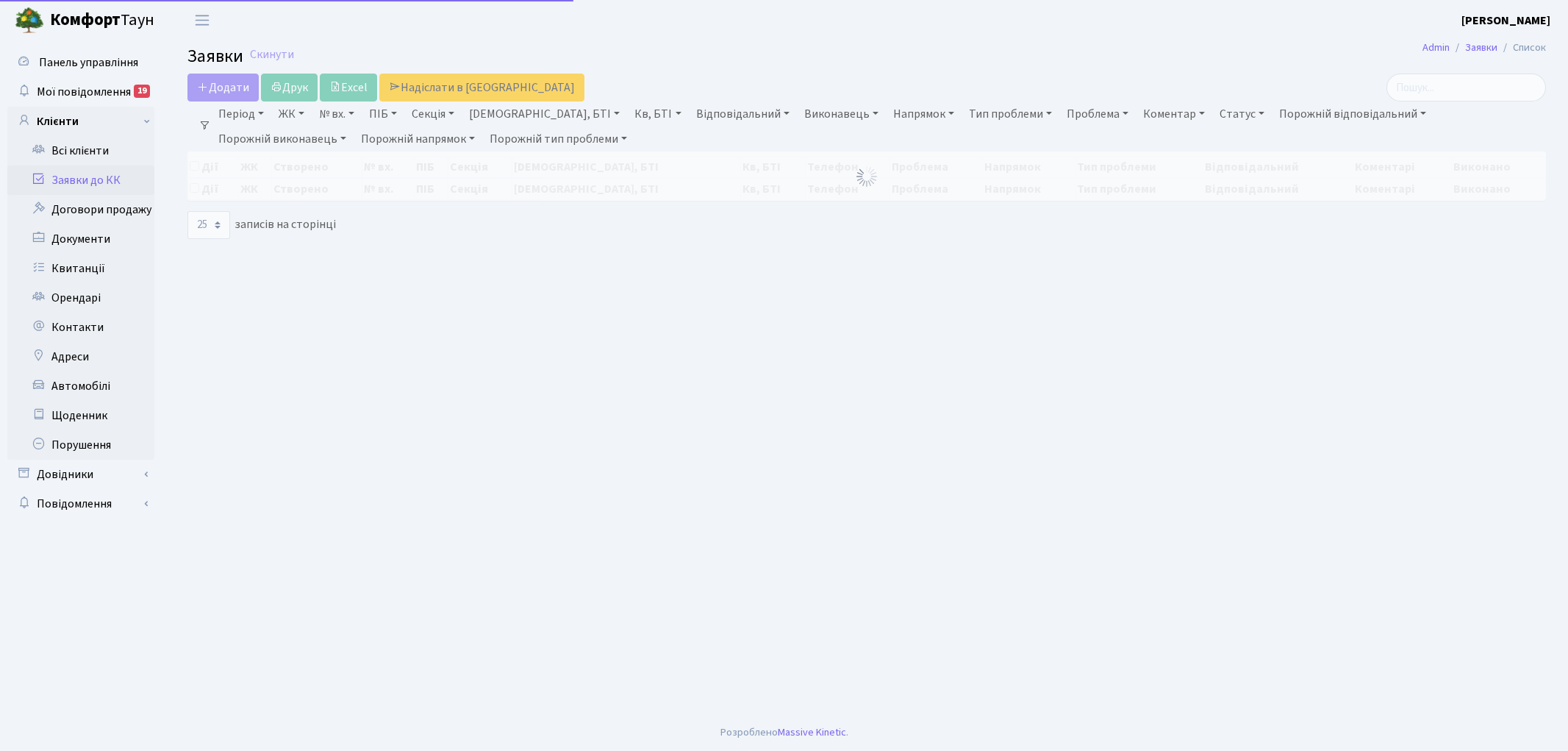
select select "25"
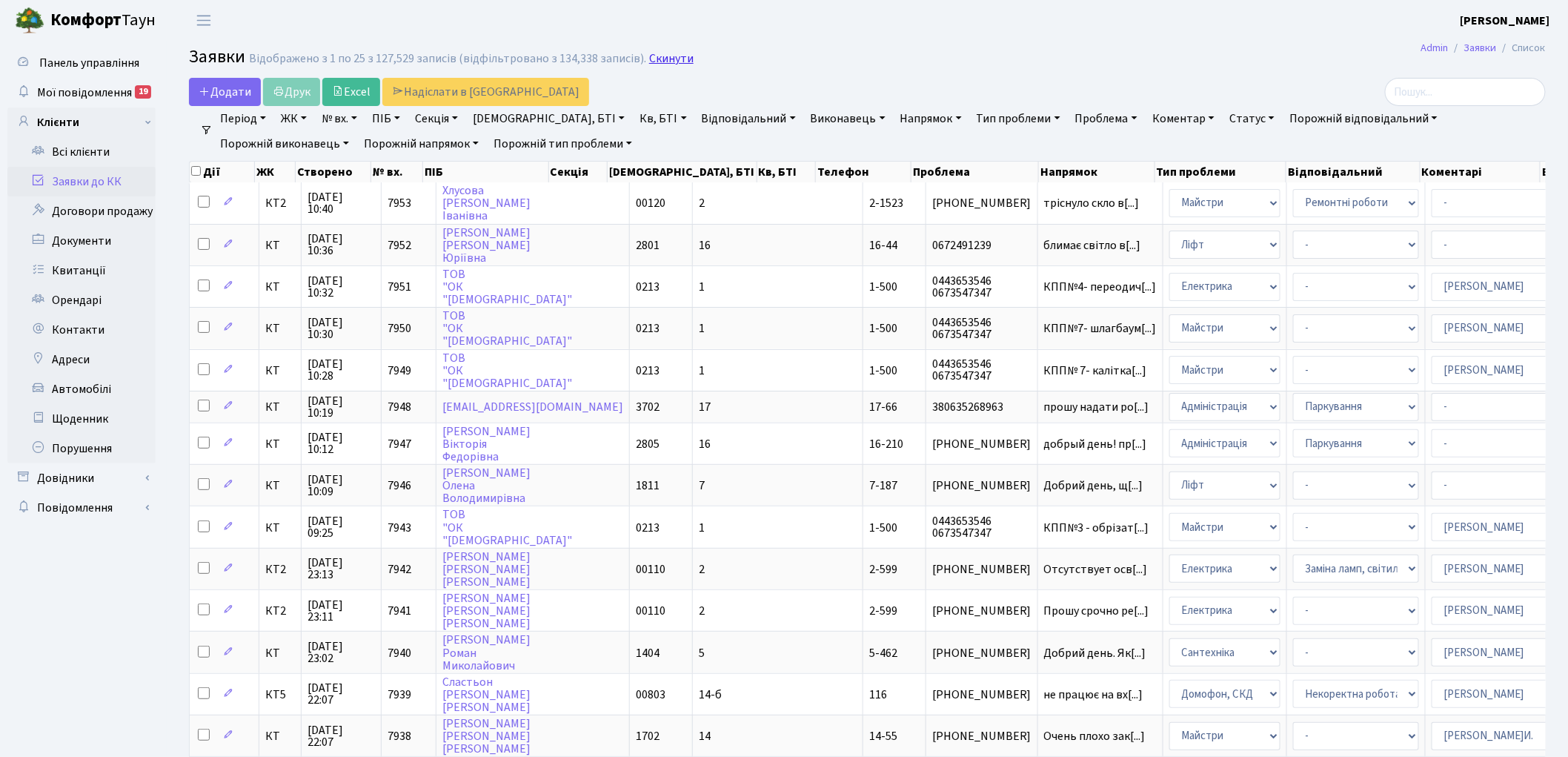
click at [668, 60] on link "Скинути" at bounding box center [672, 59] width 45 height 14
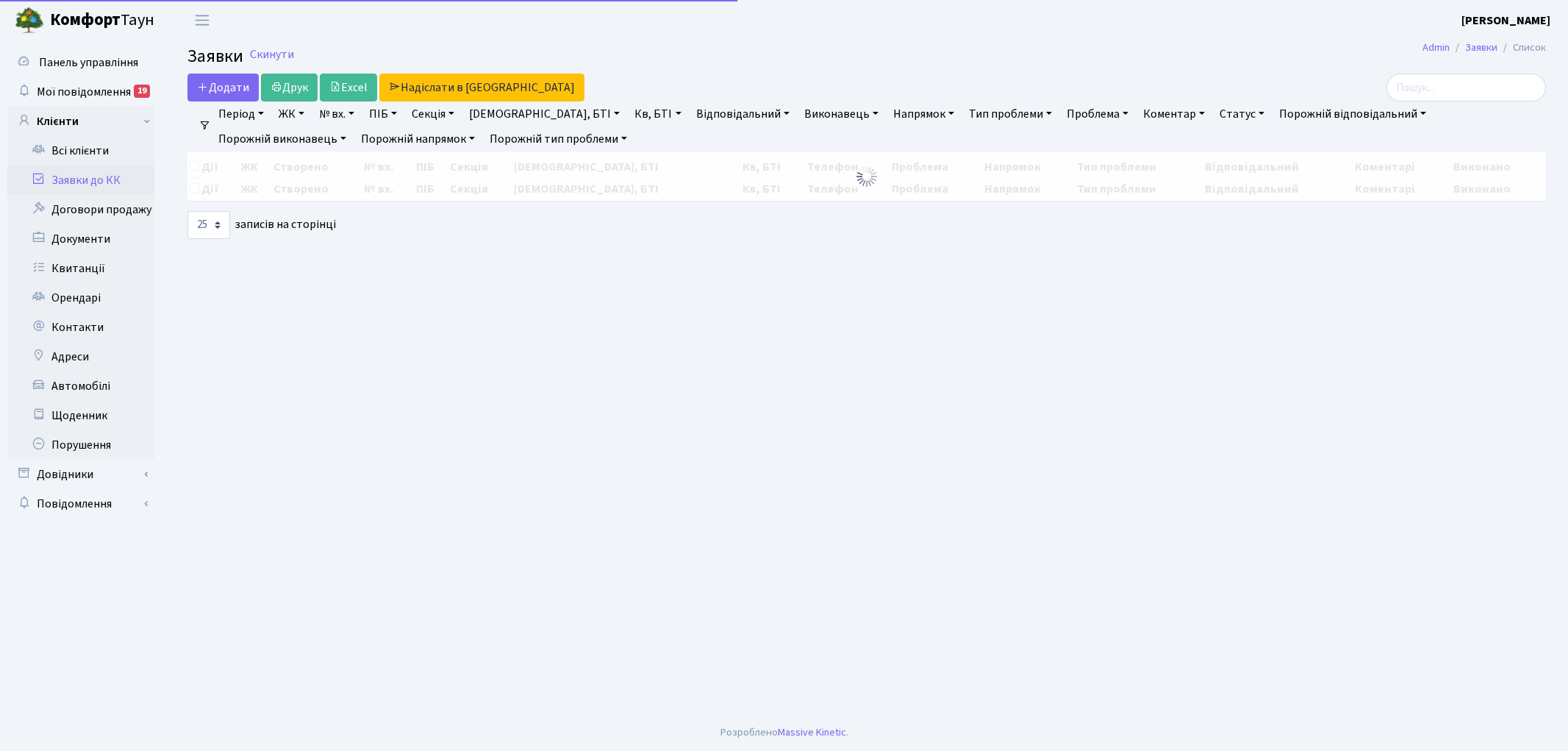
select select "25"
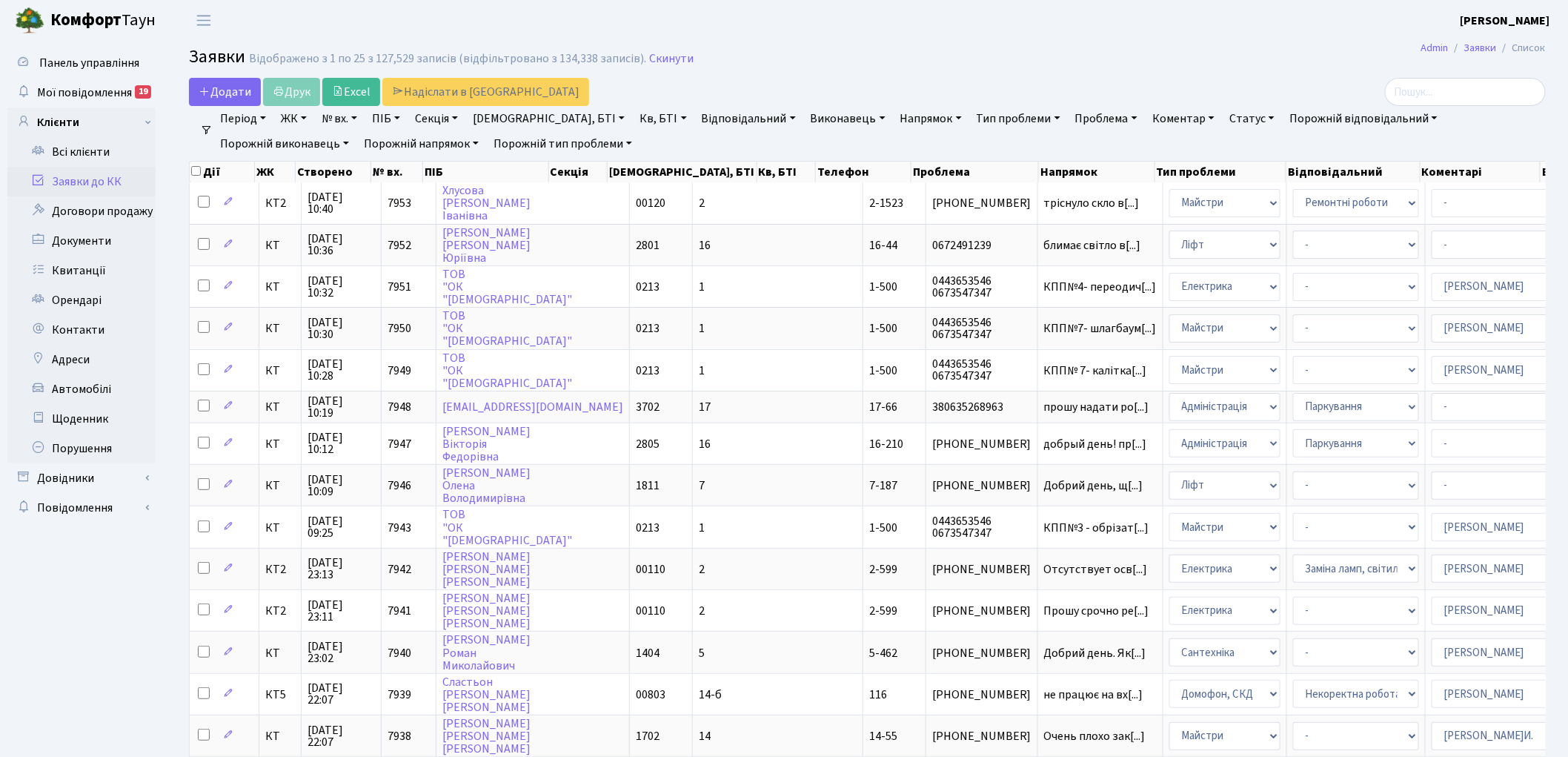
click at [61, 650] on ul "Панель управління Мої повідомлення 19 Клієнти" at bounding box center [81, 650] width 148 height 1204
click at [665, 60] on link "Скинути" at bounding box center [672, 59] width 45 height 14
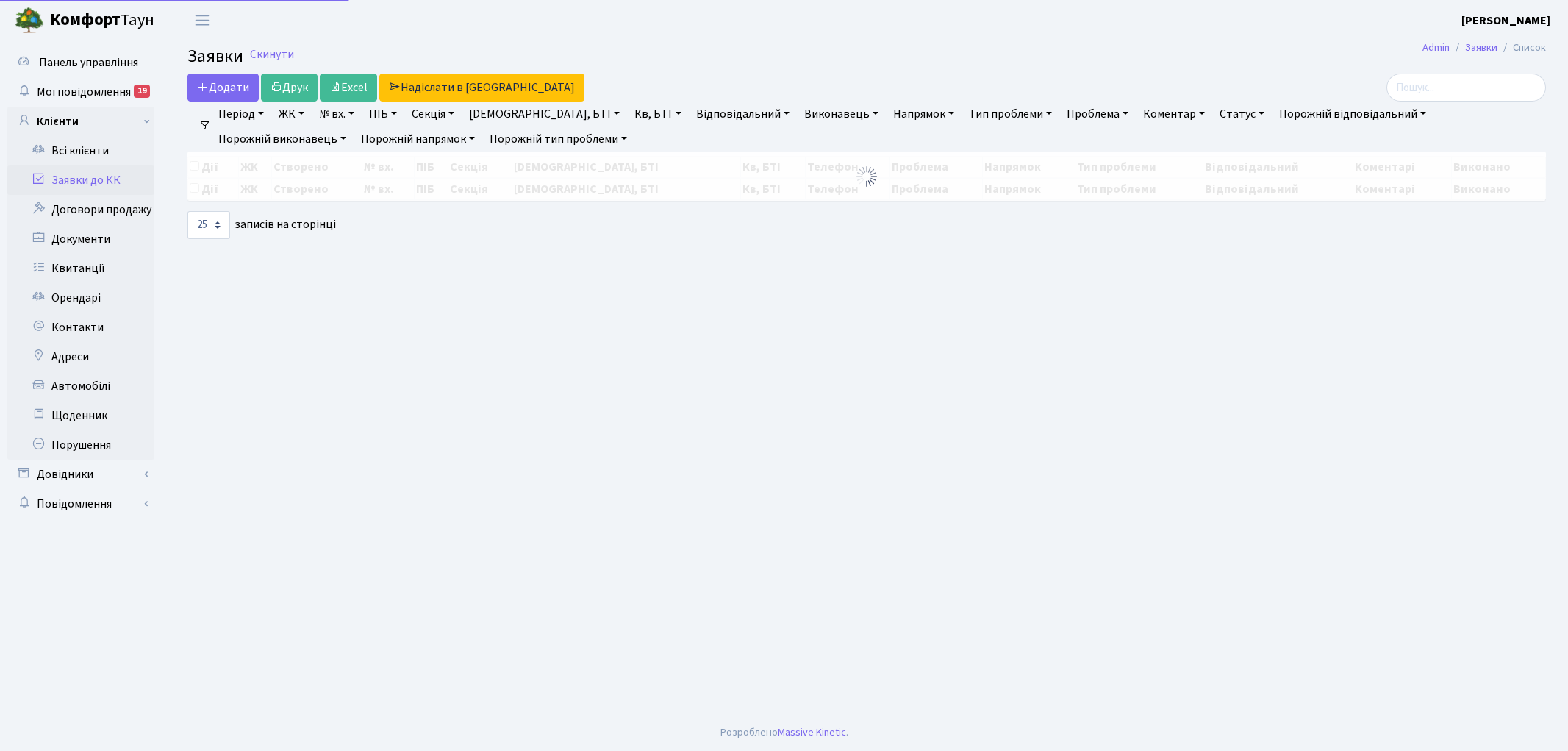
select select "25"
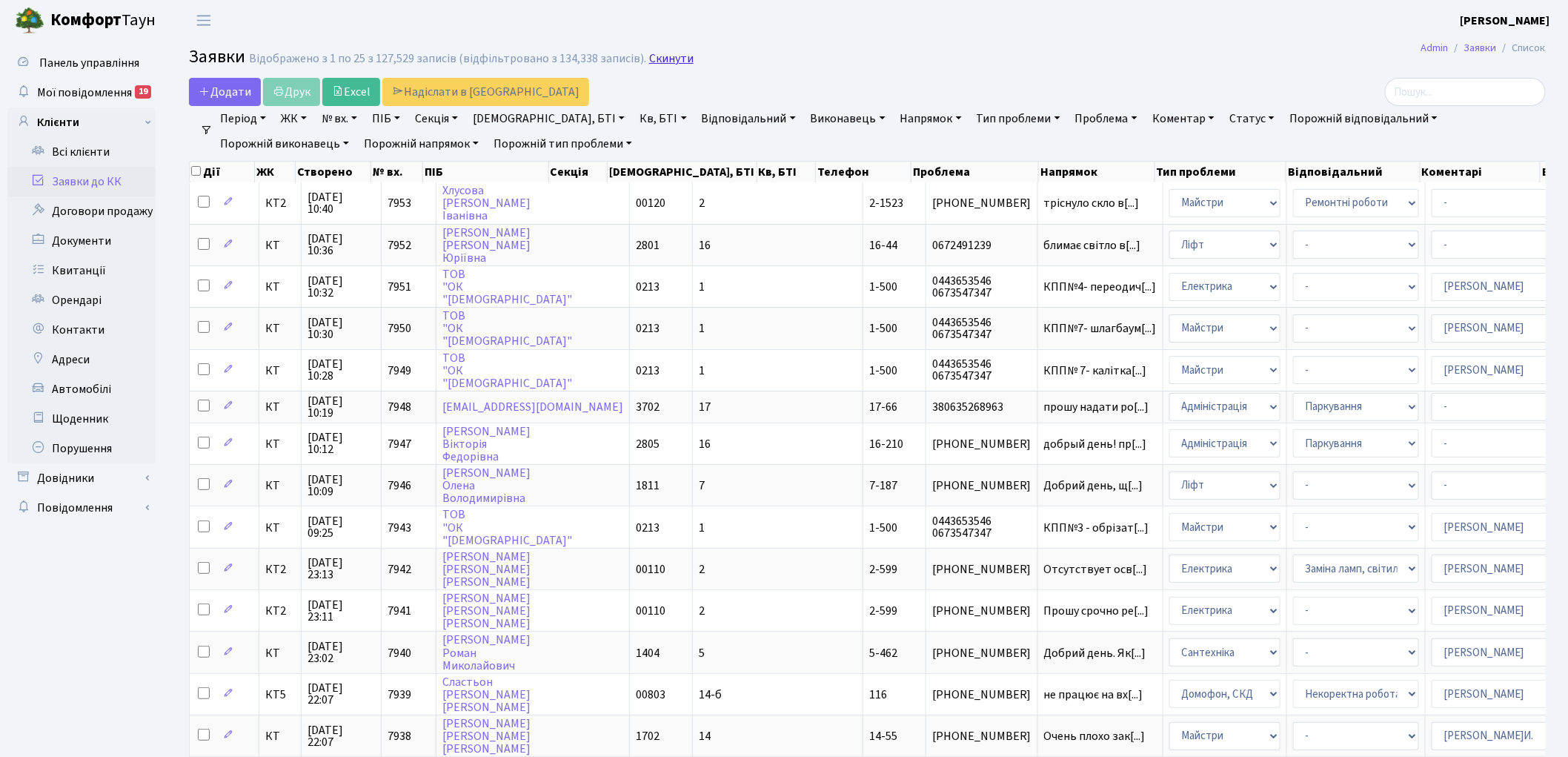
click at [656, 60] on link "Скинути" at bounding box center [672, 59] width 45 height 14
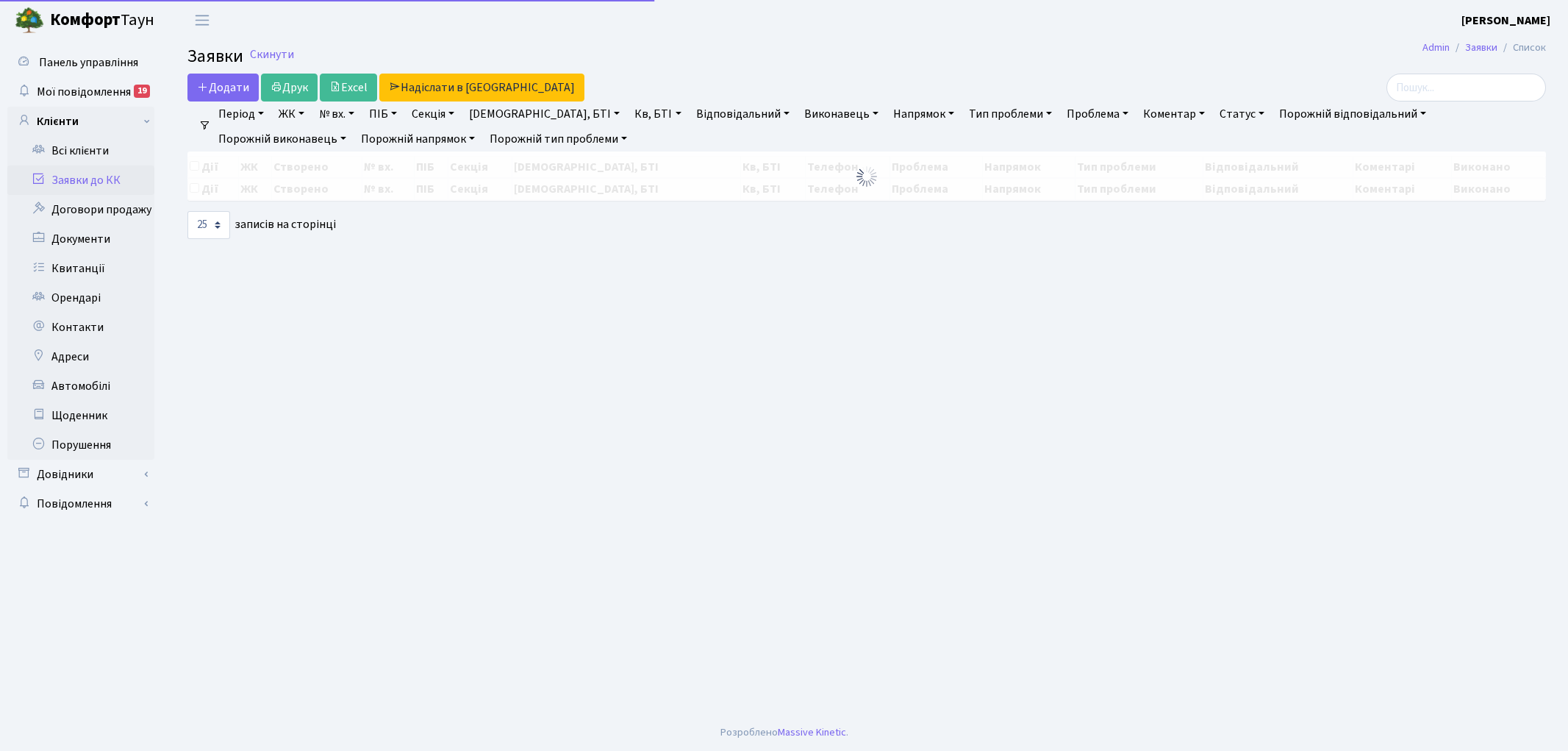
select select "25"
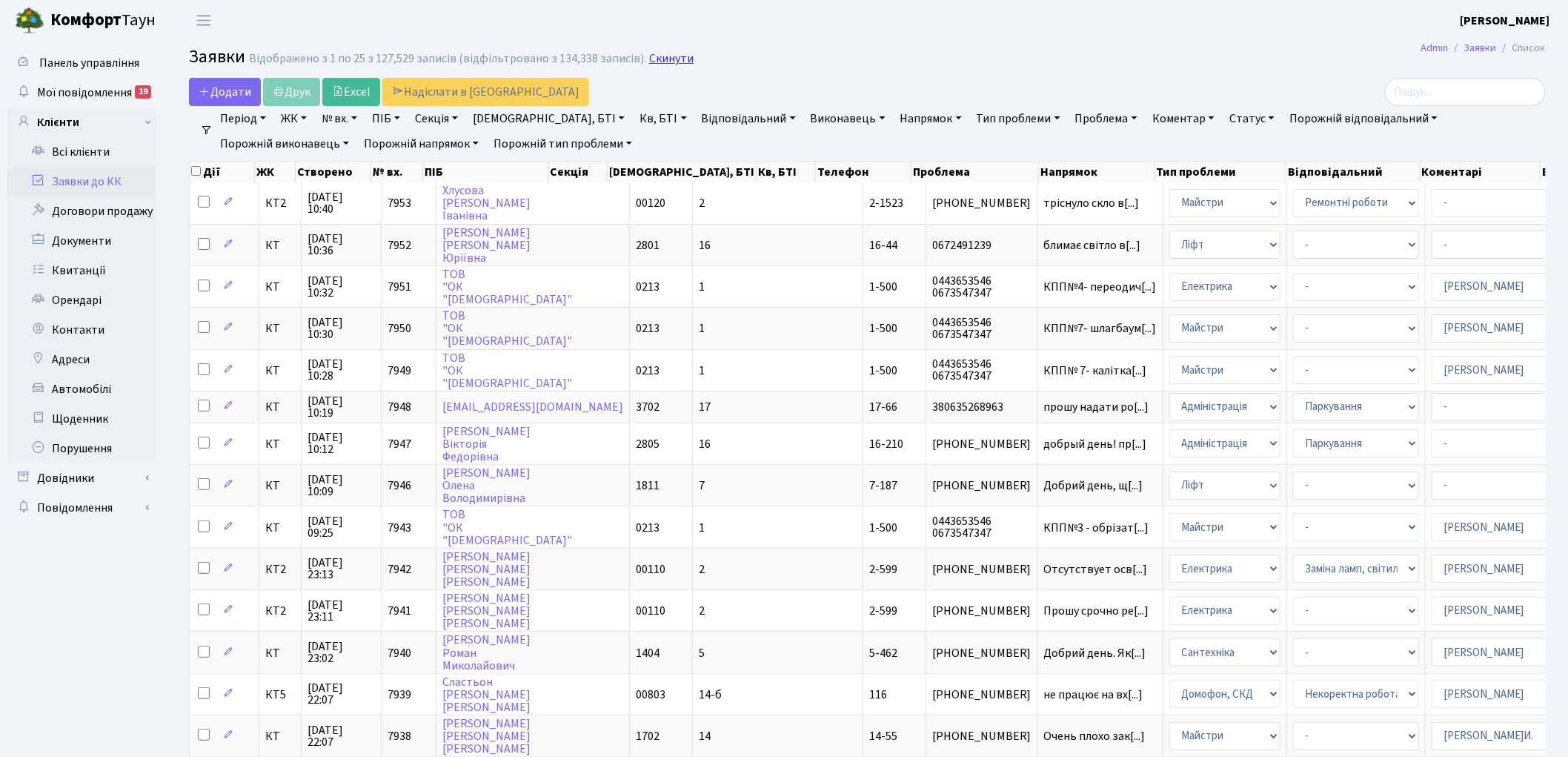
click at [649, 63] on link "Скинути" at bounding box center [672, 59] width 45 height 14
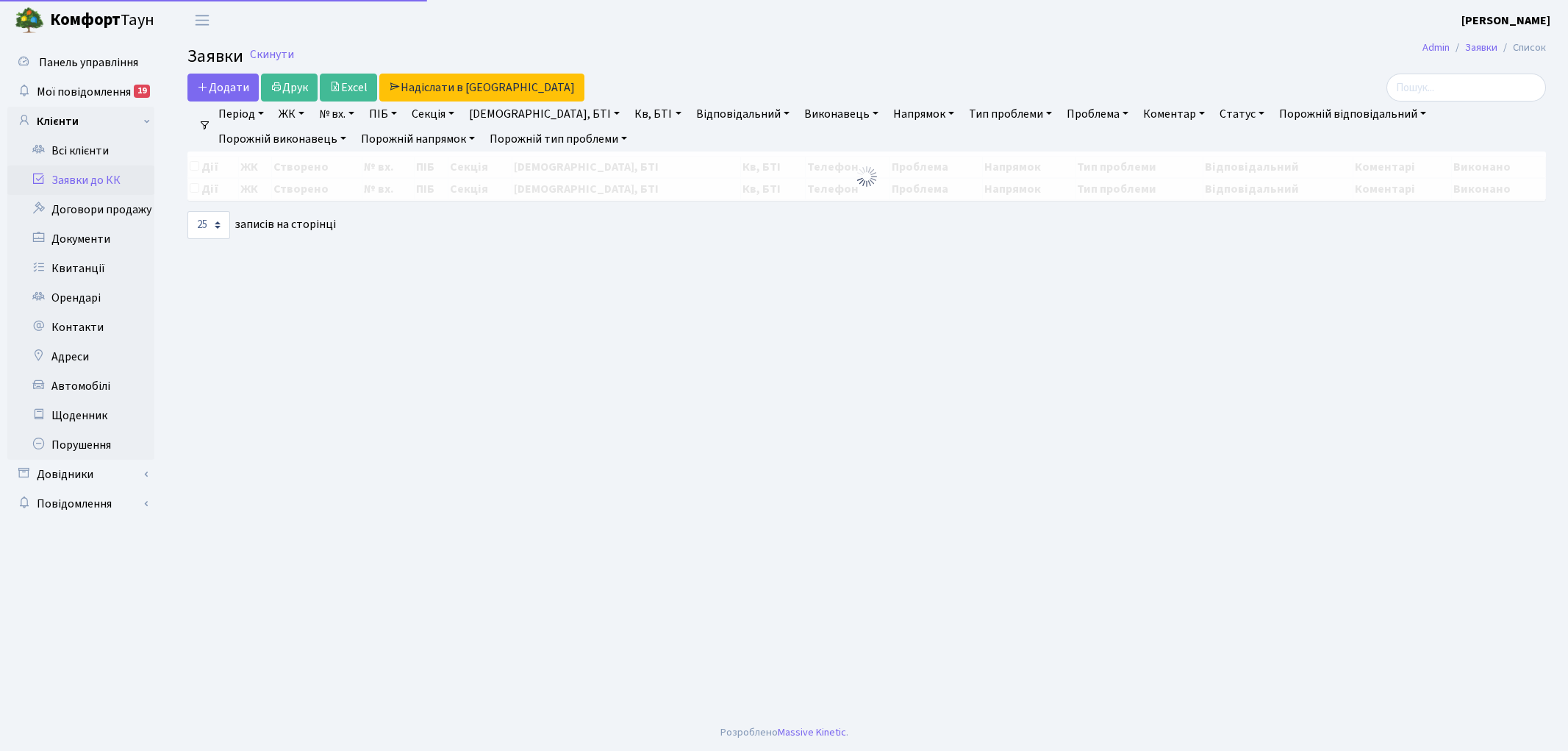
select select "25"
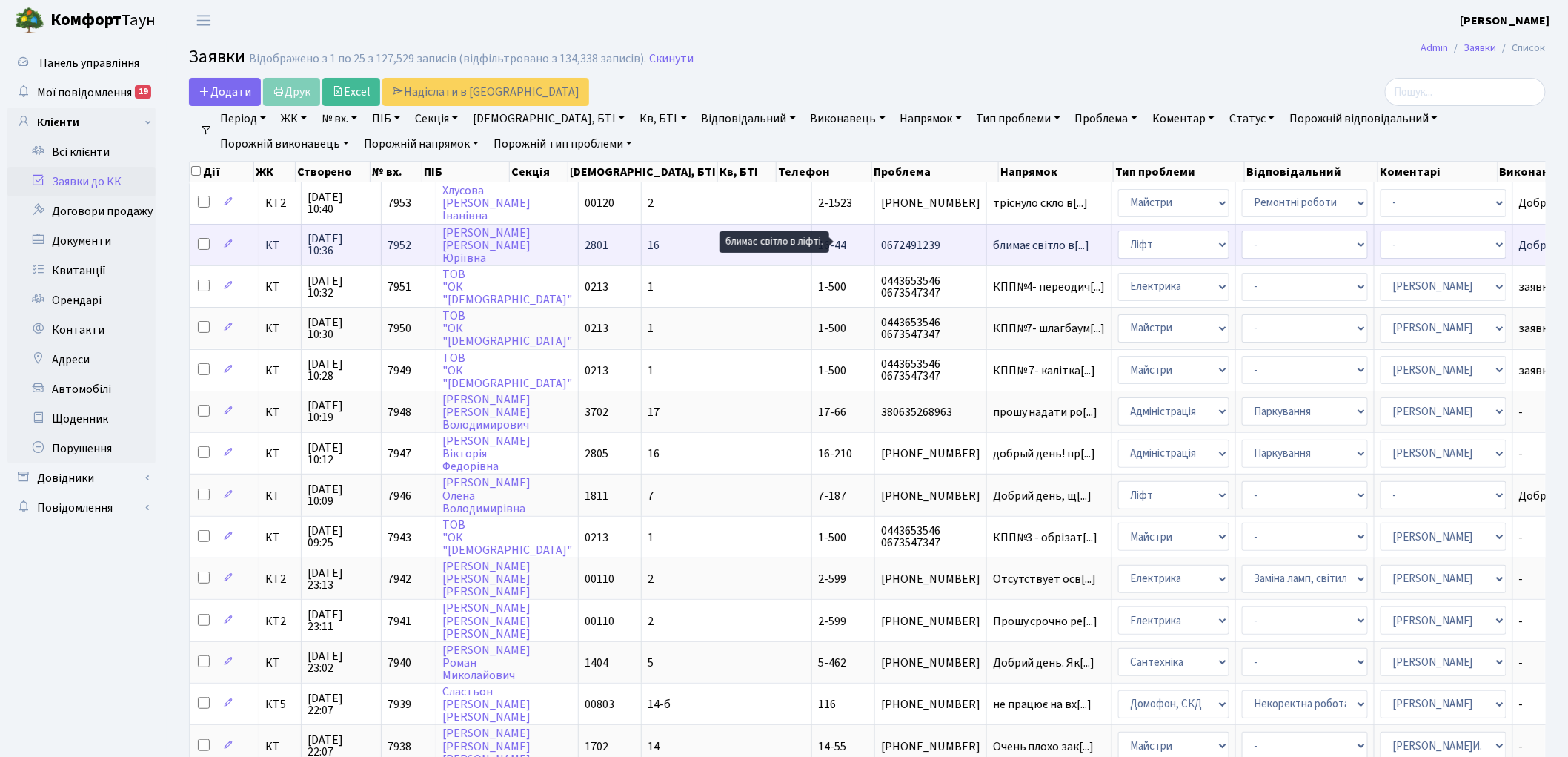
click at [993, 237] on span "блимає світло в[...]" at bounding box center [1042, 245] width 97 height 17
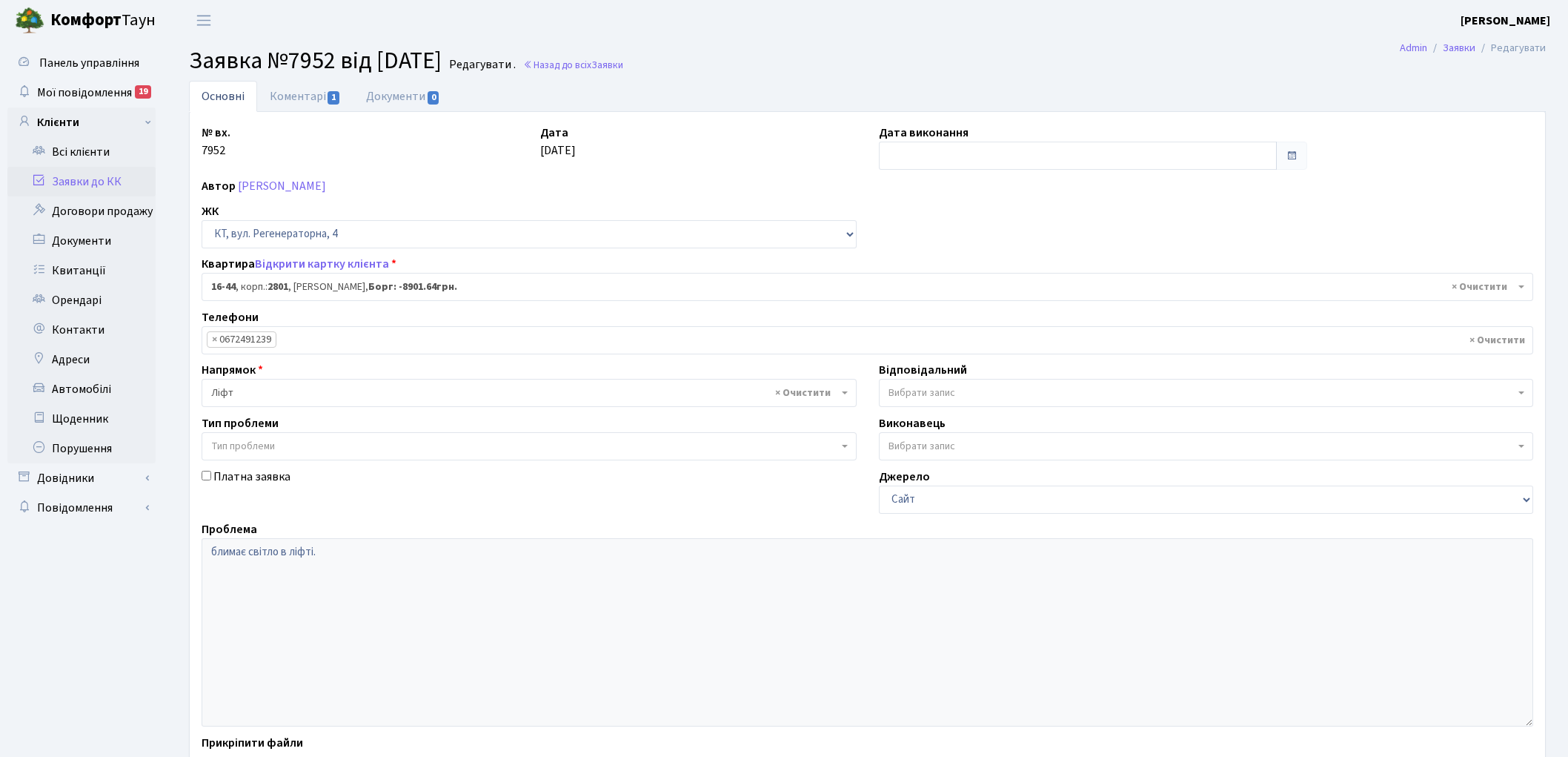
select select "8605"
click at [293, 102] on link "Коментарі 1" at bounding box center [305, 96] width 97 height 31
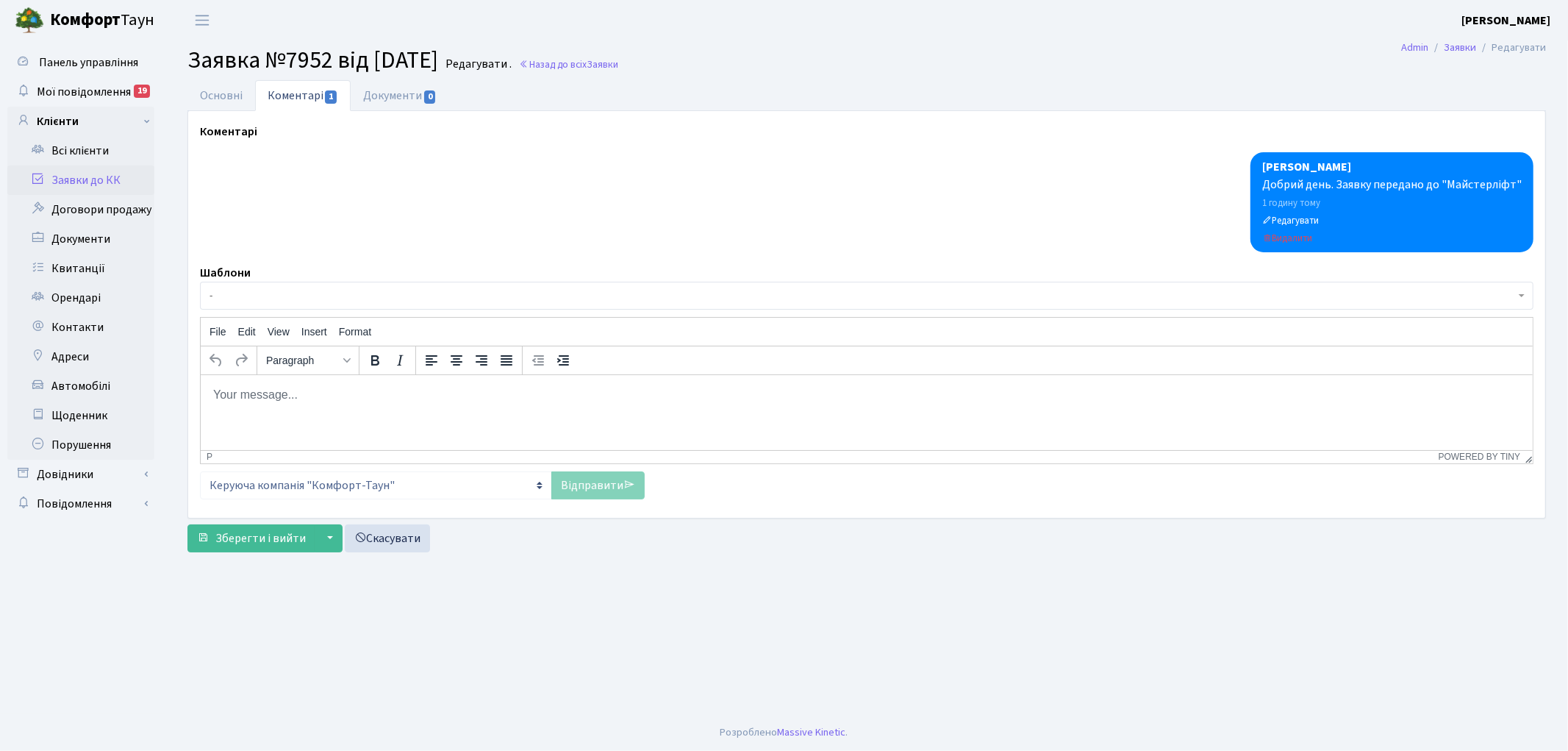
click at [424, 295] on span "-" at bounding box center [862, 296] width 1306 height 15
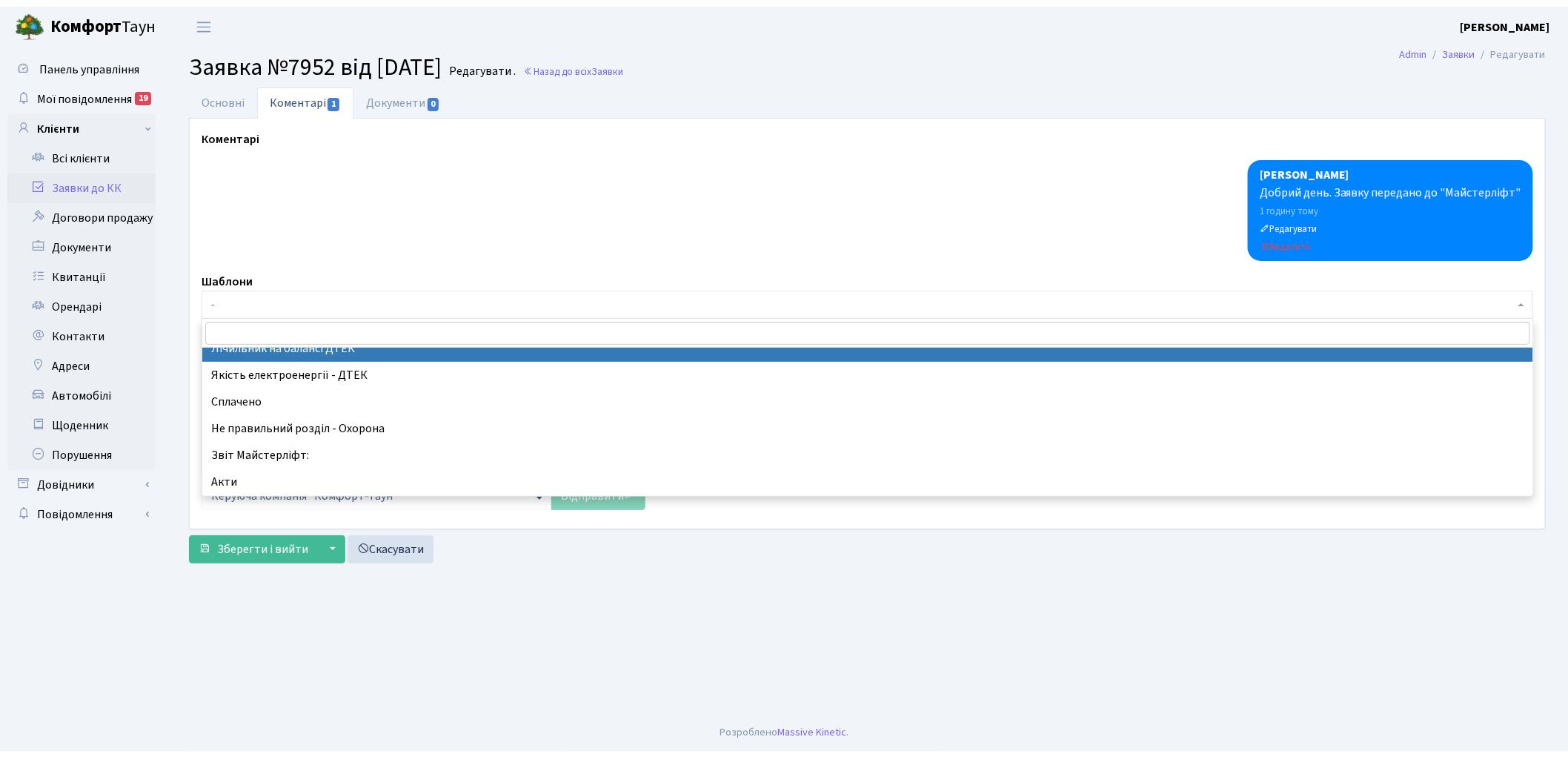
scroll to position [329, 0]
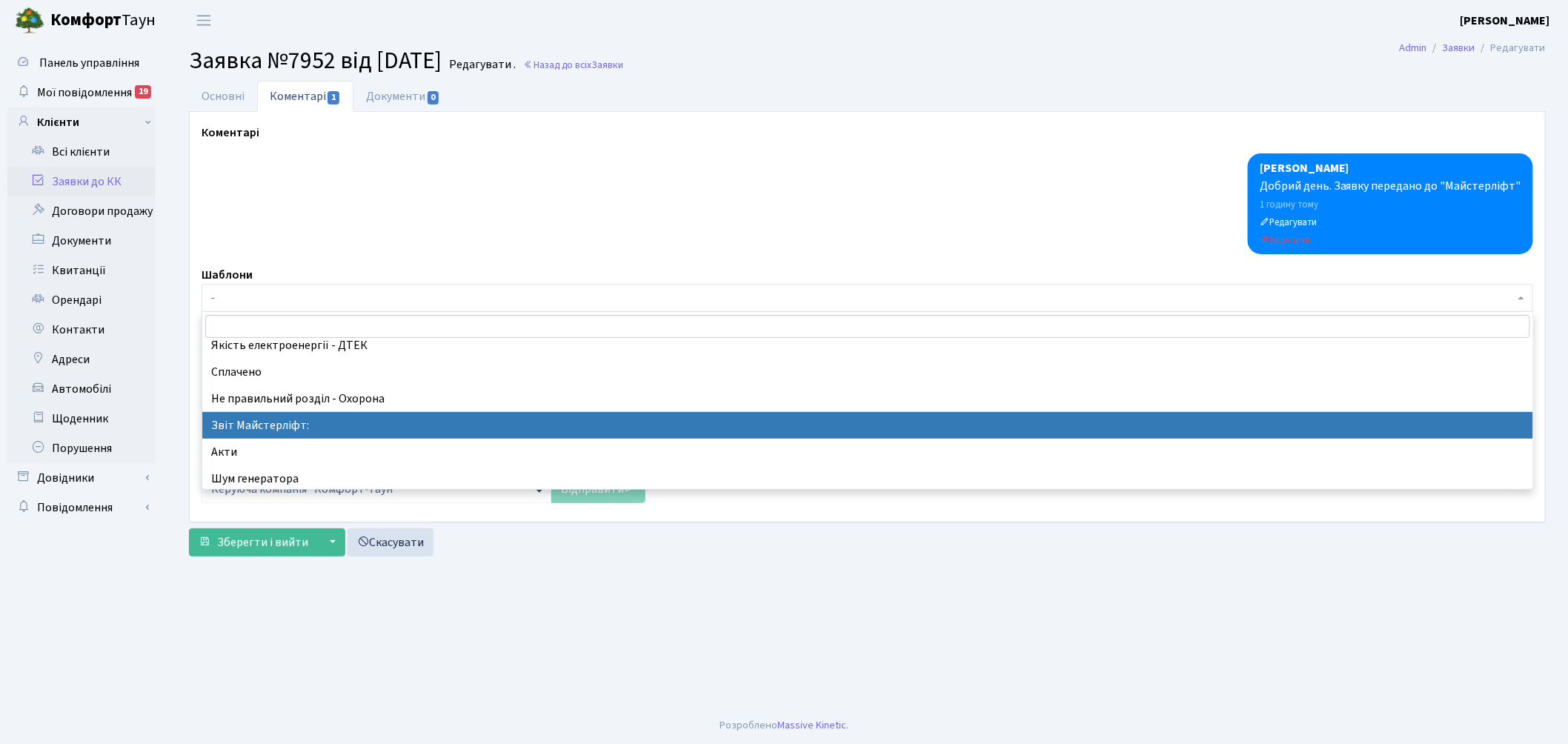
select select "37"
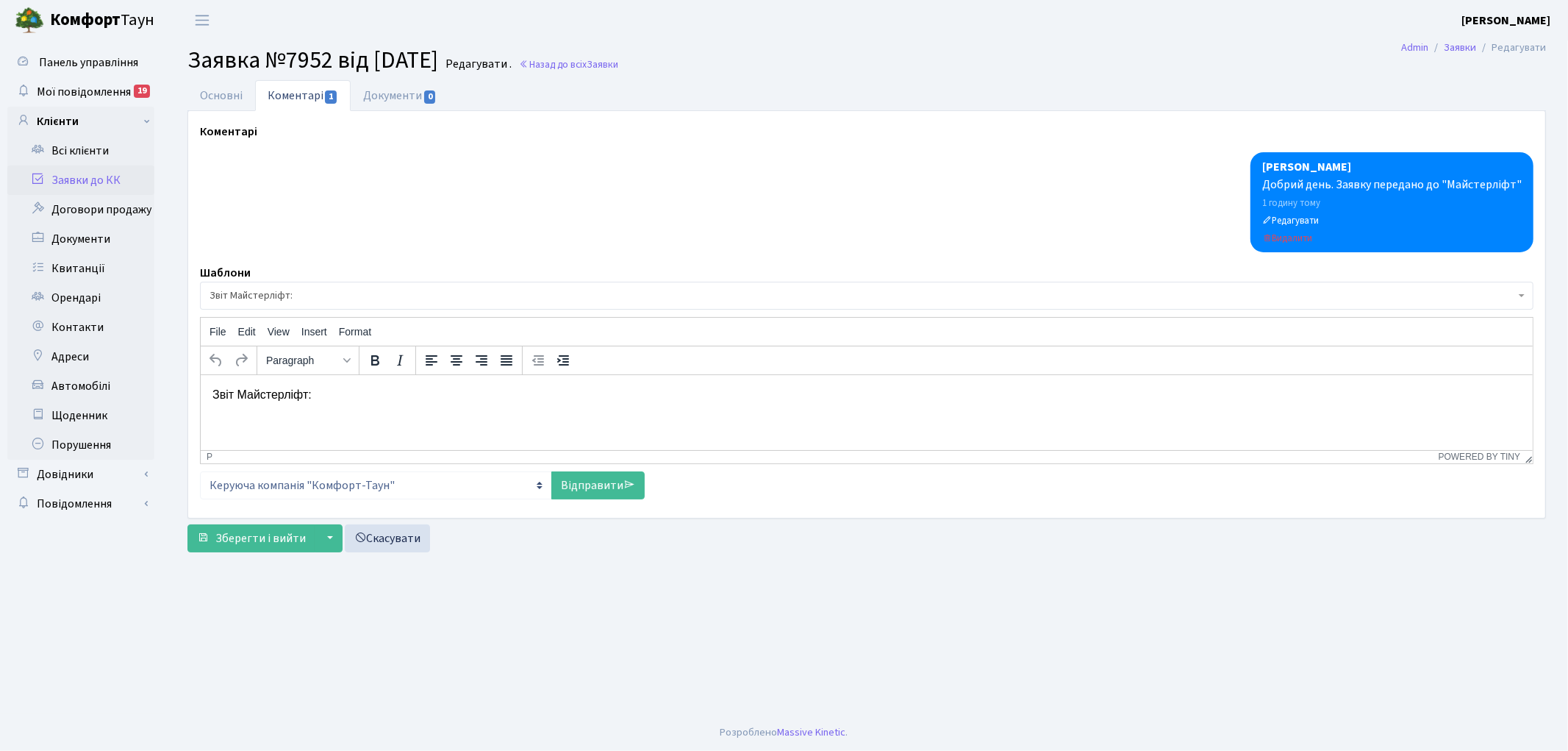
click at [403, 394] on p "Звіт Майстерліфт:" at bounding box center [866, 394] width 1309 height 16
click at [572, 484] on link "Відправити" at bounding box center [598, 485] width 93 height 28
select select
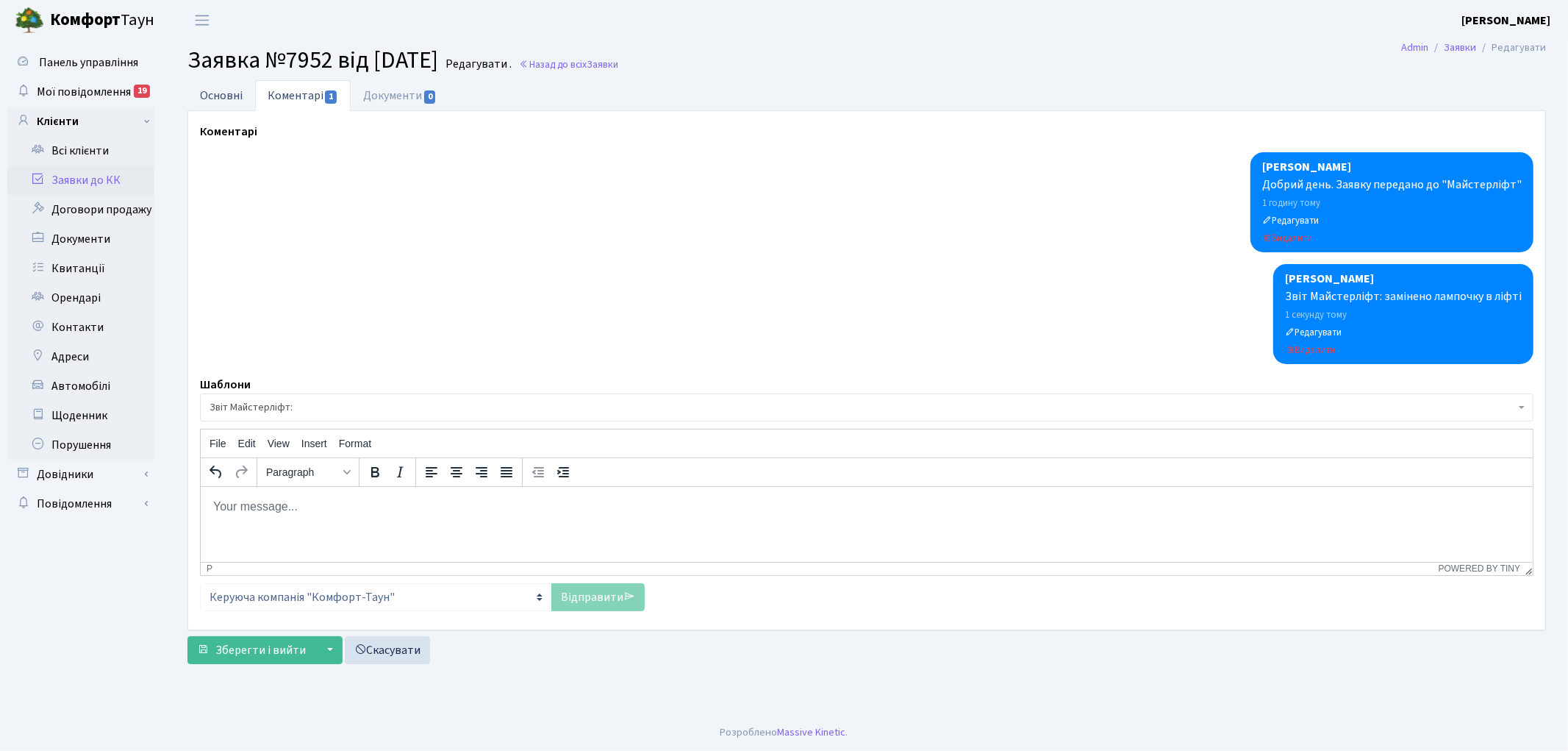
click at [211, 96] on link "Основні" at bounding box center [221, 95] width 68 height 30
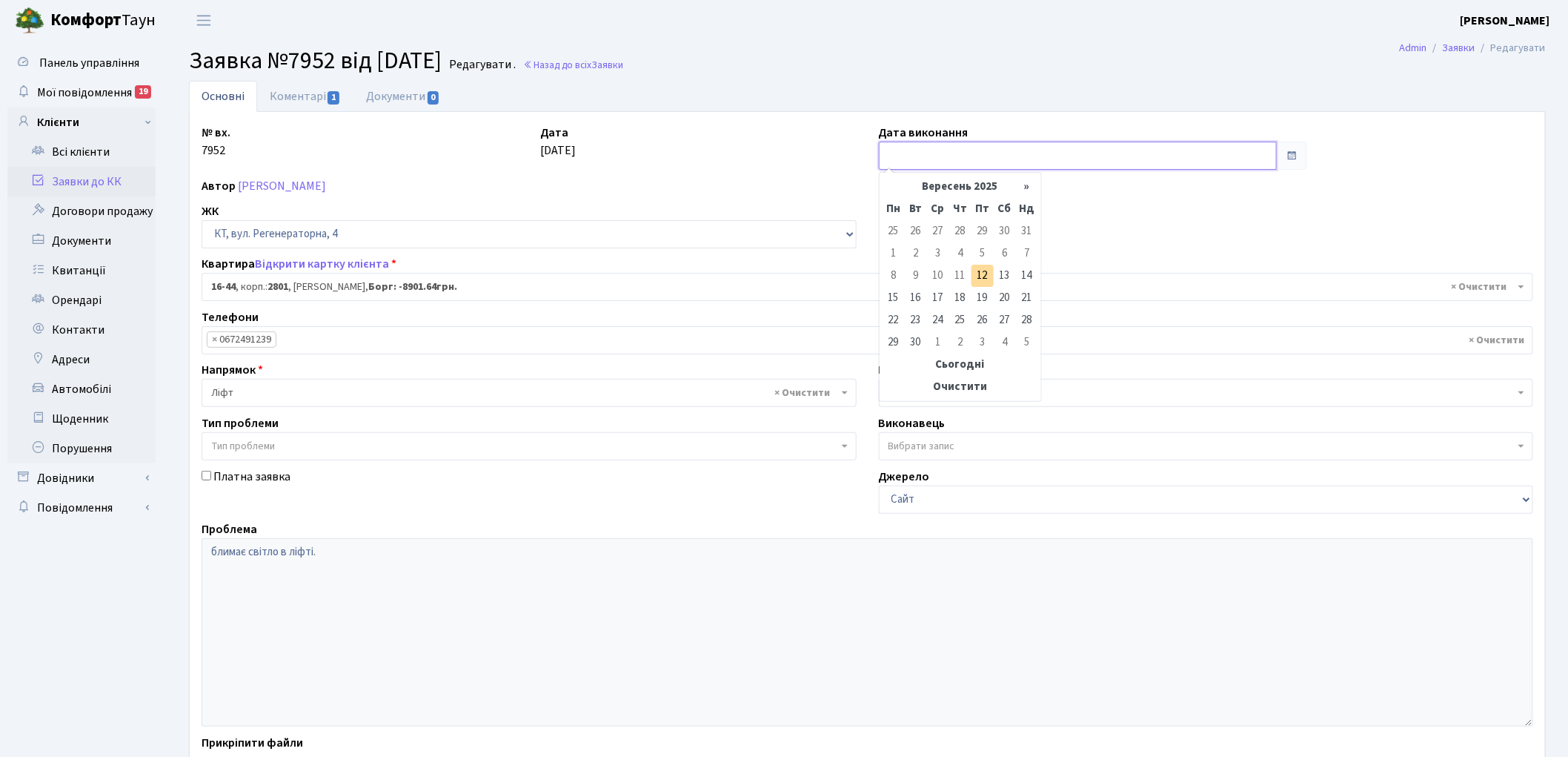
click at [894, 150] on input "text" at bounding box center [1078, 155] width 399 height 28
click at [986, 276] on td "12" at bounding box center [982, 275] width 22 height 22
type input "[DATE]"
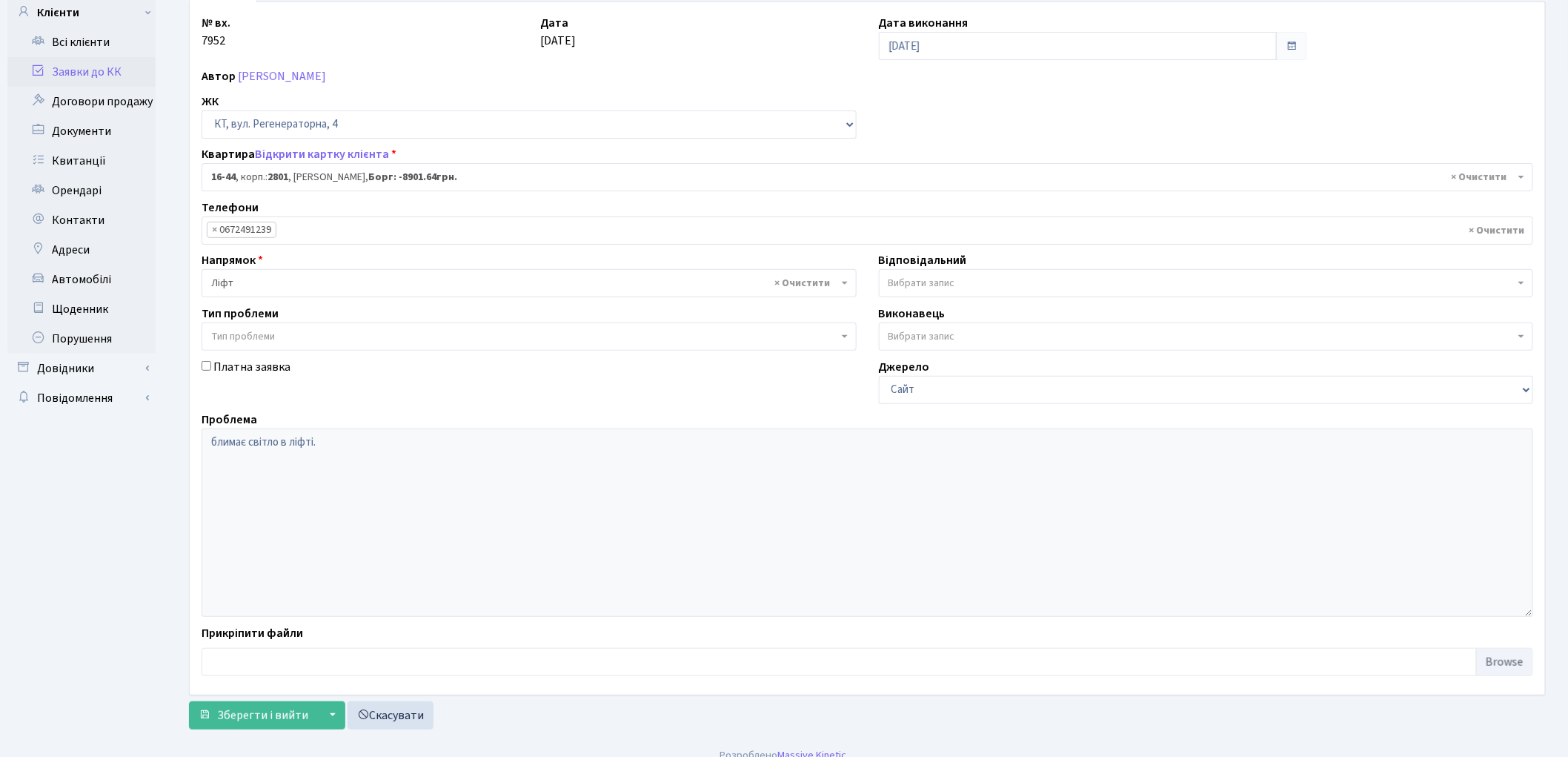
scroll to position [127, 0]
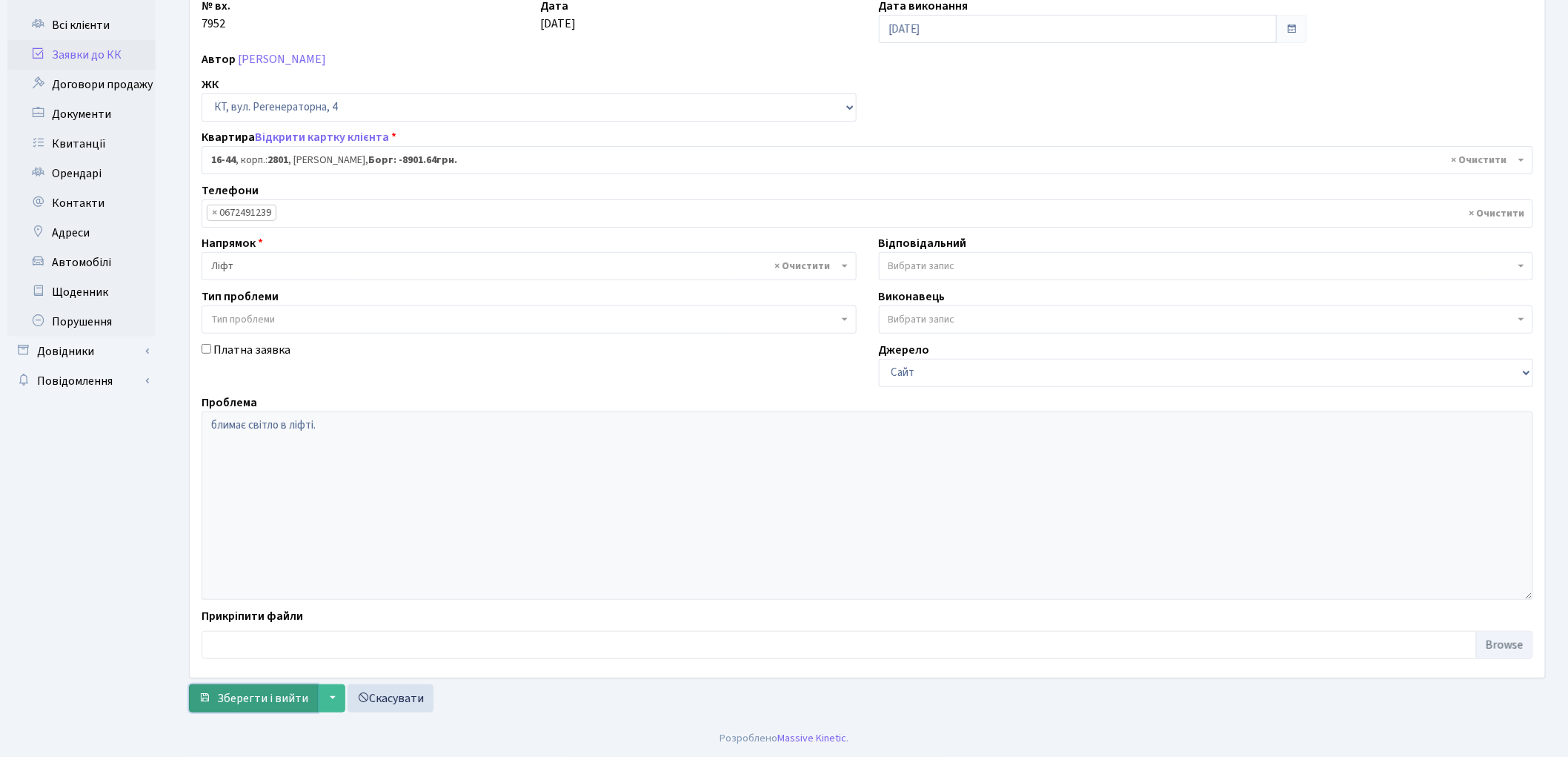
click at [252, 694] on span "Зберегти і вийти" at bounding box center [263, 698] width 91 height 17
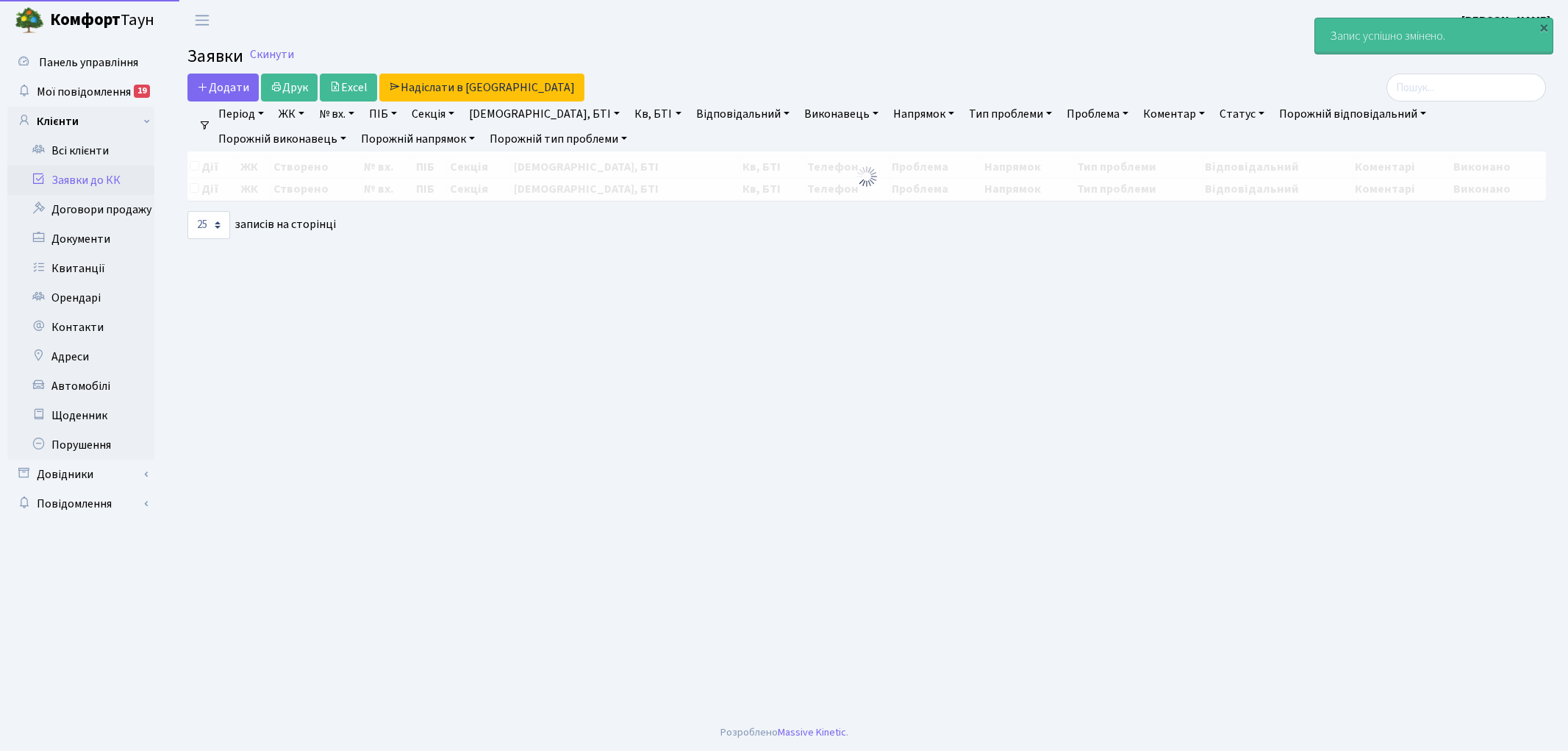
select select "25"
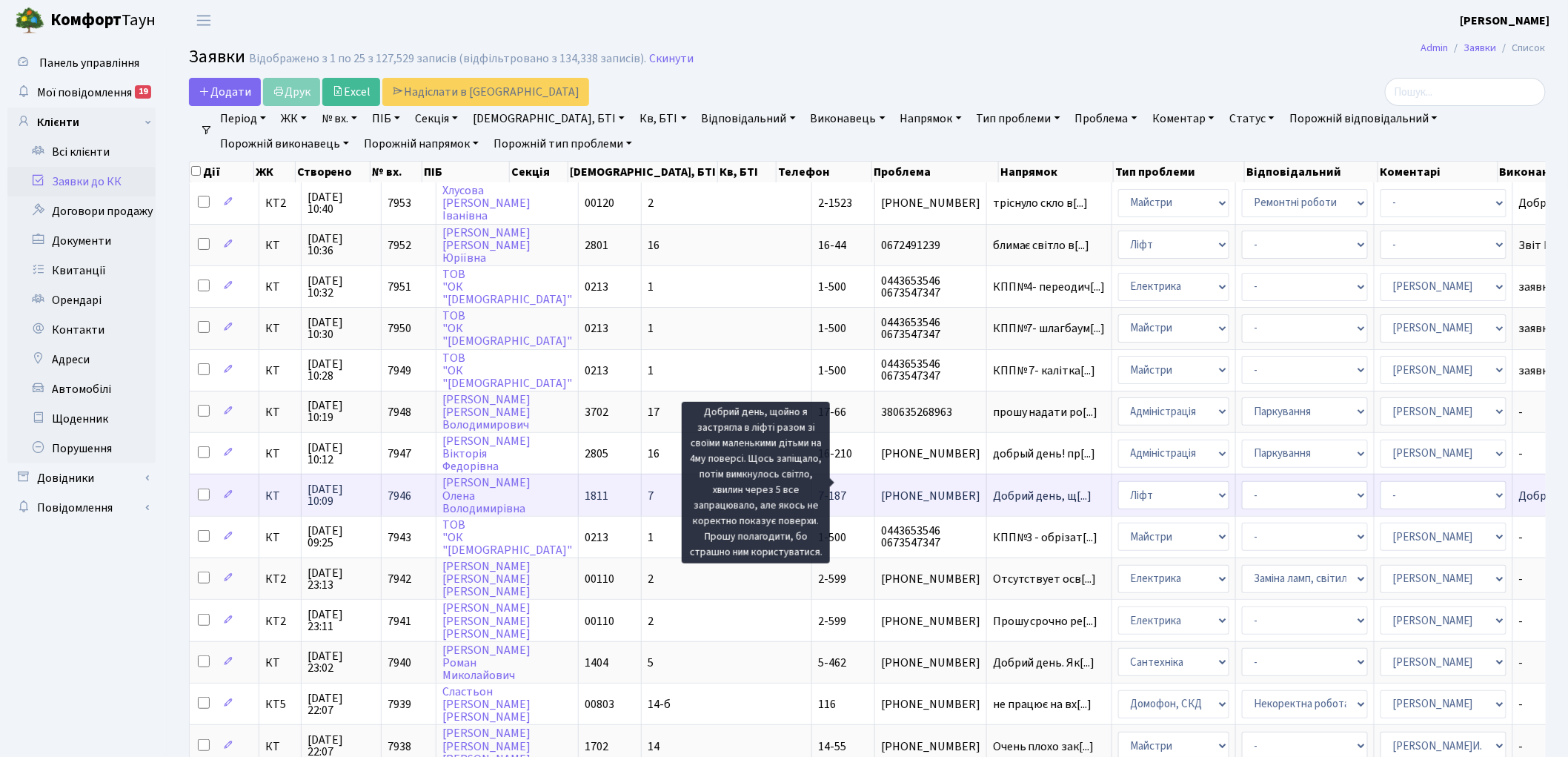
click at [993, 488] on span "Добрий день, щ[...]" at bounding box center [1043, 496] width 99 height 17
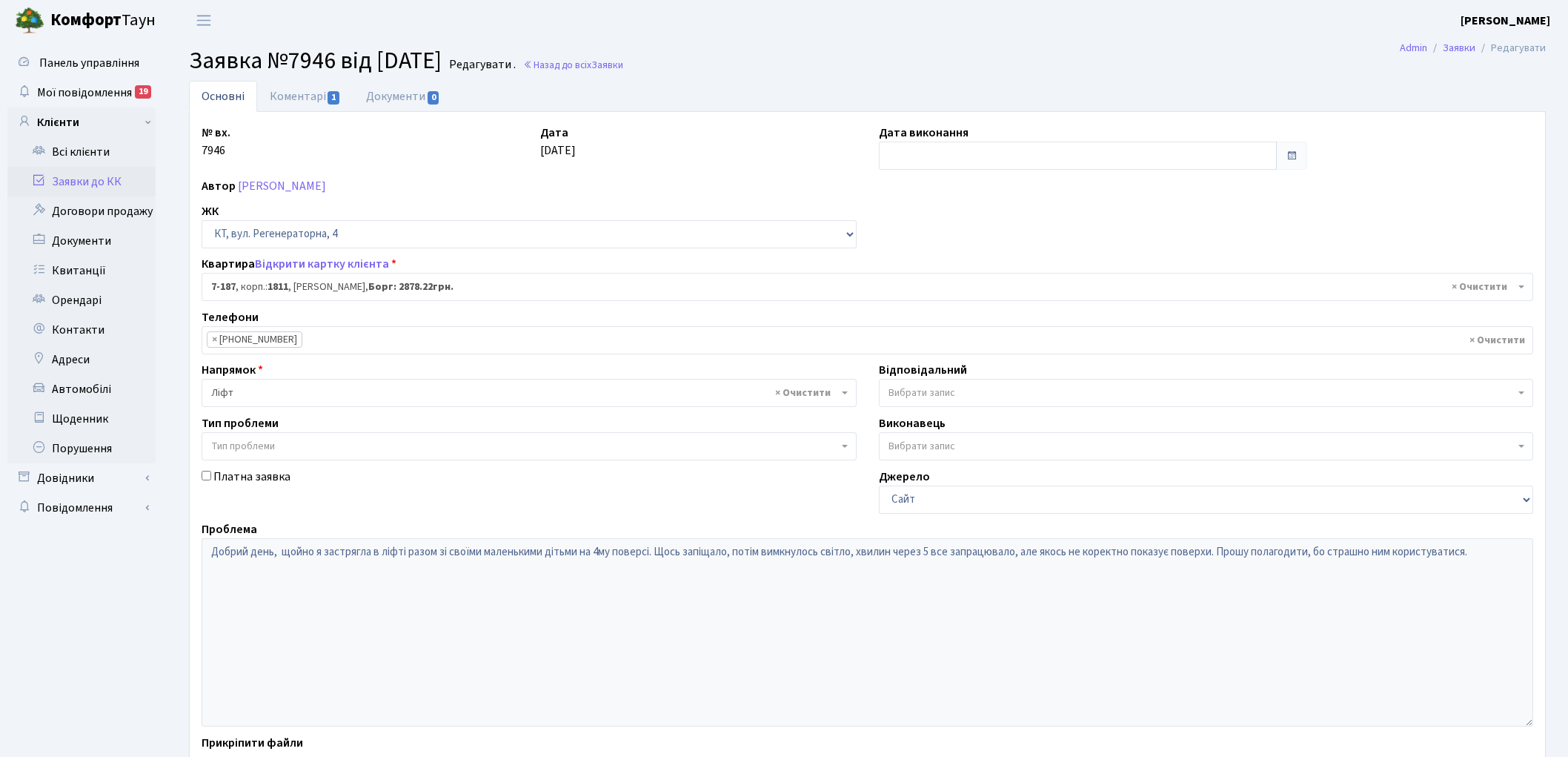
select select "5028"
click at [309, 97] on link "Коментарі 1" at bounding box center [305, 96] width 97 height 31
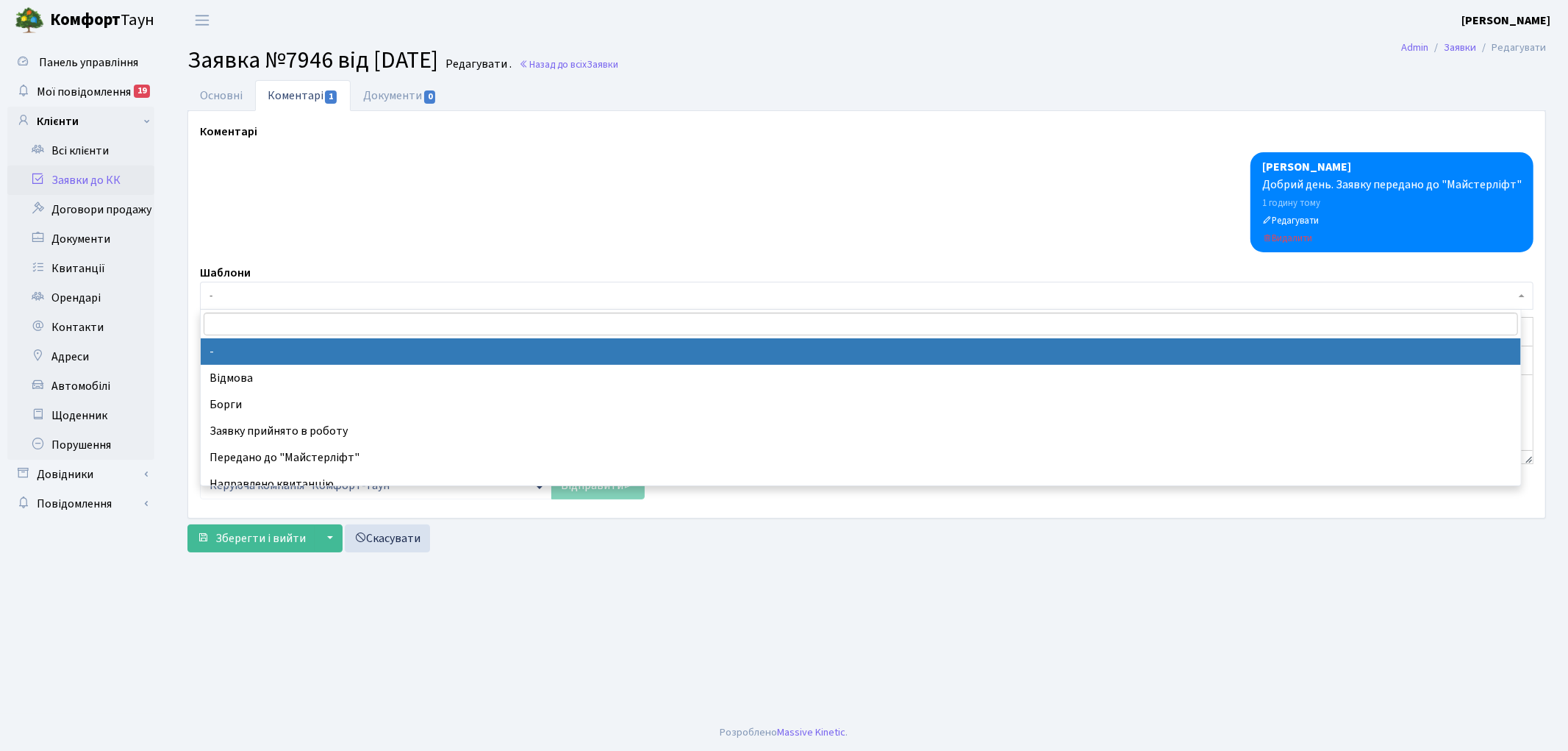
click at [296, 298] on span "-" at bounding box center [862, 296] width 1306 height 15
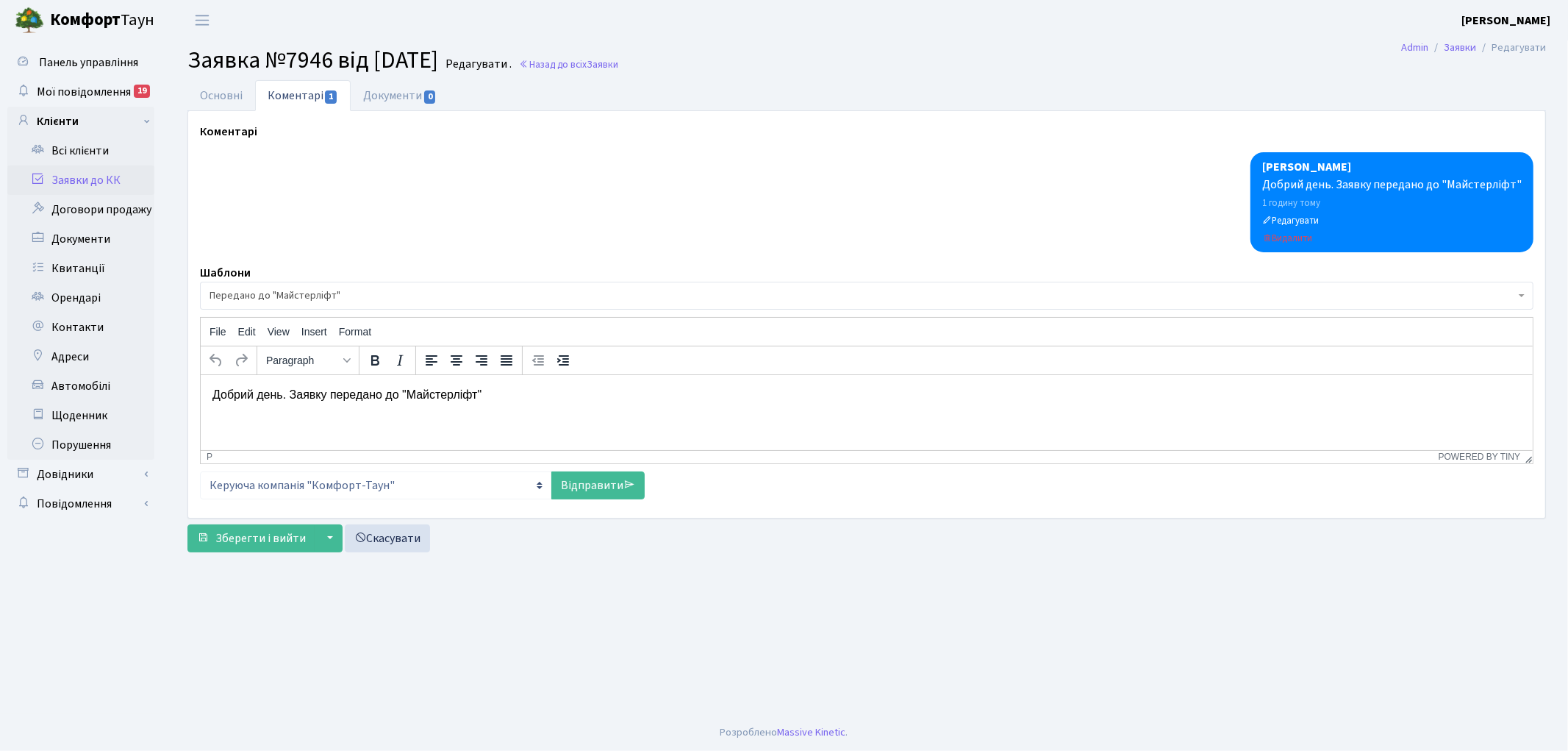
click at [369, 296] on span "Передано до "Майстерліфт"" at bounding box center [862, 296] width 1306 height 15
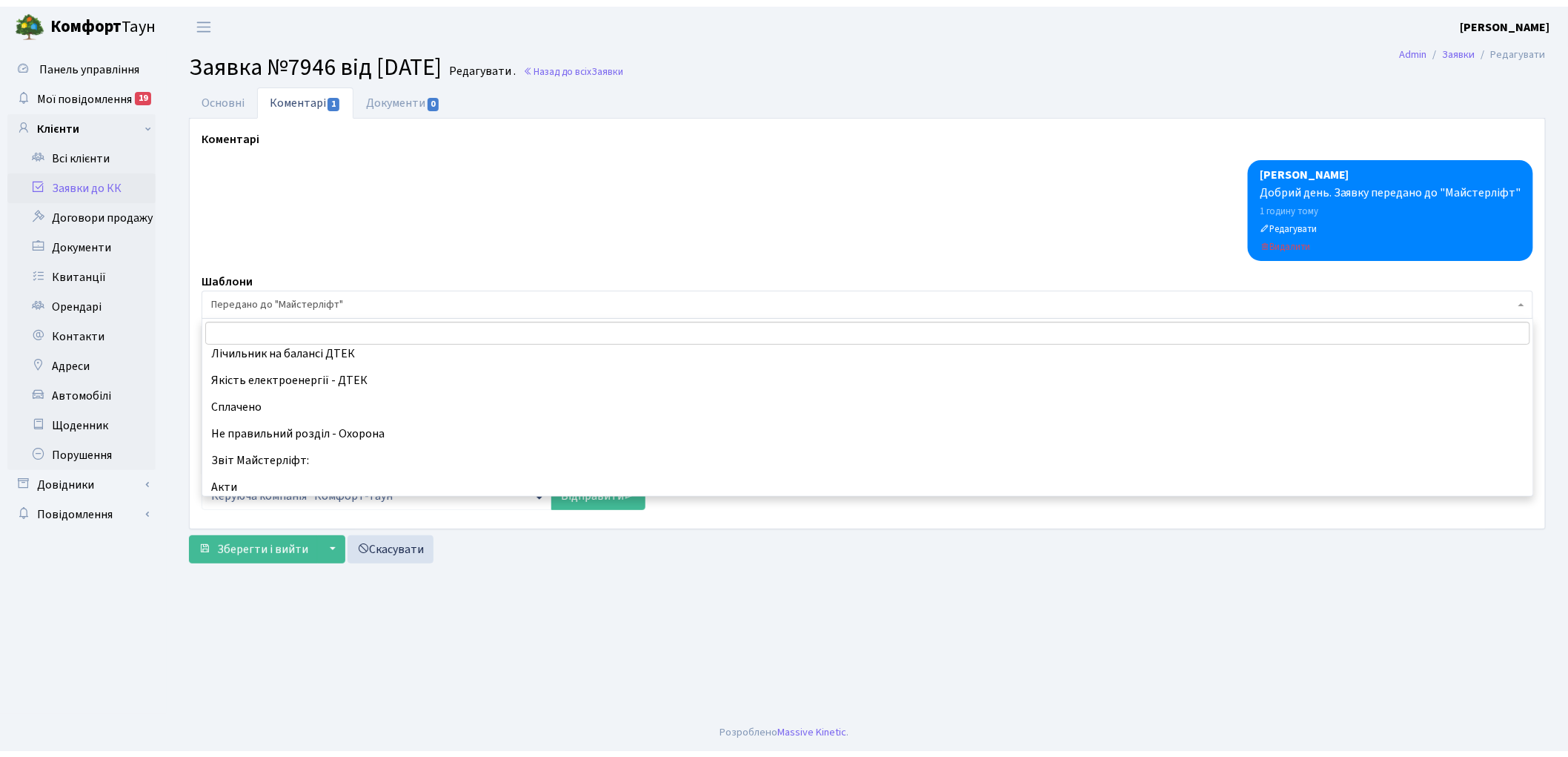
scroll to position [329, 0]
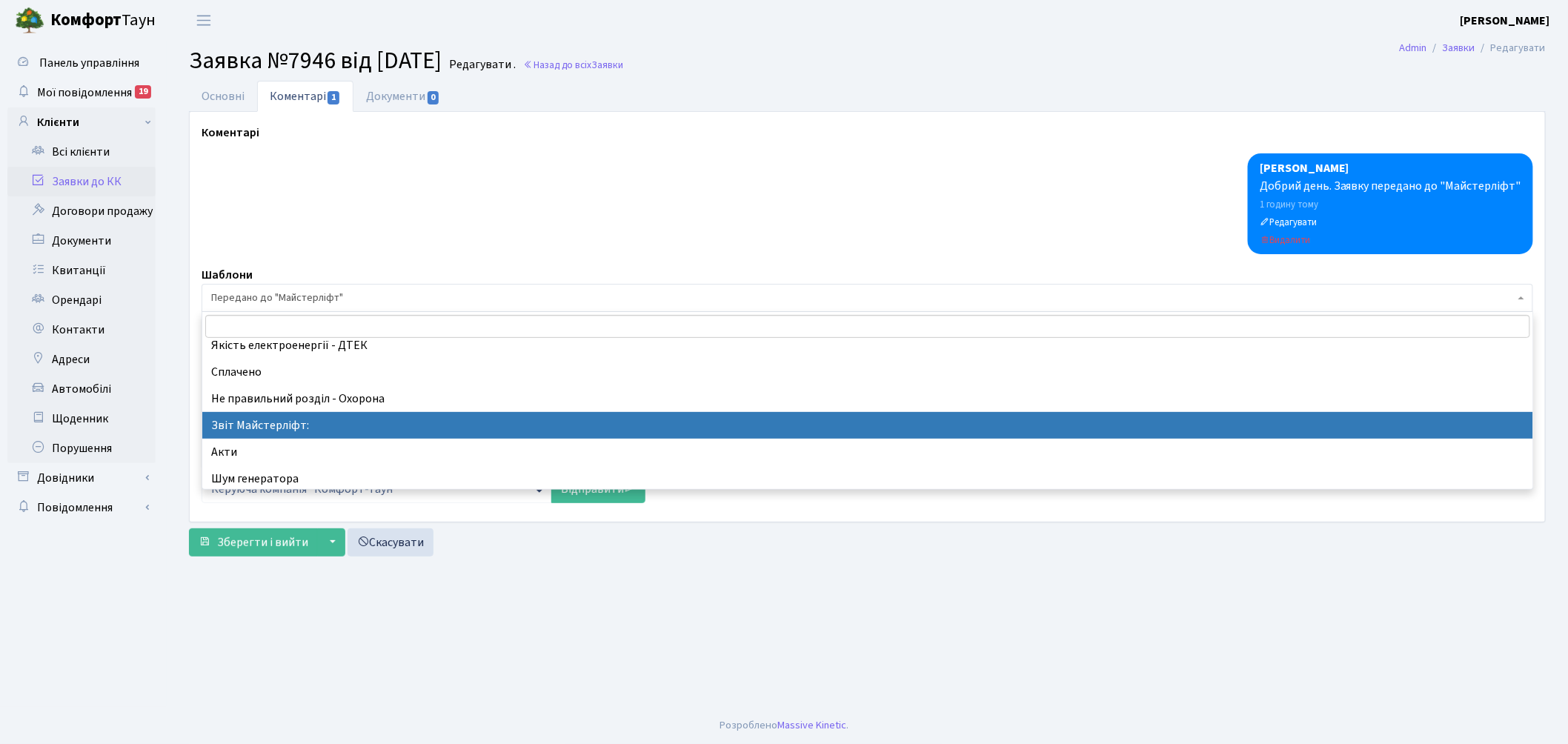
select select "37"
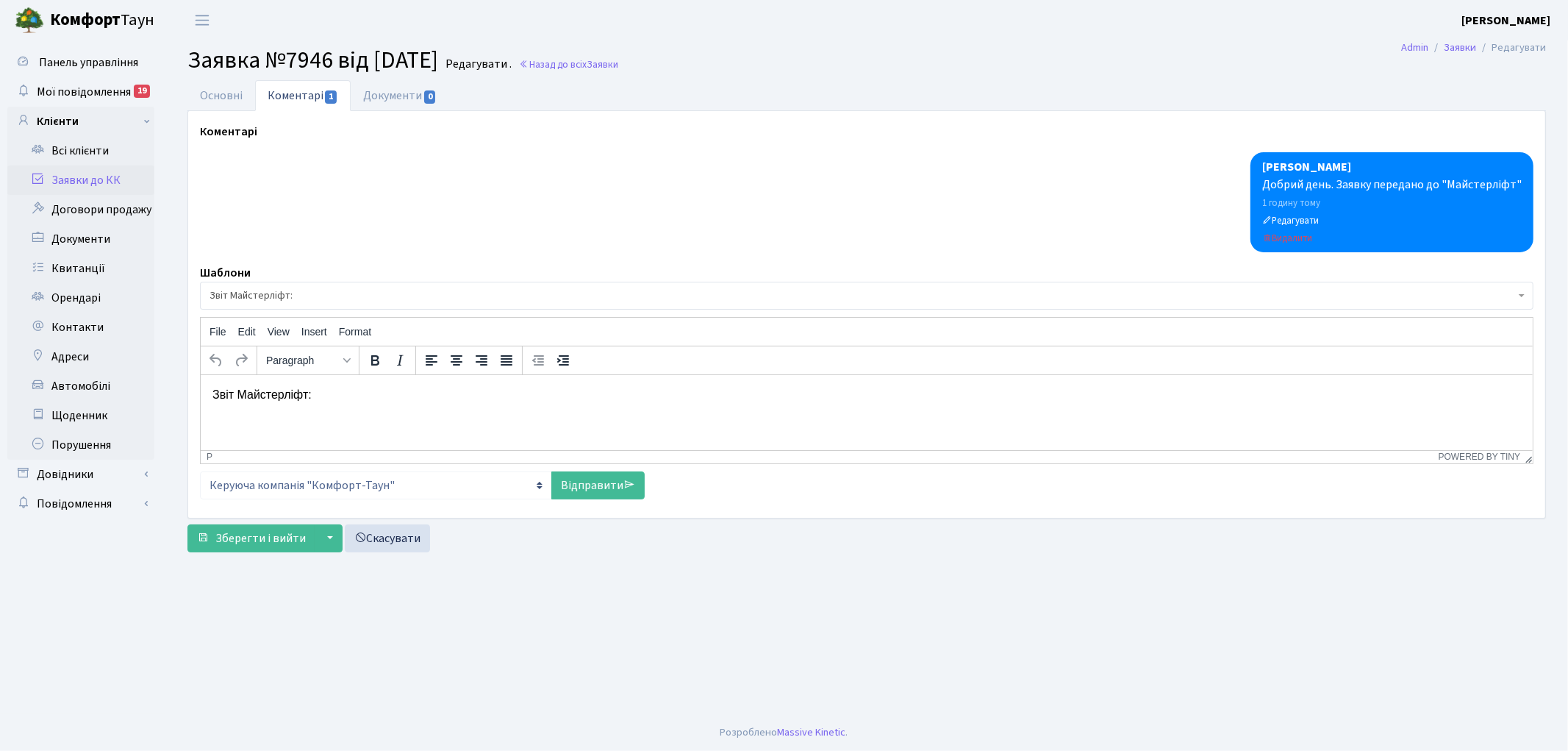
click at [362, 396] on p "Звіт Майстерліфт:" at bounding box center [866, 394] width 1309 height 16
click at [576, 480] on link "Відправити" at bounding box center [598, 485] width 93 height 28
select select
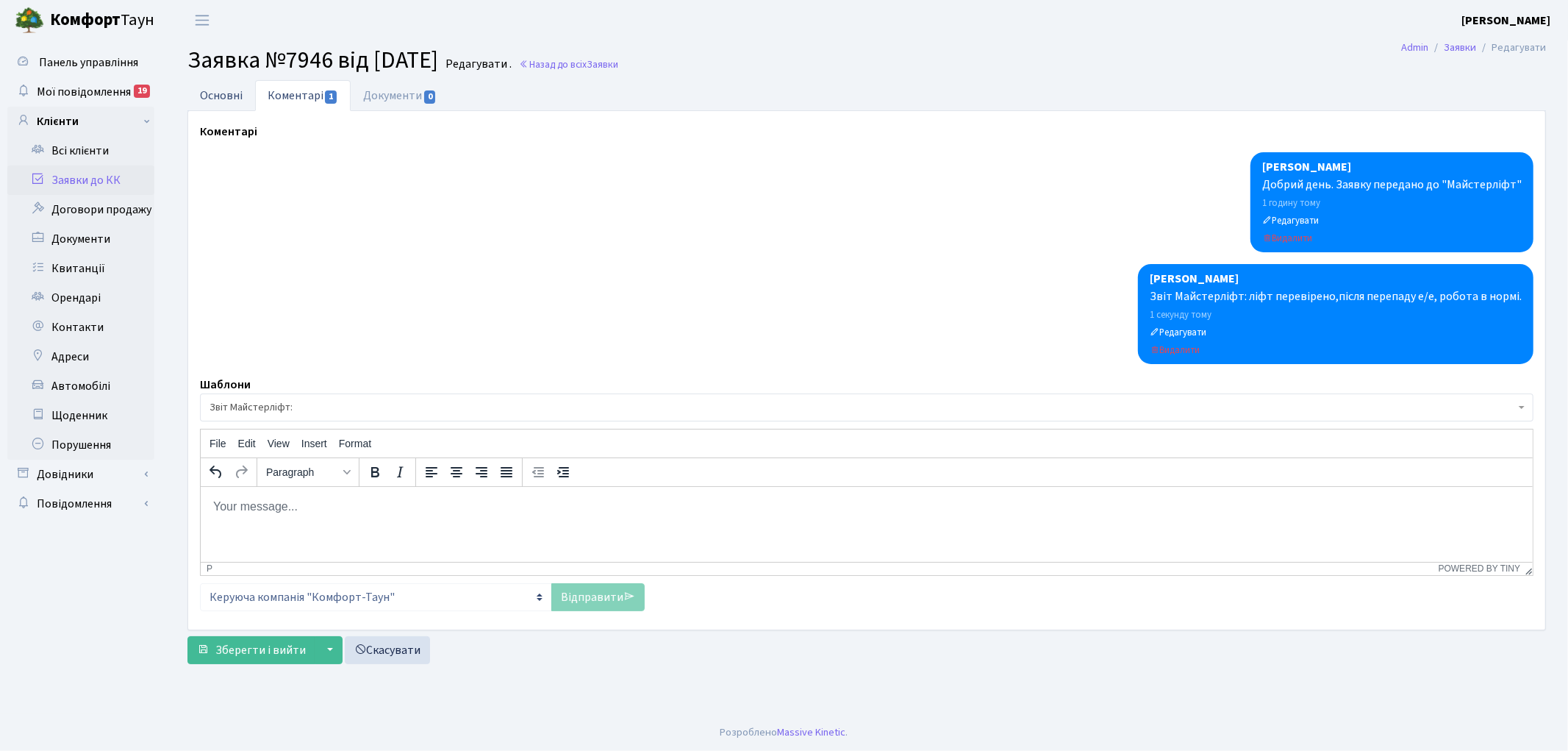
click at [220, 92] on link "Основні" at bounding box center [221, 95] width 68 height 30
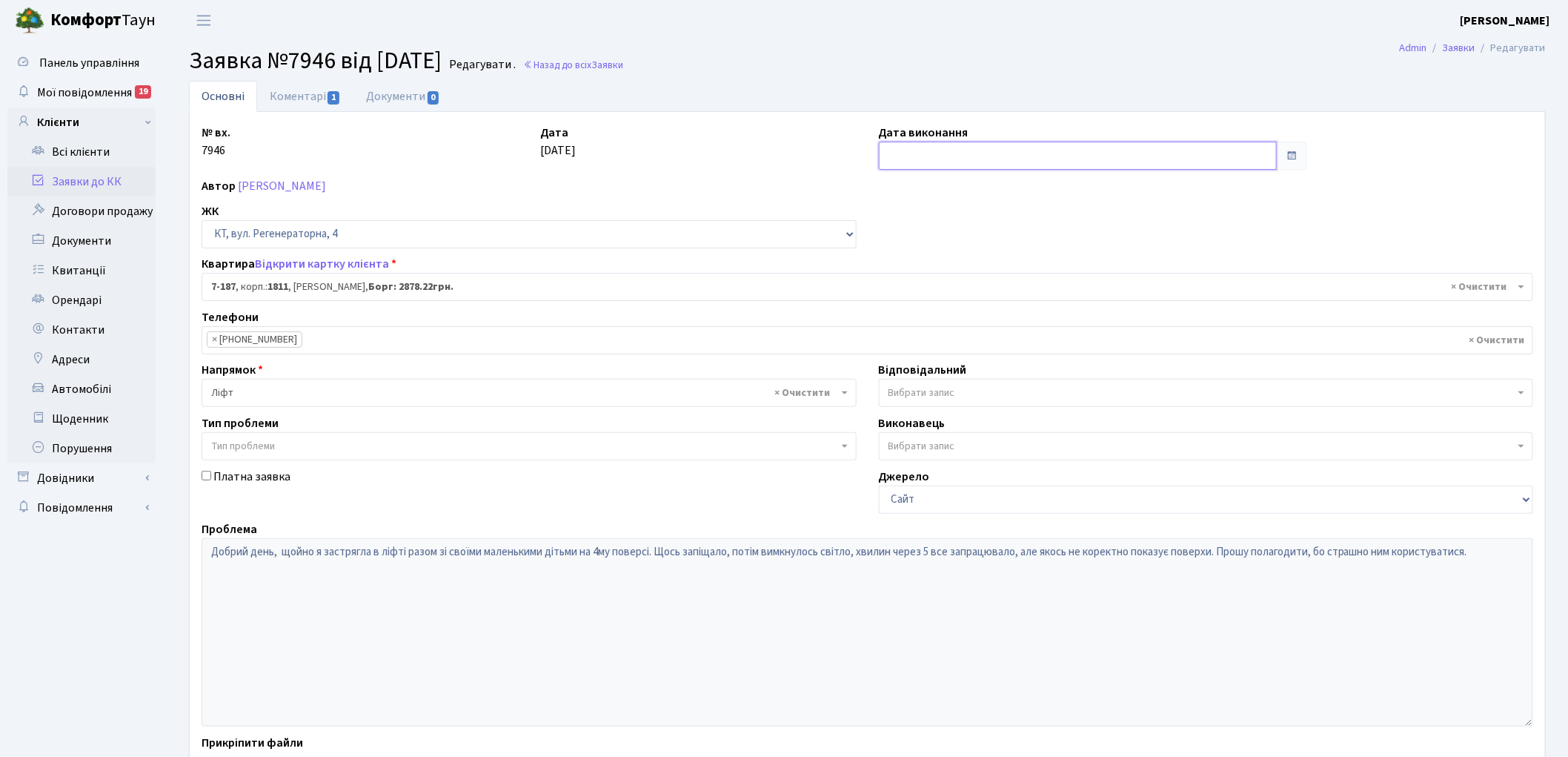
click at [957, 155] on input "text" at bounding box center [1078, 155] width 399 height 28
click at [981, 277] on td "12" at bounding box center [982, 275] width 22 height 22
type input "[DATE]"
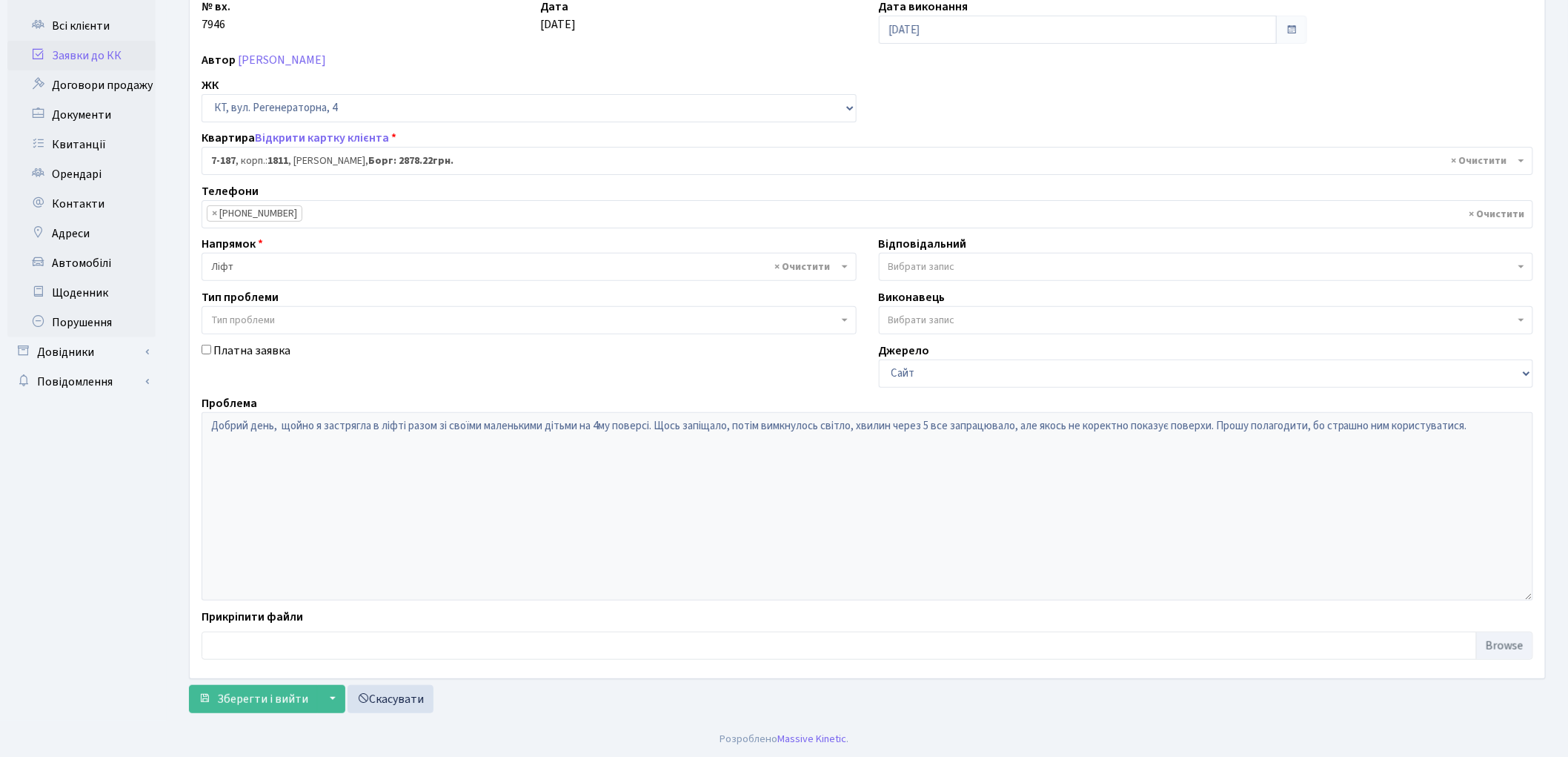
scroll to position [127, 0]
click at [238, 702] on span "Зберегти і вийти" at bounding box center [263, 698] width 91 height 17
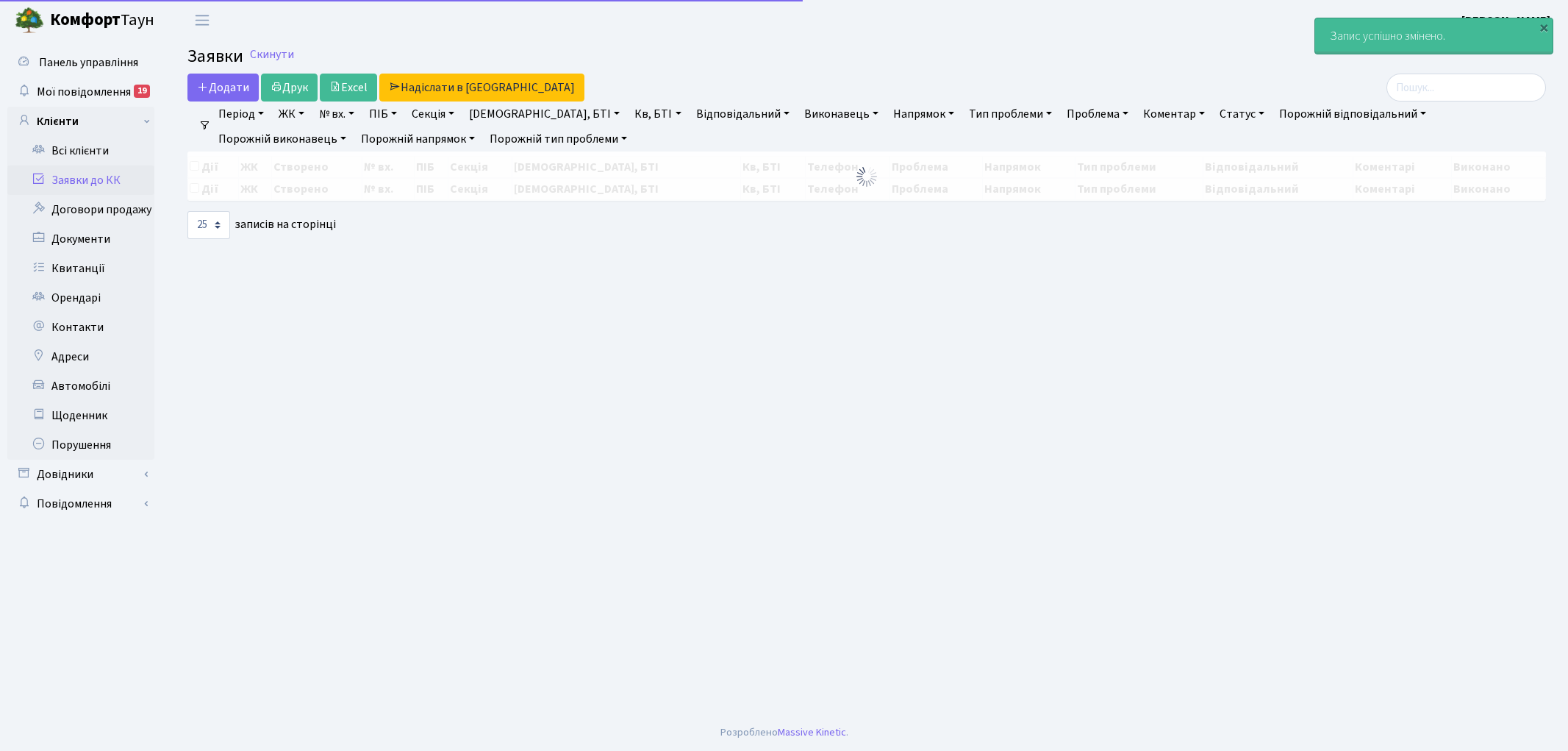
select select "25"
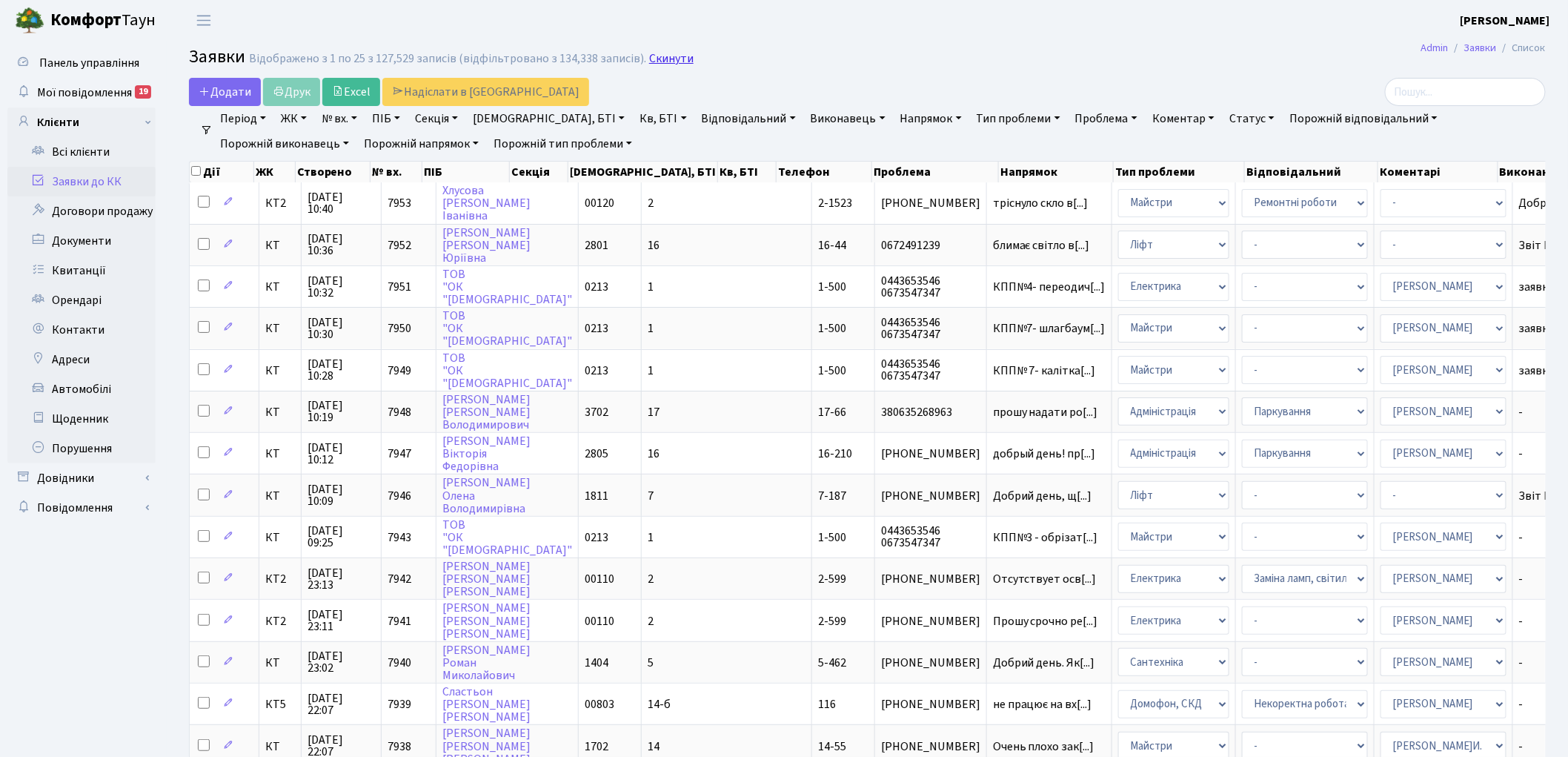
click at [649, 61] on link "Скинути" at bounding box center [672, 59] width 45 height 14
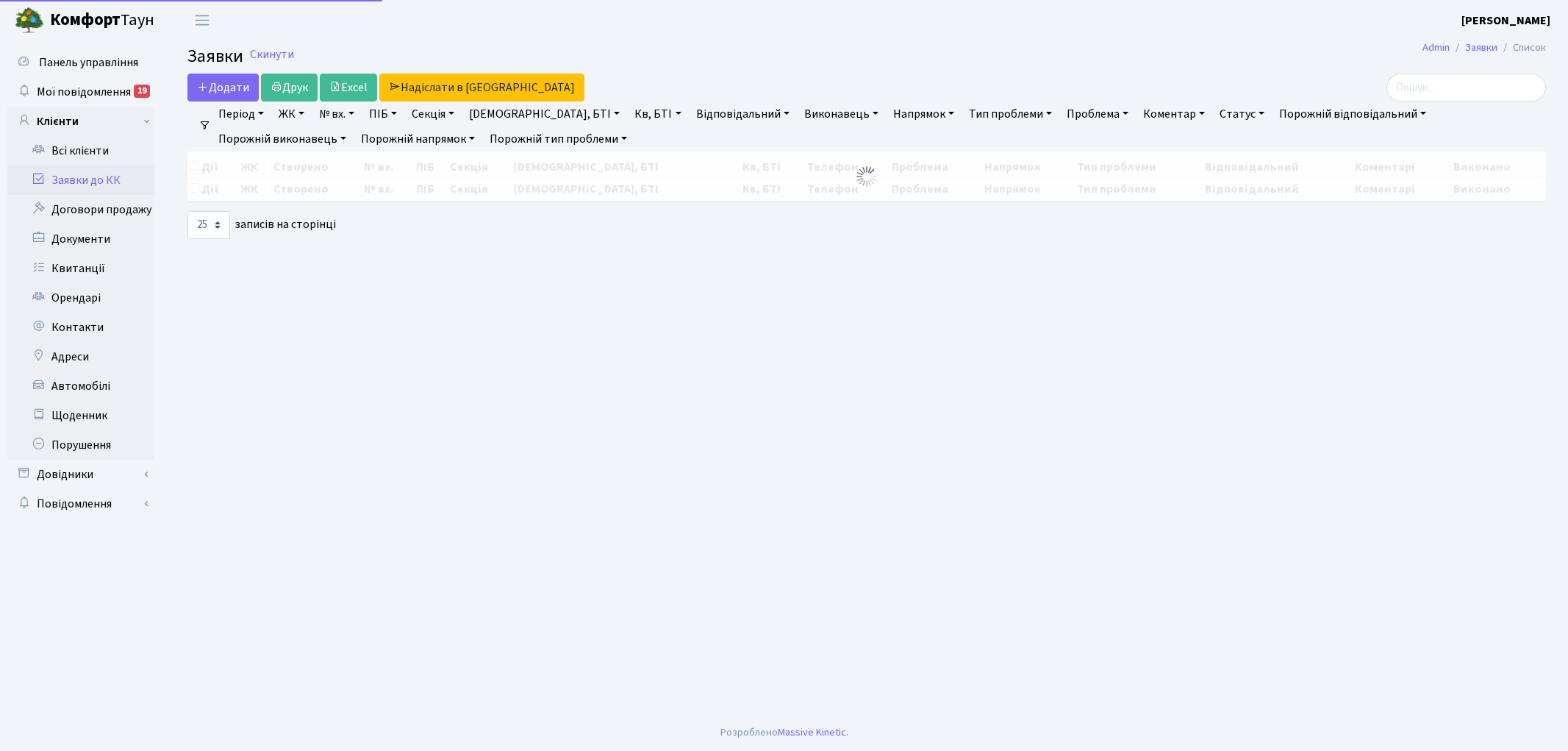
select select "25"
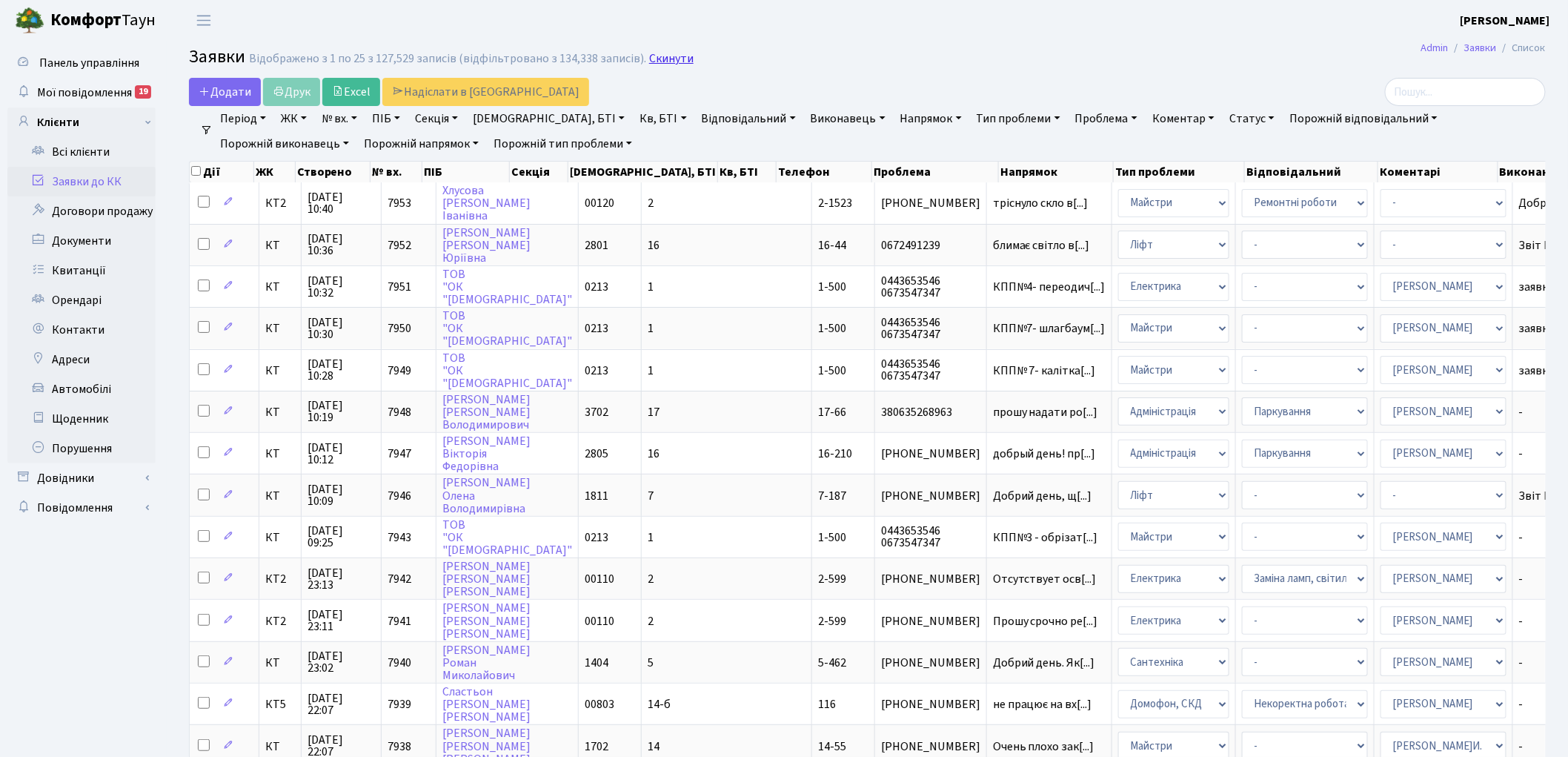
click at [654, 61] on link "Скинути" at bounding box center [672, 59] width 45 height 14
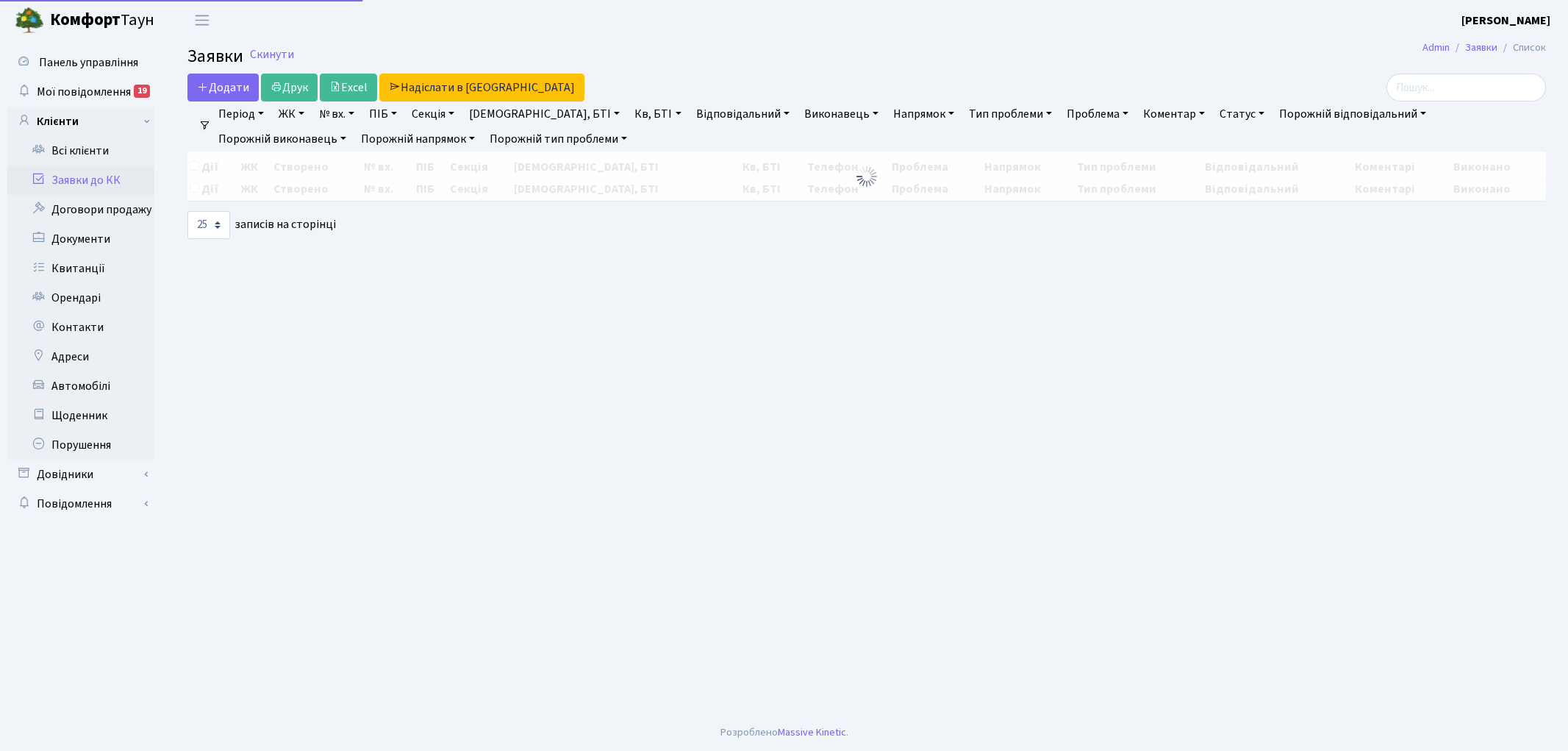
select select "25"
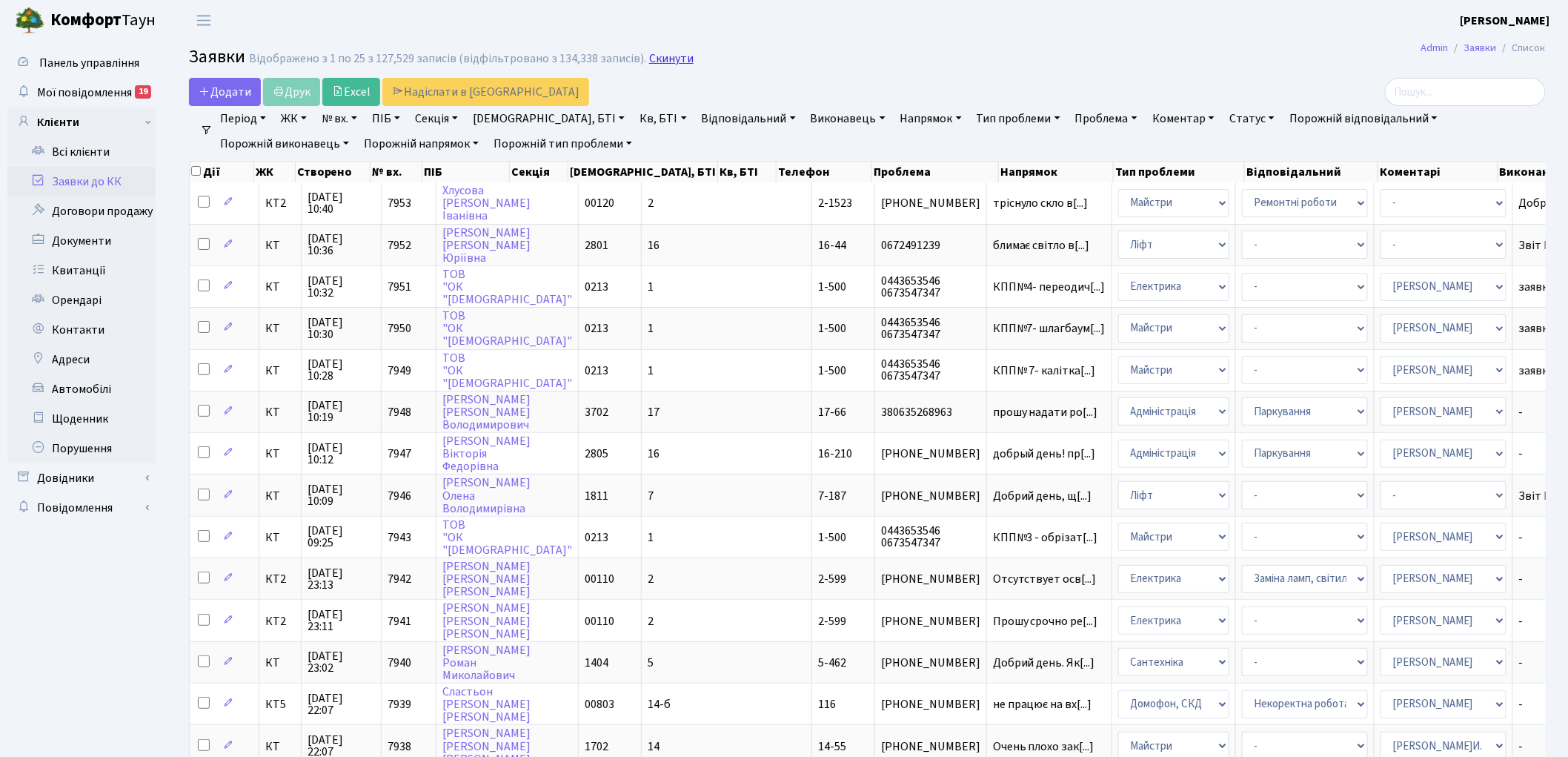
click at [653, 64] on link "Скинути" at bounding box center [672, 59] width 45 height 14
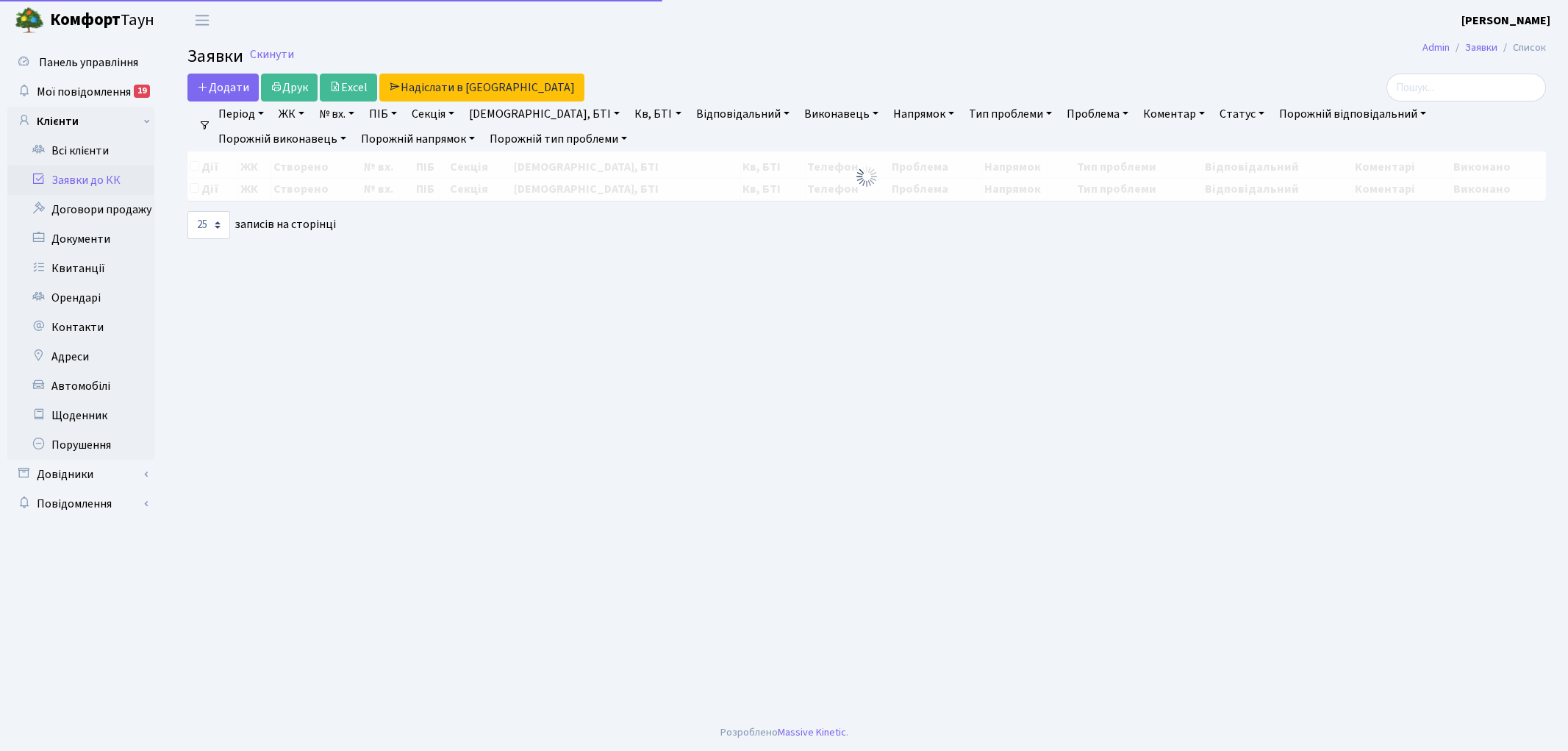
select select "25"
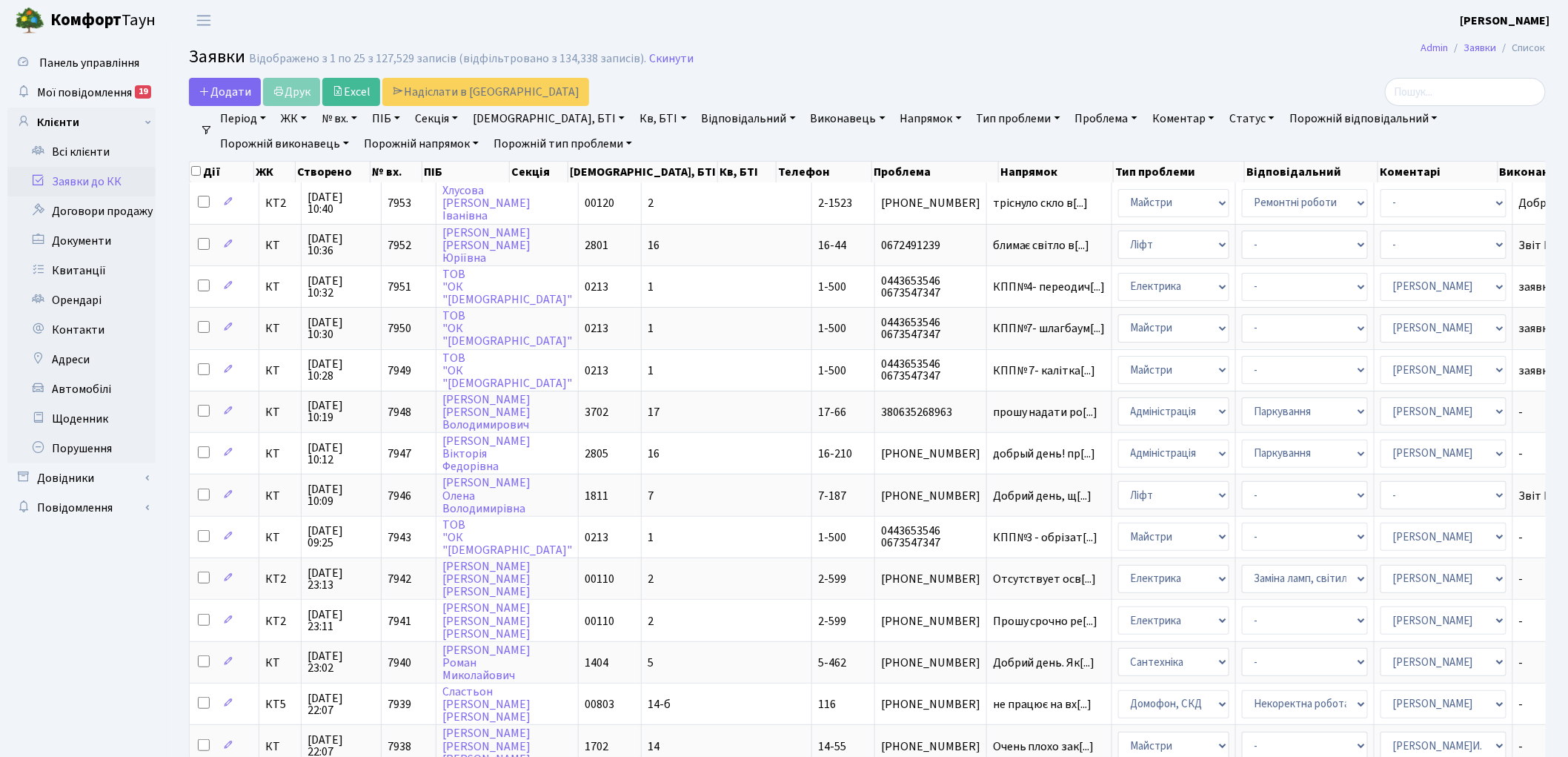
click at [653, 64] on link "Скинути" at bounding box center [672, 59] width 45 height 14
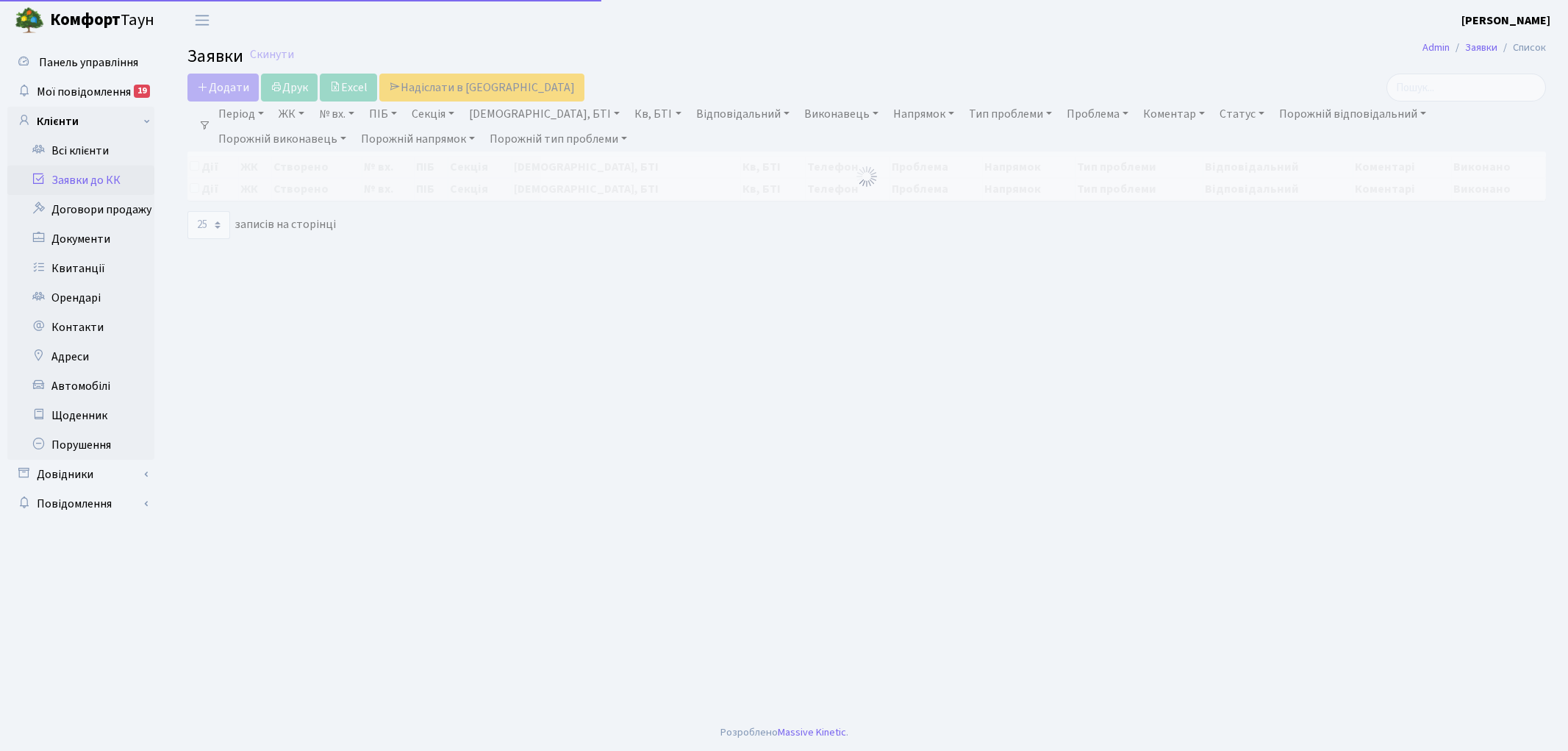
select select "25"
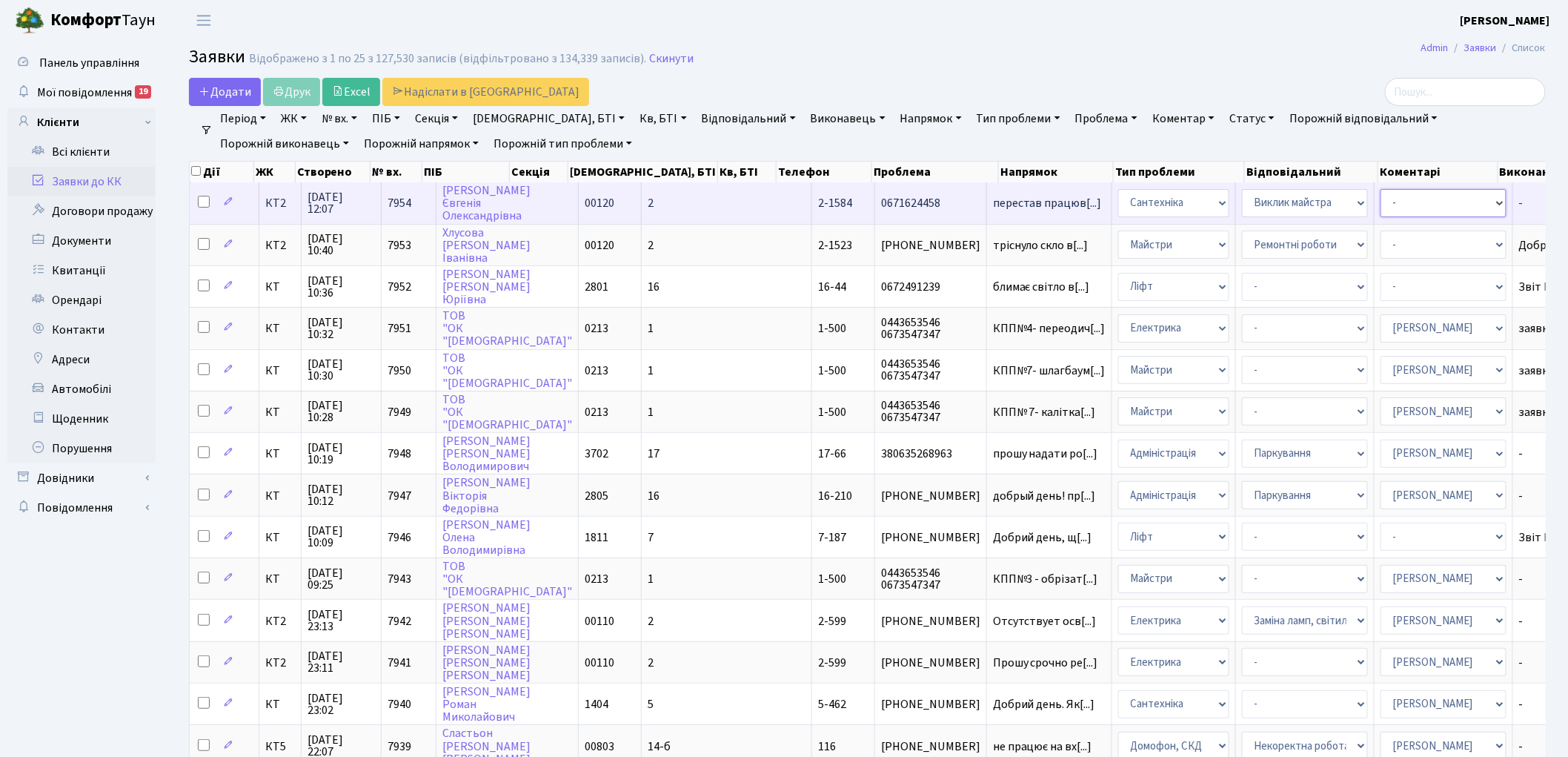
click at [1380, 205] on select "- Адміністратор ЖК КТ [PERSON_NAME] [PERSON_NAME] [PERSON_NAME]Ю. [PERSON_NAME]…" at bounding box center [1443, 203] width 126 height 28
select select "67"
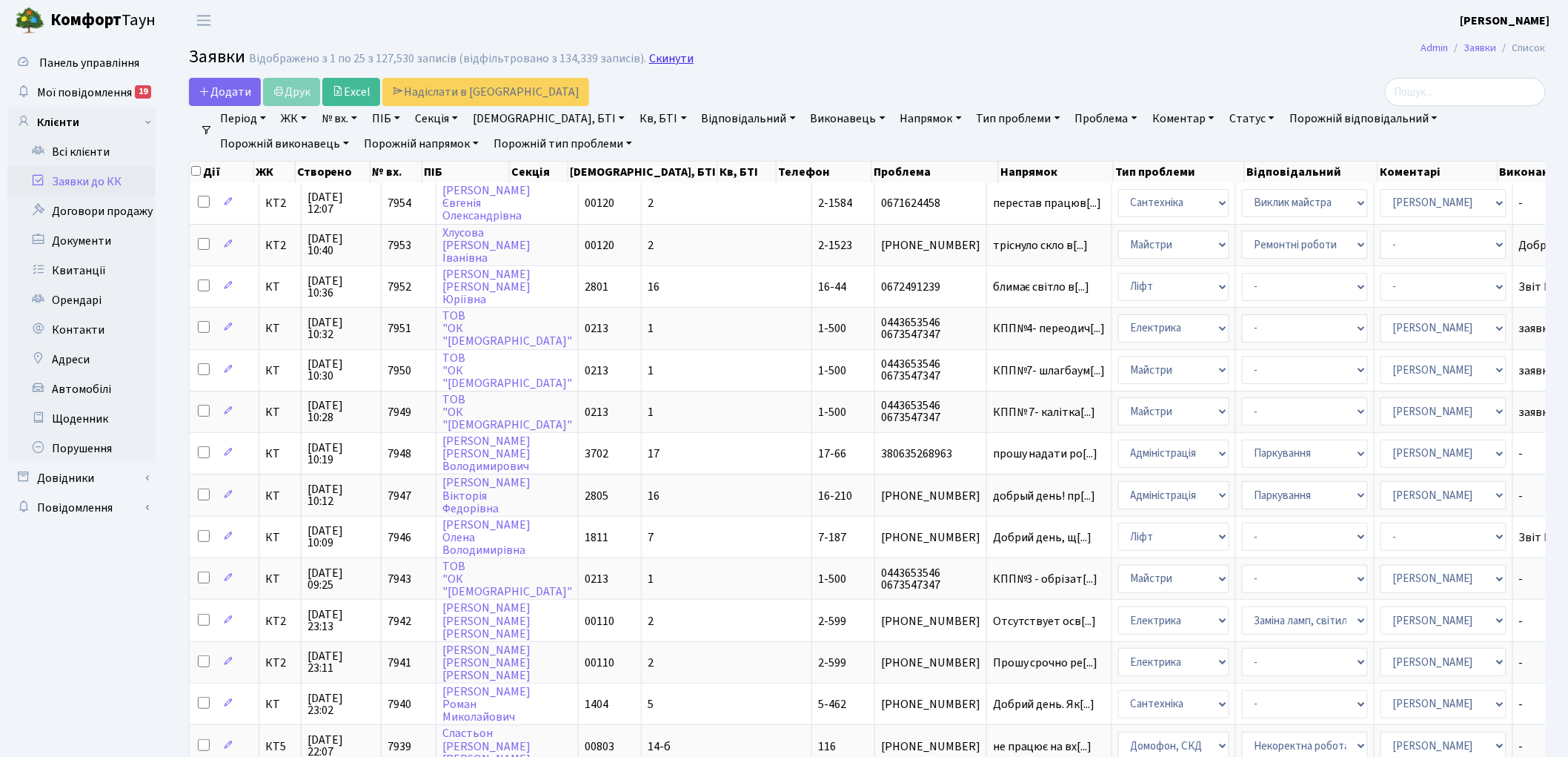
click at [663, 61] on link "Скинути" at bounding box center [672, 59] width 45 height 14
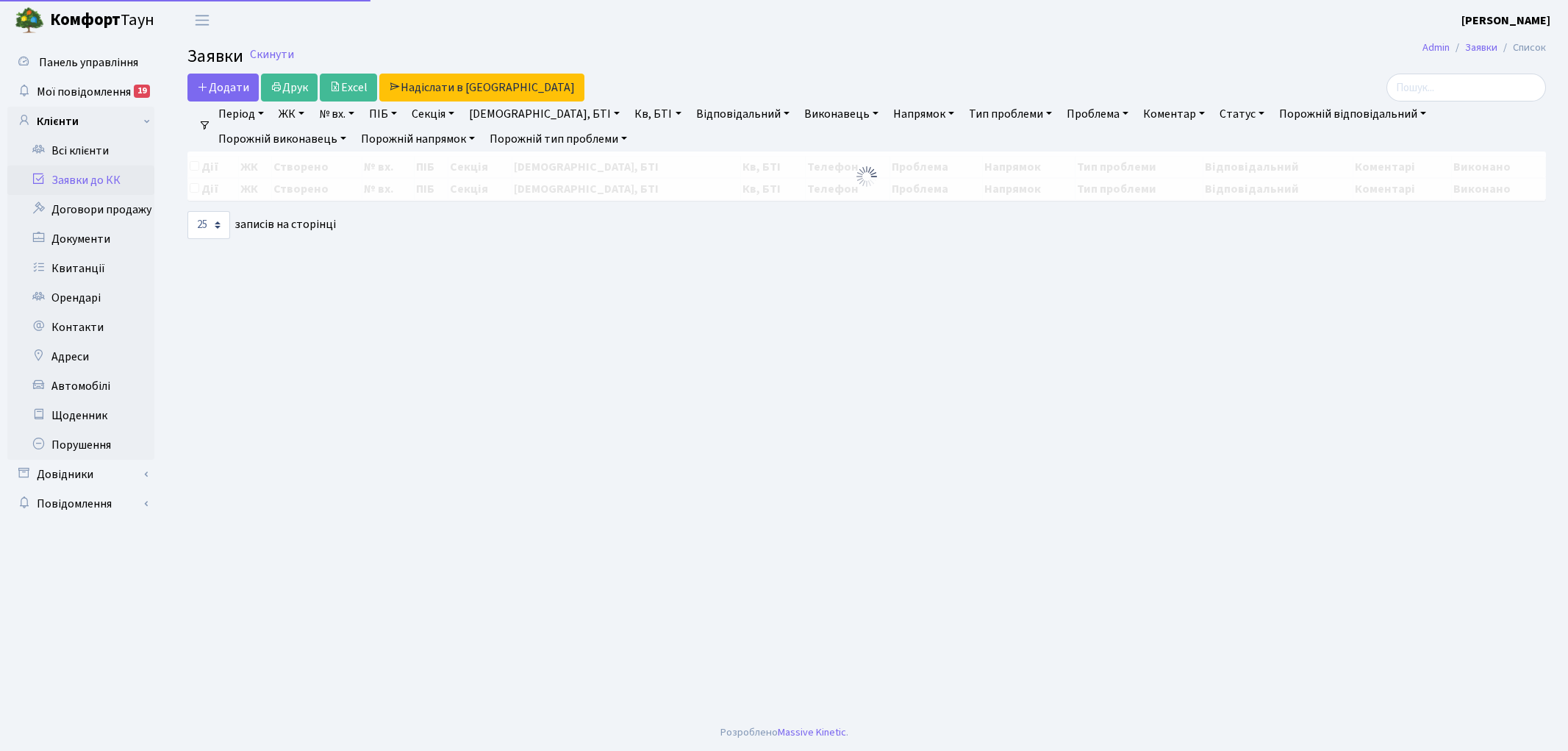
select select "25"
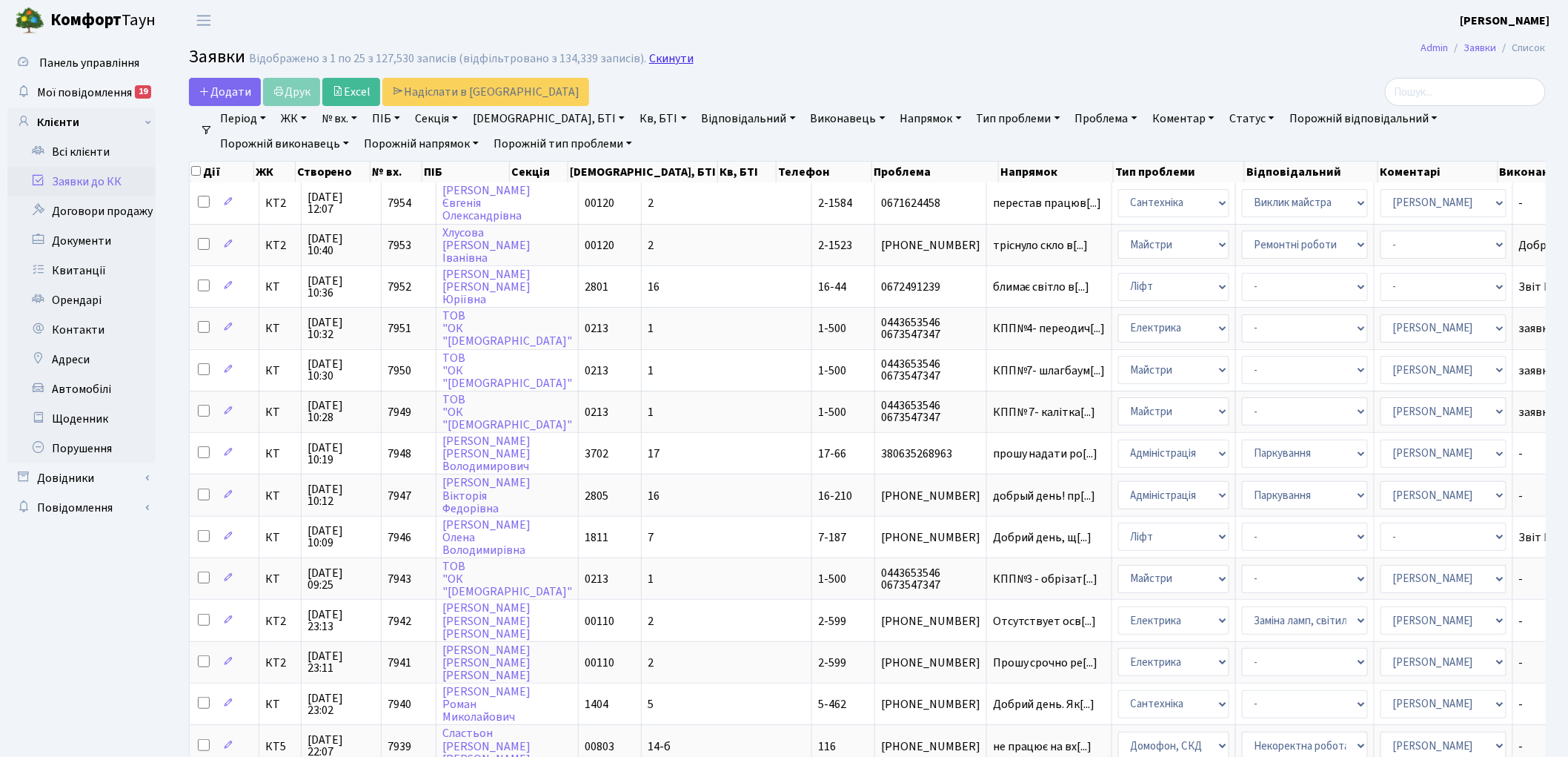
click at [658, 58] on link "Скинути" at bounding box center [672, 59] width 45 height 14
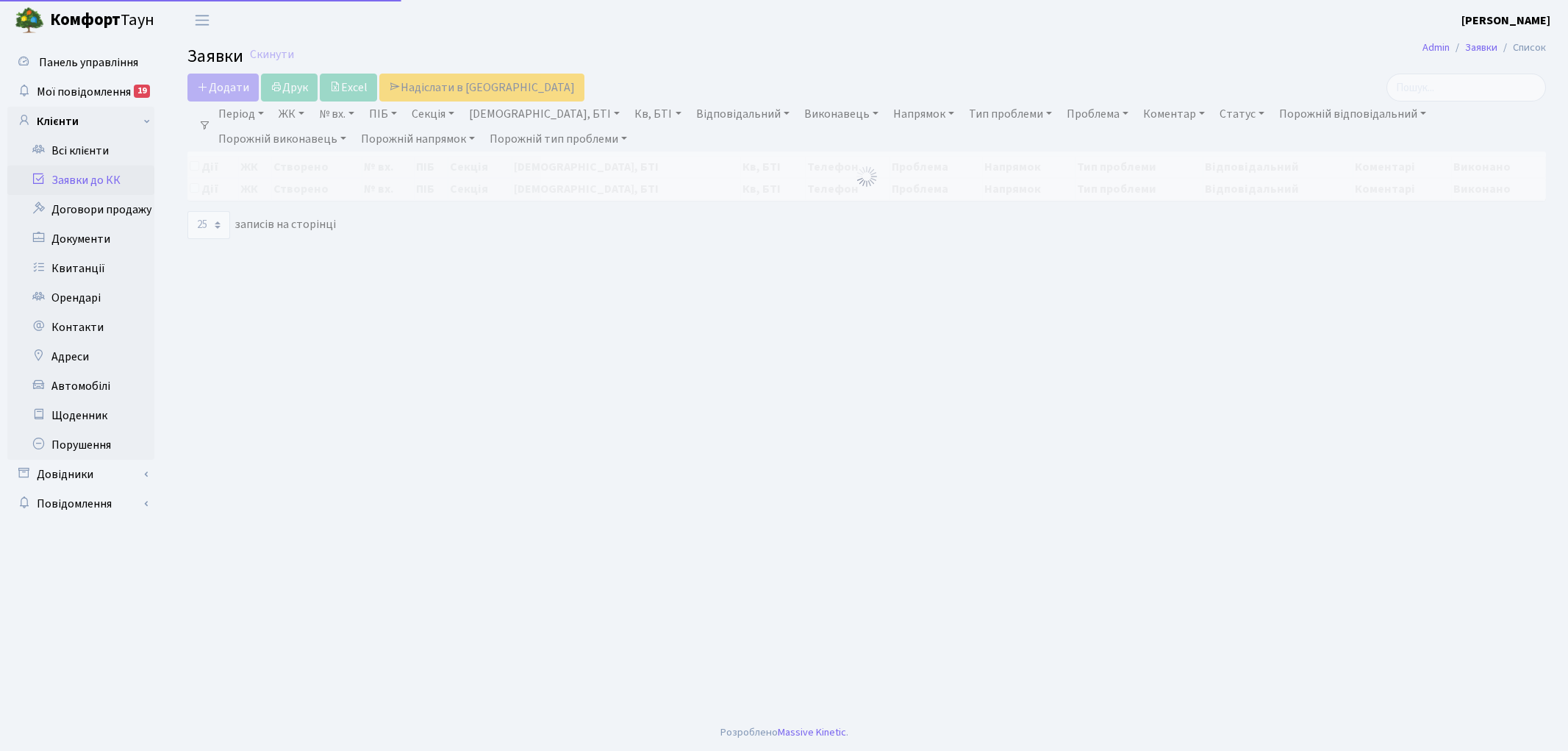
select select "25"
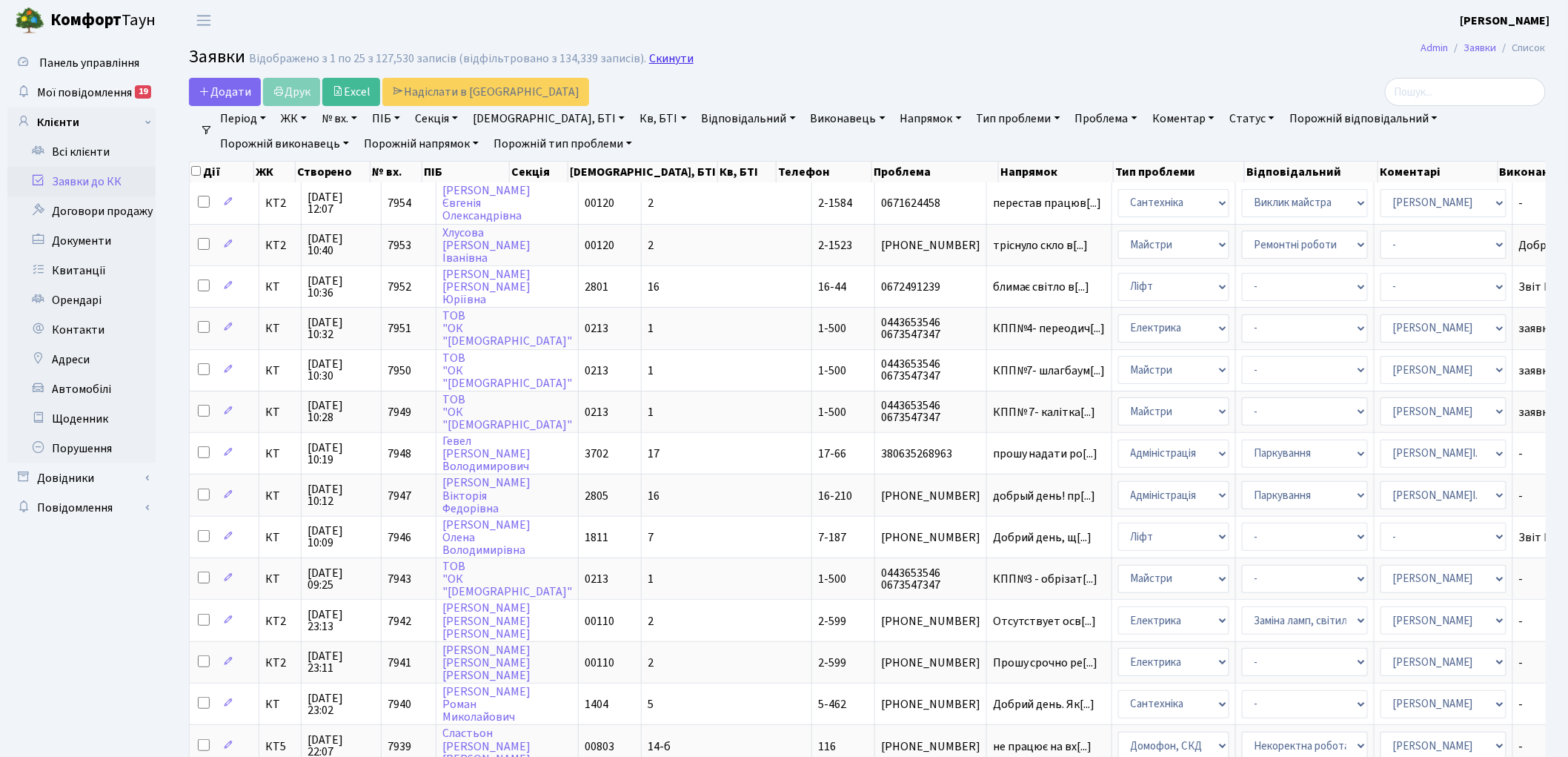
click at [653, 56] on link "Скинути" at bounding box center [672, 59] width 45 height 14
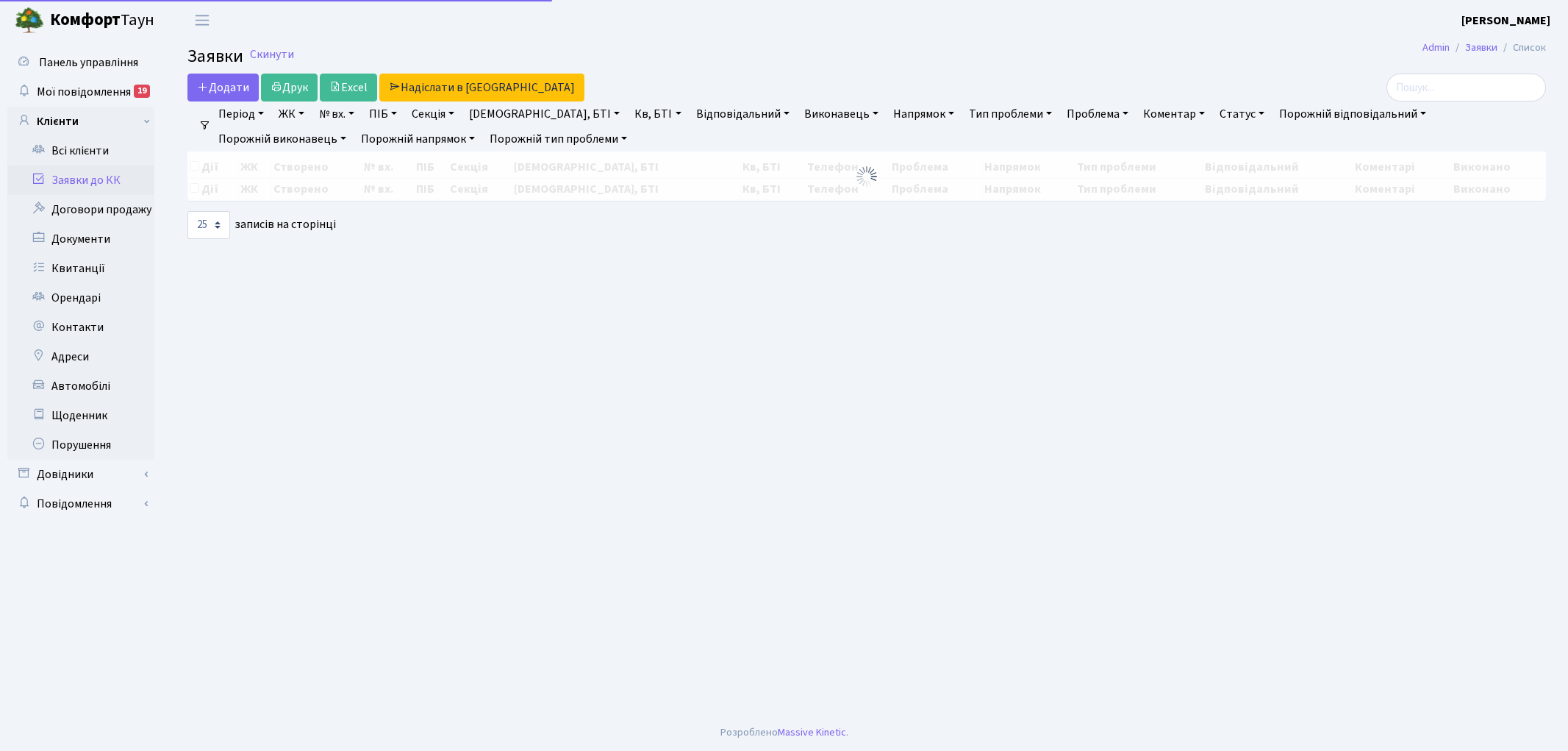
select select "25"
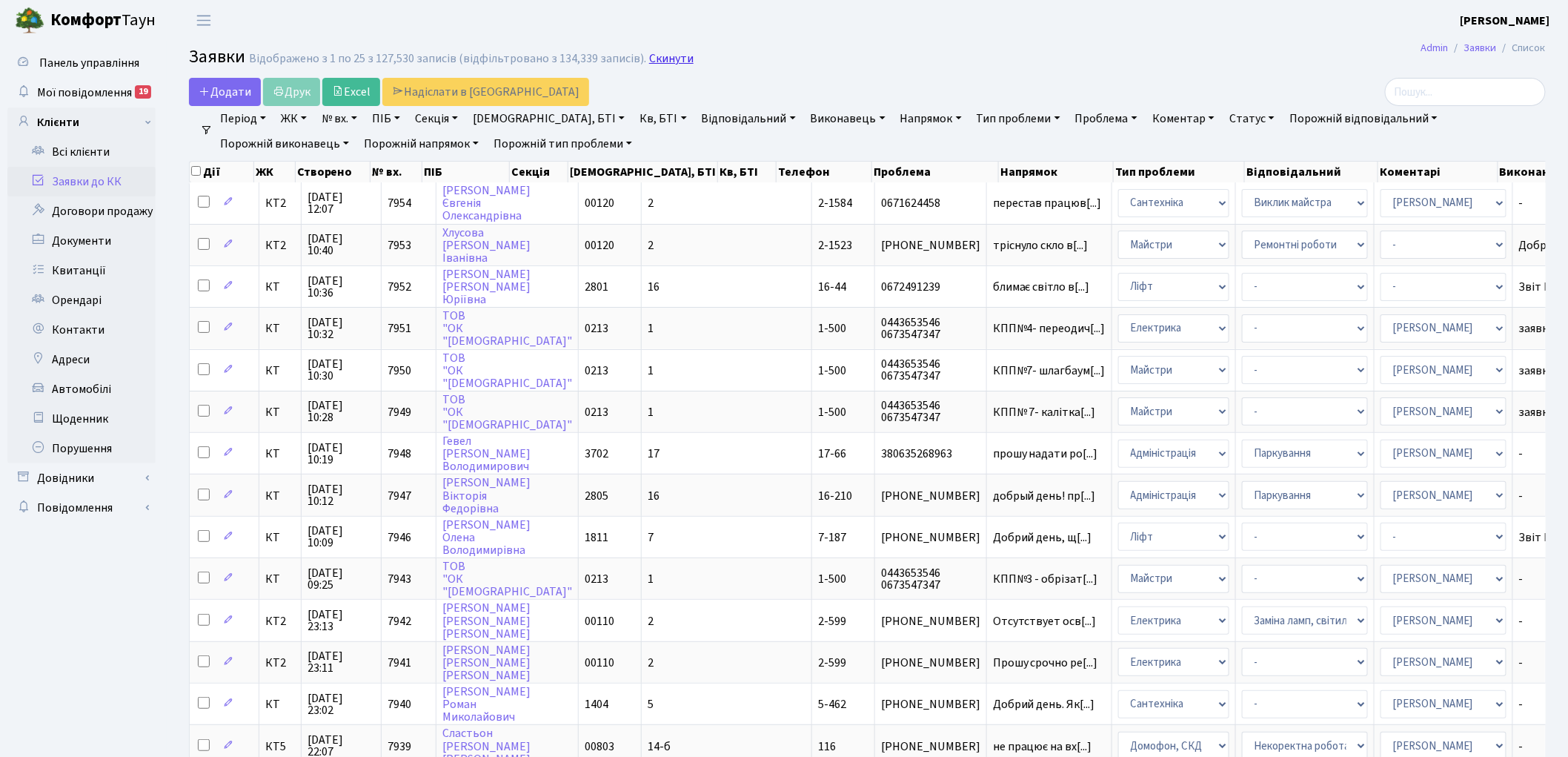
click at [649, 64] on link "Скинути" at bounding box center [672, 59] width 45 height 14
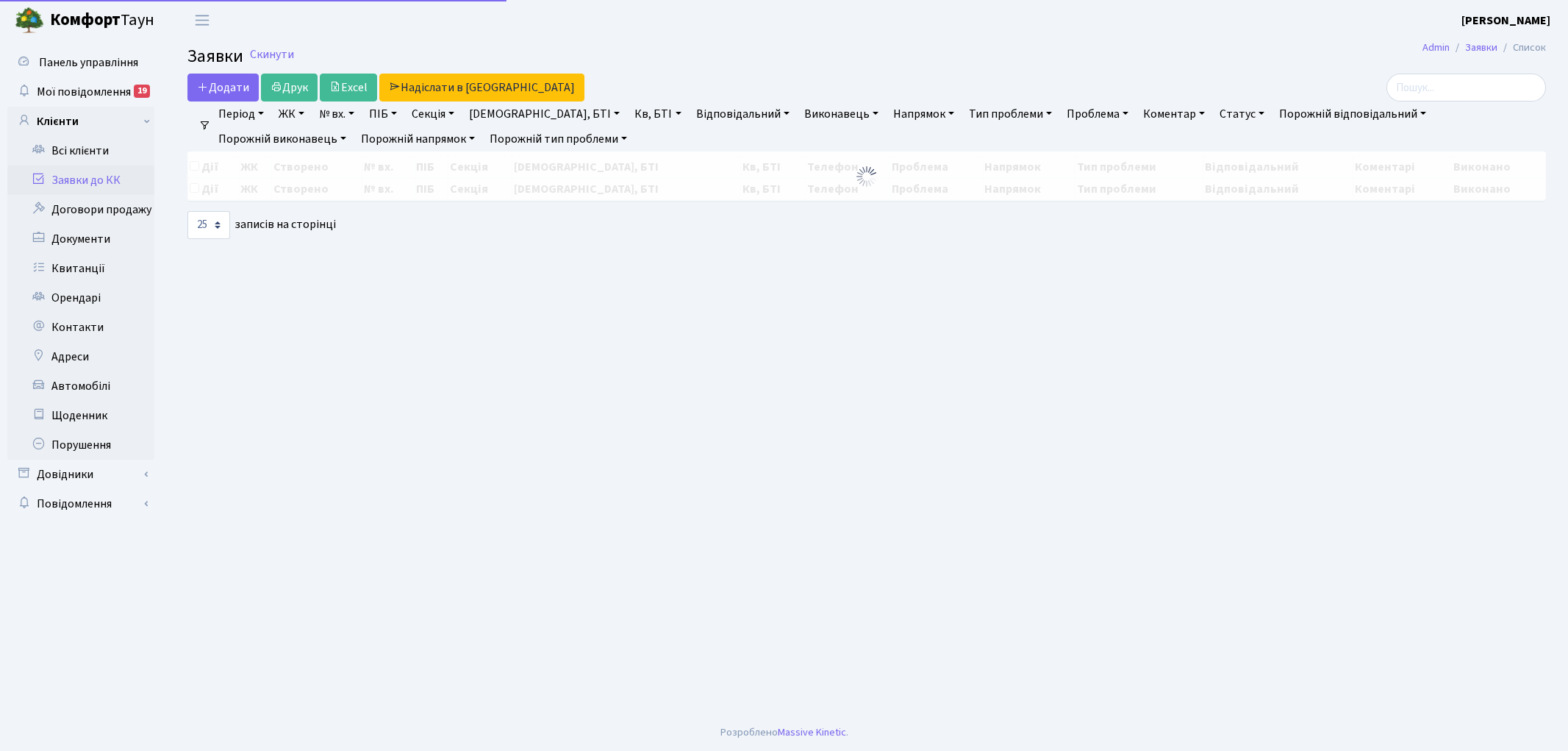
select select "25"
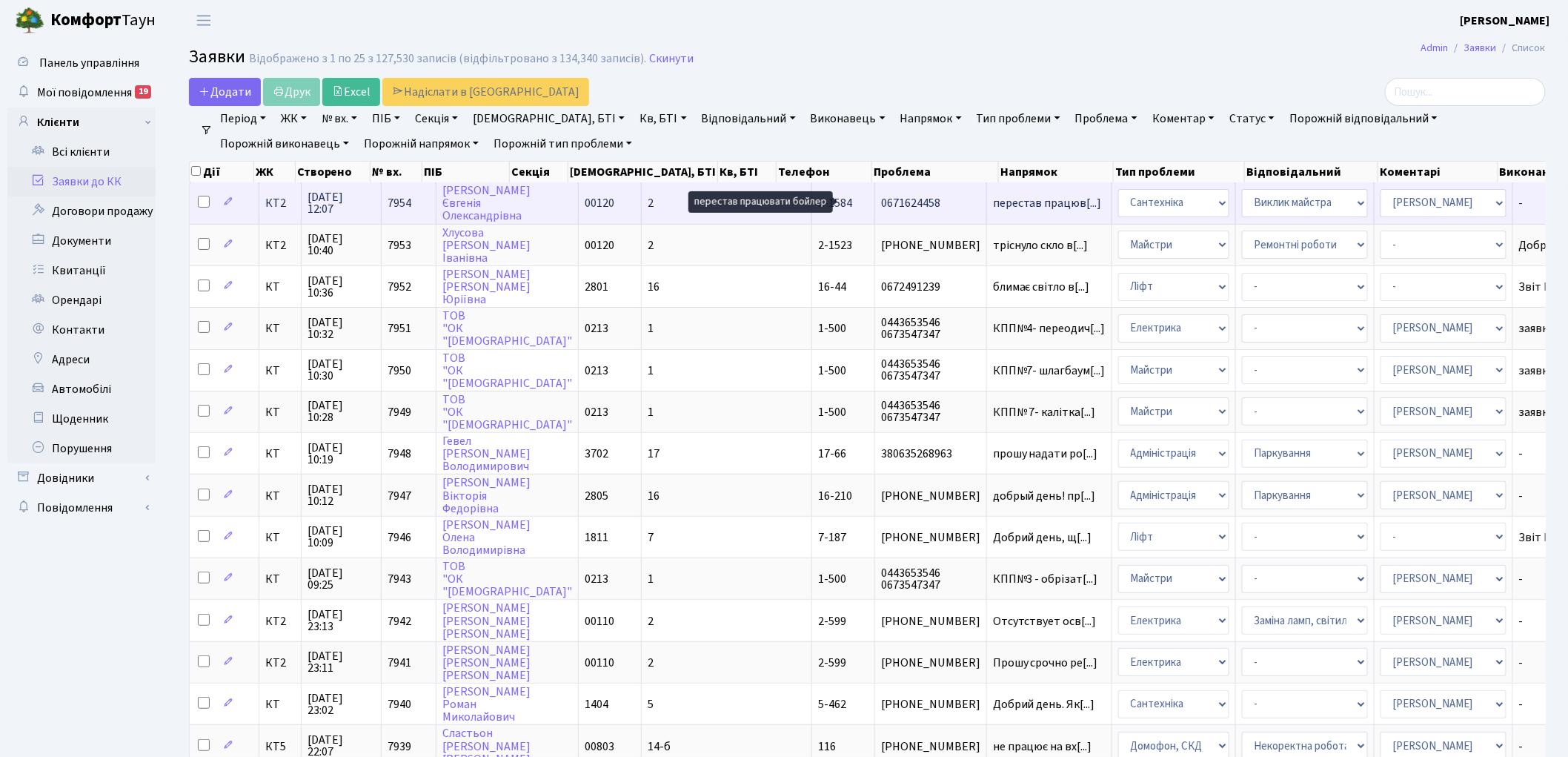
click at [993, 205] on span "перестав працюв[...]" at bounding box center [1048, 203] width 109 height 17
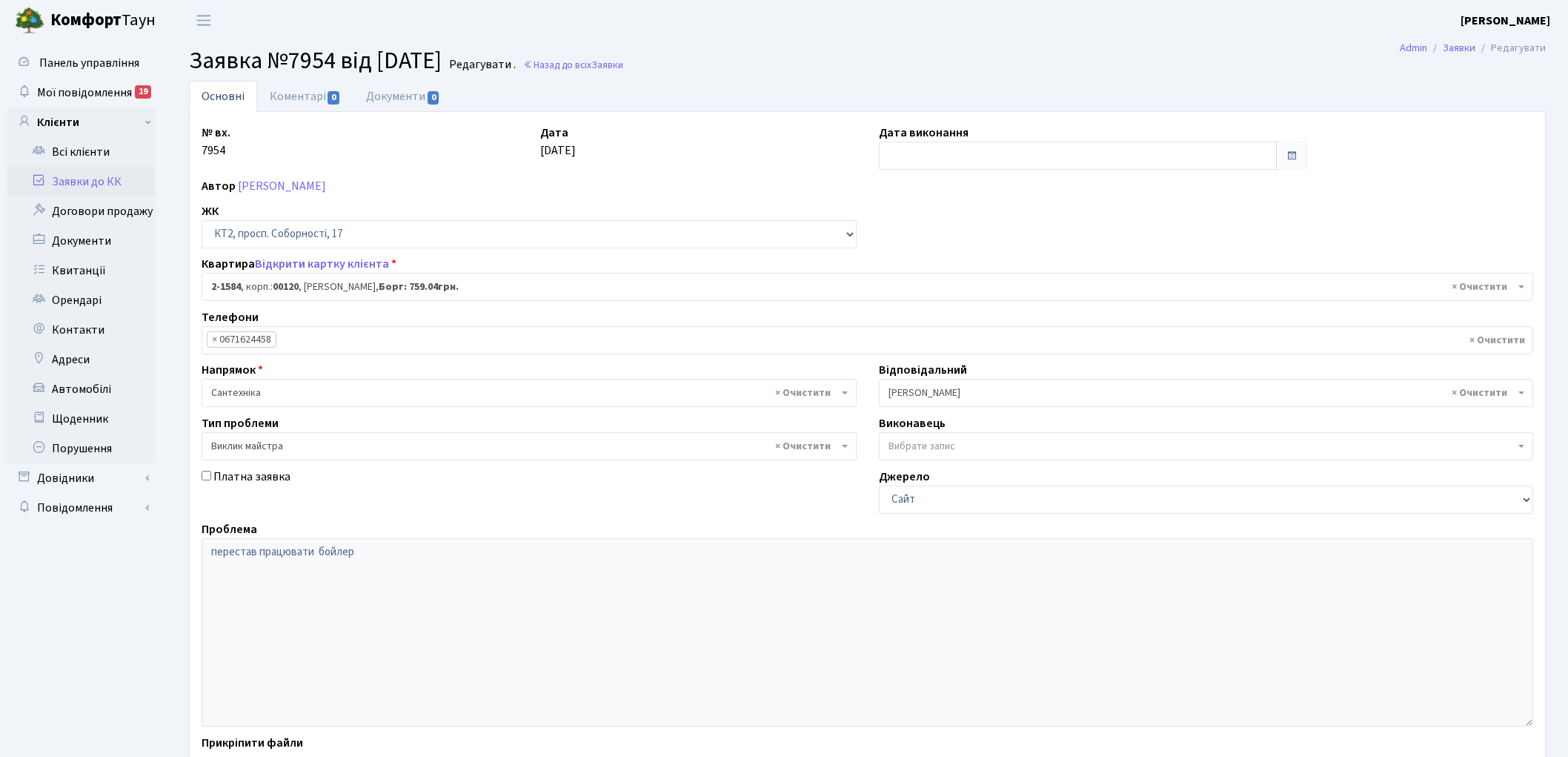
select select "13199"
select select "29"
click at [599, 67] on link "Назад до всіх Заявки" at bounding box center [573, 64] width 100 height 14
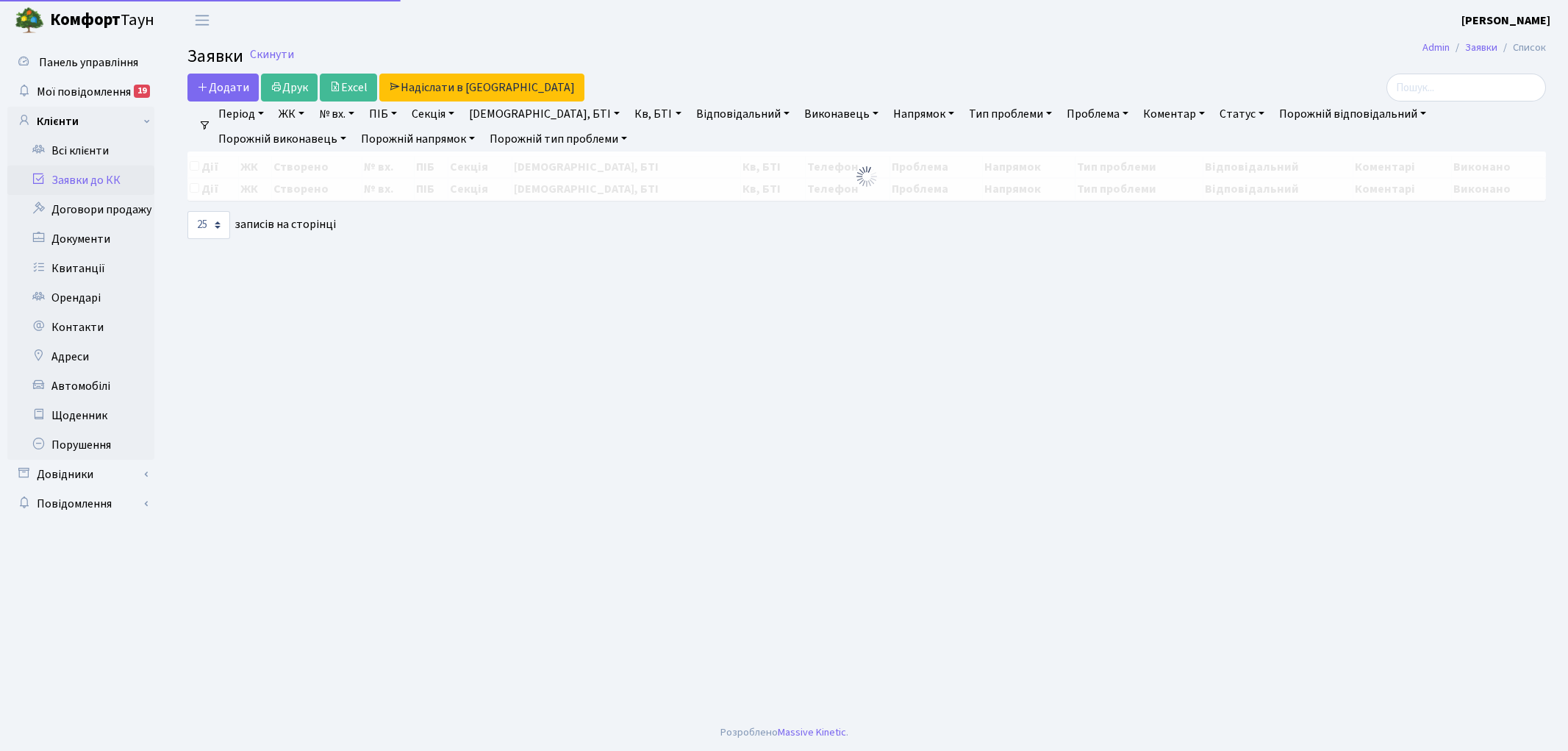
select select "25"
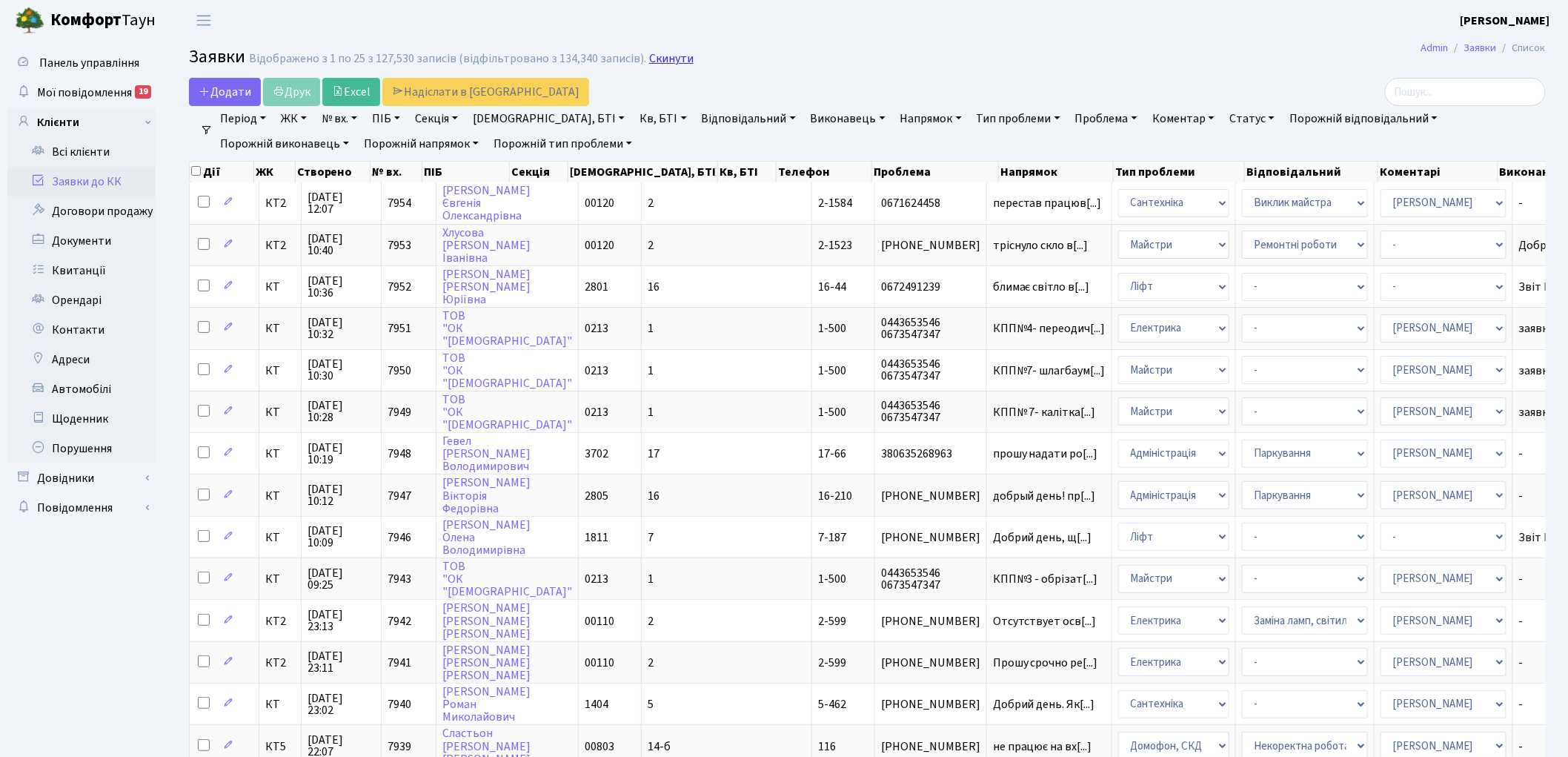
click at [661, 58] on link "Скинути" at bounding box center [672, 59] width 45 height 14
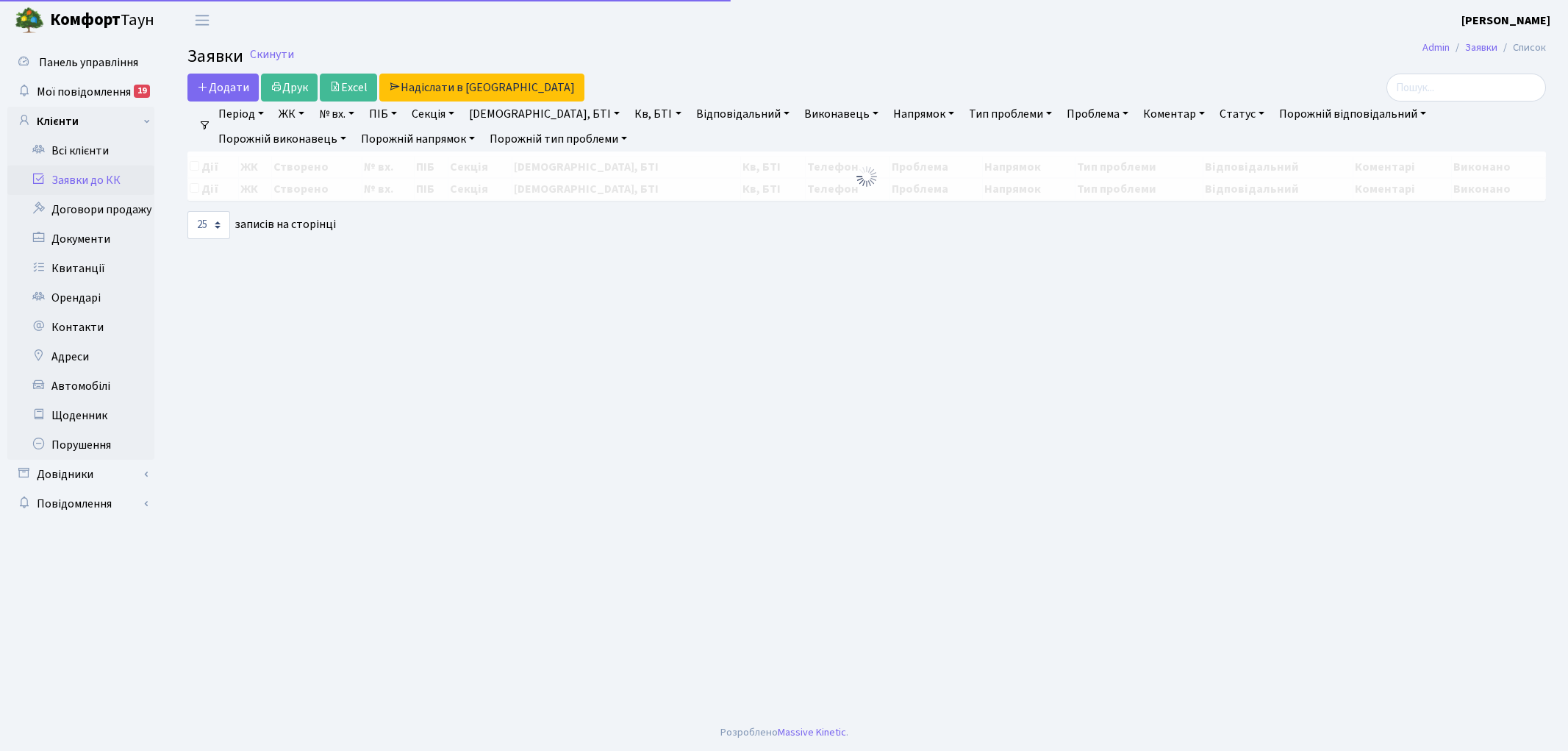
select select "25"
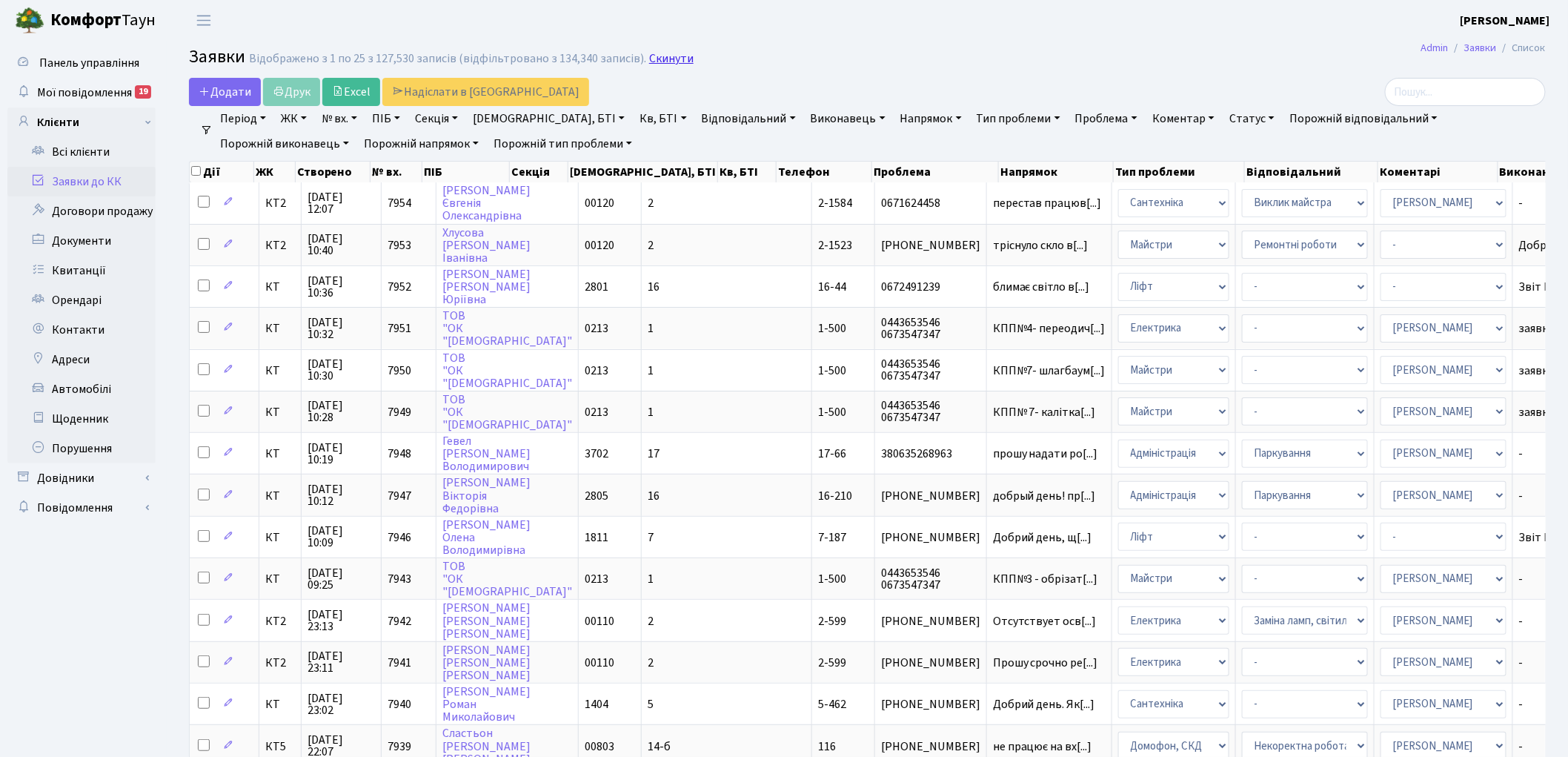
click at [649, 58] on link "Скинути" at bounding box center [672, 59] width 45 height 14
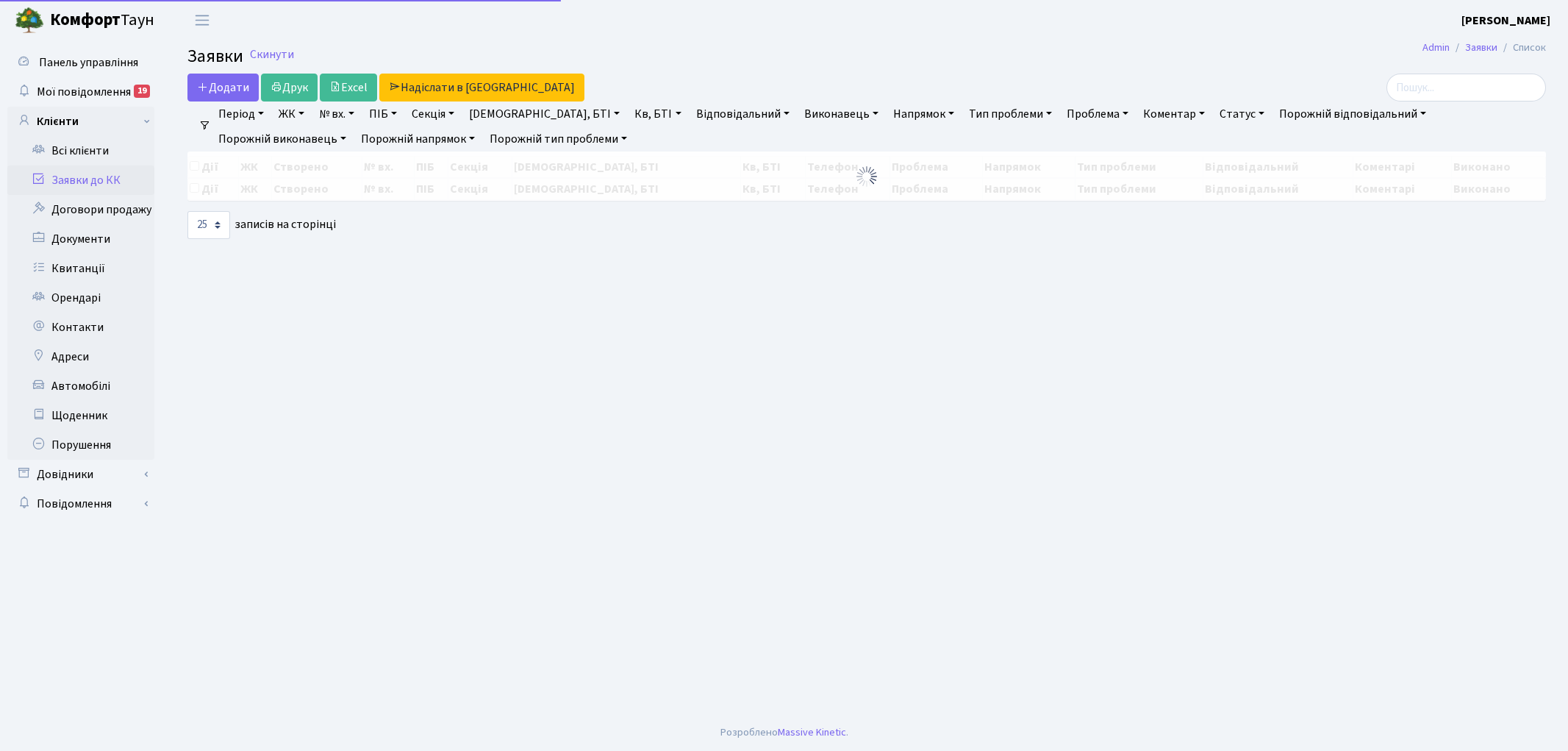
select select "25"
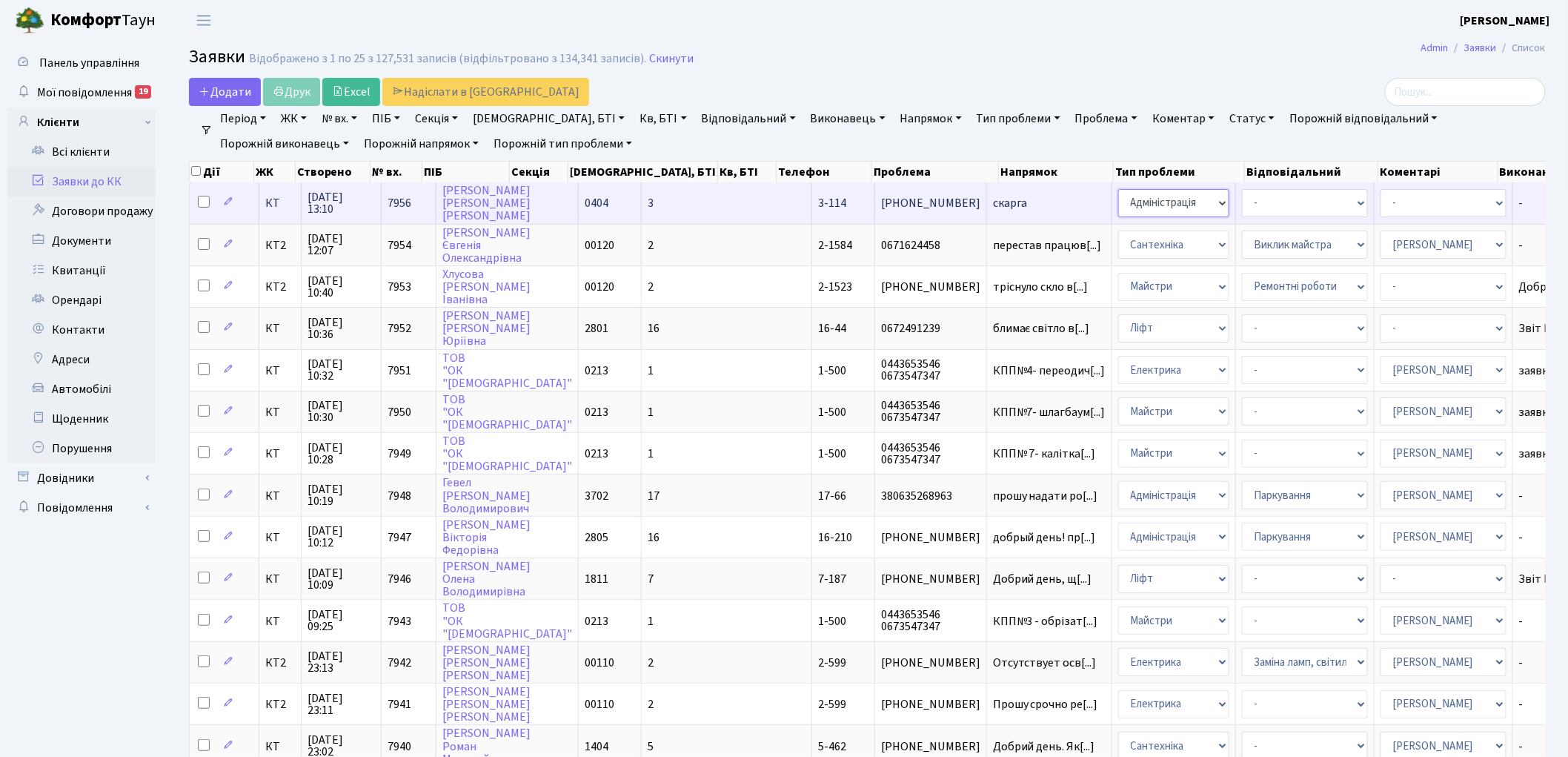
click at [1119, 205] on select "- Адміністрація Домофон, СКД Ліфт Майстри Сантехніка Економічний відділ Електри…" at bounding box center [1174, 203] width 112 height 28
click at [1119, 204] on select "- Адміністрація Домофон, СКД Ліфт Майстри Сантехніка Економічний відділ Електри…" at bounding box center [1174, 203] width 112 height 28
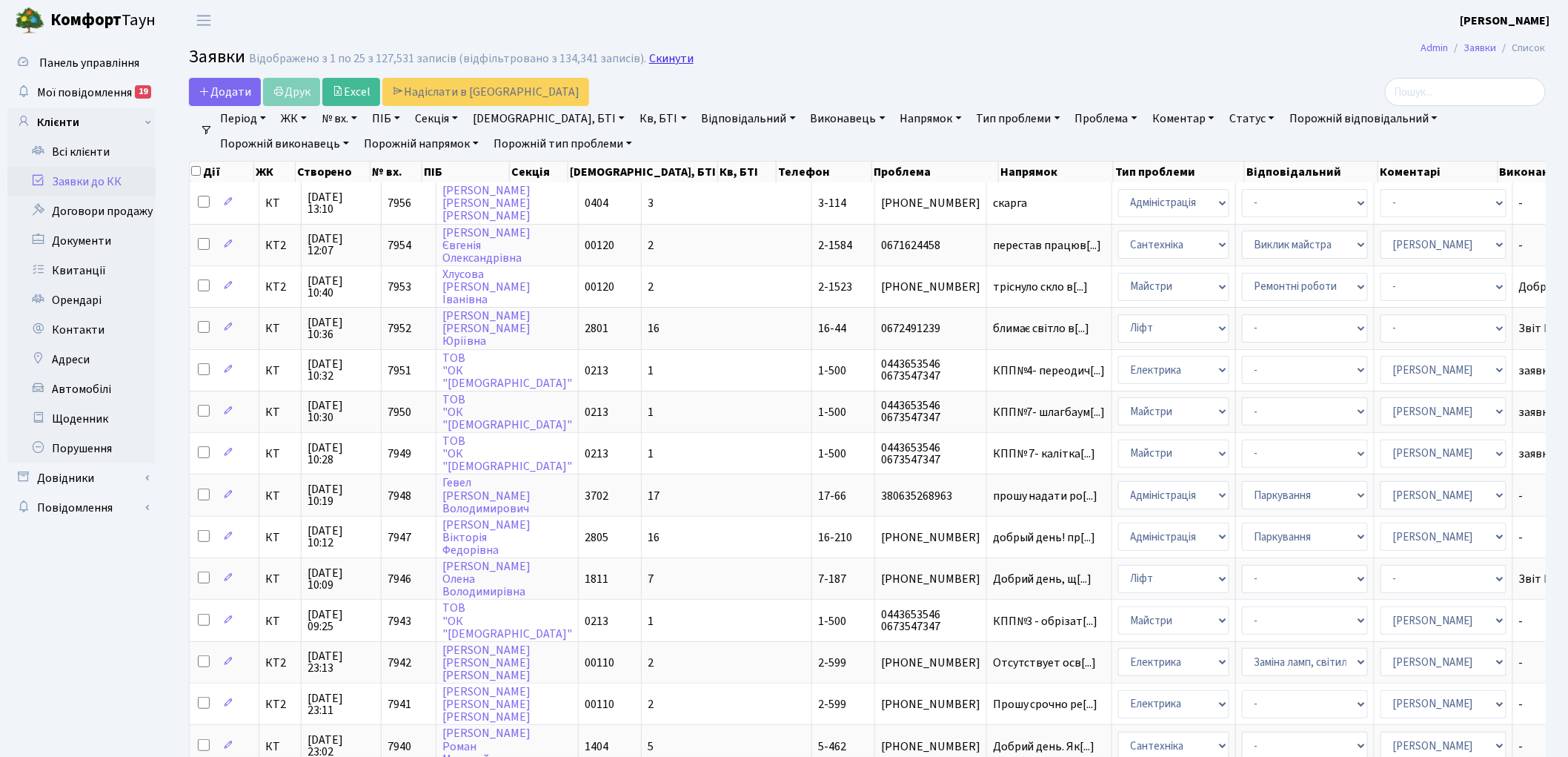
click at [649, 61] on link "Скинути" at bounding box center [672, 59] width 45 height 14
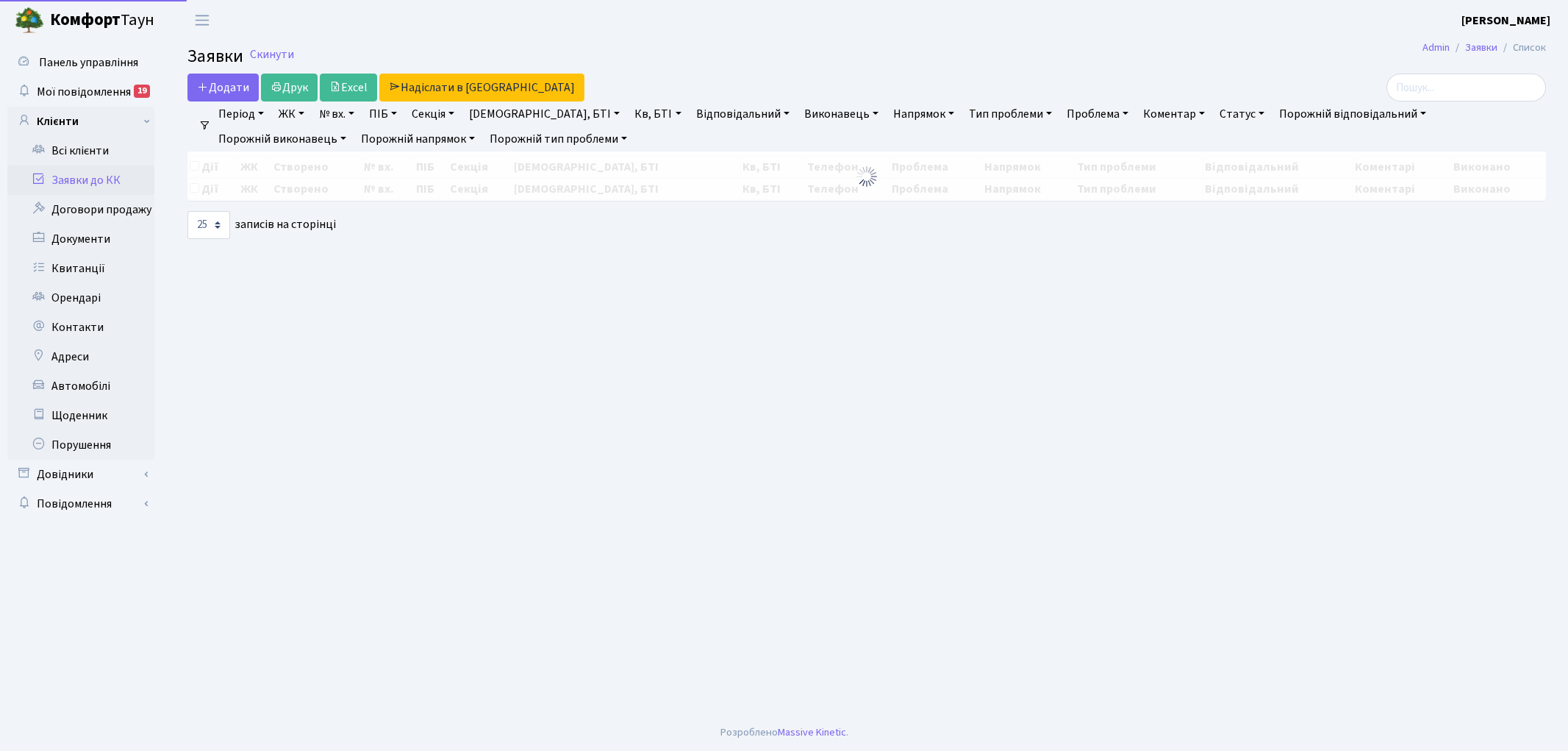
select select "25"
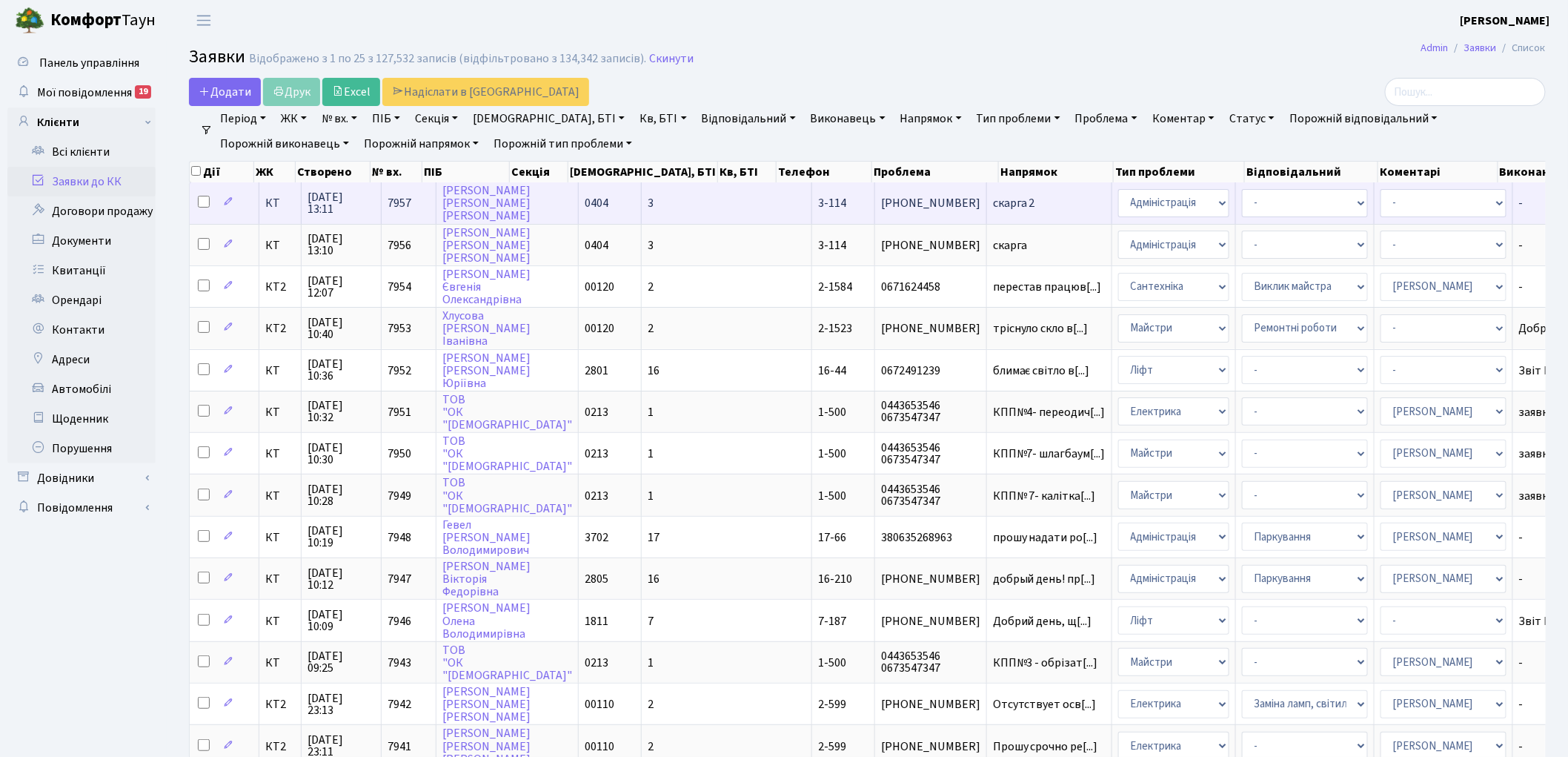
click at [402, 201] on span "7957" at bounding box center [399, 203] width 24 height 17
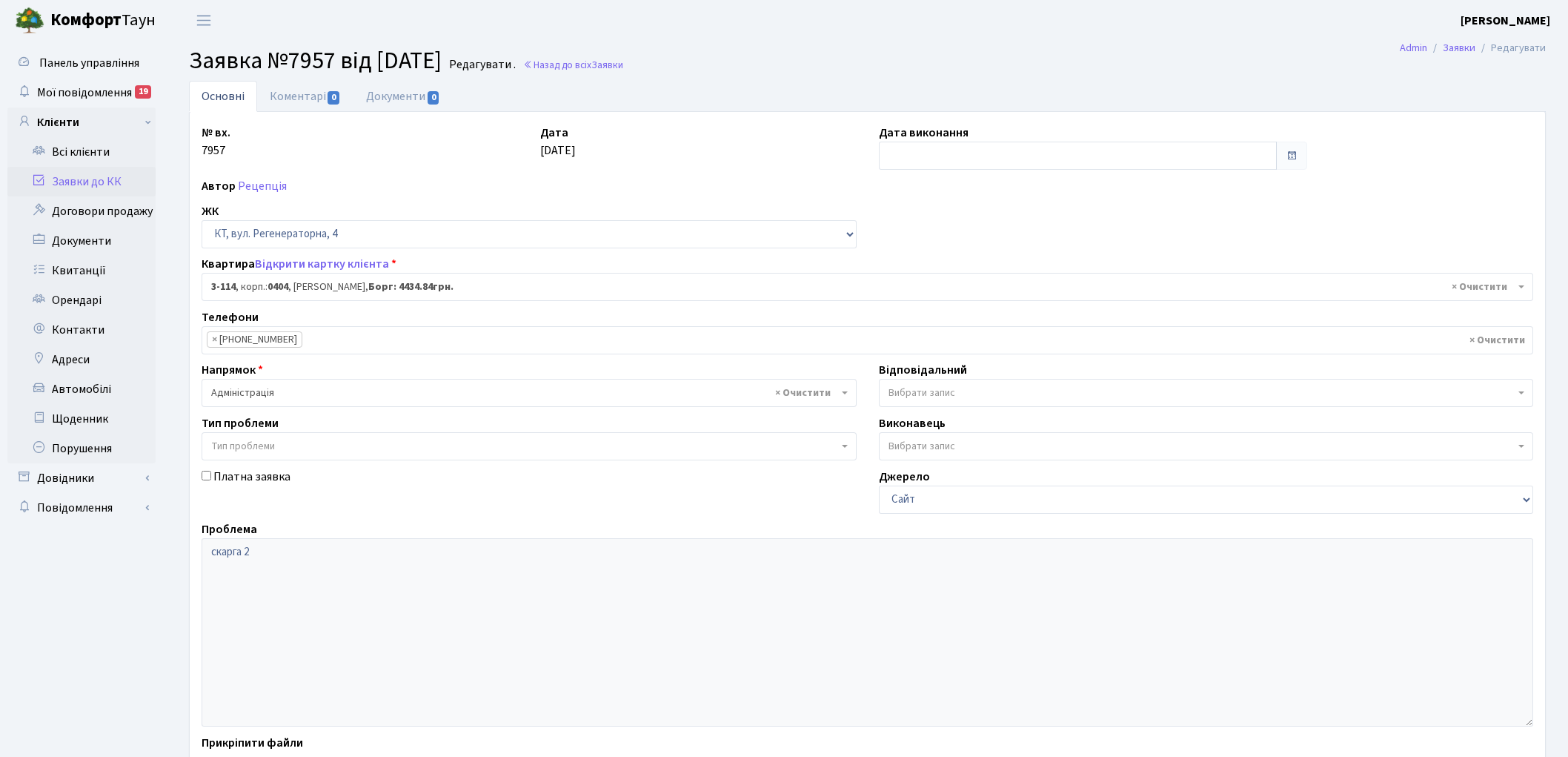
select select "923"
click at [608, 69] on link "Назад до всіх Заявки" at bounding box center [573, 64] width 100 height 14
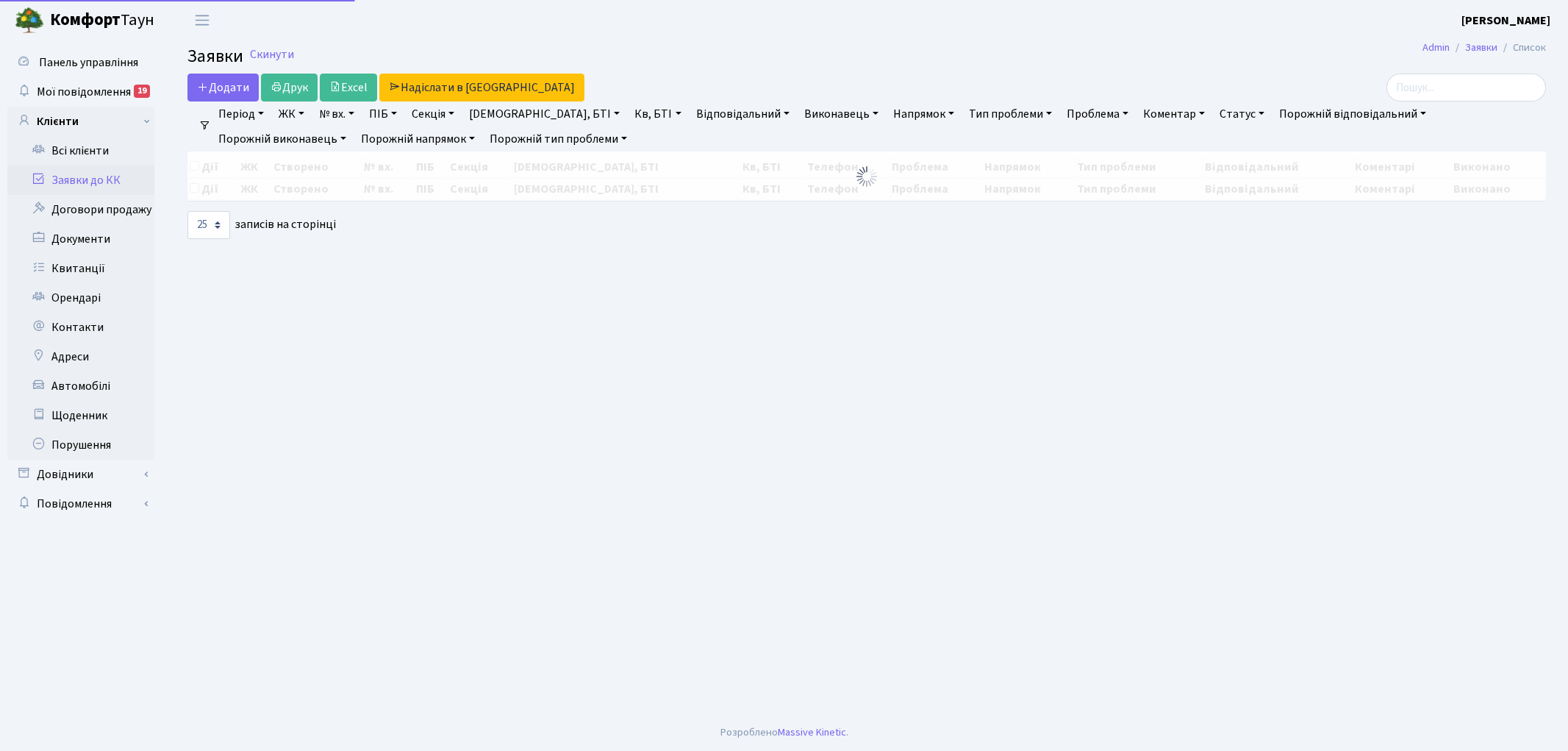
select select "25"
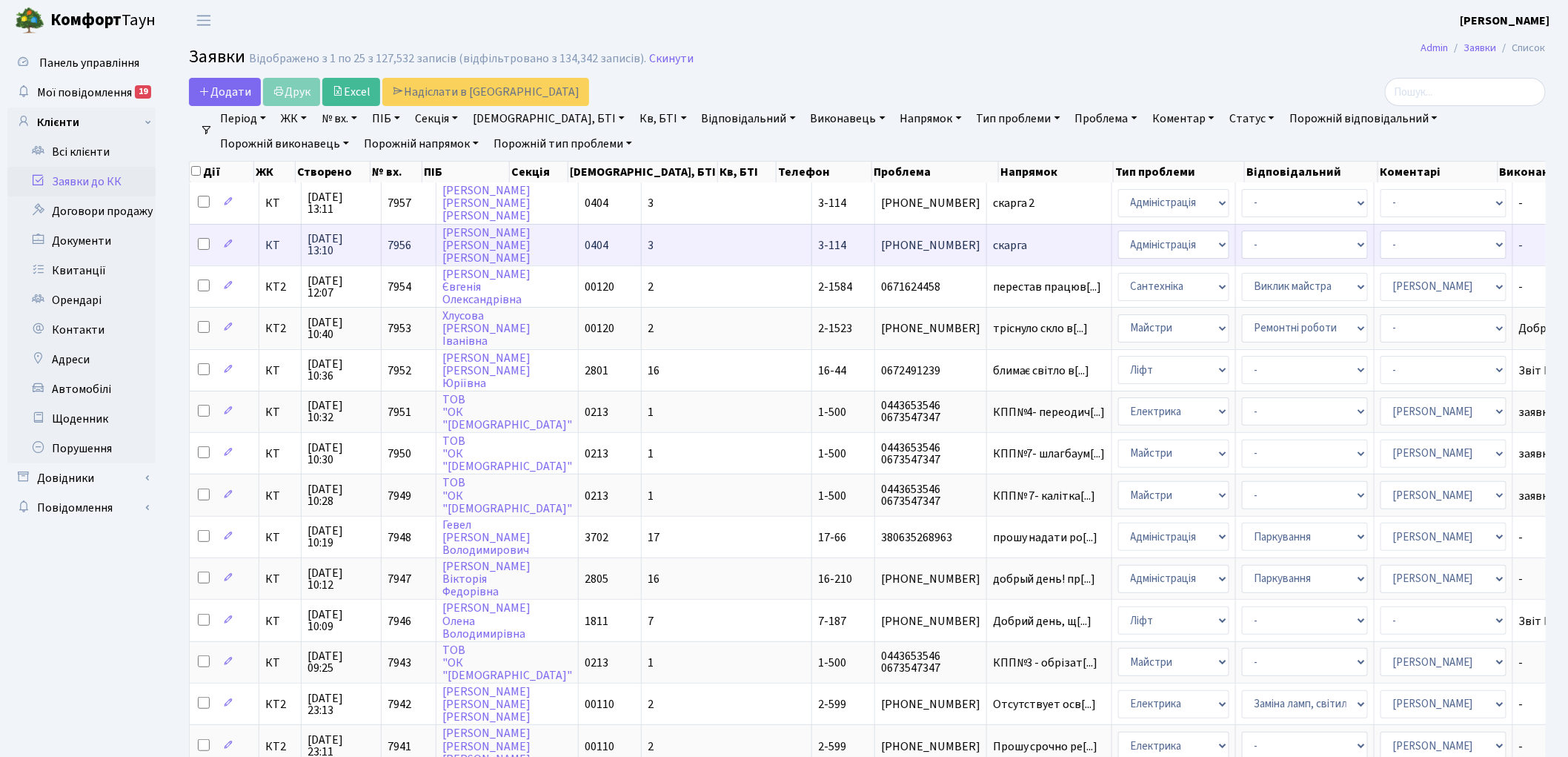
click at [993, 245] on span "скарга" at bounding box center [1049, 245] width 112 height 12
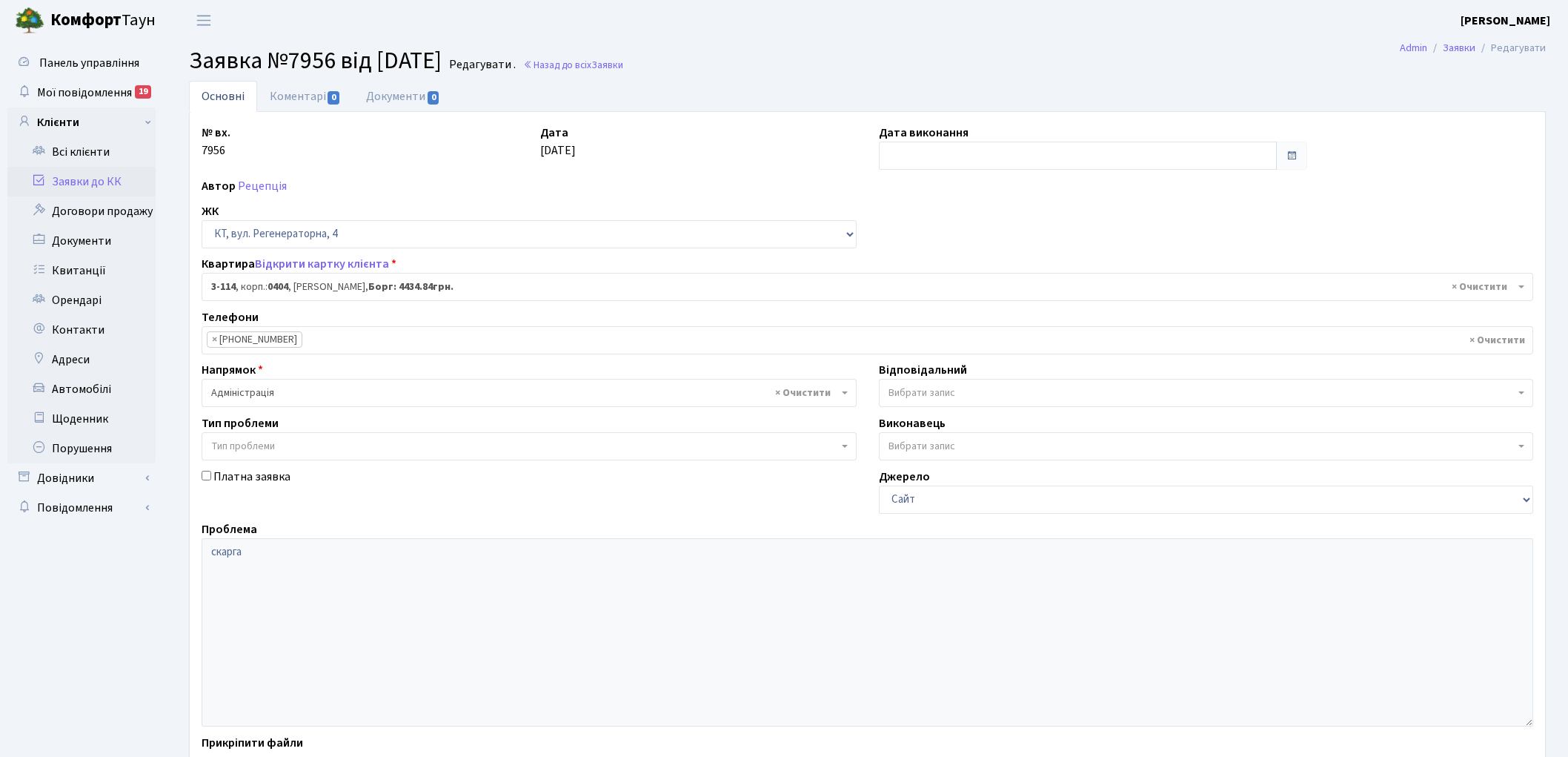
select select "923"
click at [615, 69] on link "Назад до всіх Заявки" at bounding box center [573, 64] width 100 height 14
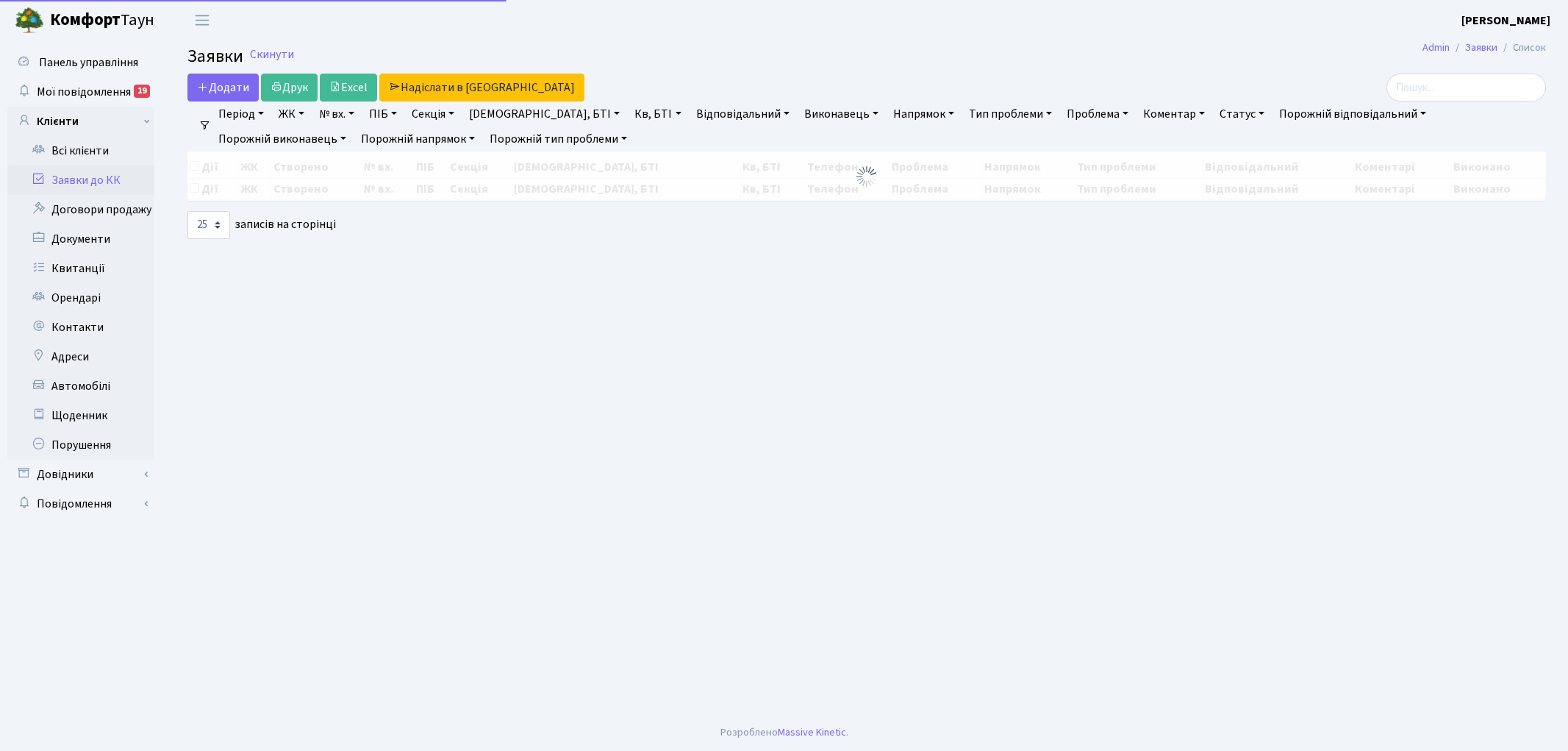
select select "25"
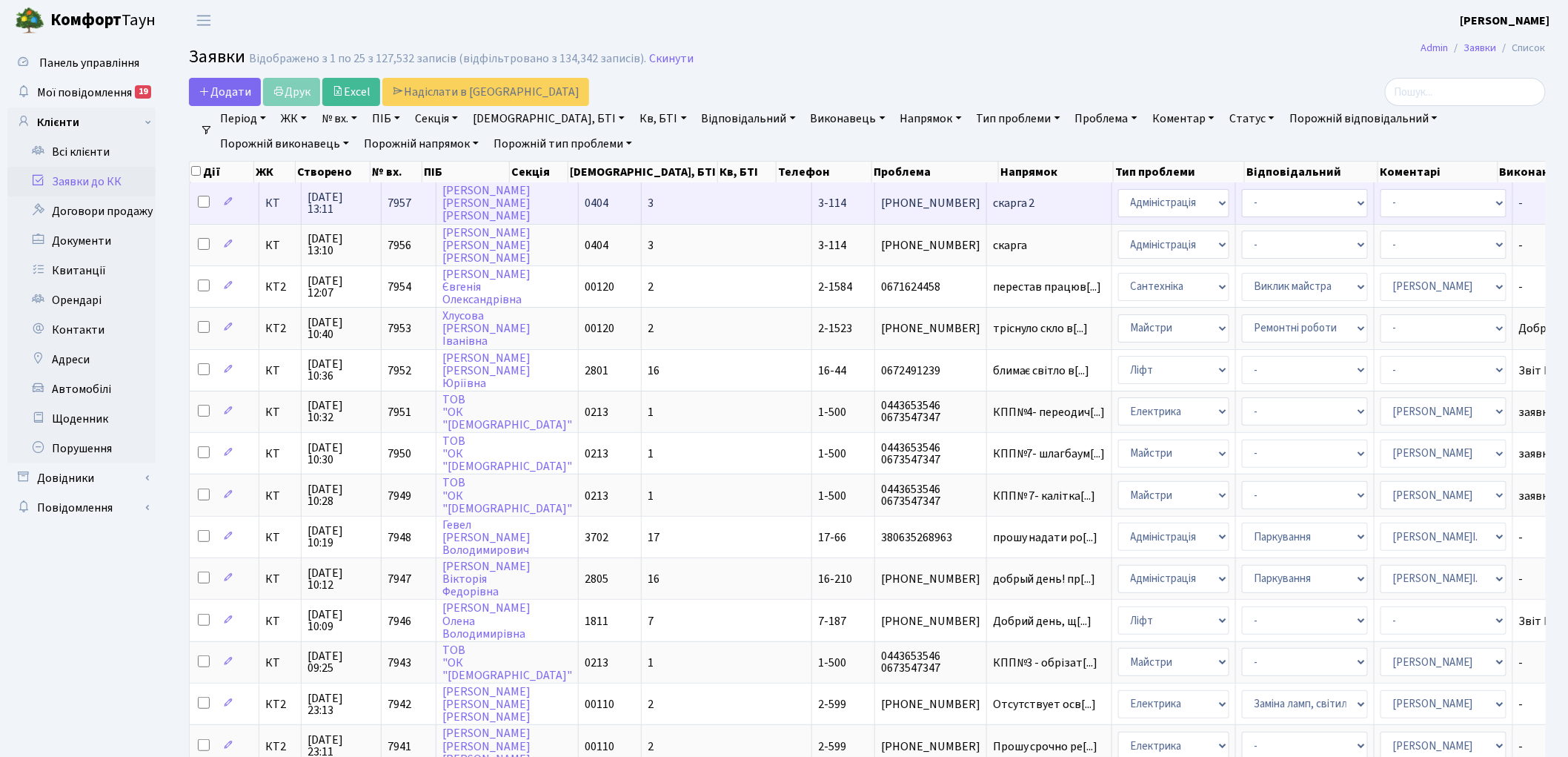
click at [993, 198] on span "скарга 2" at bounding box center [1049, 203] width 112 height 12
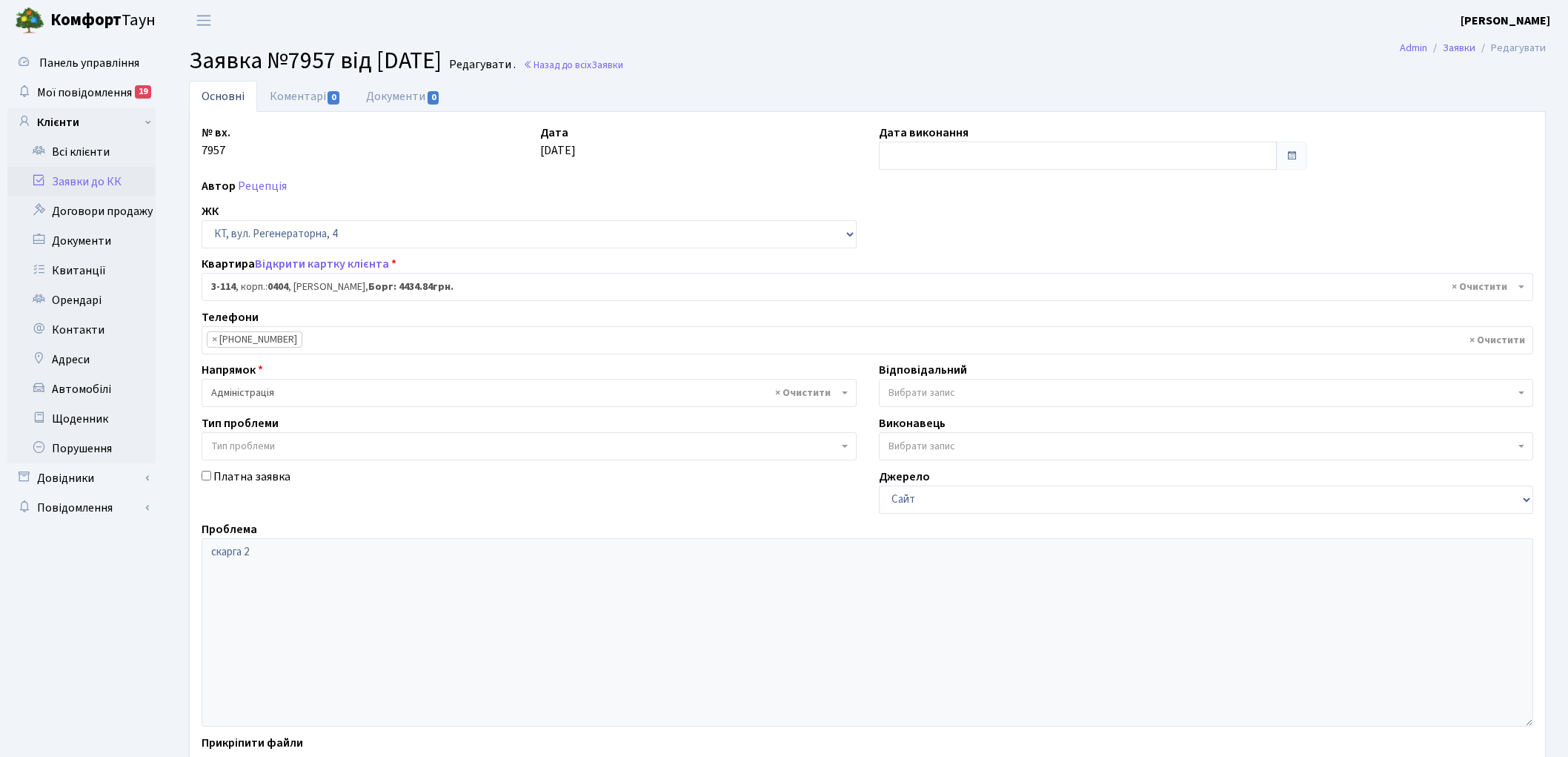
select select "923"
click at [623, 61] on link "Назад до всіх Заявки" at bounding box center [573, 64] width 100 height 14
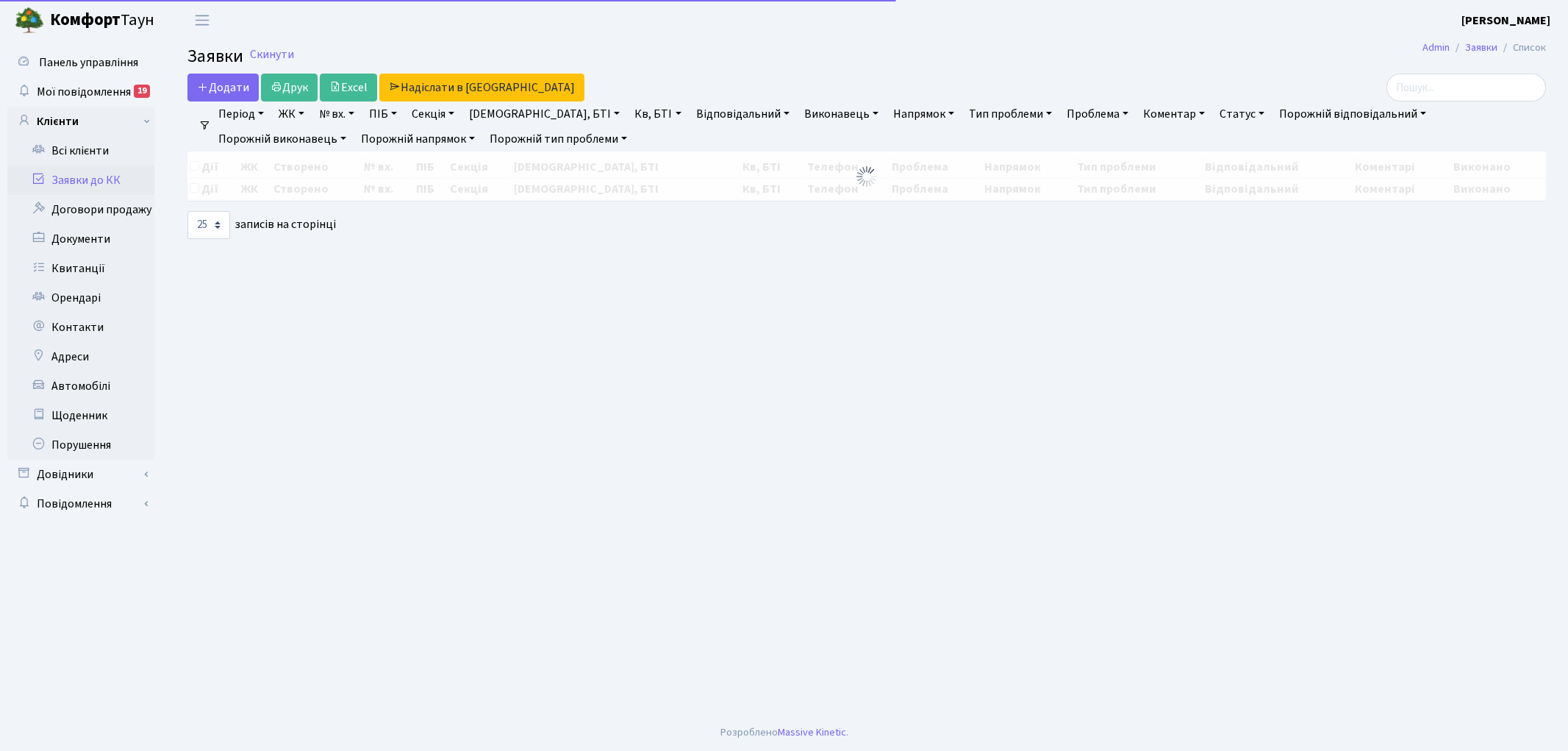
select select "25"
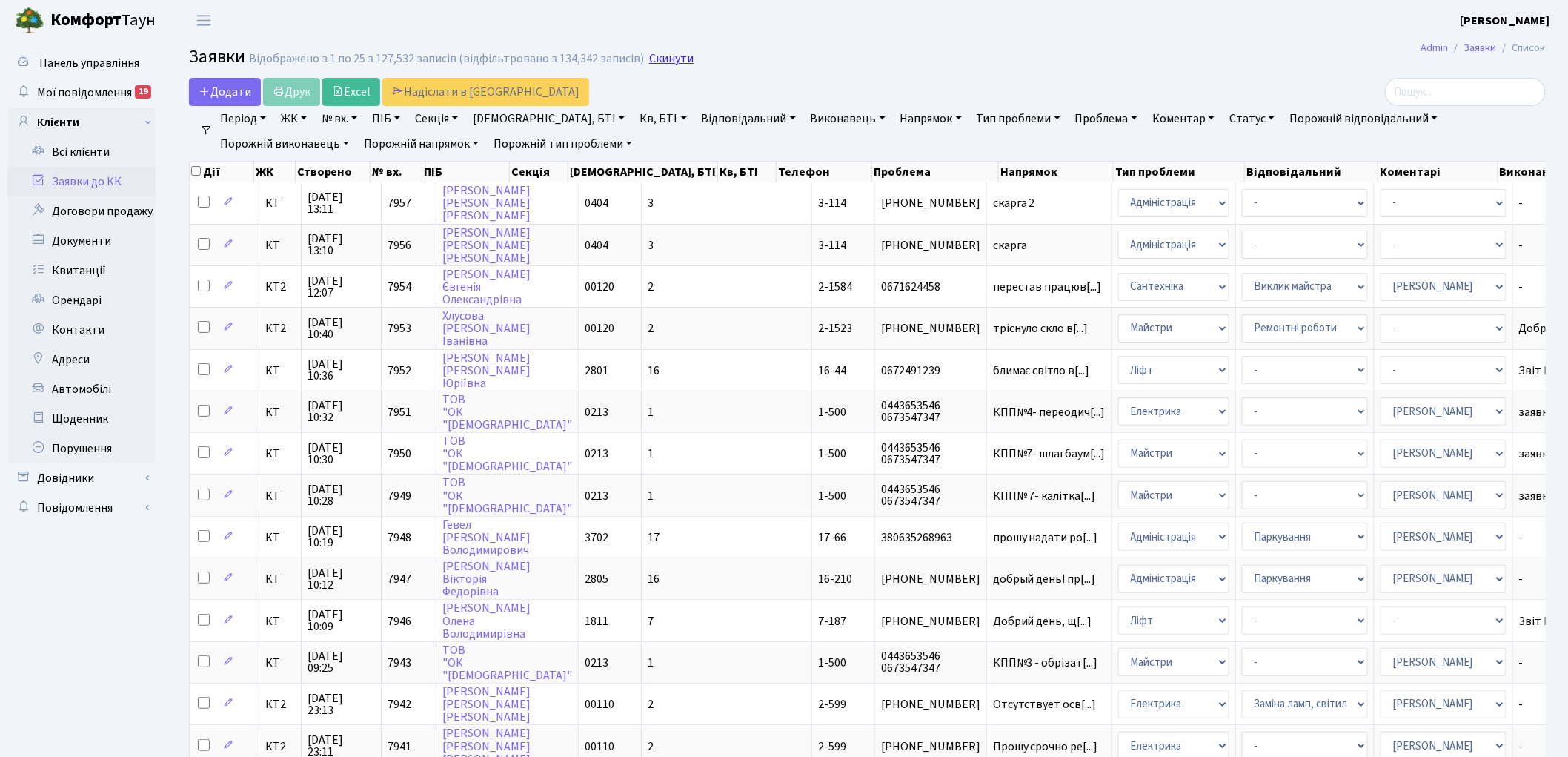
click at [649, 60] on link "Скинути" at bounding box center [672, 59] width 45 height 14
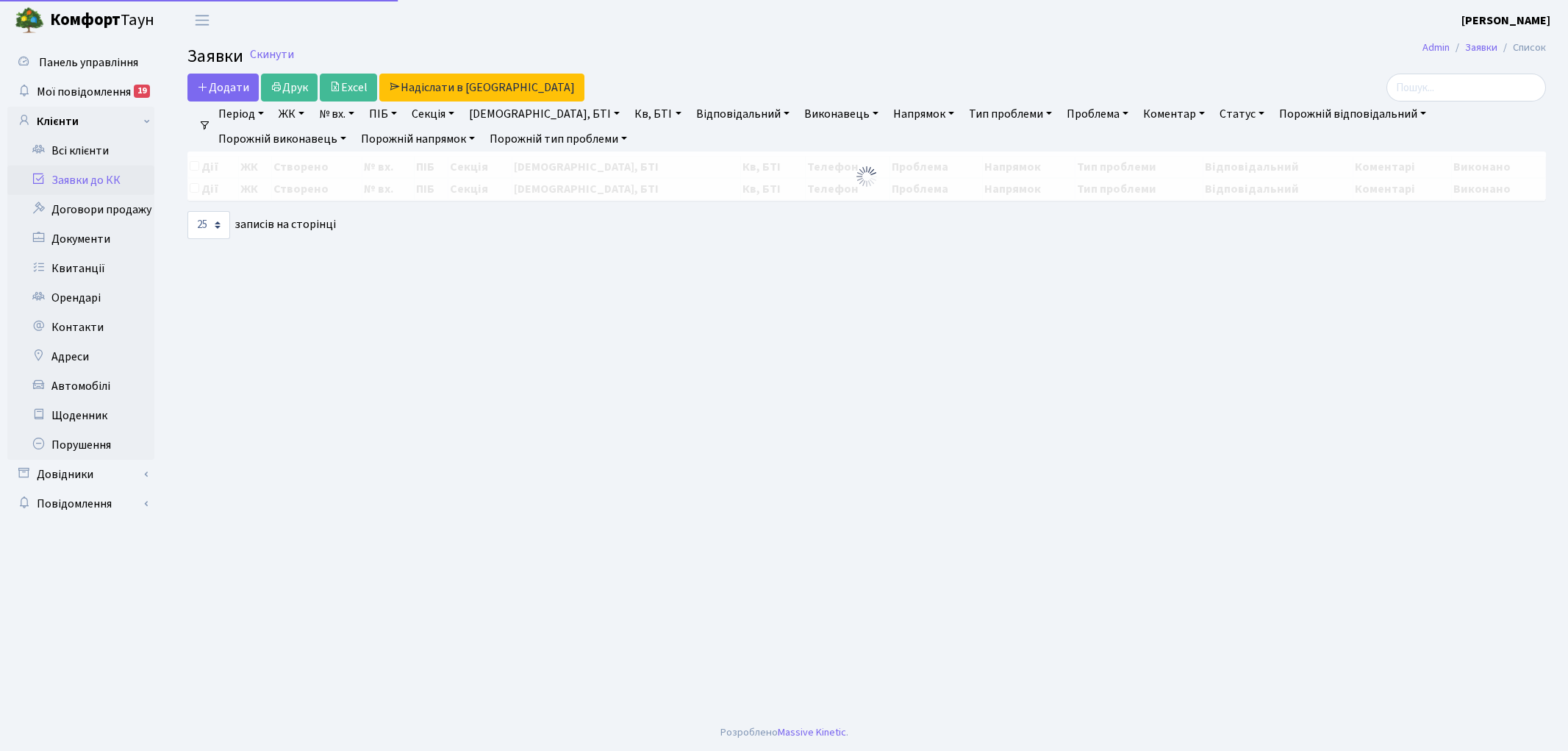
select select "25"
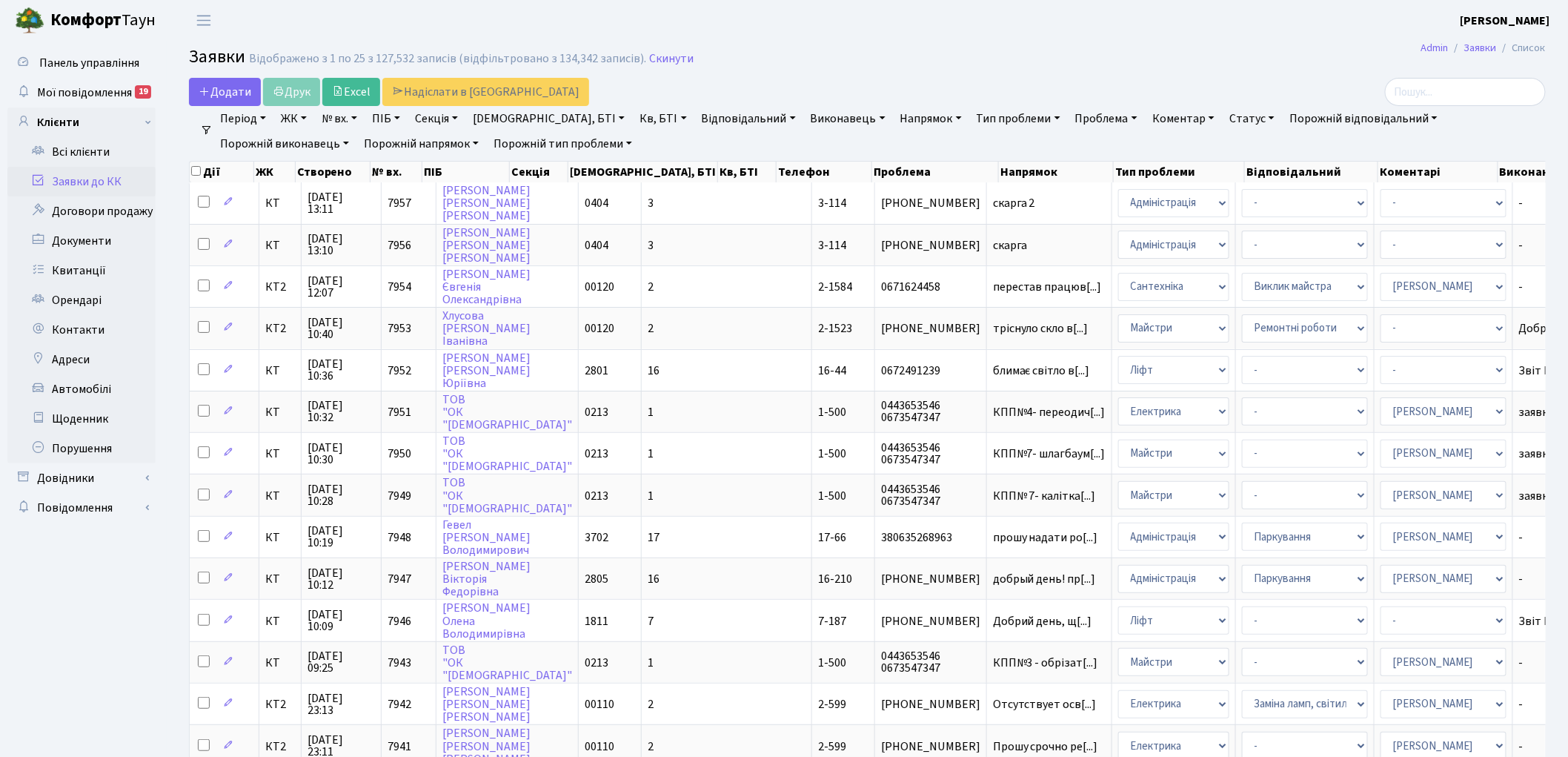
click at [649, 60] on link "Скинути" at bounding box center [672, 59] width 45 height 14
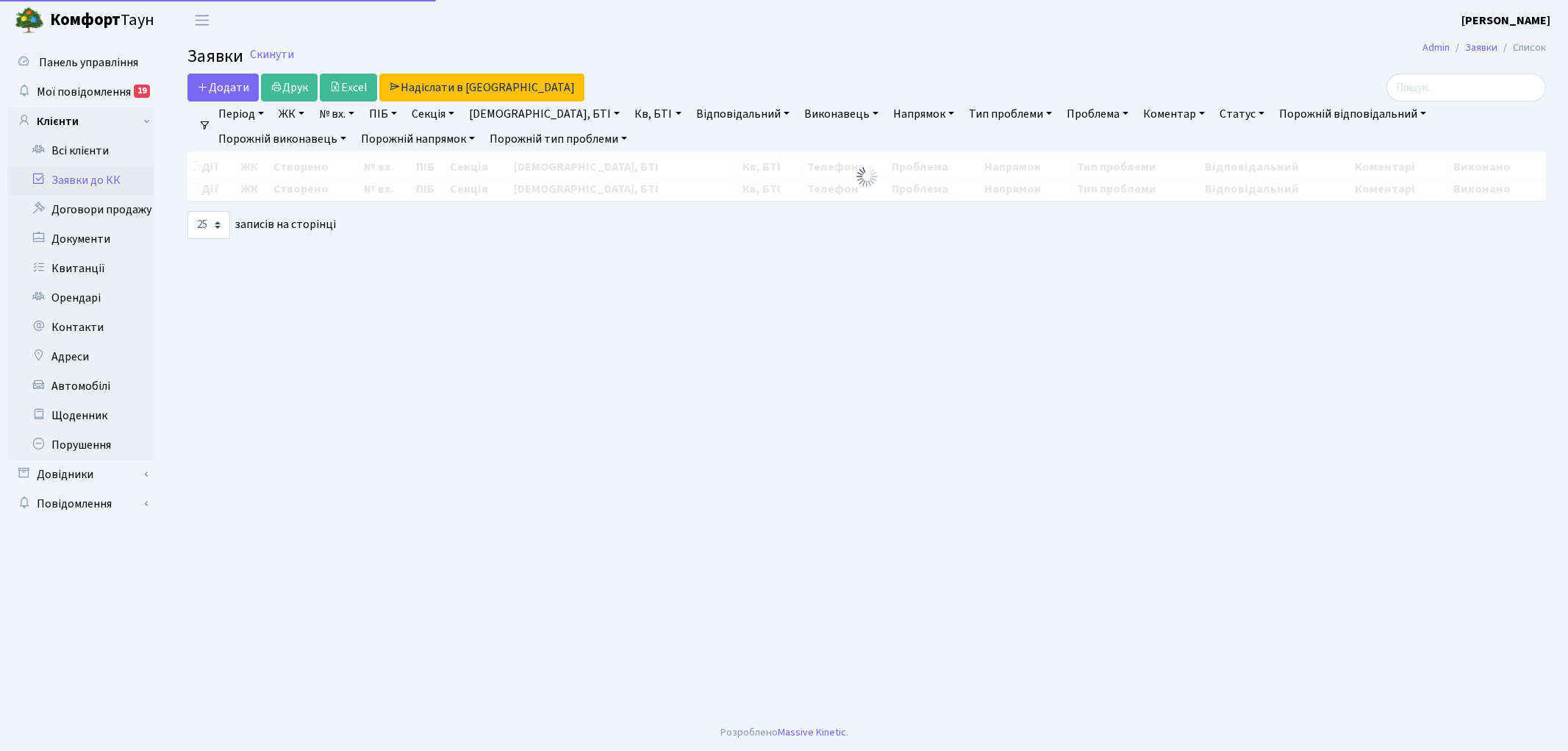
select select "25"
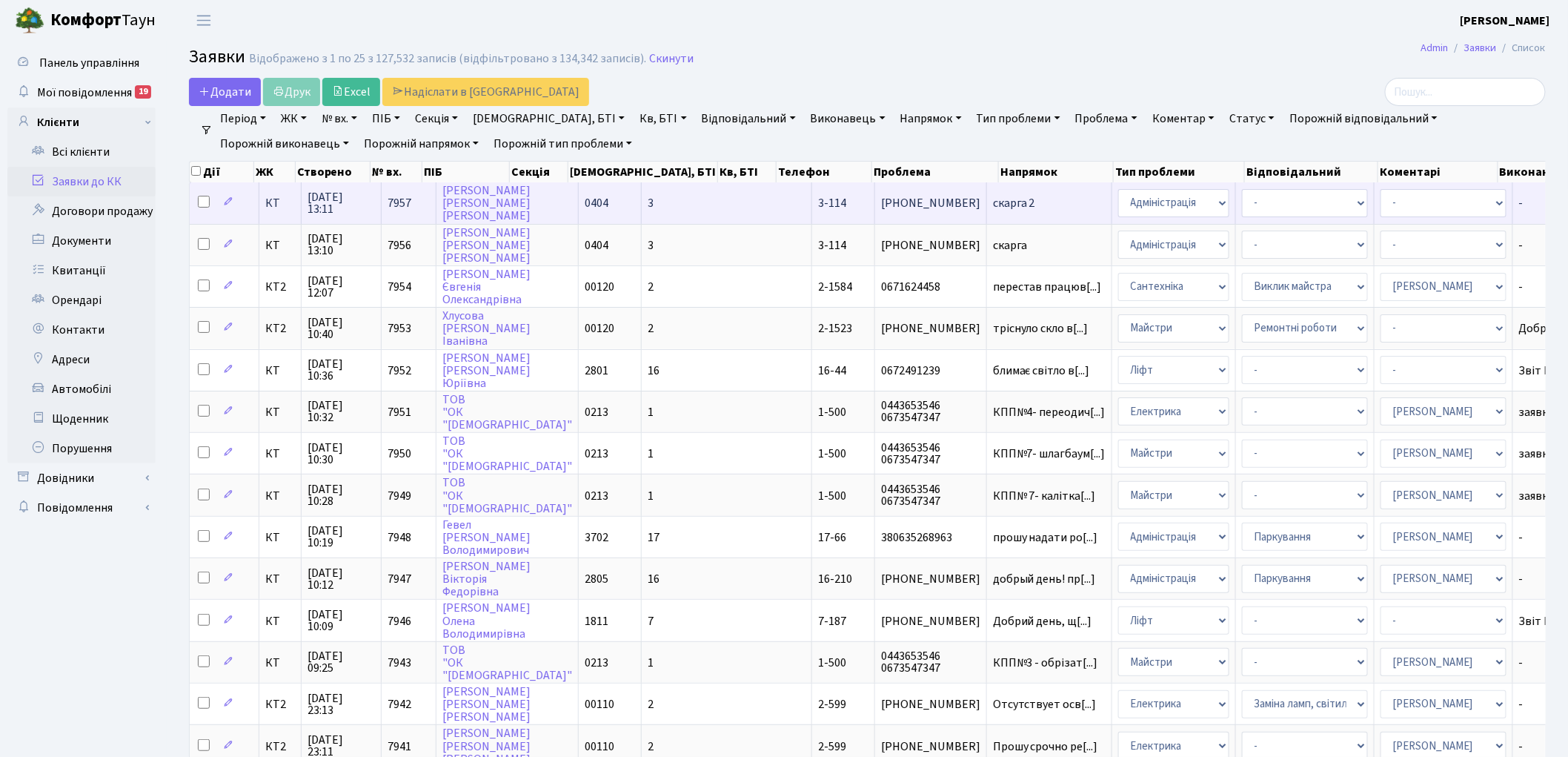
click at [993, 205] on span "скарга 2" at bounding box center [1049, 203] width 112 height 12
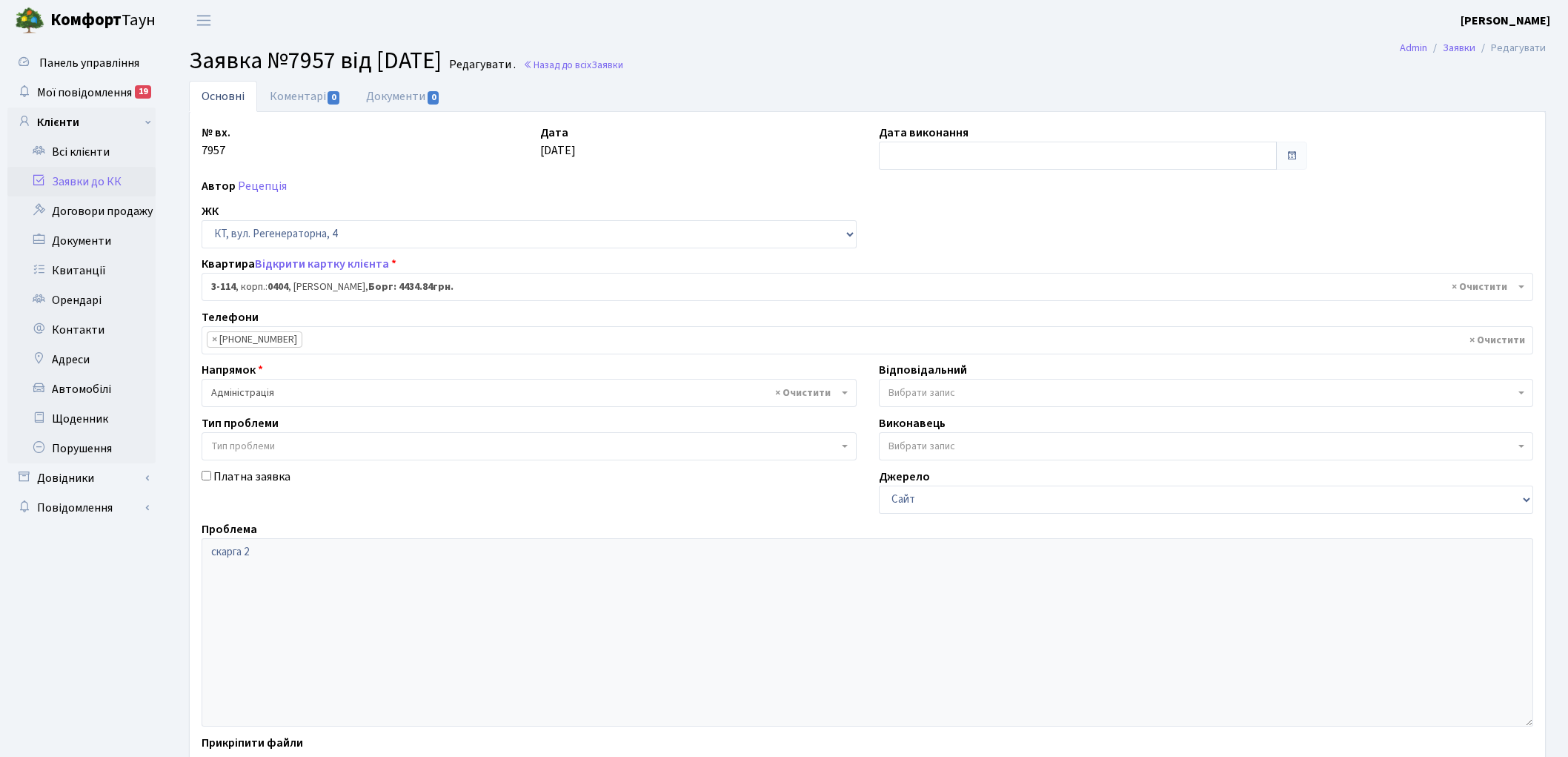
select select "923"
click at [623, 68] on span "Заявки" at bounding box center [607, 64] width 32 height 14
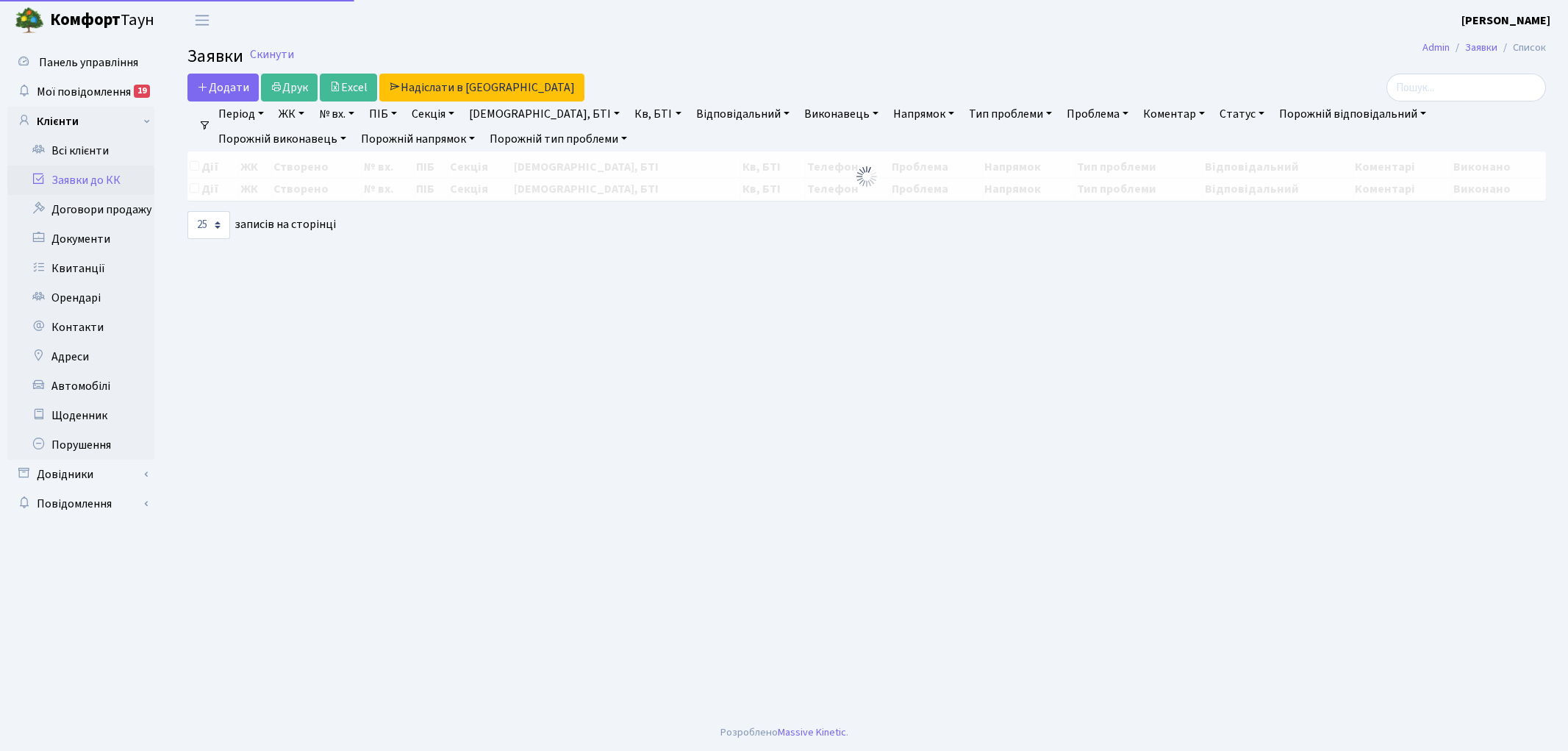
select select "25"
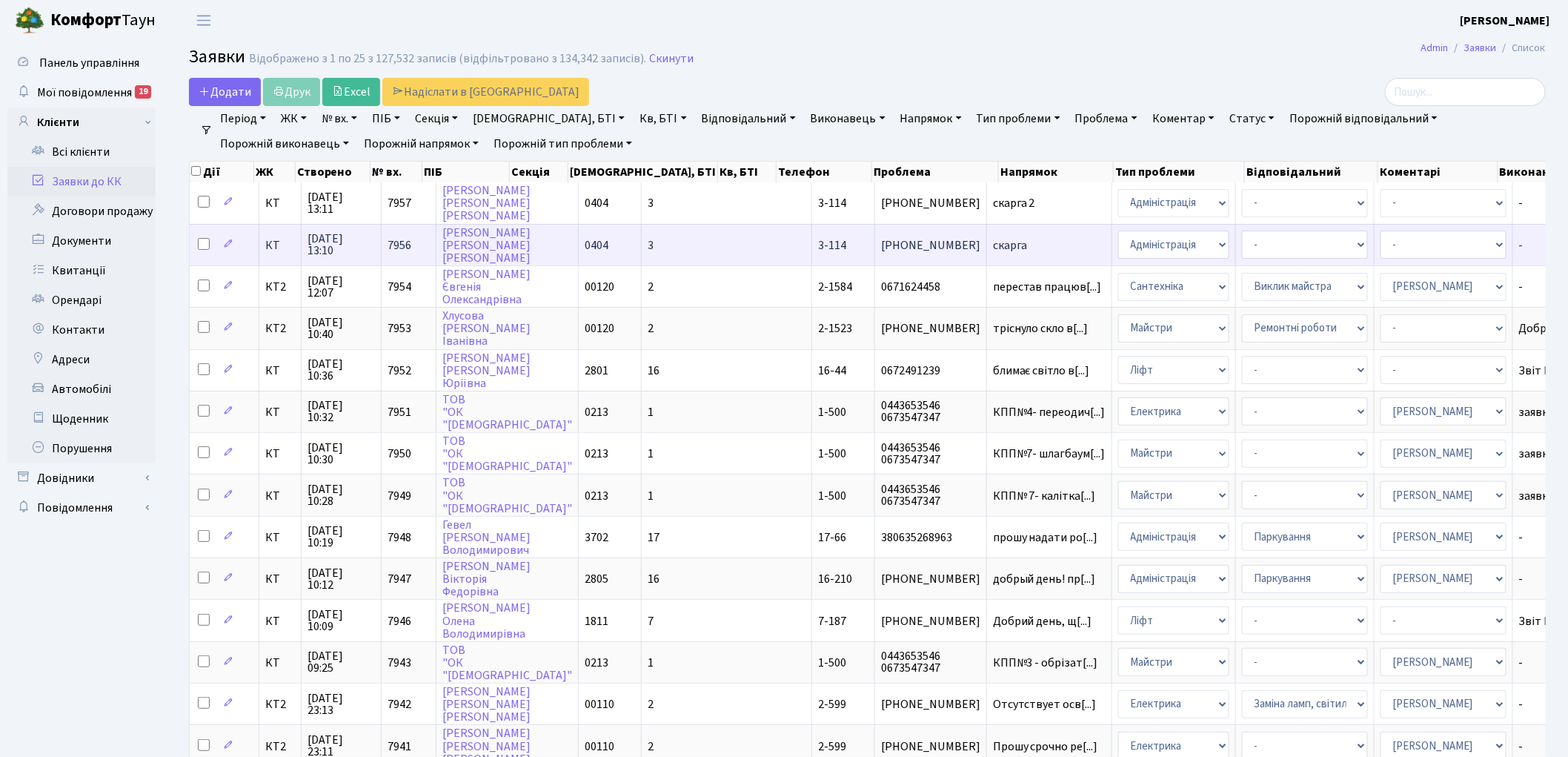
click at [993, 241] on span "скарга" at bounding box center [1049, 245] width 112 height 12
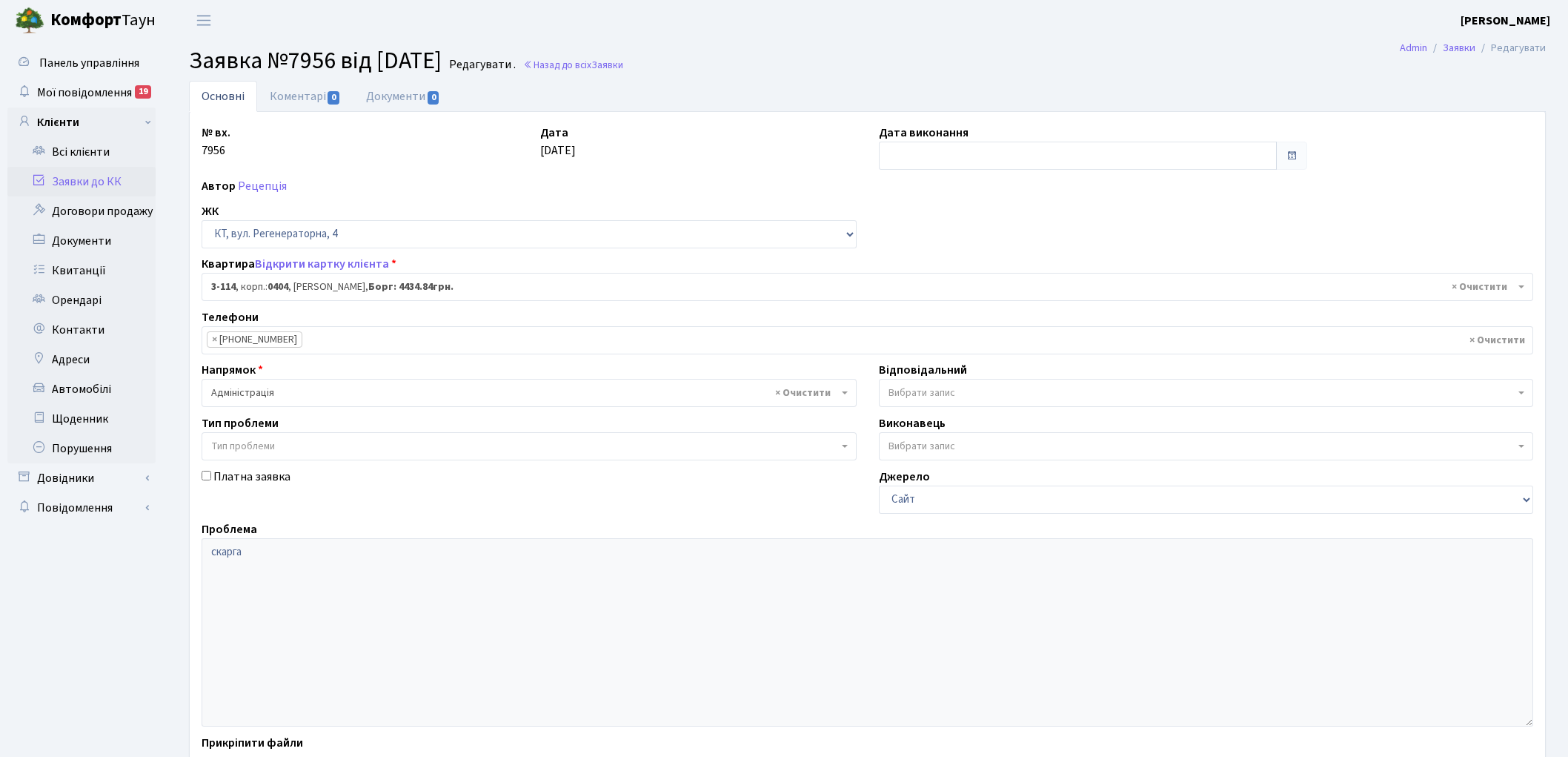
select select "923"
click at [620, 61] on link "Назад до всіх Заявки" at bounding box center [573, 64] width 100 height 14
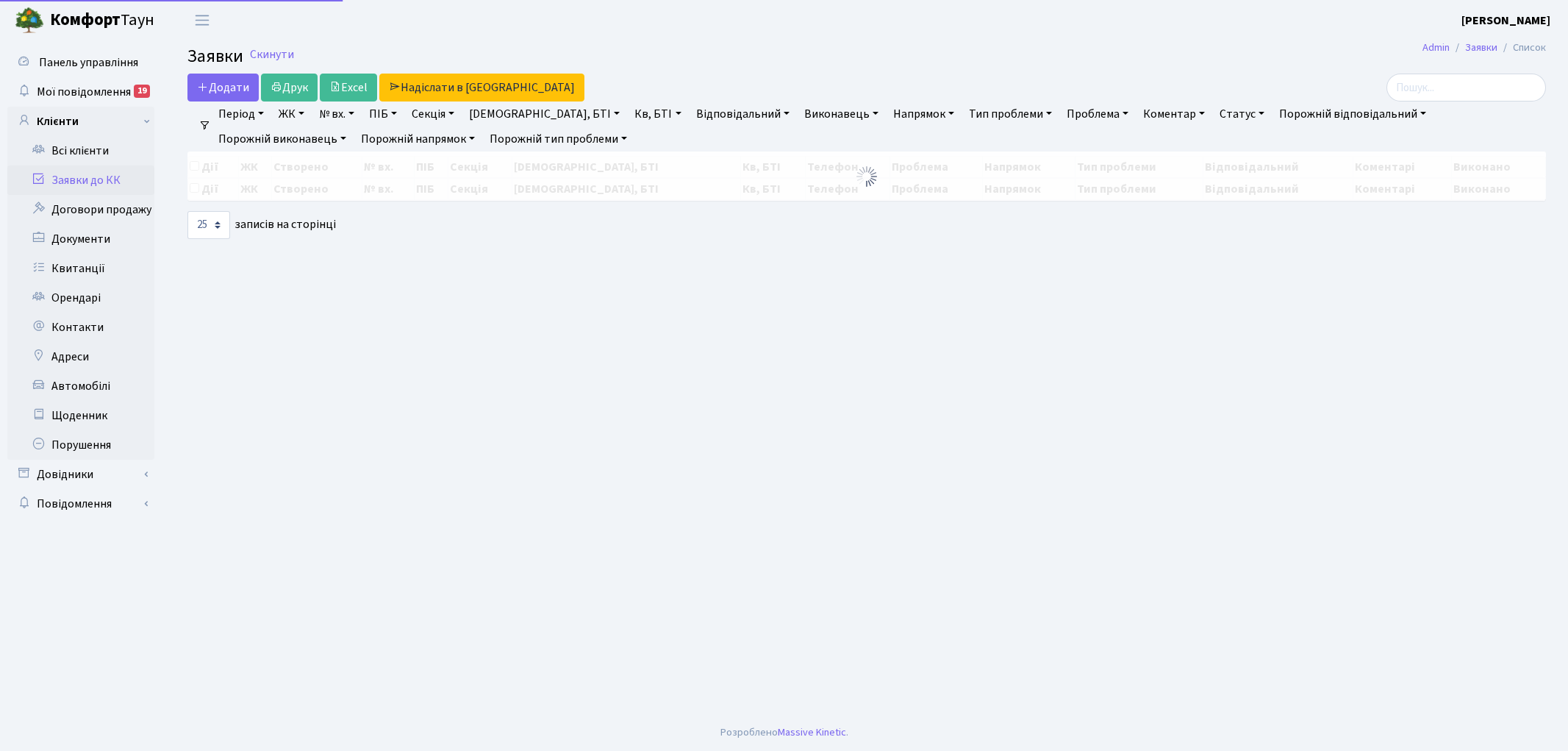
select select "25"
